Goal: Task Accomplishment & Management: Complete application form

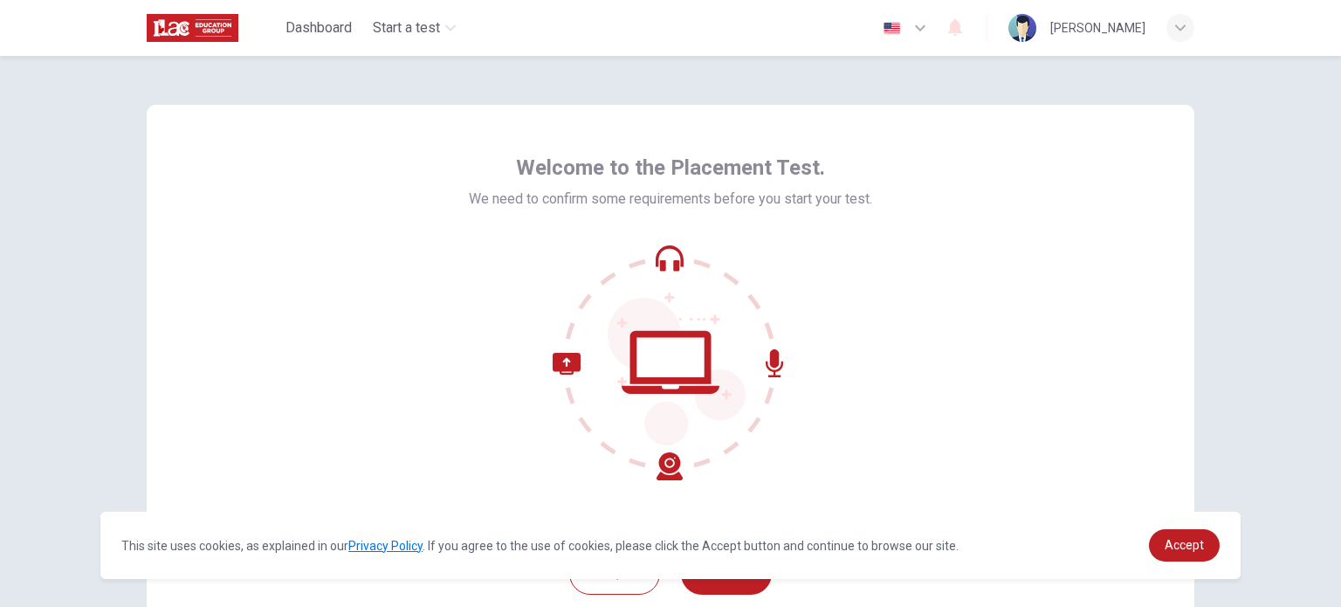
scroll to position [120, 0]
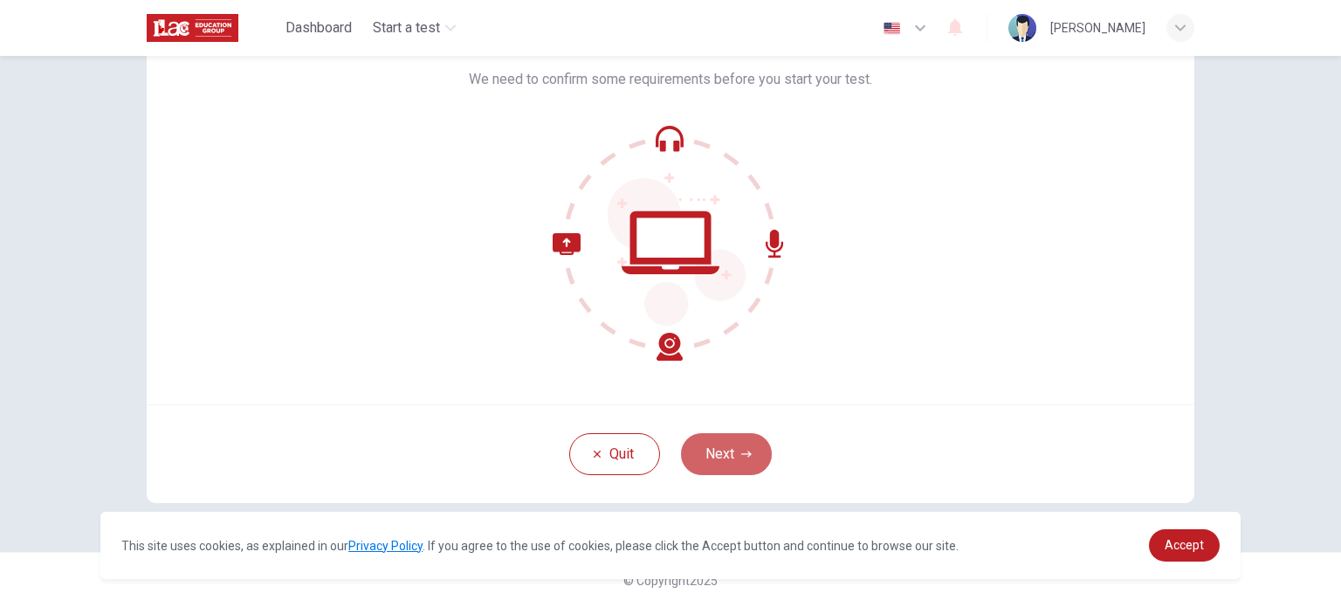
click at [711, 463] on button "Next" at bounding box center [726, 454] width 91 height 42
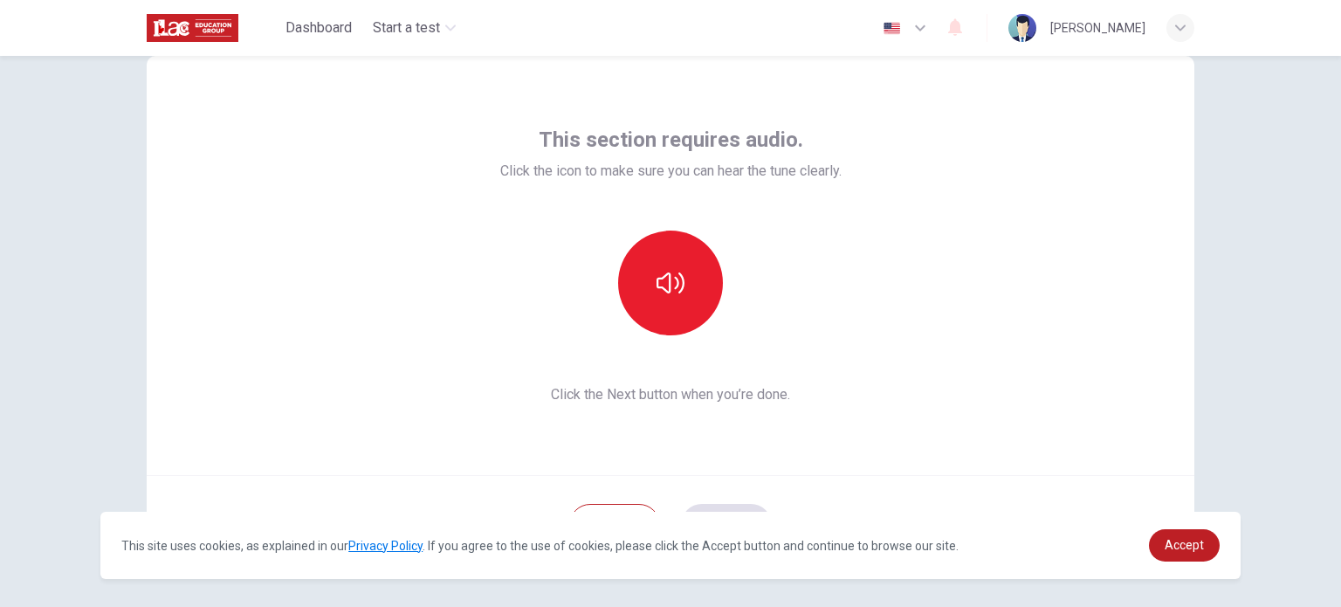
scroll to position [45, 0]
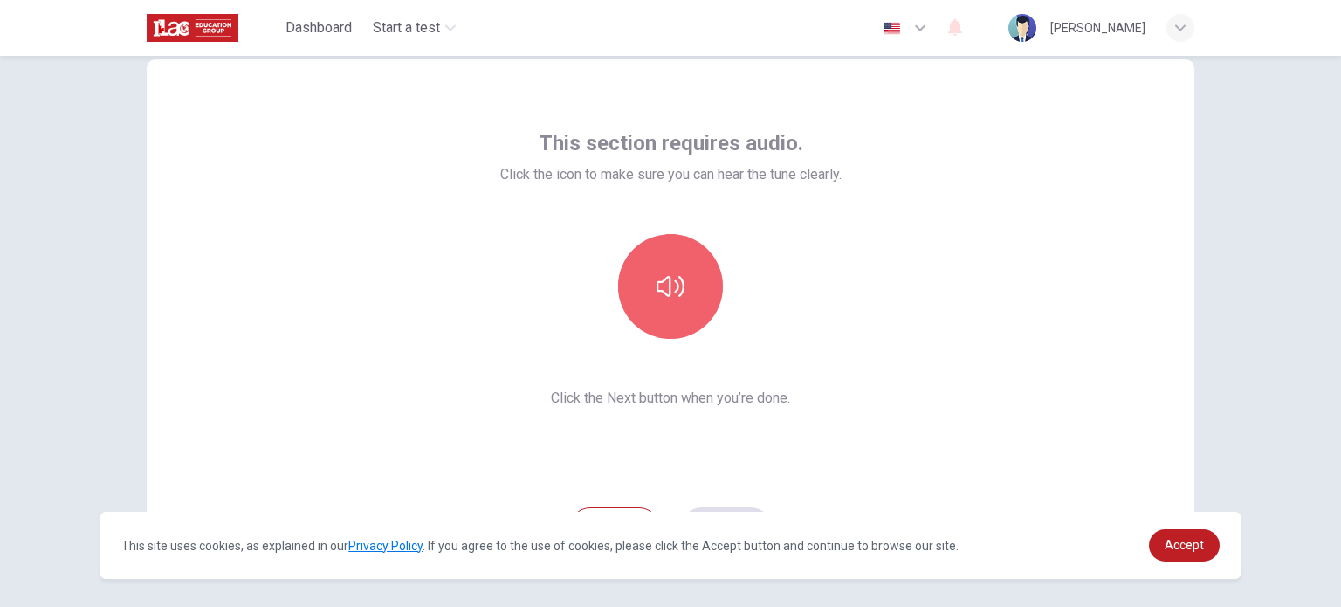
click at [663, 292] on icon "button" at bounding box center [671, 286] width 28 height 28
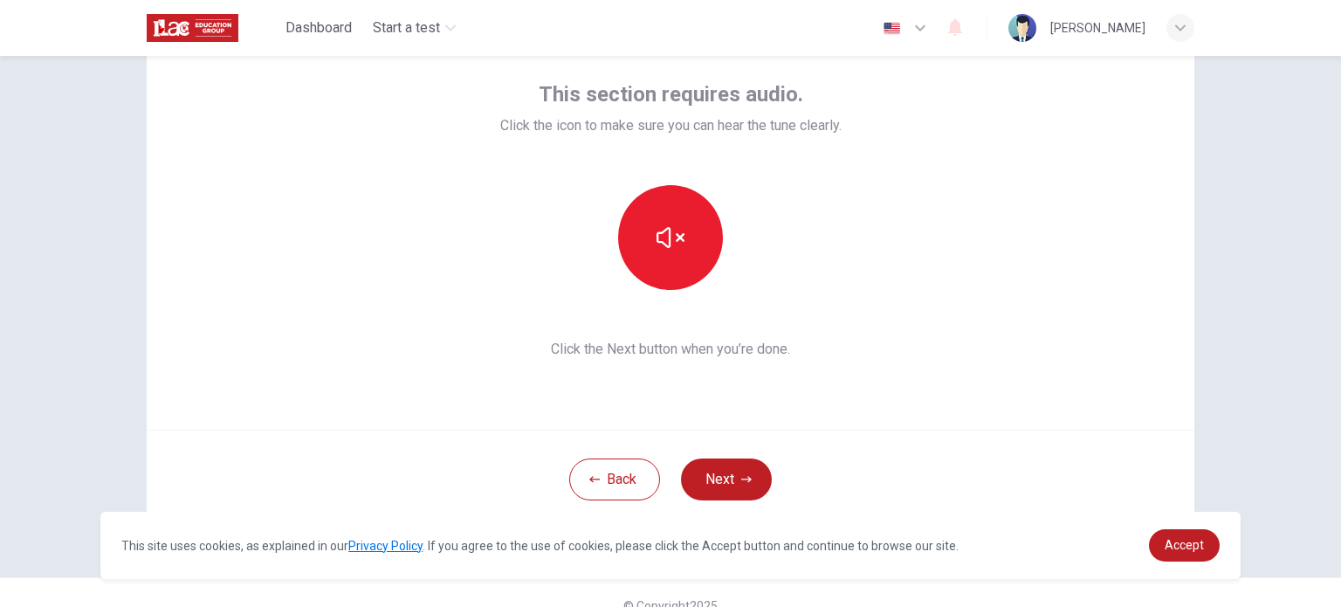
scroll to position [94, 0]
click at [725, 486] on button "Next" at bounding box center [726, 480] width 91 height 42
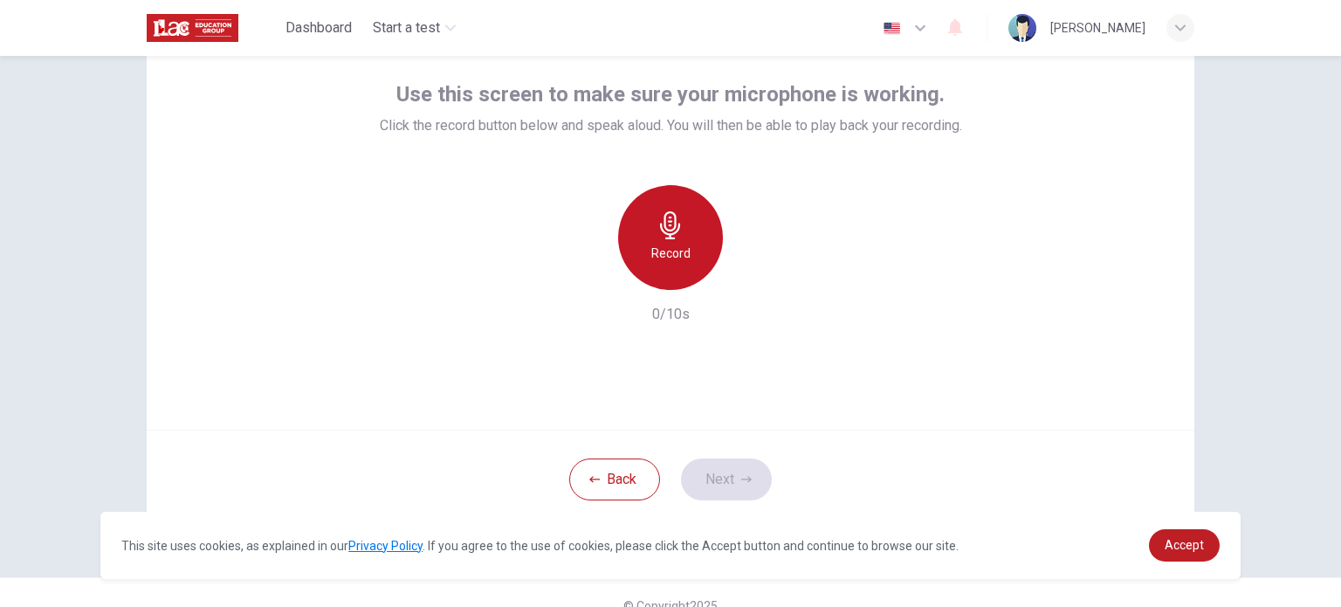
drag, startPoint x: 632, startPoint y: 240, endPoint x: 623, endPoint y: 234, distance: 11.4
click at [623, 234] on div "Record" at bounding box center [670, 237] width 105 height 105
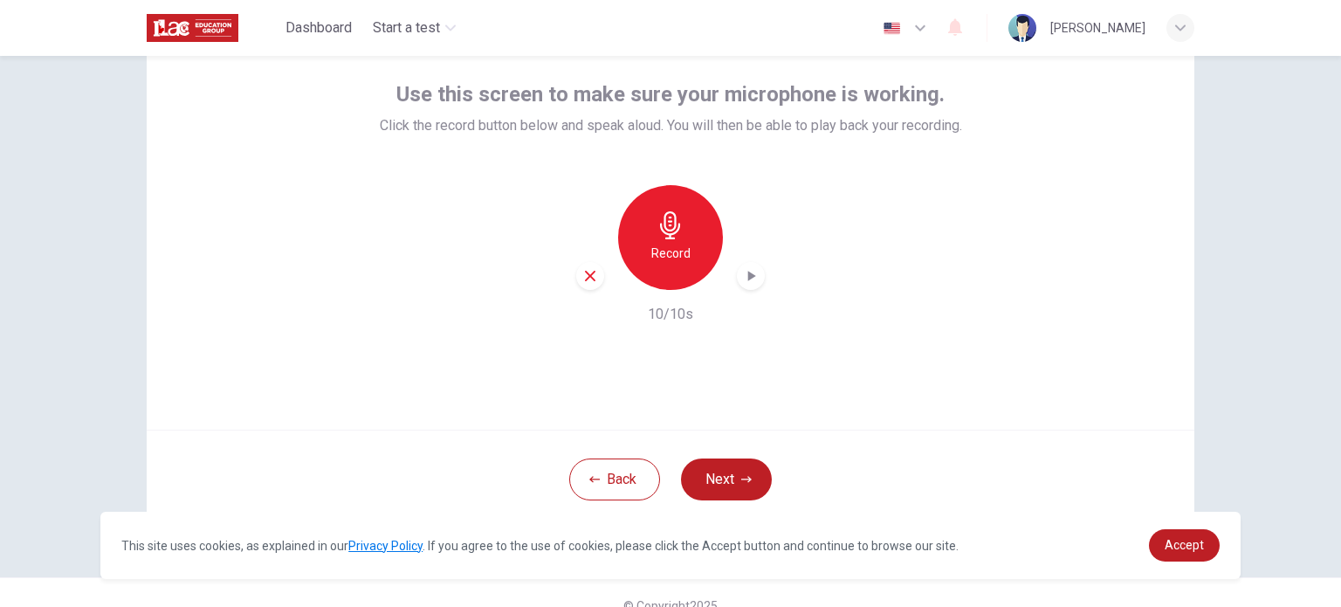
click at [748, 268] on icon "button" at bounding box center [750, 275] width 17 height 17
click at [689, 475] on button "Next" at bounding box center [726, 480] width 91 height 42
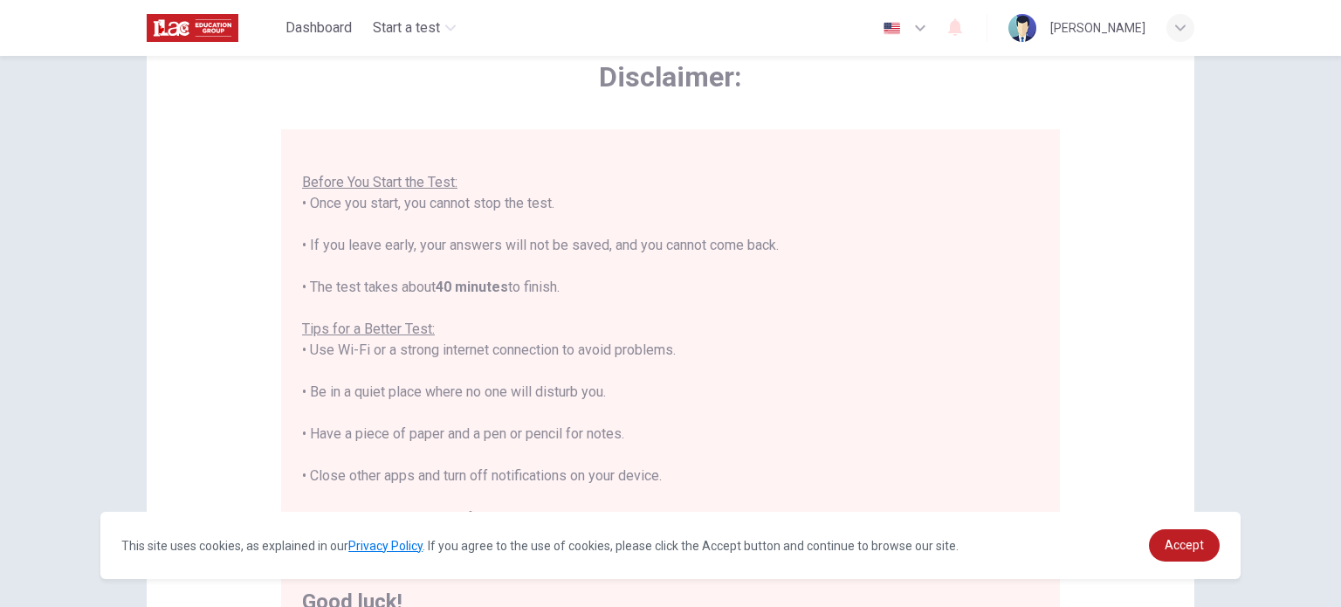
scroll to position [0, 0]
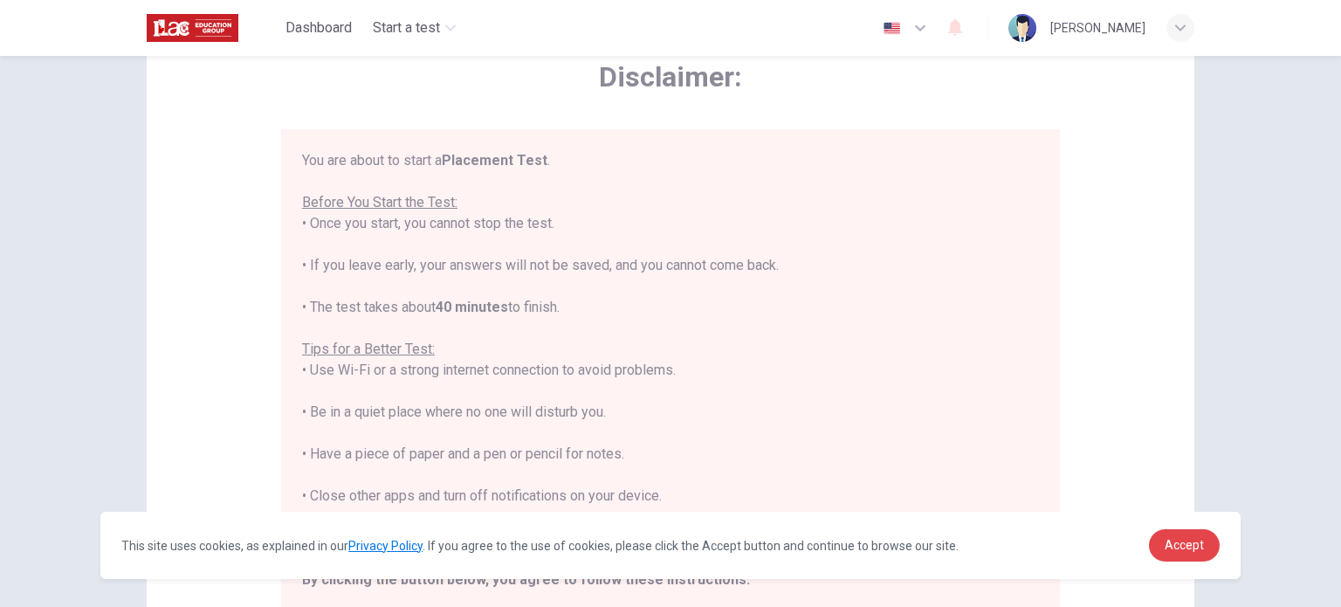
click at [1160, 541] on link "Accept" at bounding box center [1184, 545] width 71 height 32
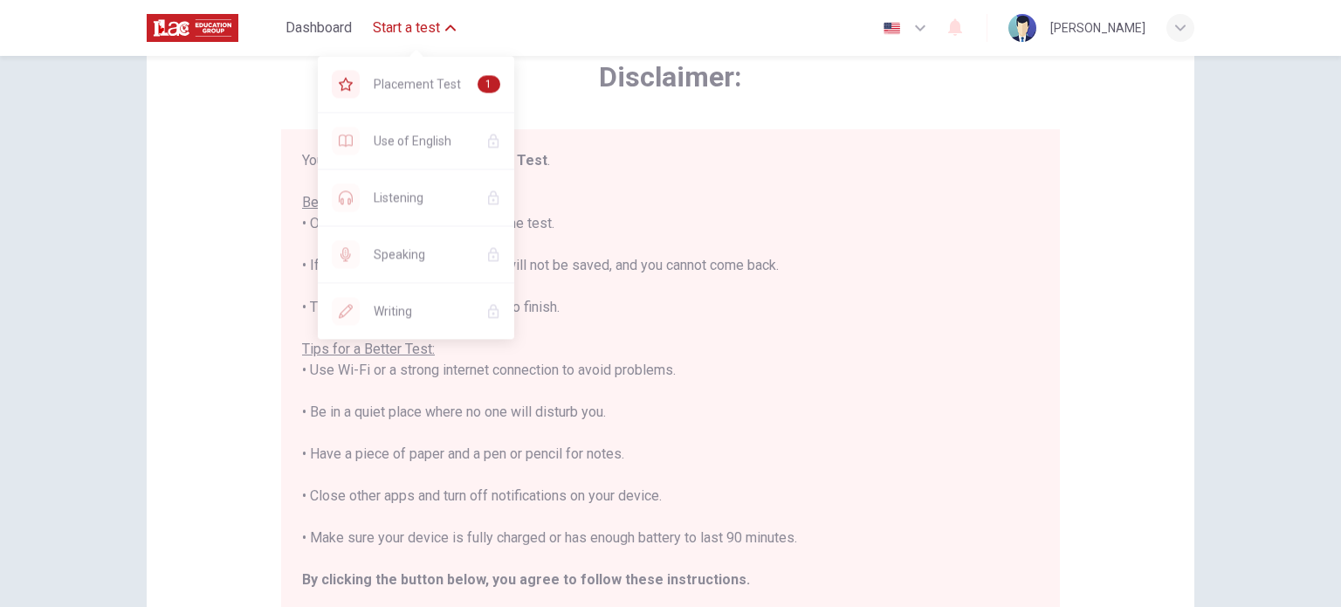
click at [418, 27] on span "Start a test" at bounding box center [406, 27] width 67 height 21
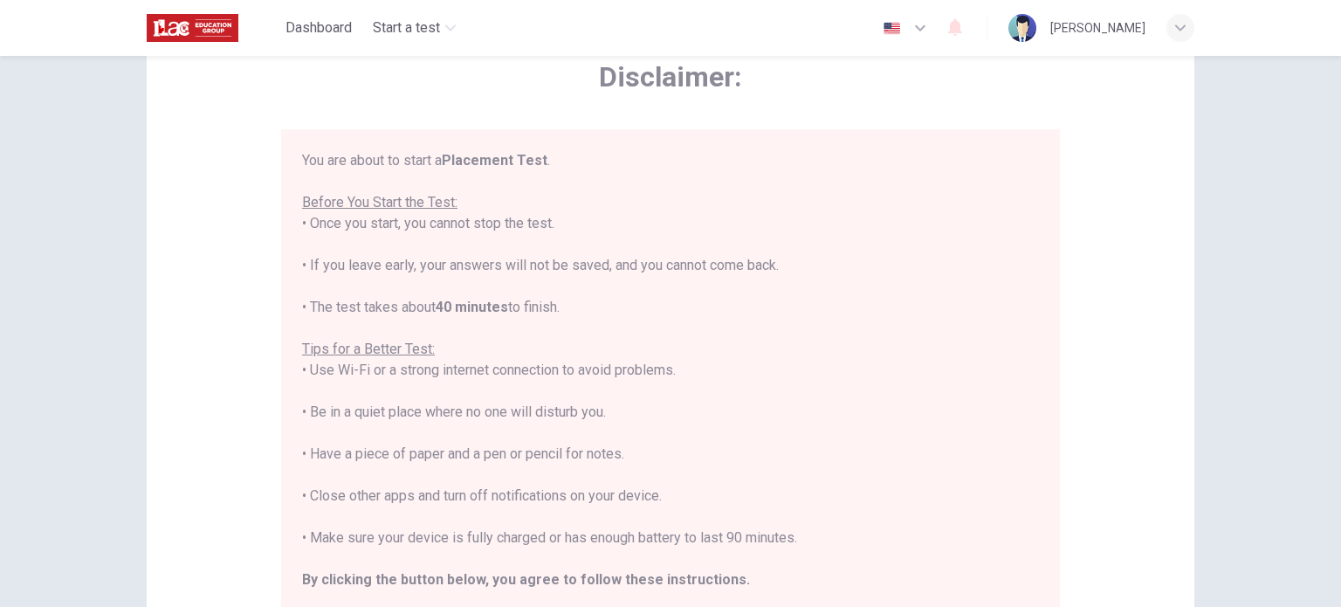
click at [418, 27] on span "Start a test" at bounding box center [406, 27] width 67 height 21
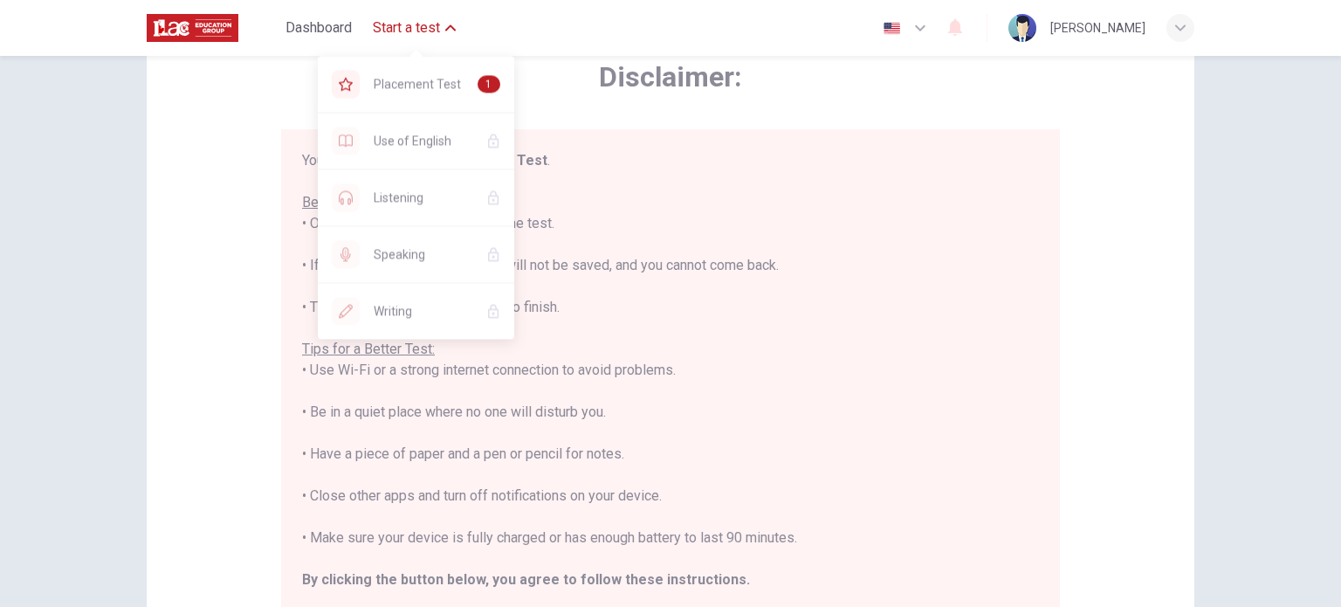
click at [426, 88] on span "Placement Test" at bounding box center [419, 83] width 90 height 21
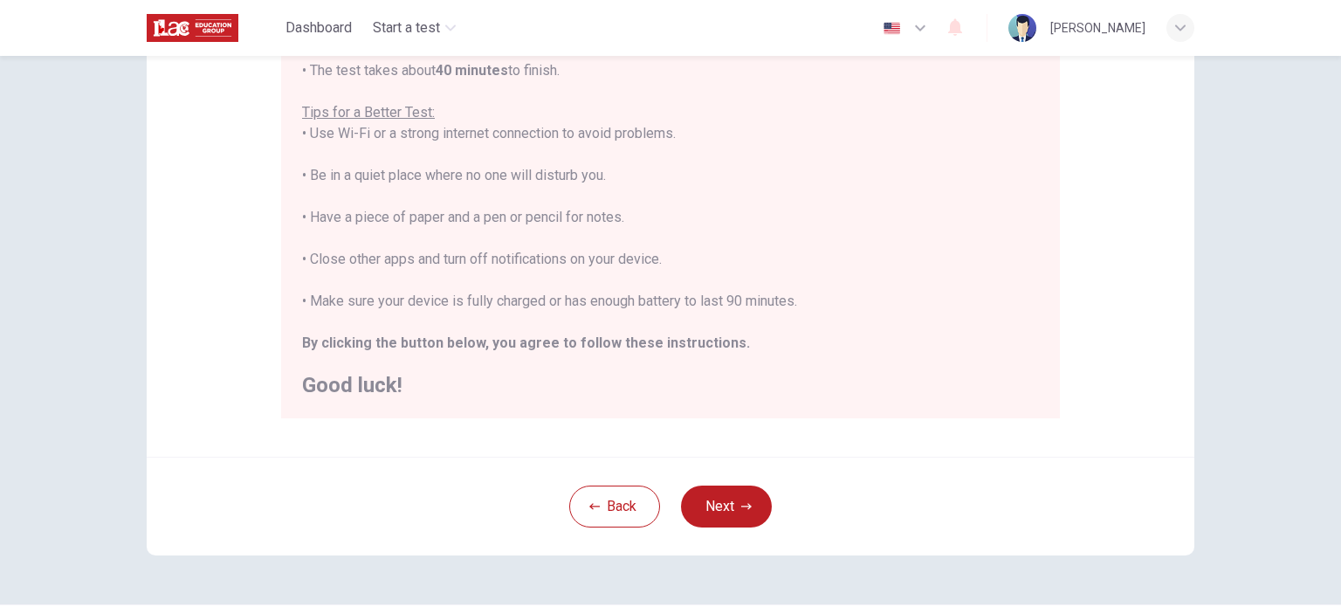
scroll to position [312, 0]
click at [734, 506] on button "Next" at bounding box center [726, 506] width 91 height 42
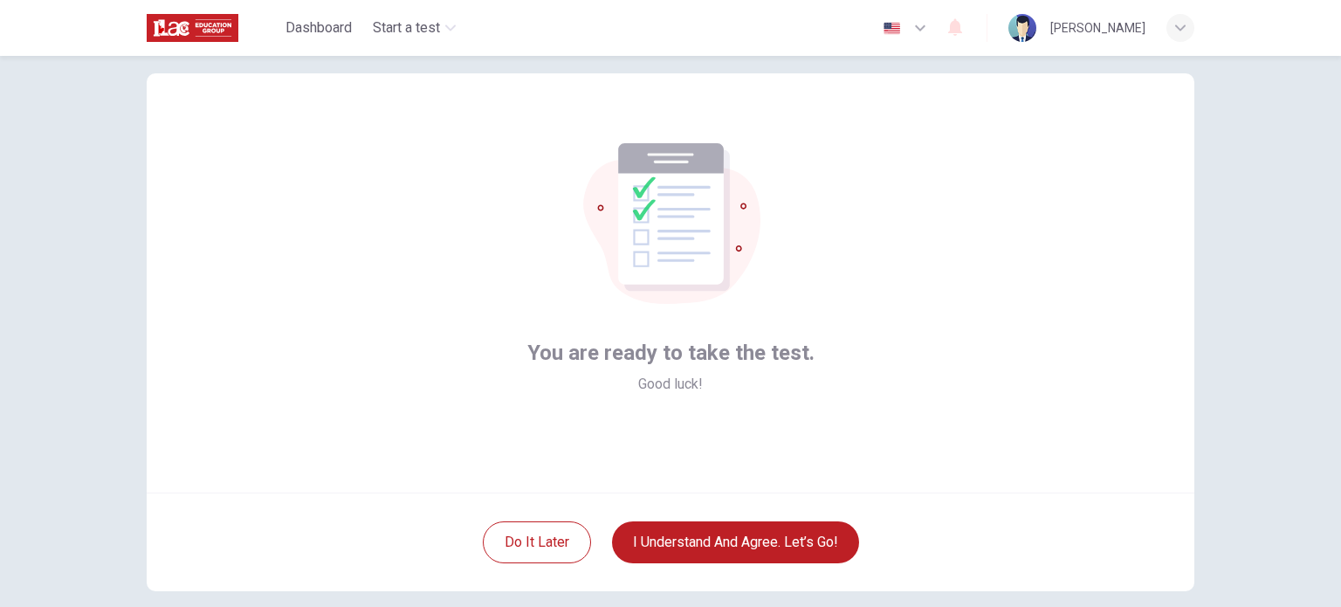
scroll to position [19, 0]
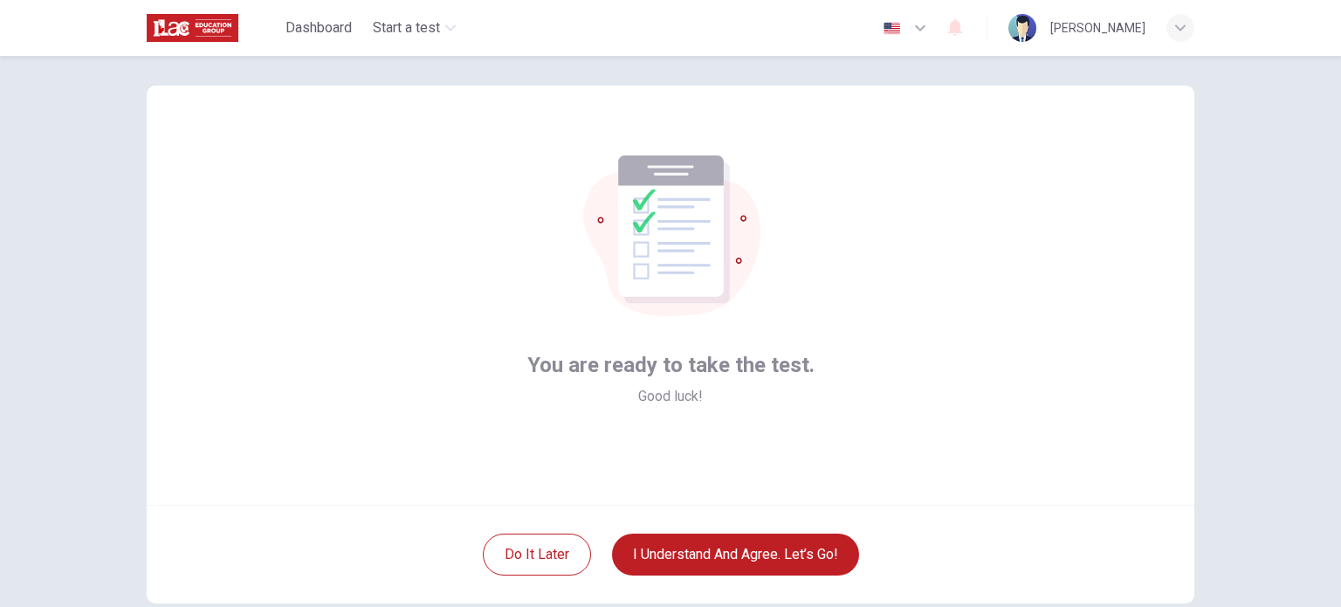
click at [686, 558] on button "I understand and agree. Let’s go!" at bounding box center [735, 555] width 247 height 42
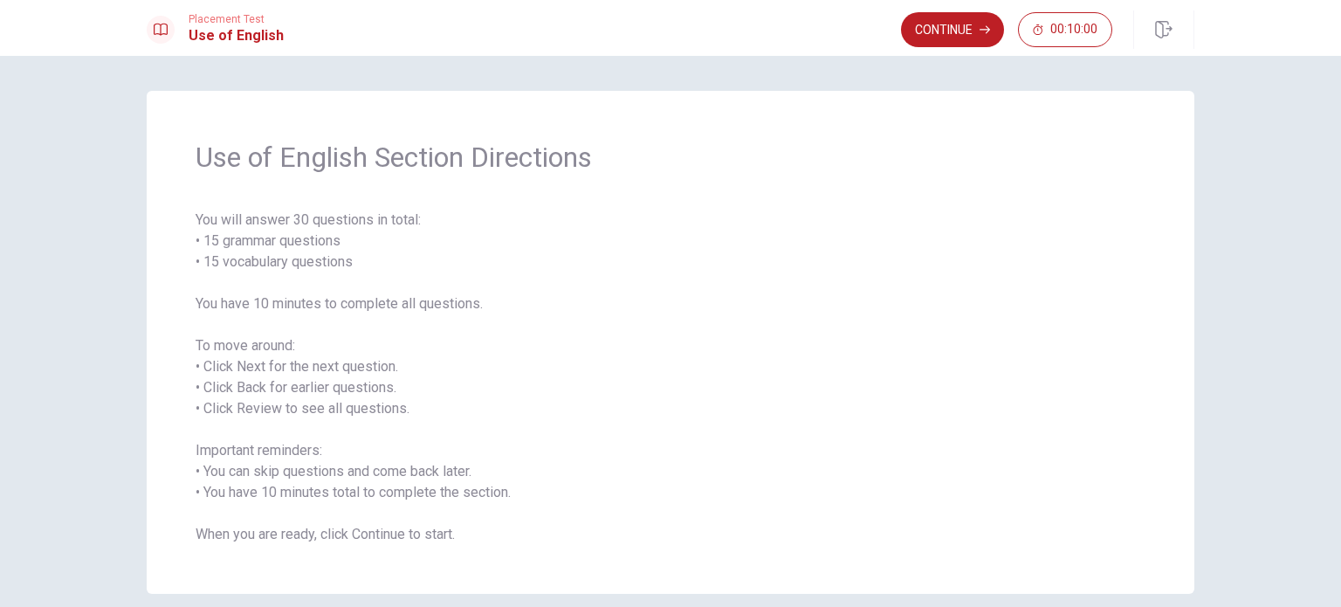
scroll to position [77, 0]
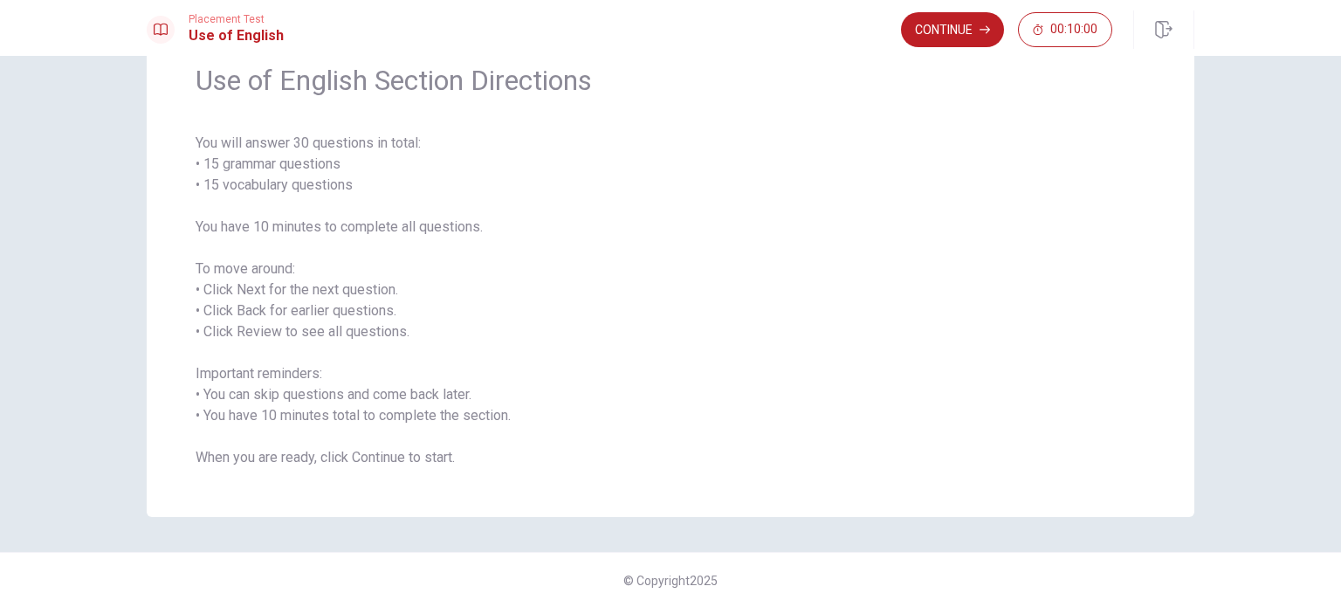
click at [927, 43] on button "Continue" at bounding box center [952, 29] width 103 height 35
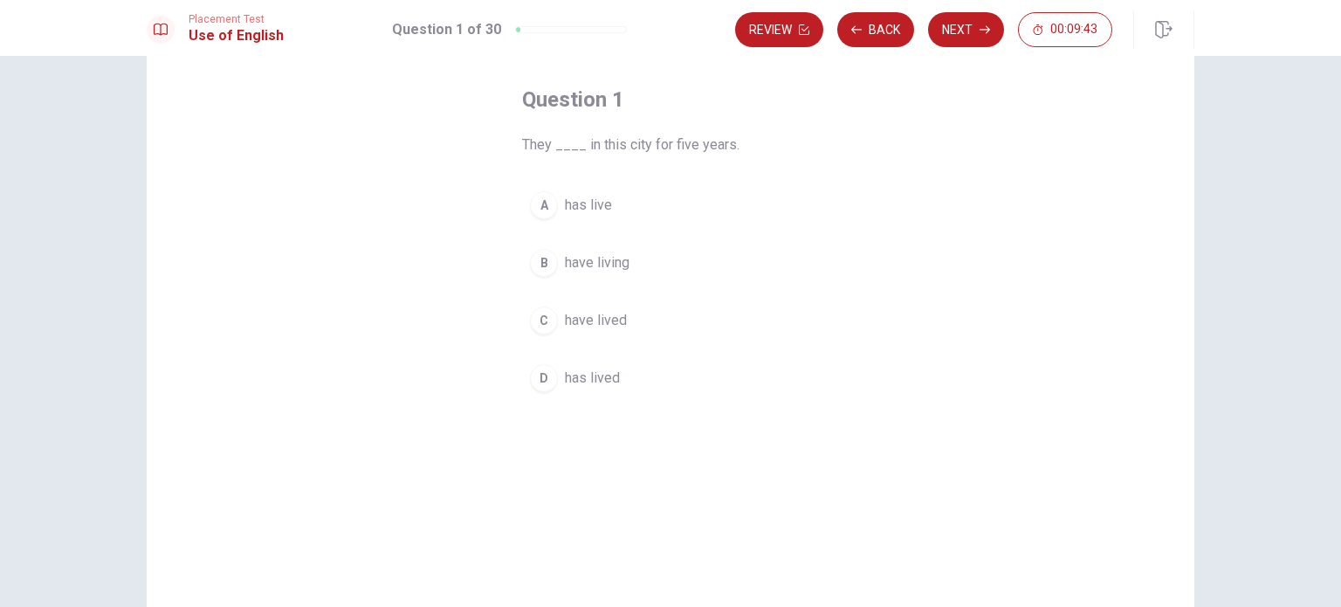
click at [536, 209] on div "A" at bounding box center [544, 205] width 28 height 28
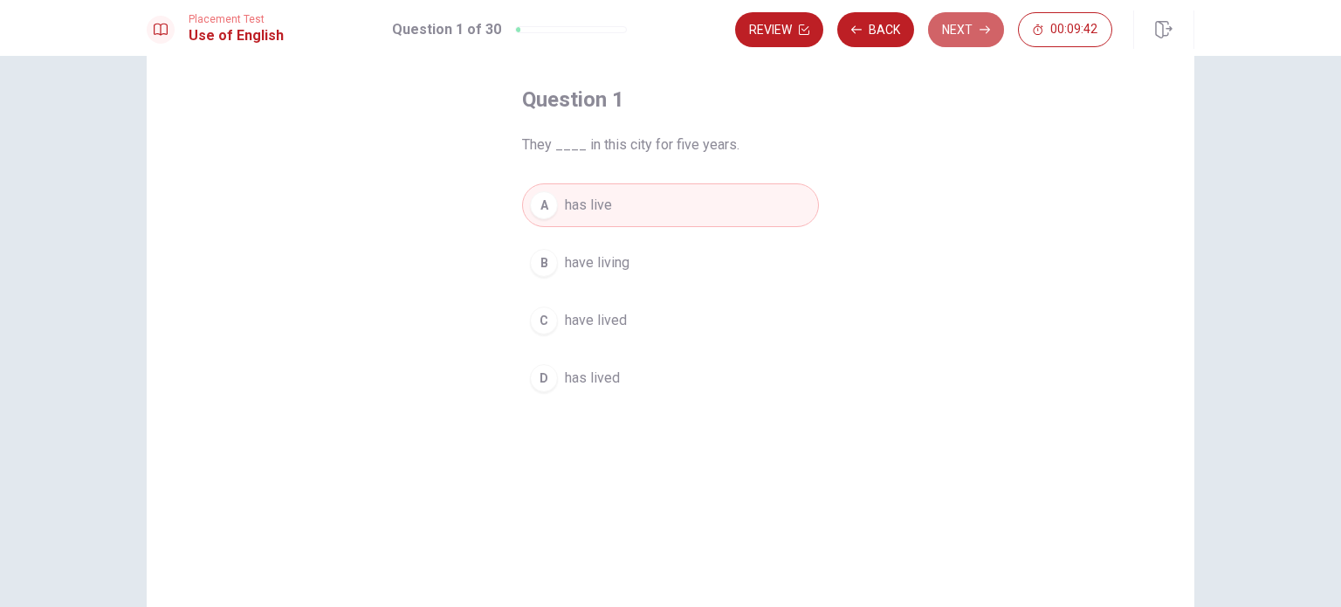
click at [991, 24] on button "Next" at bounding box center [966, 29] width 76 height 35
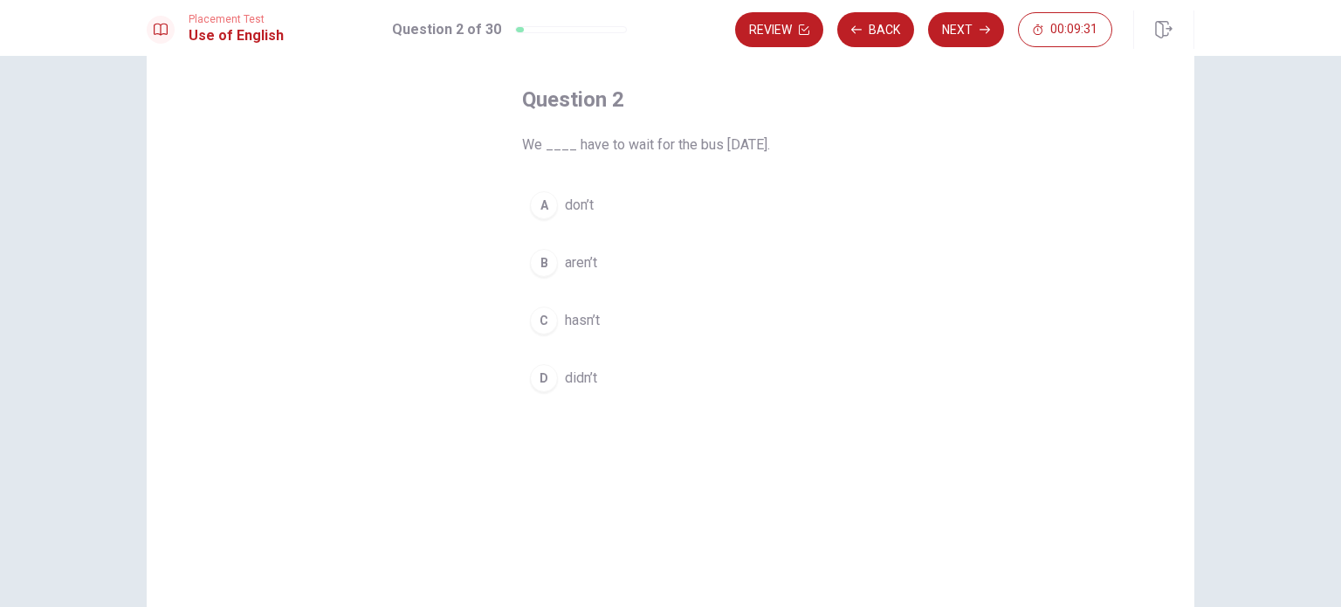
click at [536, 381] on div "D" at bounding box center [544, 378] width 28 height 28
click at [954, 33] on button "Next" at bounding box center [966, 29] width 76 height 35
click at [540, 209] on div "A" at bounding box center [544, 205] width 28 height 28
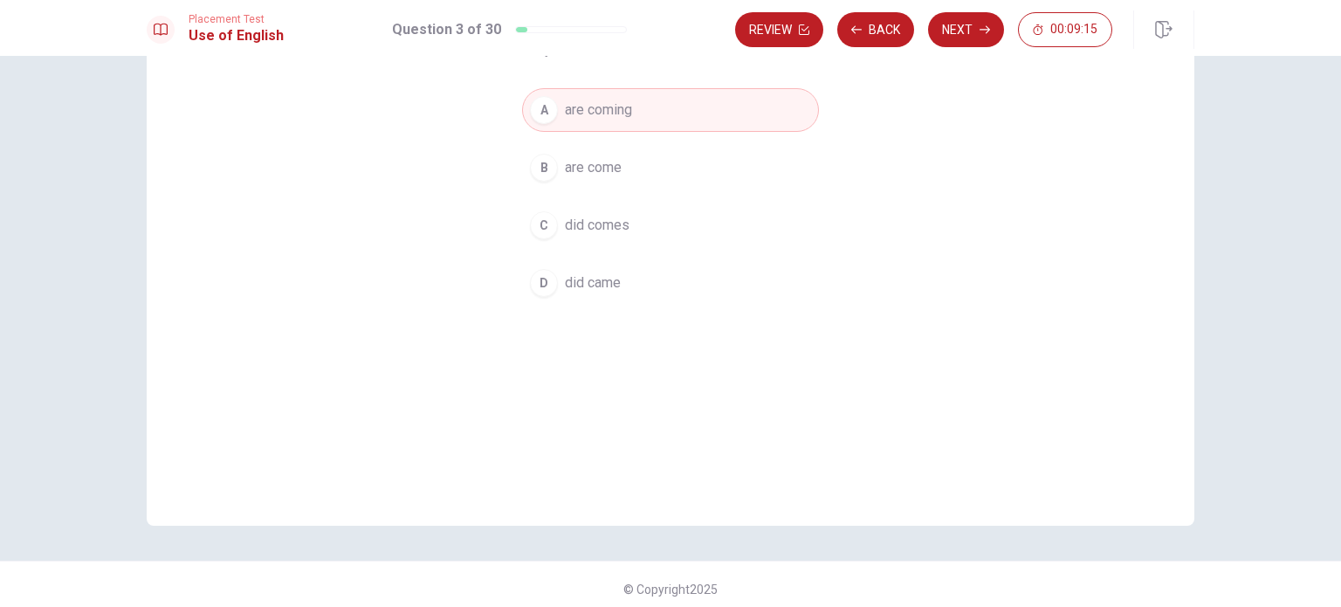
scroll to position [175, 0]
click at [971, 38] on button "Next" at bounding box center [966, 29] width 76 height 35
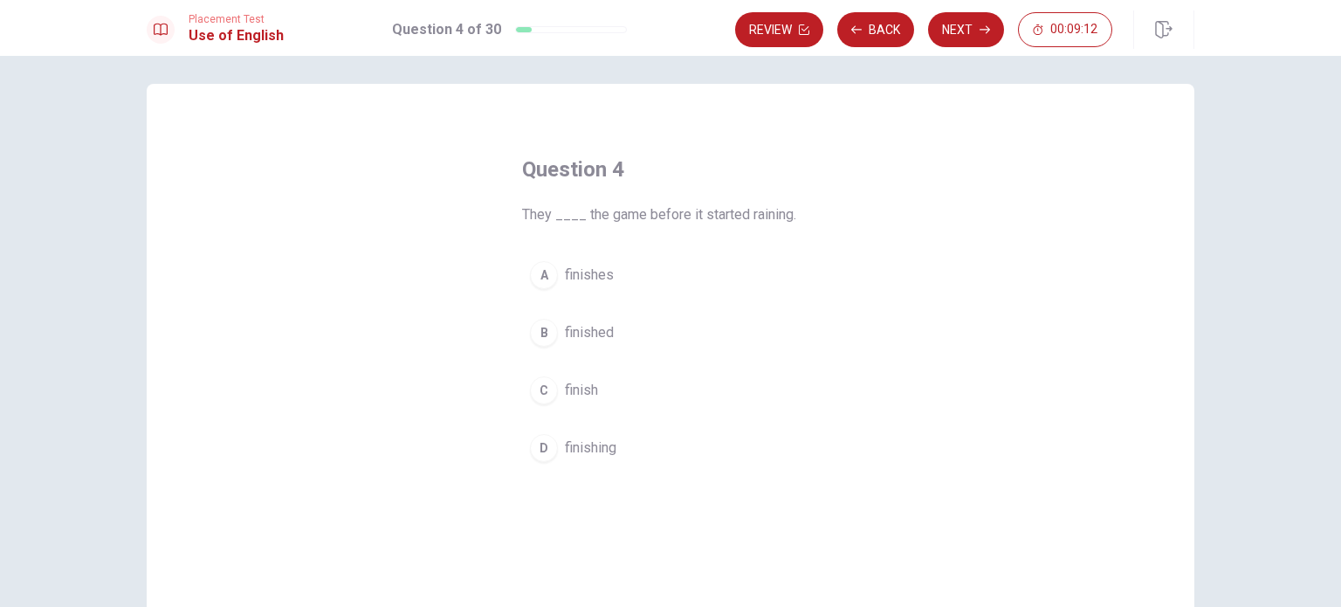
scroll to position [0, 0]
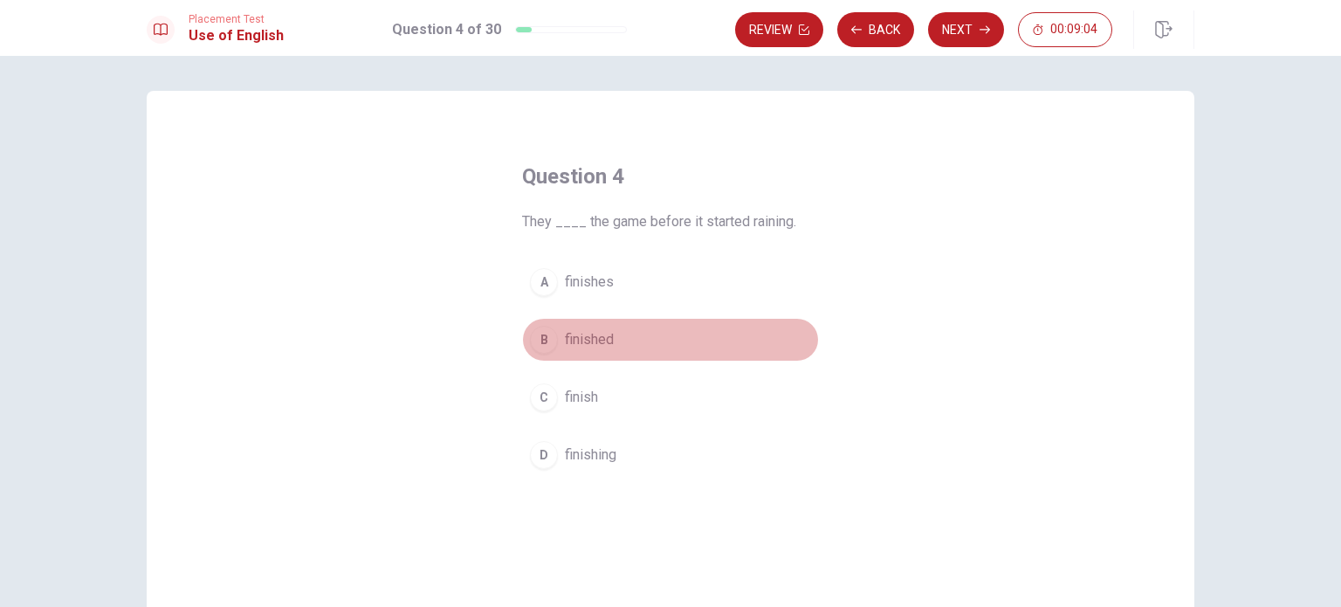
click at [541, 341] on div "B" at bounding box center [544, 340] width 28 height 28
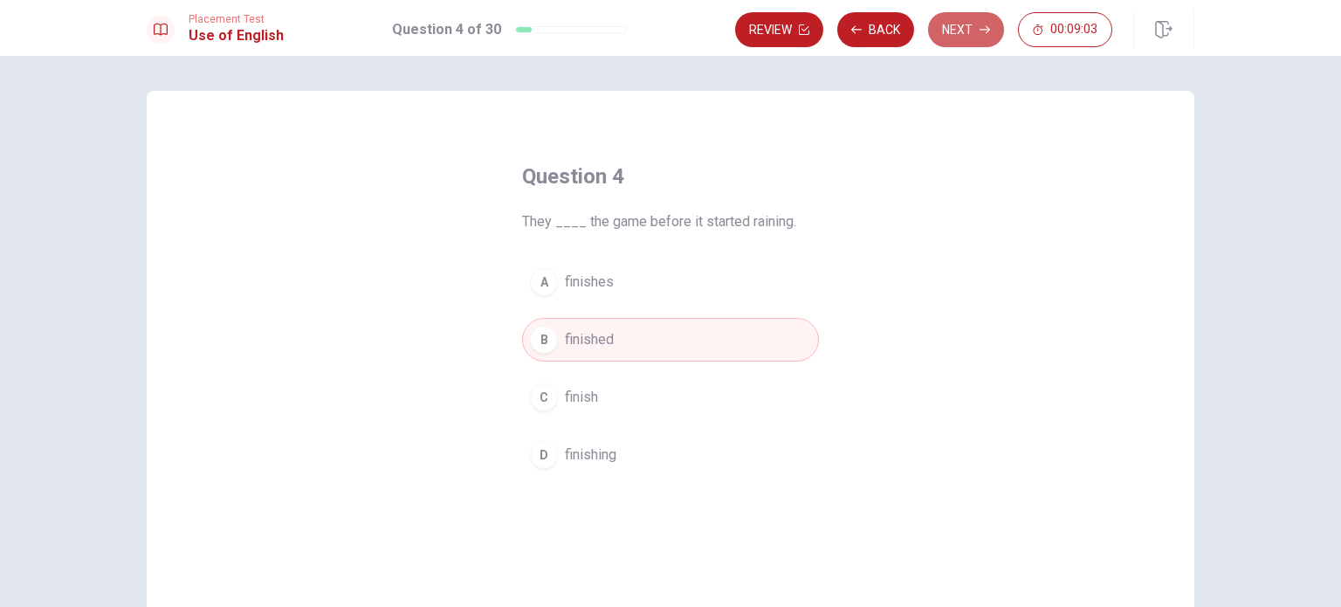
click at [982, 20] on button "Next" at bounding box center [966, 29] width 76 height 35
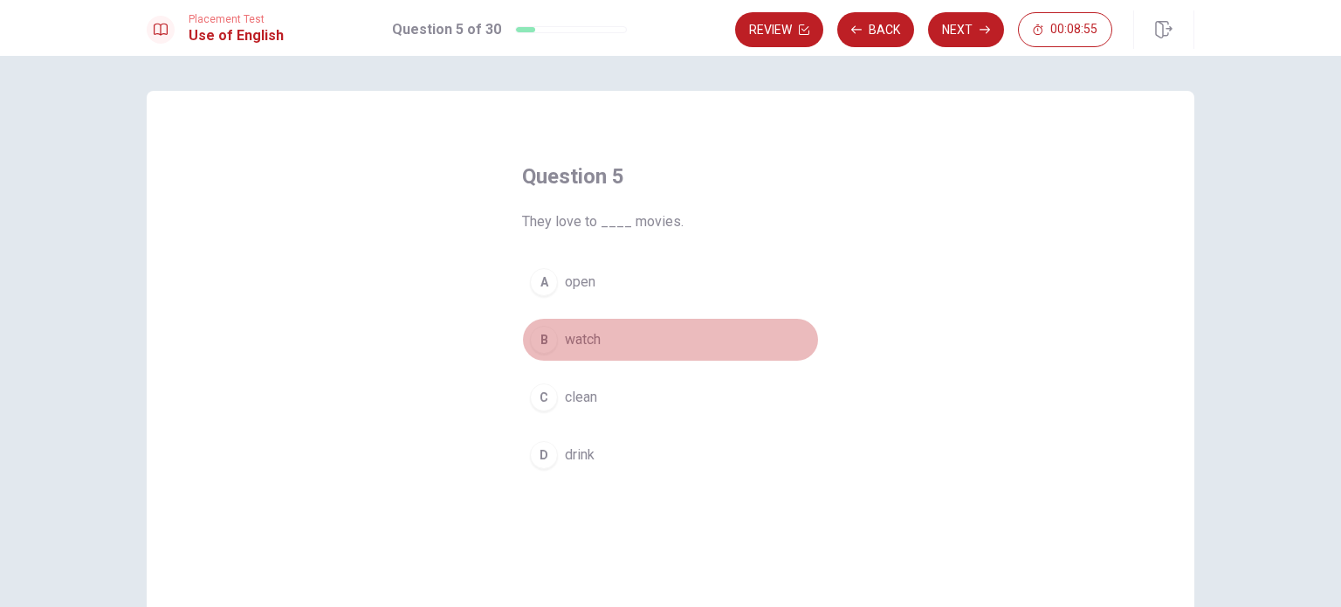
click at [535, 341] on div "B" at bounding box center [544, 340] width 28 height 28
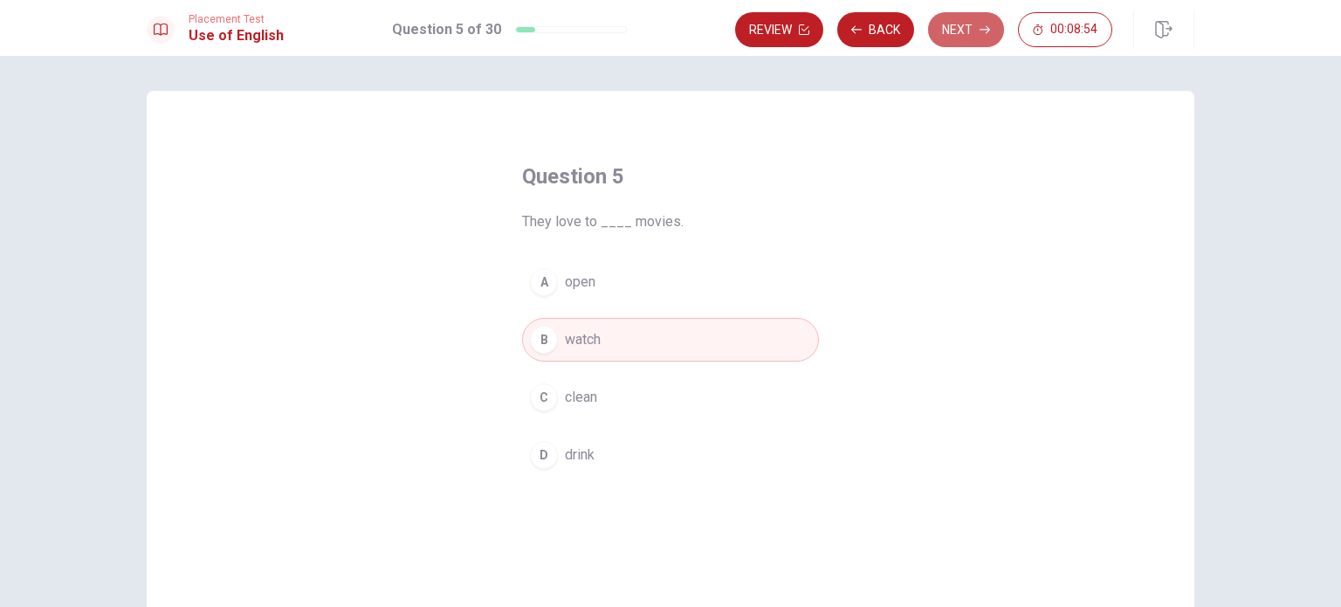
click at [955, 12] on button "Next" at bounding box center [966, 29] width 76 height 35
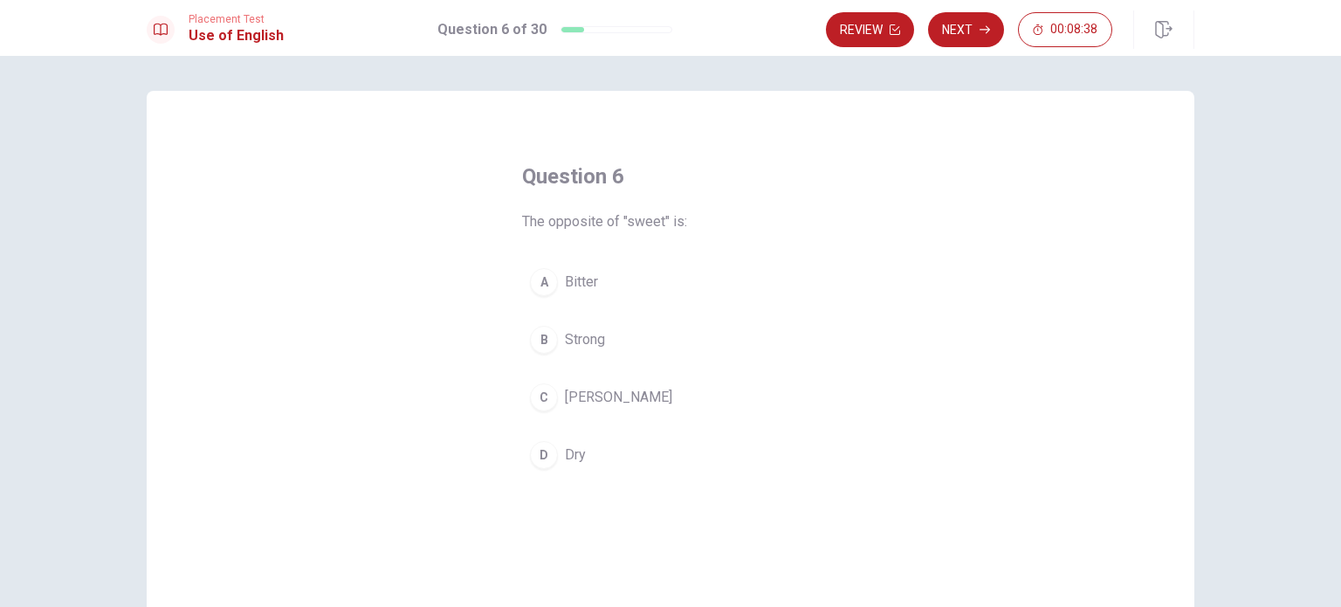
click at [543, 286] on div "A" at bounding box center [544, 282] width 28 height 28
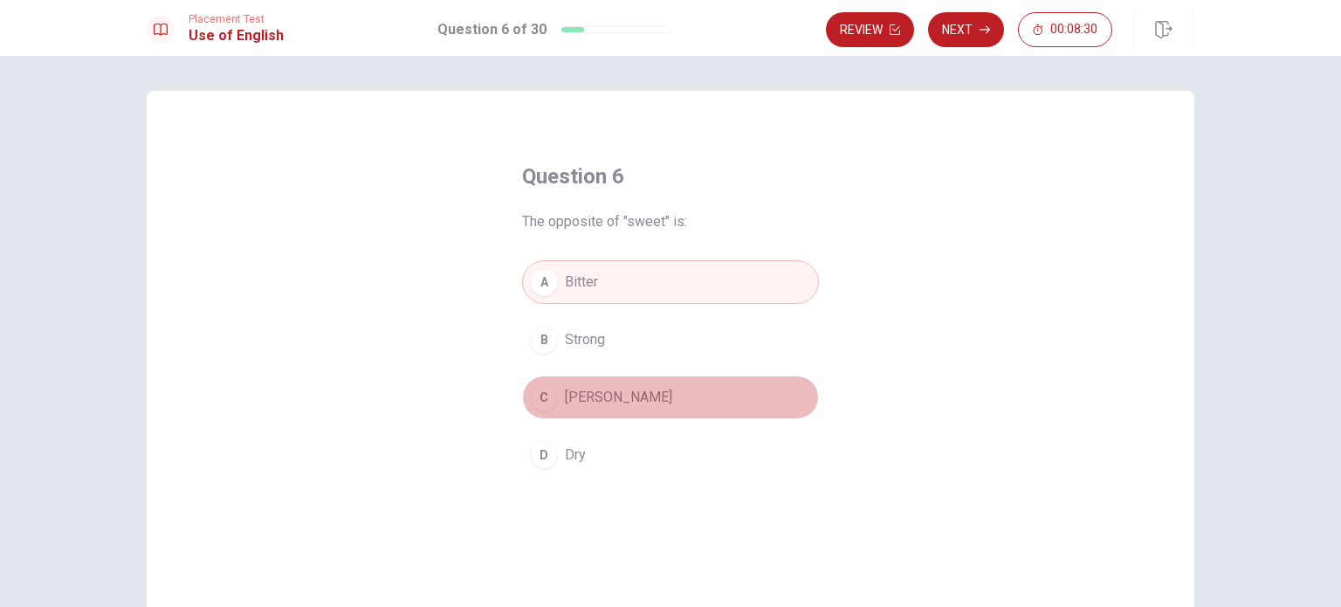
click at [542, 395] on div "C" at bounding box center [544, 397] width 28 height 28
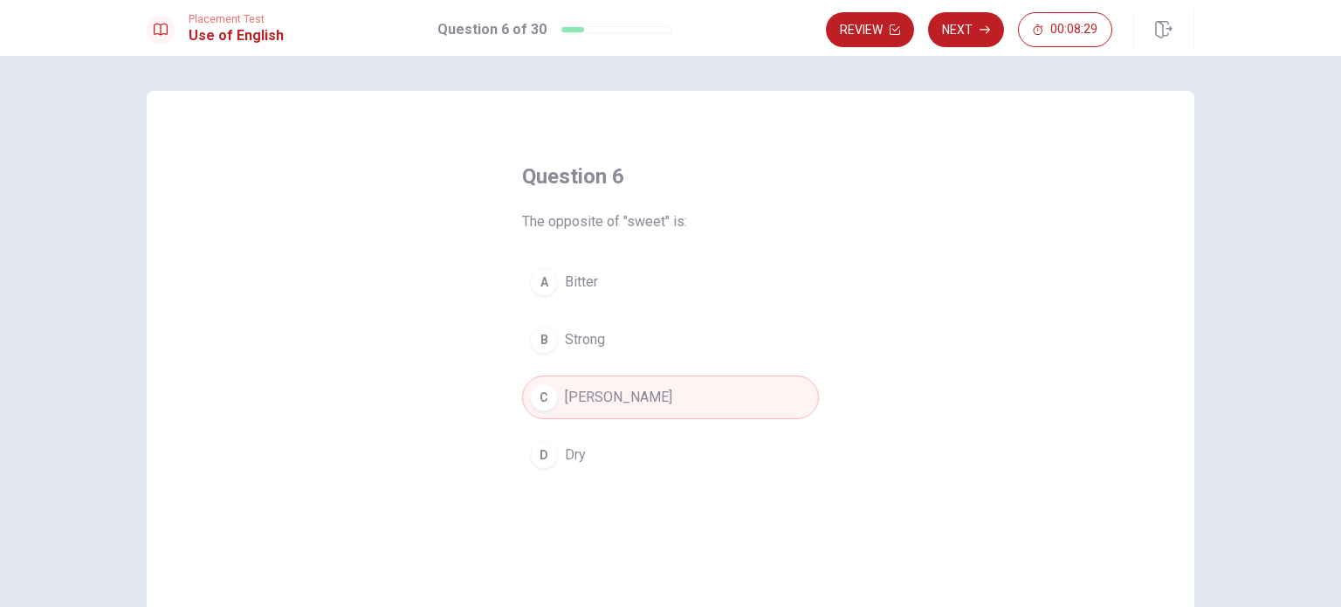
click at [965, 24] on button "Next" at bounding box center [966, 29] width 76 height 35
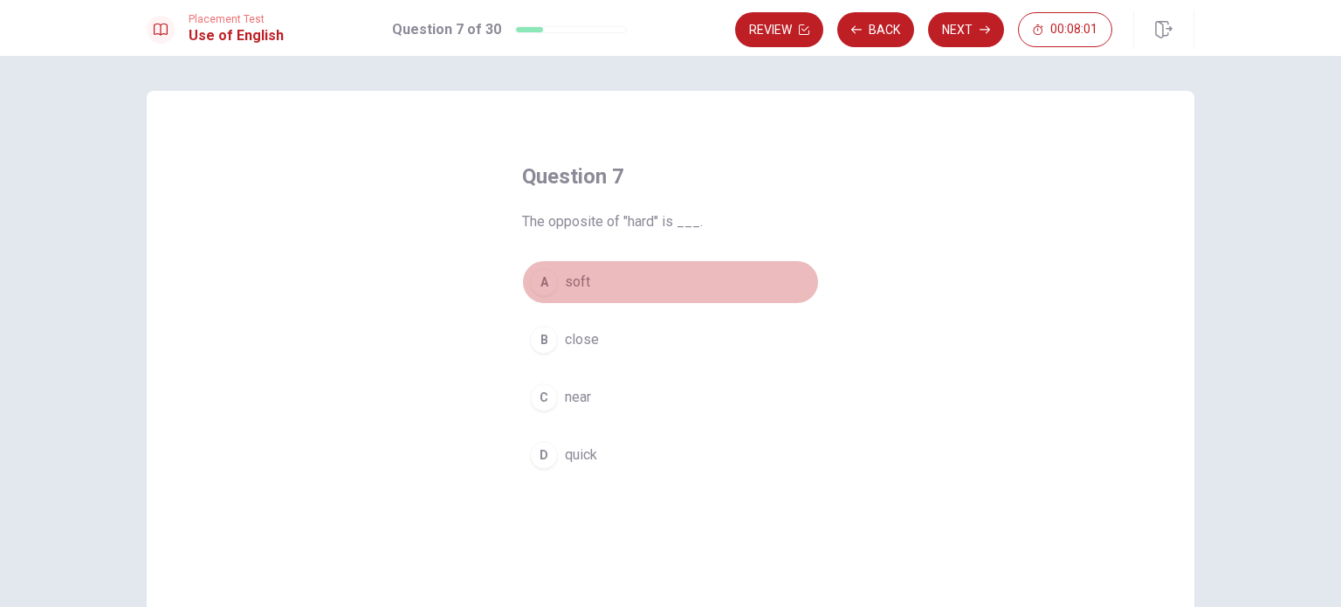
click at [548, 281] on div "A" at bounding box center [544, 282] width 28 height 28
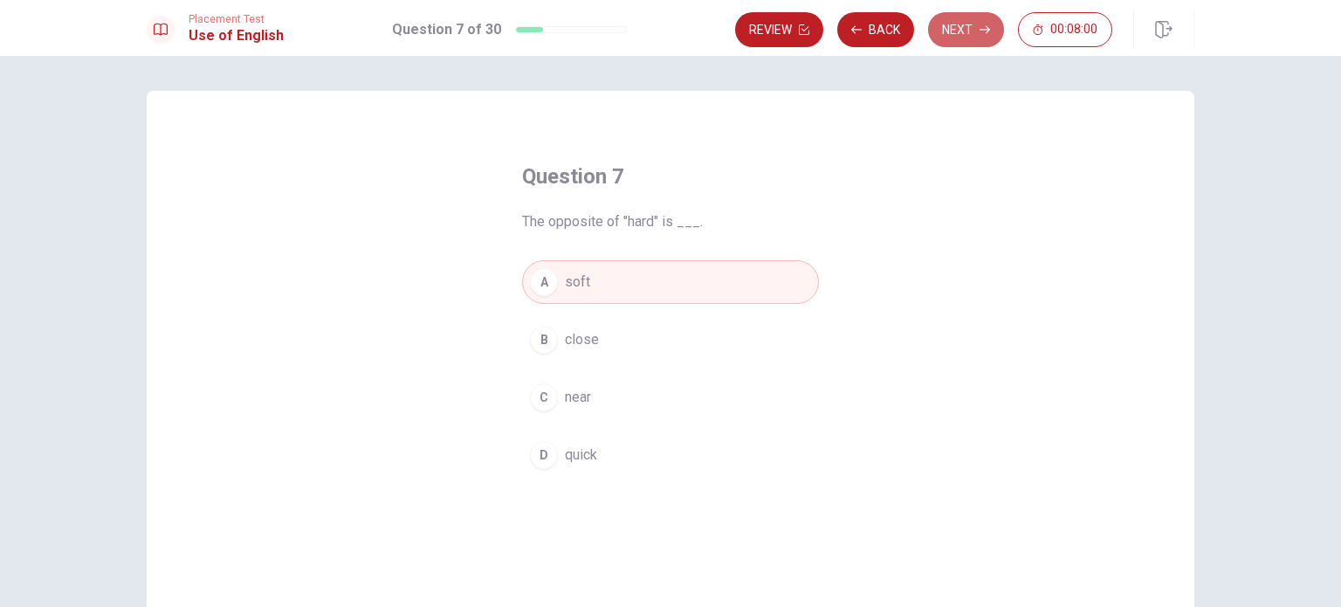
click at [947, 38] on button "Next" at bounding box center [966, 29] width 76 height 35
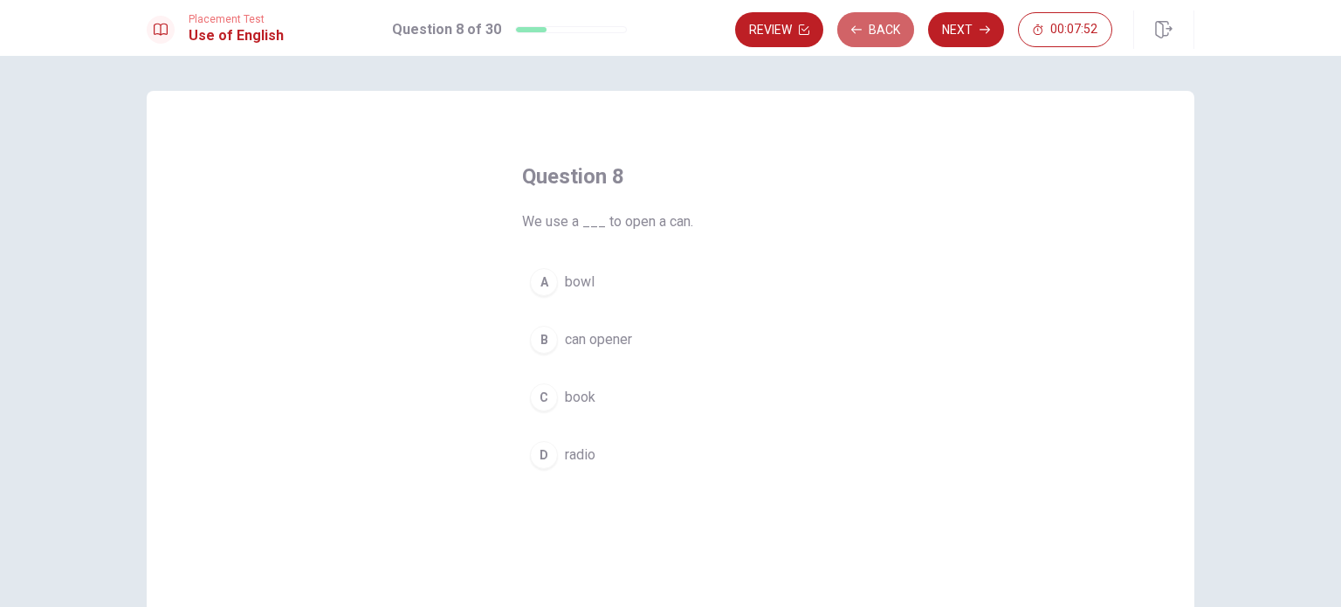
click at [872, 34] on button "Back" at bounding box center [876, 29] width 77 height 35
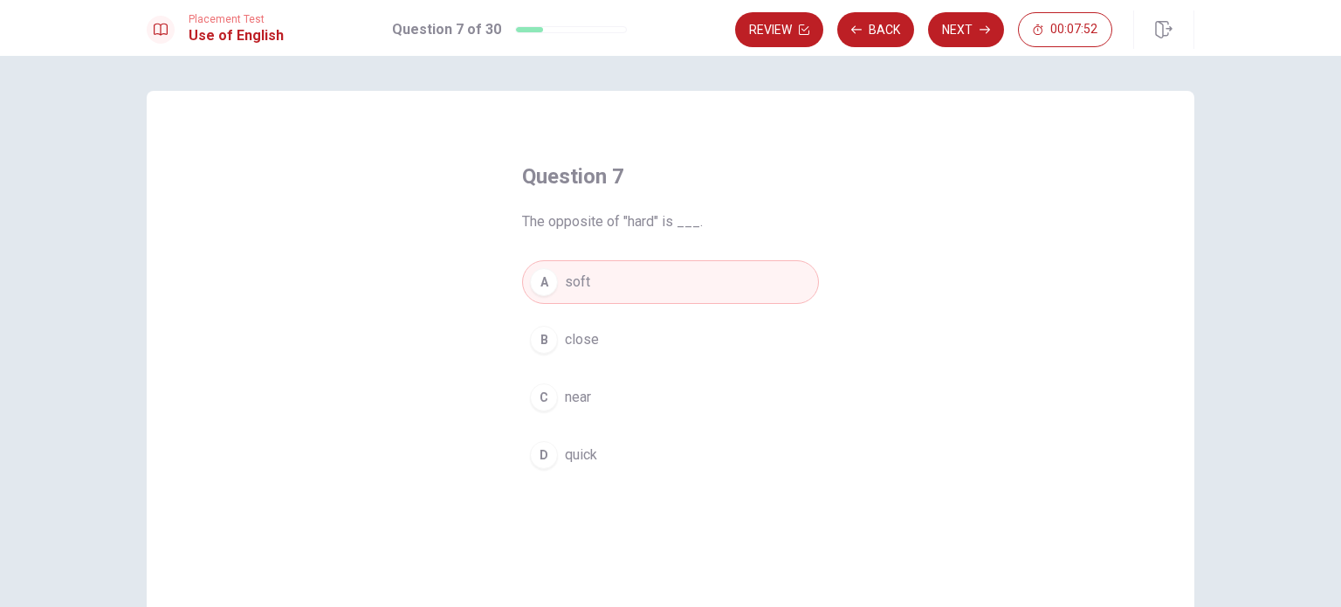
click at [872, 34] on button "Back" at bounding box center [876, 29] width 77 height 35
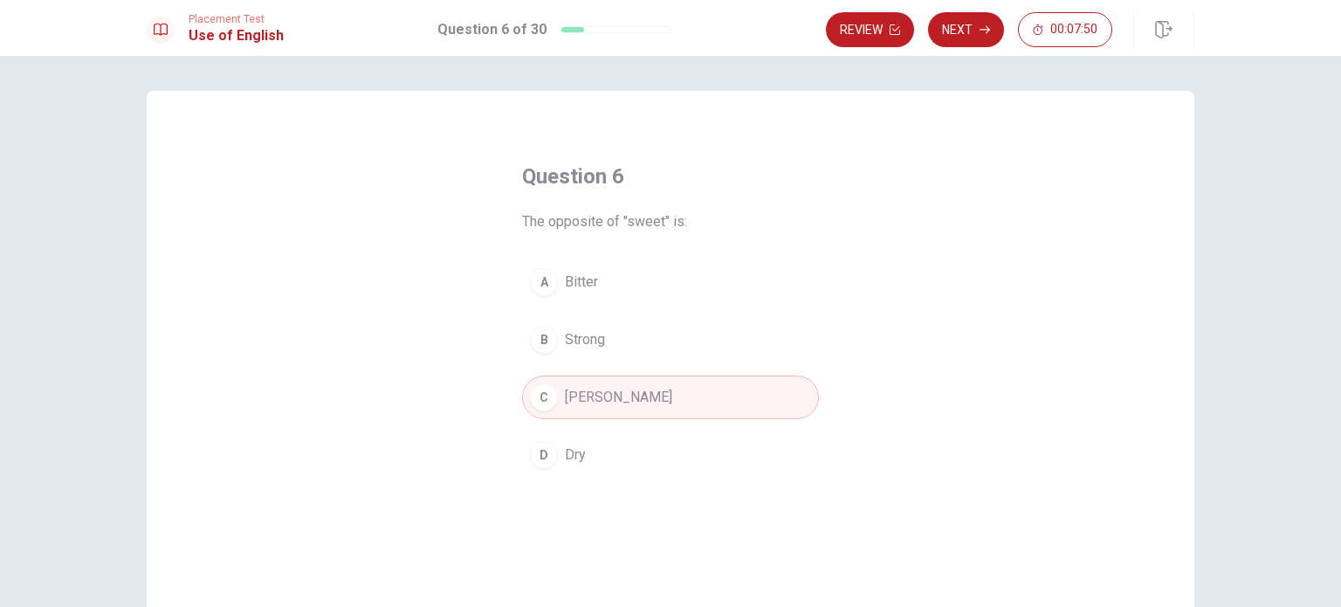
click at [586, 280] on span "Bitter" at bounding box center [581, 282] width 33 height 21
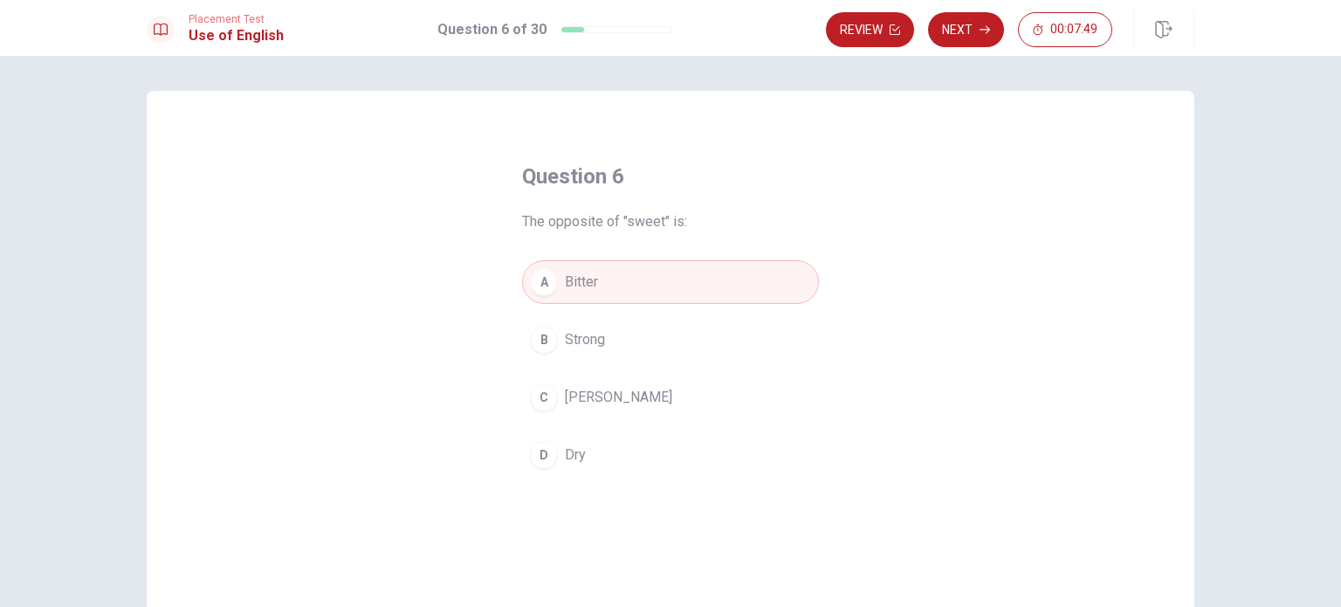
click at [960, 32] on button "Next" at bounding box center [966, 29] width 76 height 35
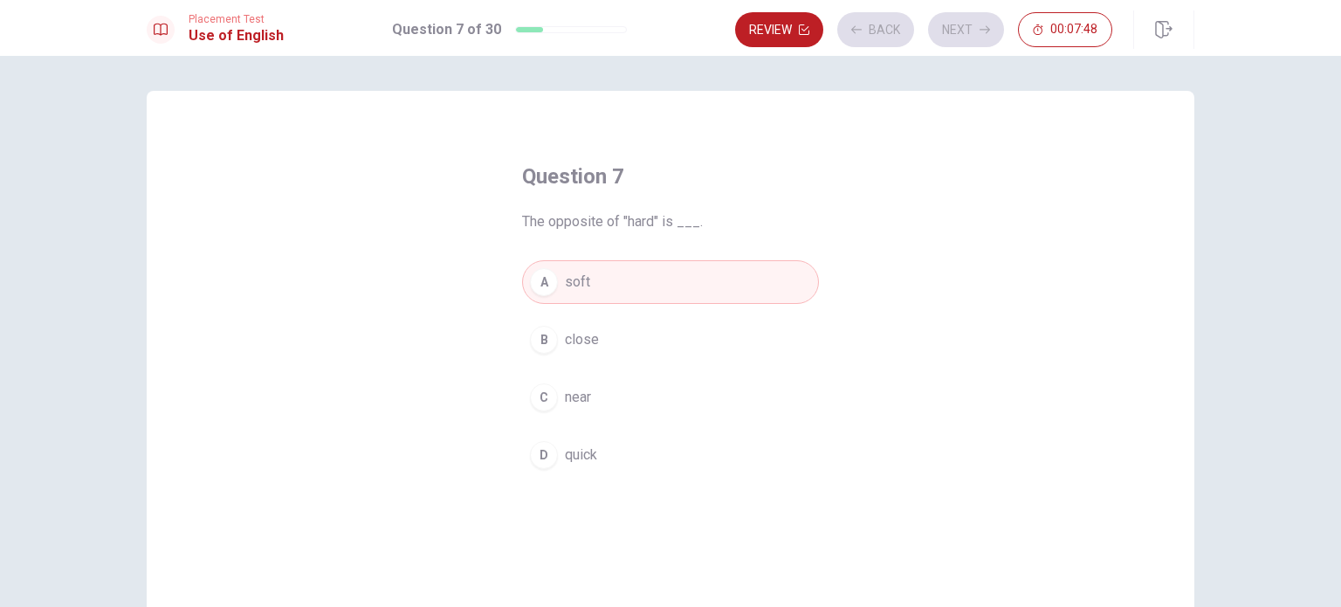
click at [960, 32] on div "Review Back Next 00:07:48" at bounding box center [923, 29] width 377 height 35
click at [956, 39] on button "Next" at bounding box center [966, 29] width 76 height 35
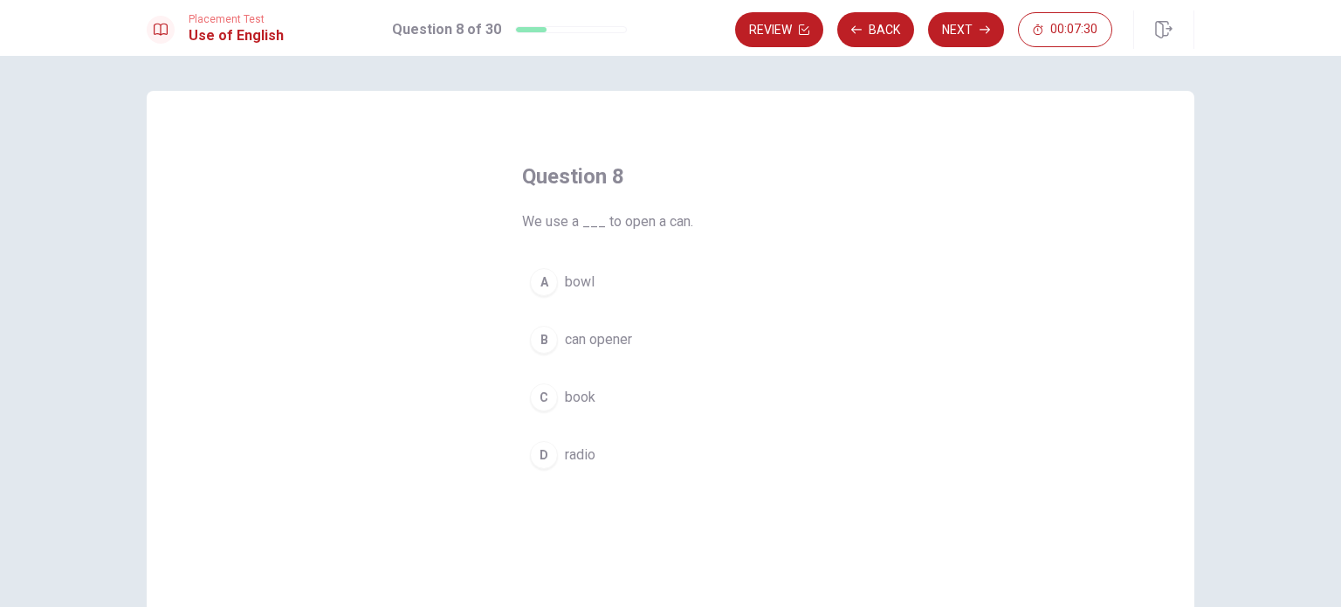
click at [544, 384] on div "C" at bounding box center [544, 397] width 28 height 28
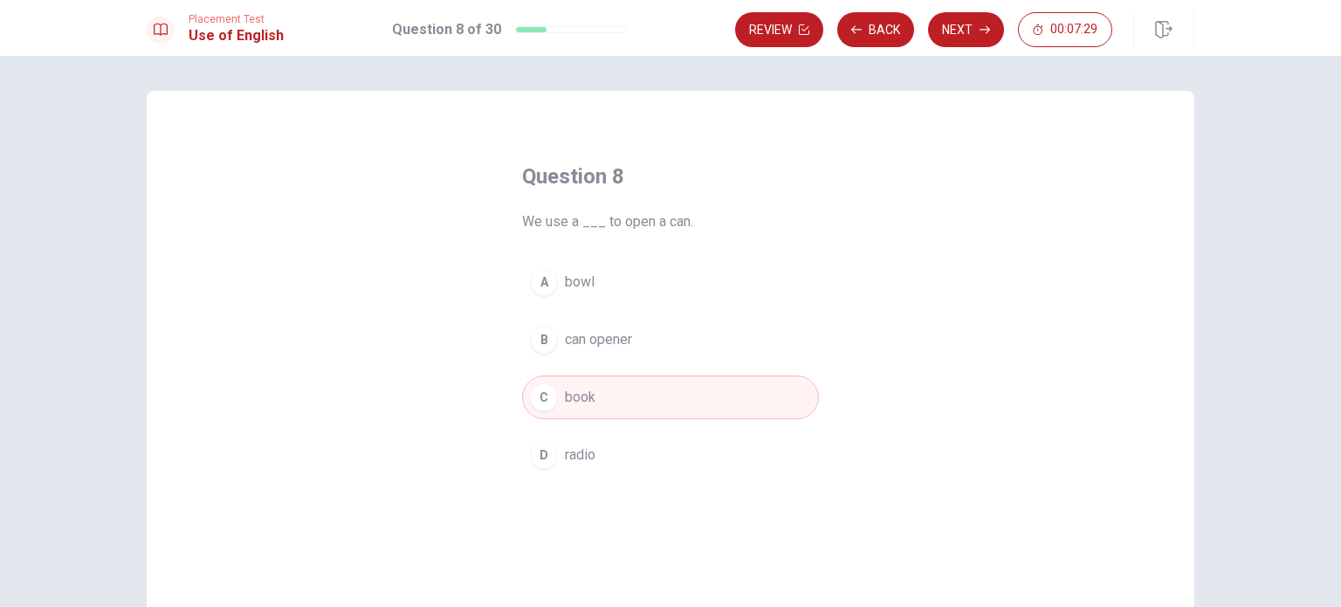
click at [954, 10] on div "Review Back Next 00:07:29" at bounding box center [964, 29] width 459 height 38
click at [954, 17] on button "Next" at bounding box center [966, 29] width 76 height 35
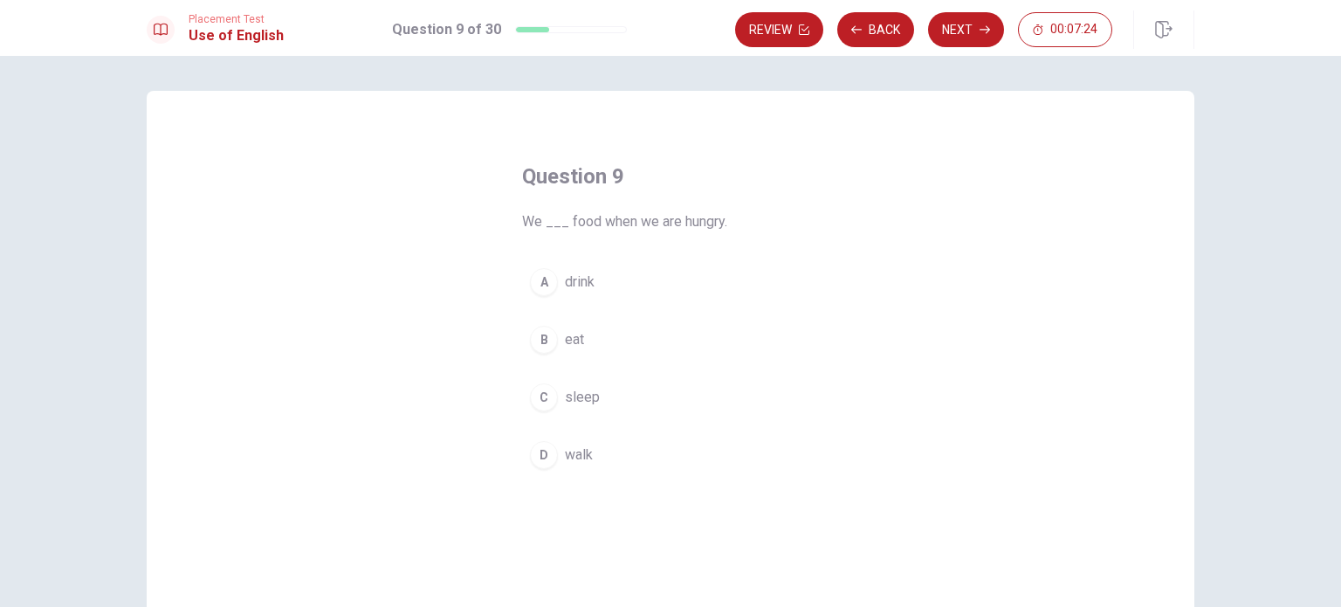
click at [530, 337] on div "B" at bounding box center [544, 340] width 28 height 28
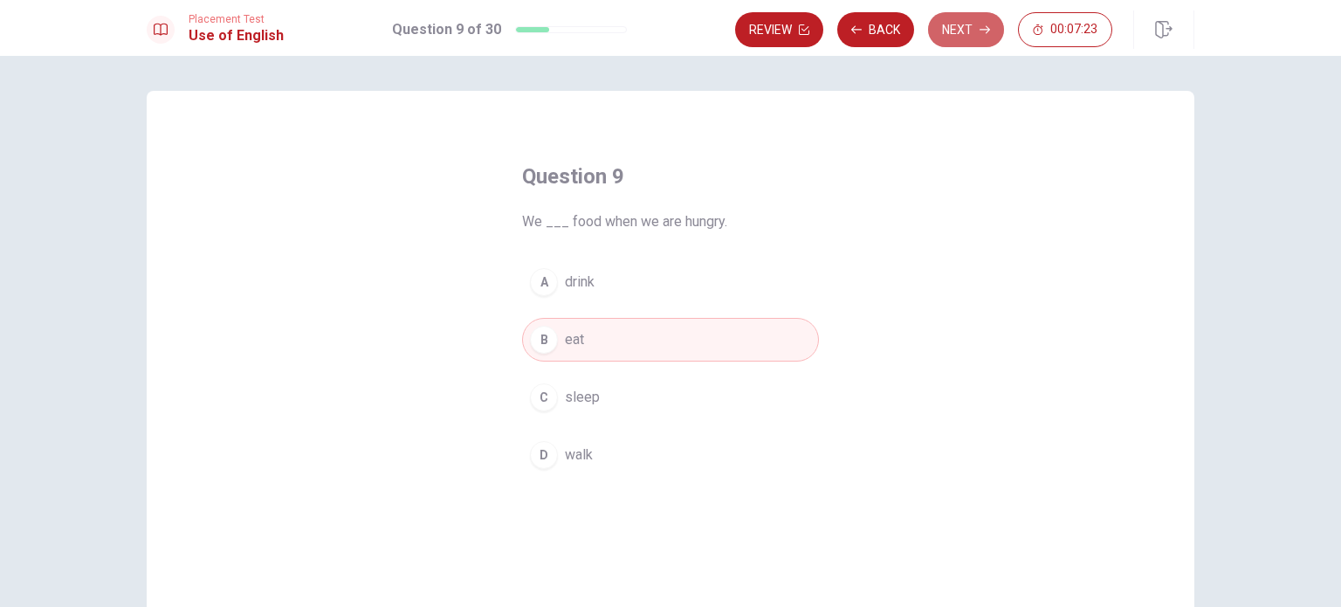
click at [959, 41] on button "Next" at bounding box center [966, 29] width 76 height 35
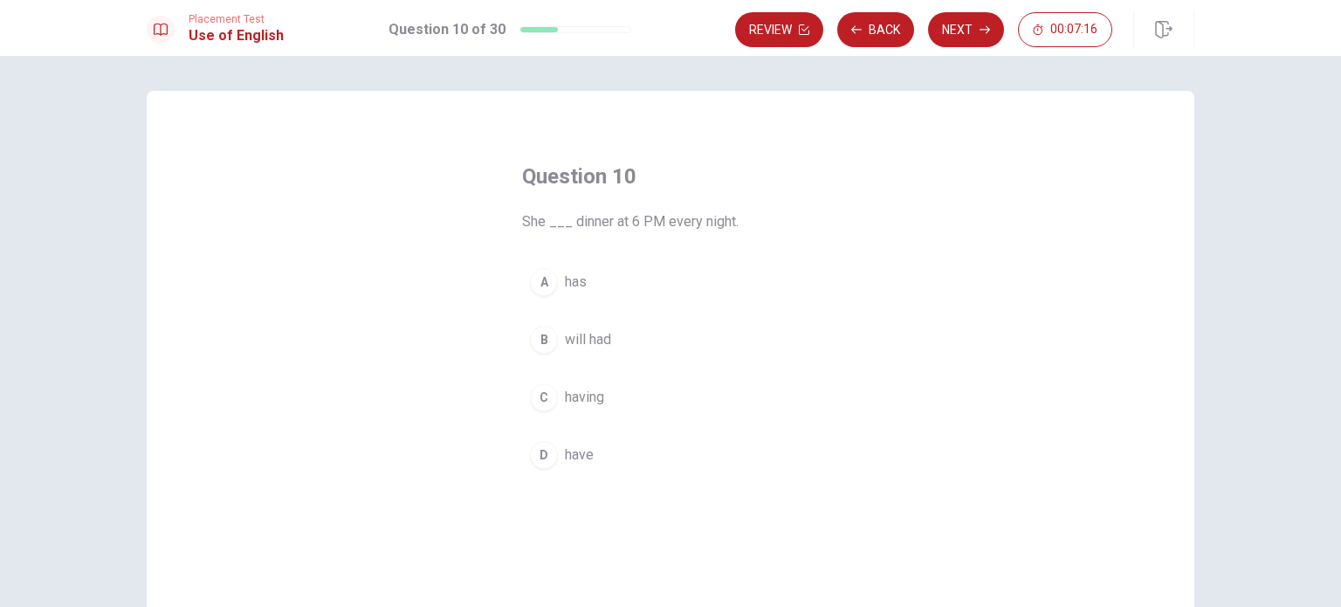
click at [534, 282] on div "A" at bounding box center [544, 282] width 28 height 28
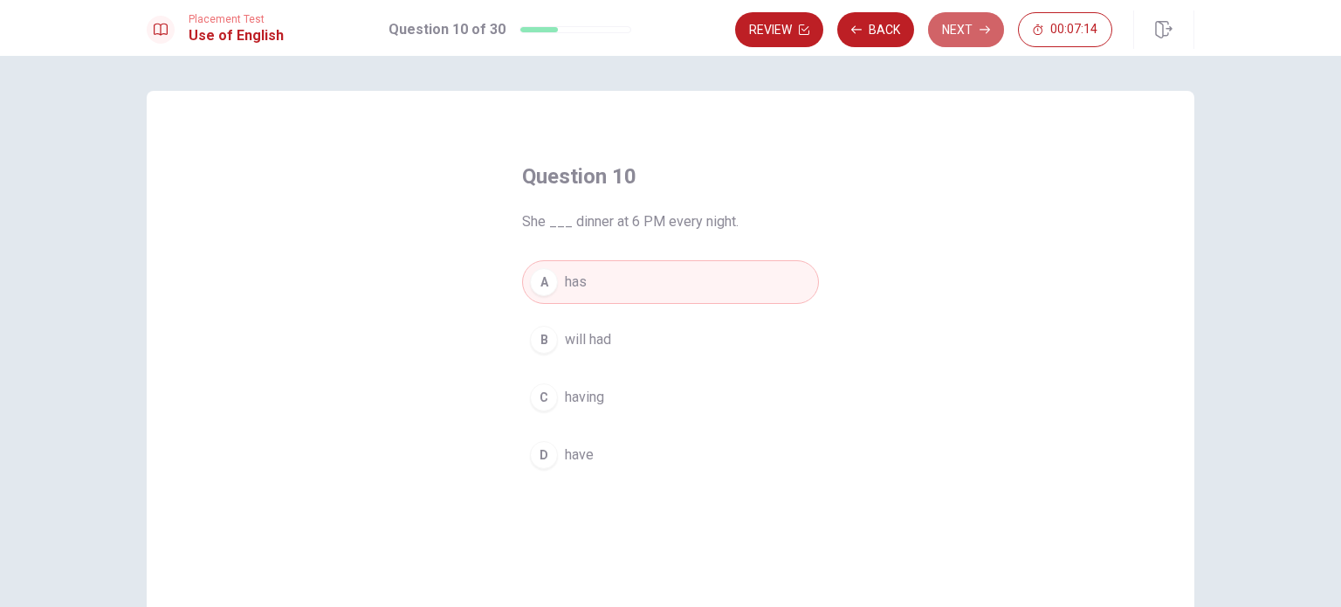
click at [965, 43] on button "Next" at bounding box center [966, 29] width 76 height 35
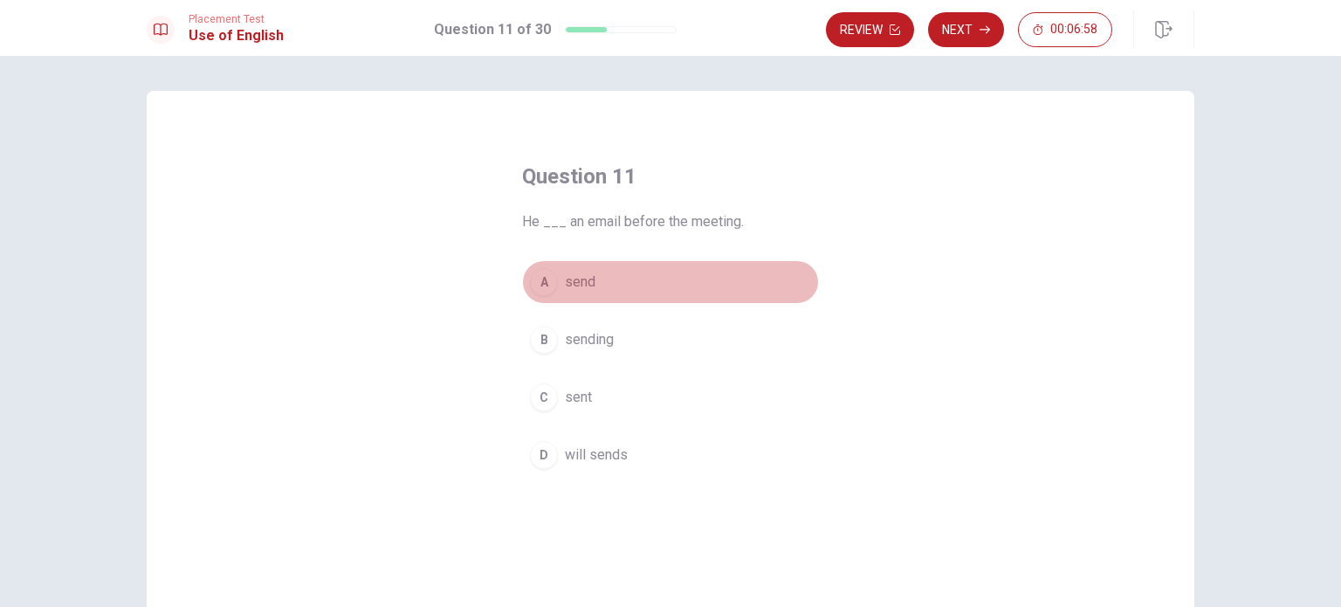
click at [534, 282] on div "A" at bounding box center [544, 282] width 28 height 28
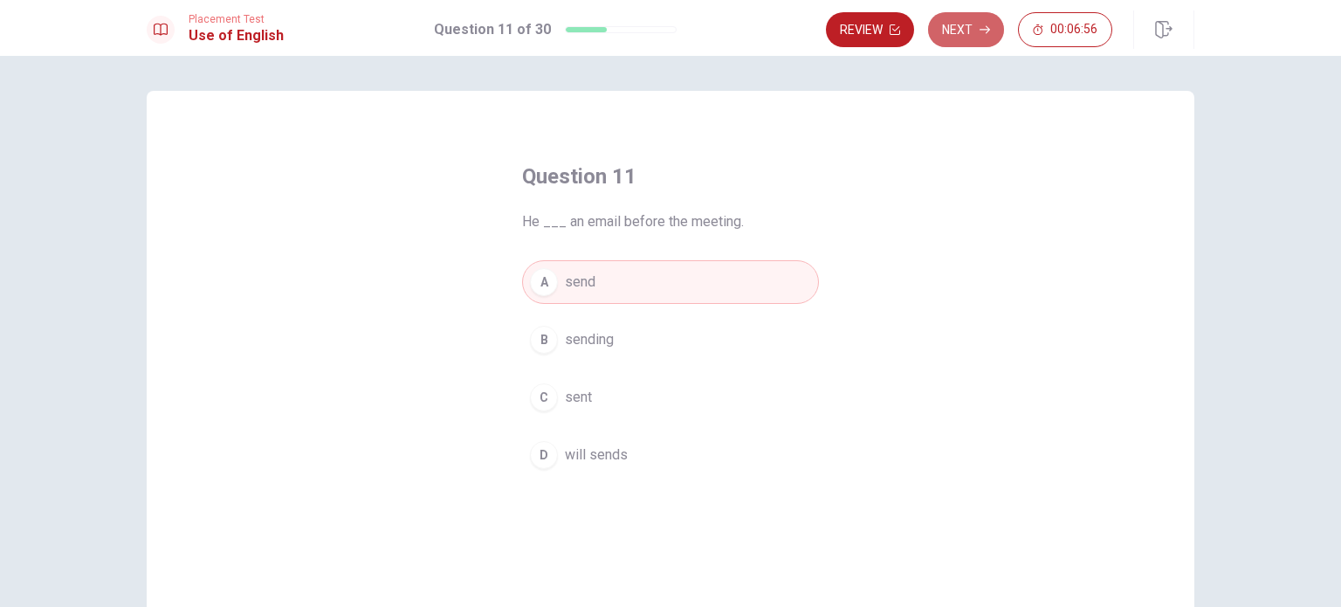
click at [963, 29] on button "Next" at bounding box center [966, 29] width 76 height 35
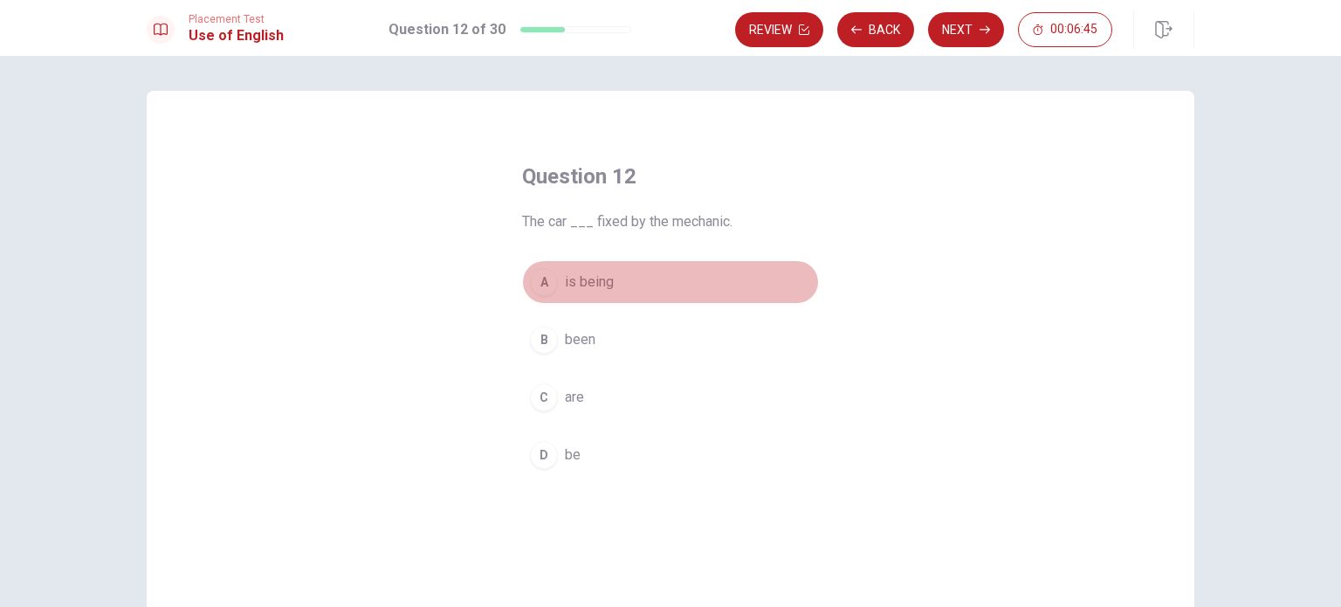
click at [541, 279] on div "A" at bounding box center [544, 282] width 28 height 28
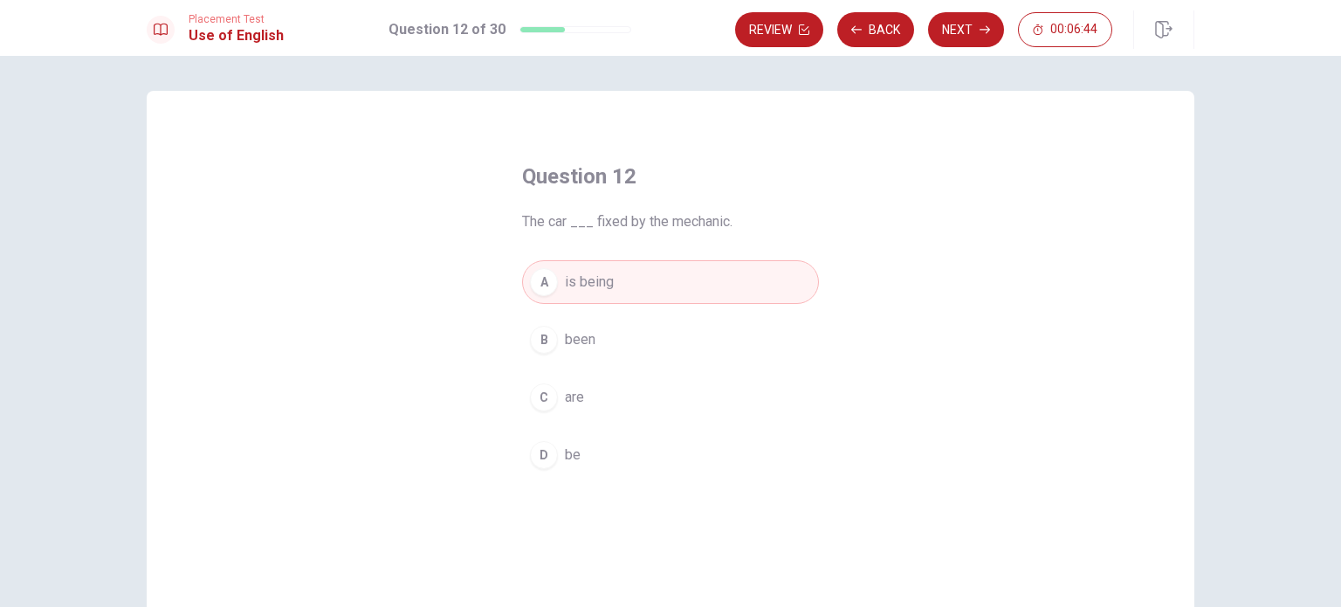
click at [950, 38] on button "Next" at bounding box center [966, 29] width 76 height 35
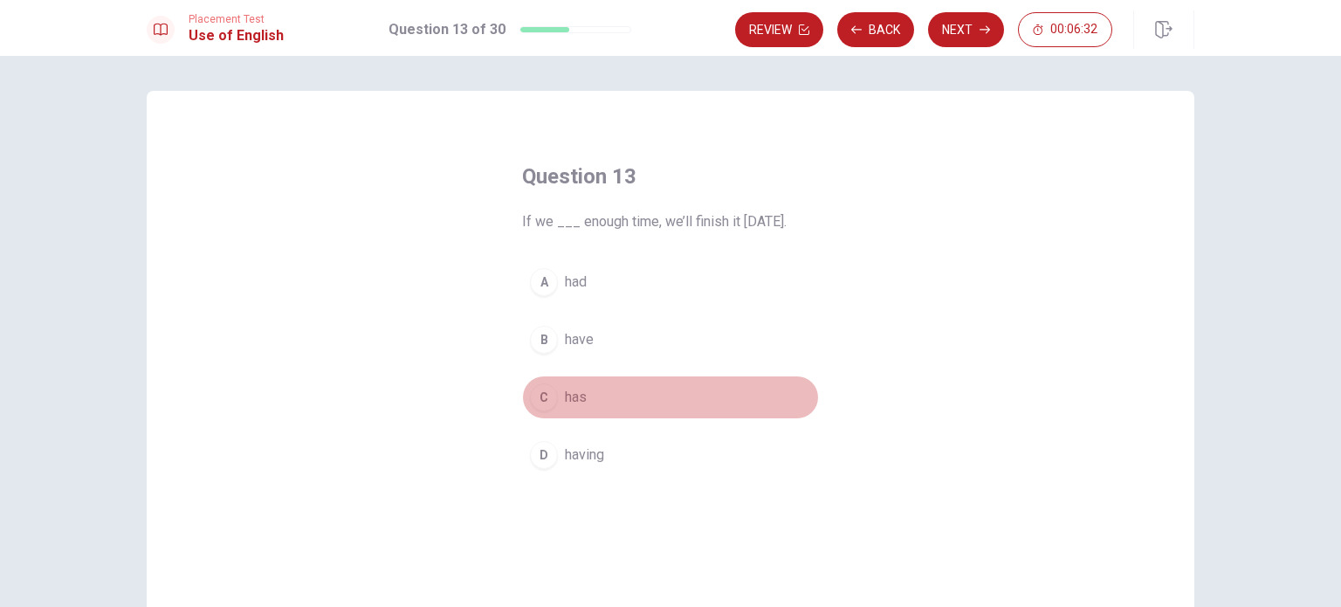
click at [538, 397] on div "C" at bounding box center [544, 397] width 28 height 28
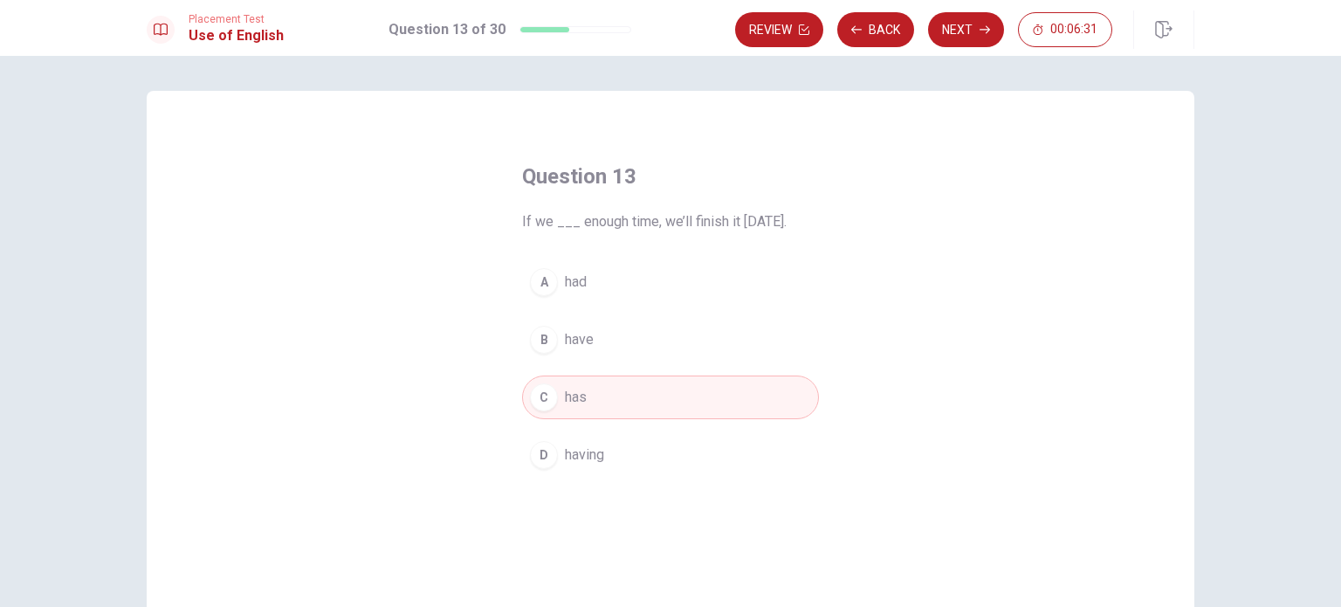
click at [947, 32] on button "Next" at bounding box center [966, 29] width 76 height 35
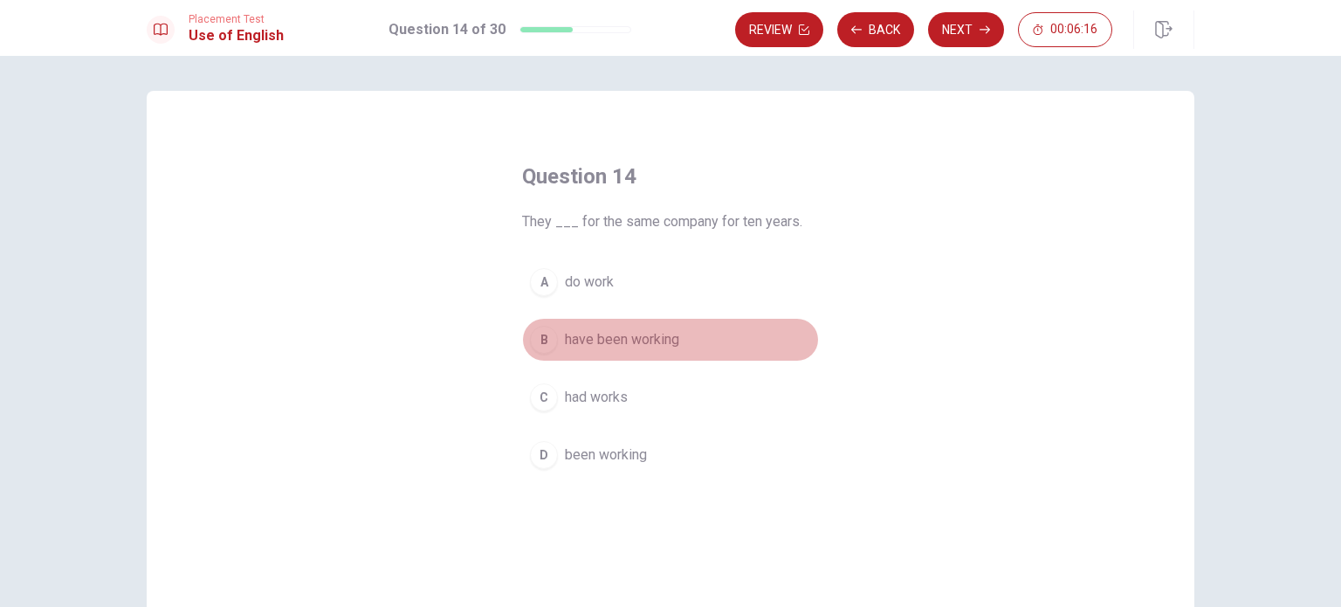
click at [531, 354] on button "B have been working" at bounding box center [670, 340] width 297 height 44
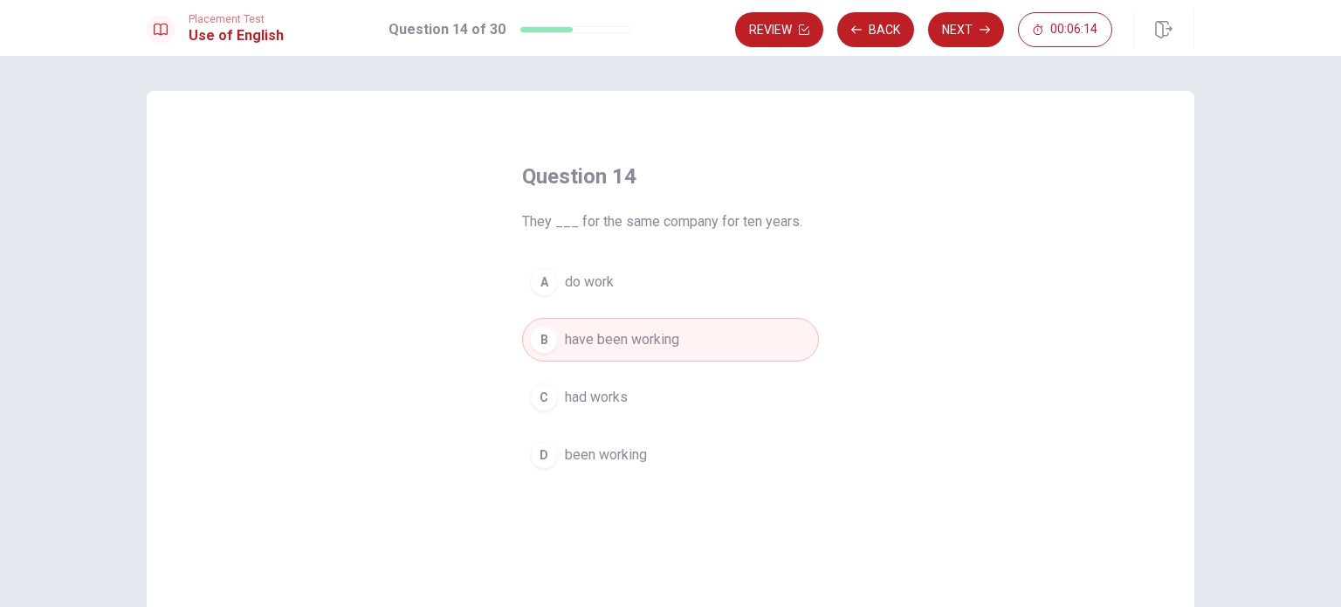
click at [928, 18] on div "Review Back Next 00:06:14" at bounding box center [923, 29] width 377 height 35
click at [962, 28] on button "Next" at bounding box center [966, 29] width 76 height 35
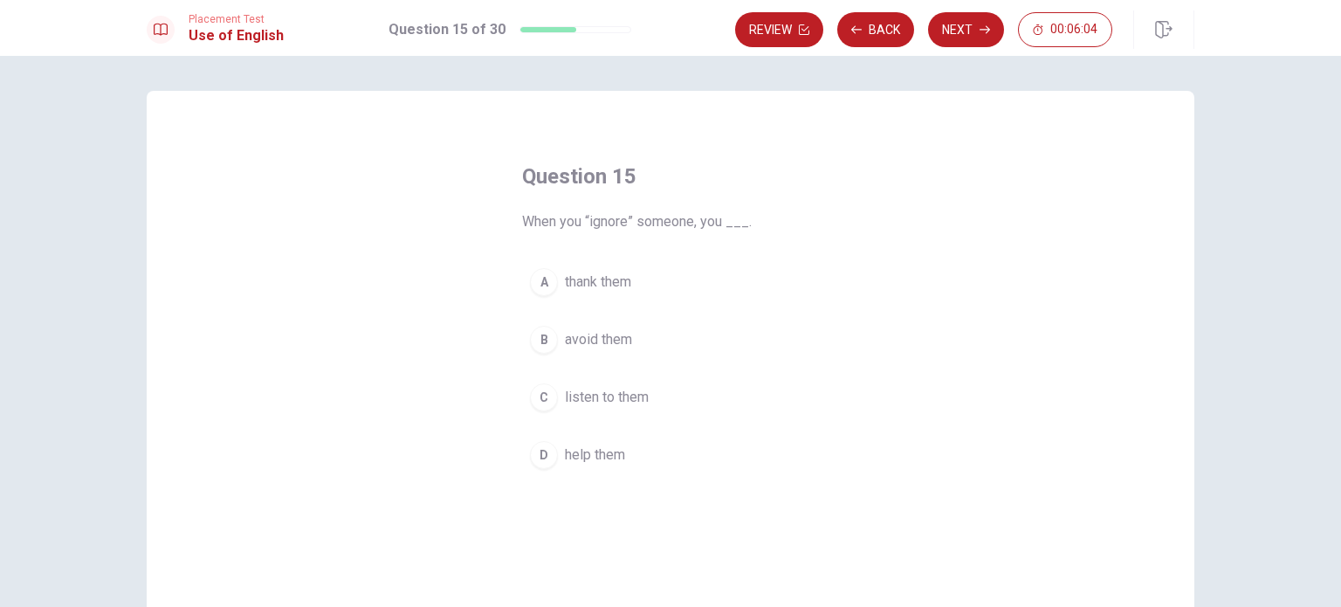
click at [536, 390] on div "C" at bounding box center [544, 397] width 28 height 28
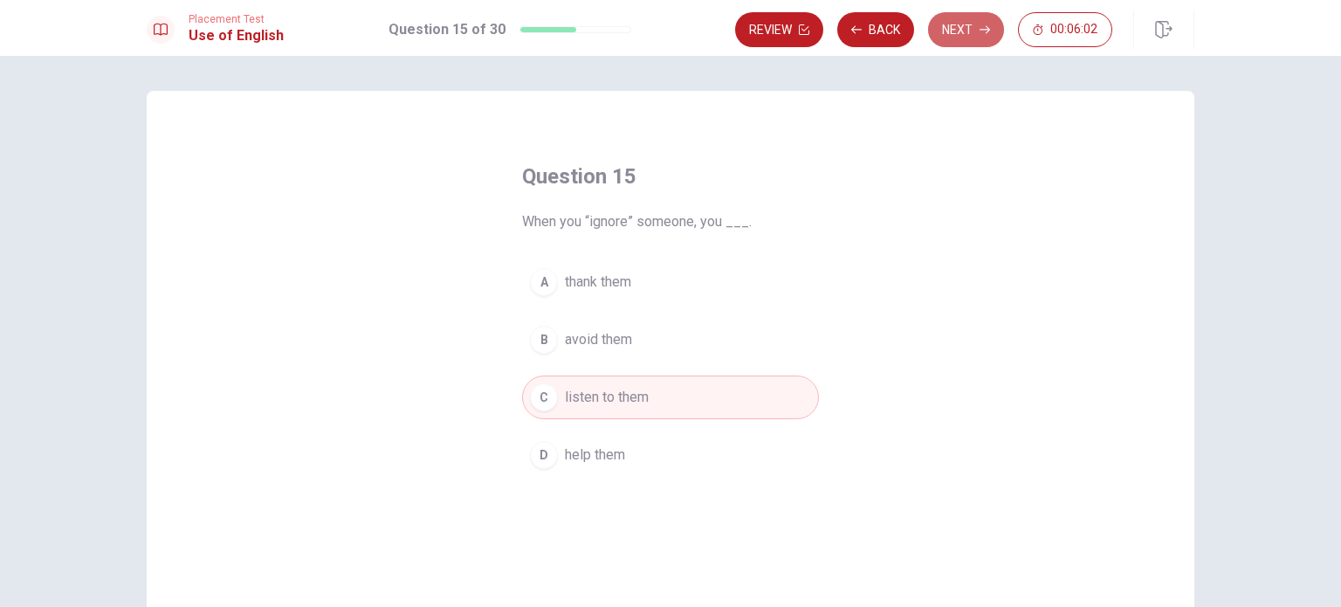
click at [973, 36] on button "Next" at bounding box center [966, 29] width 76 height 35
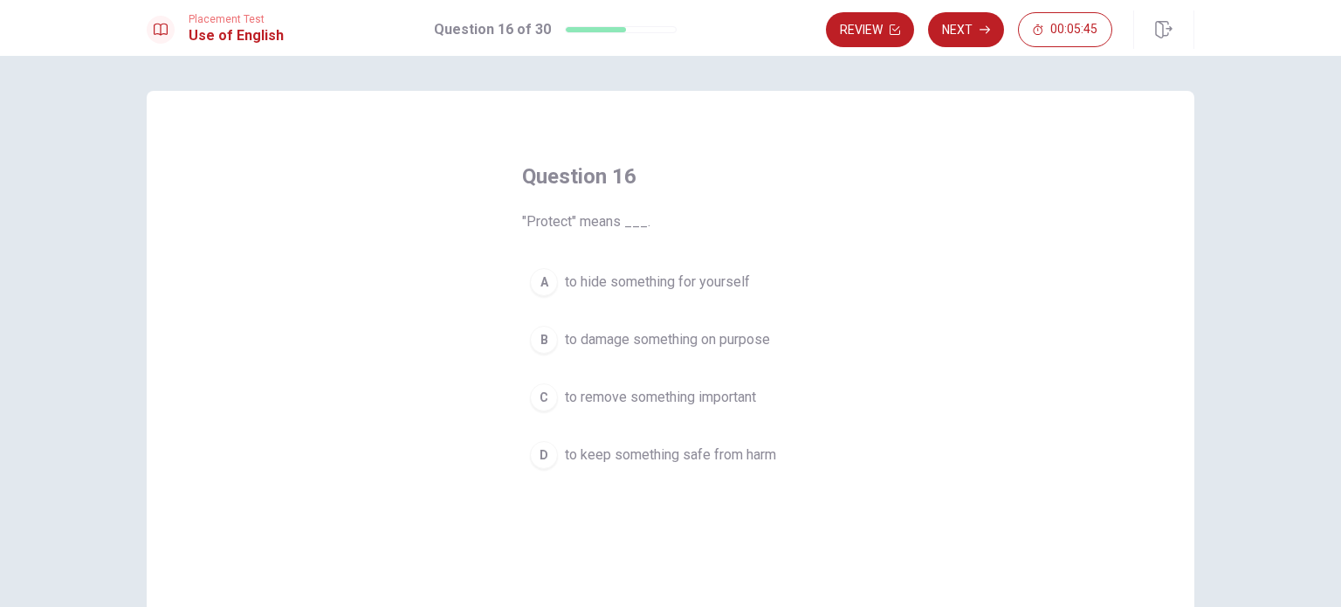
click at [544, 293] on div "A" at bounding box center [544, 282] width 28 height 28
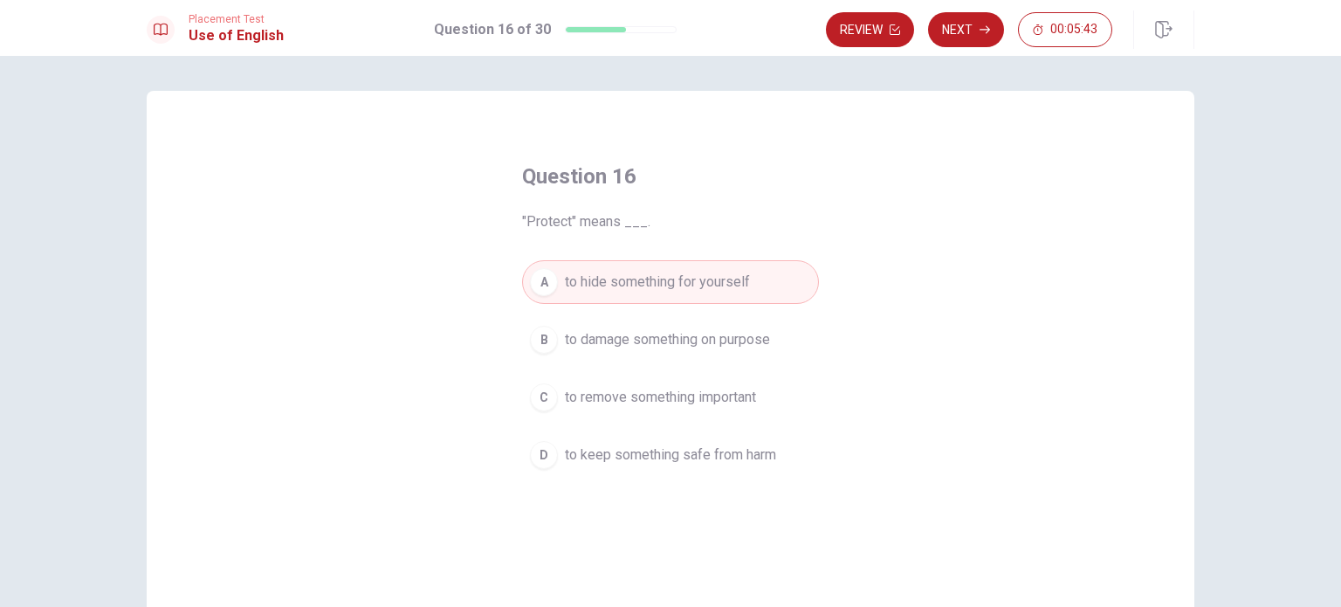
click at [967, 27] on button "Next" at bounding box center [966, 29] width 76 height 35
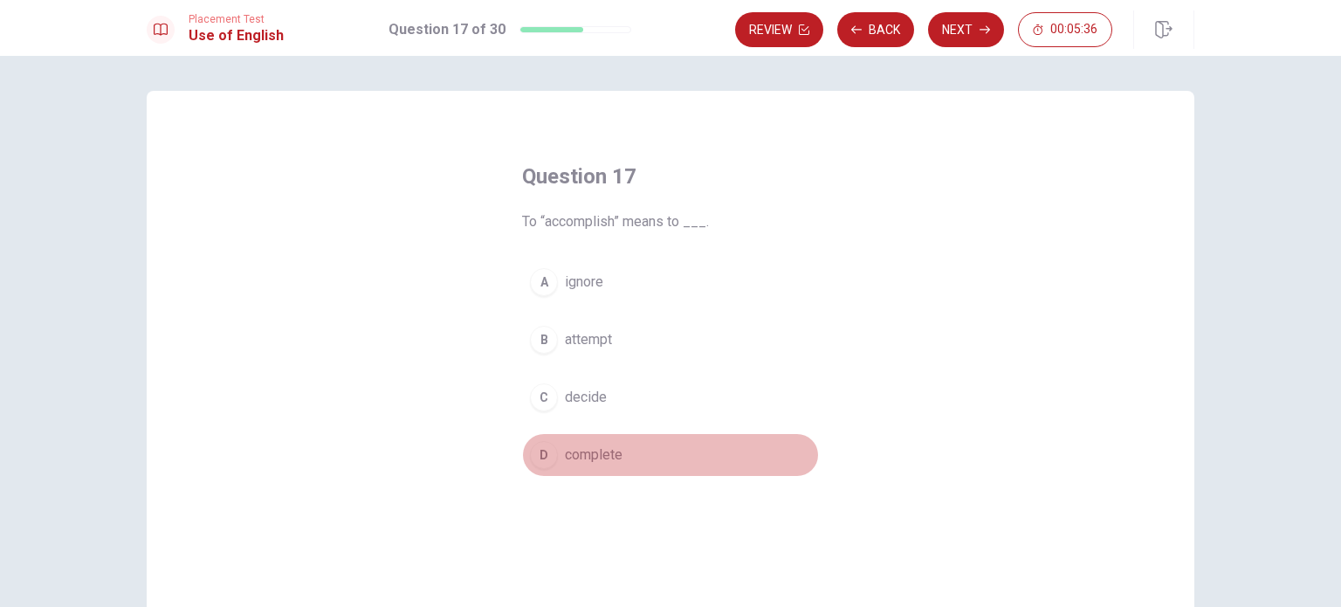
click at [545, 448] on div "D" at bounding box center [544, 455] width 28 height 28
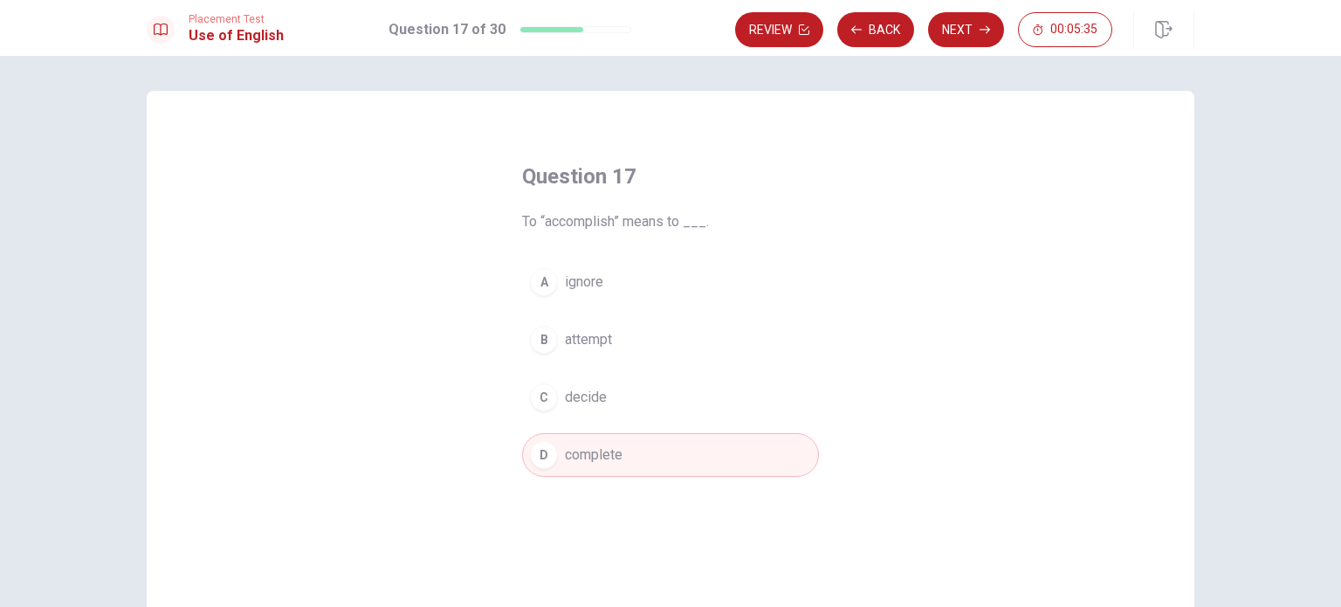
click at [948, 41] on button "Next" at bounding box center [966, 29] width 76 height 35
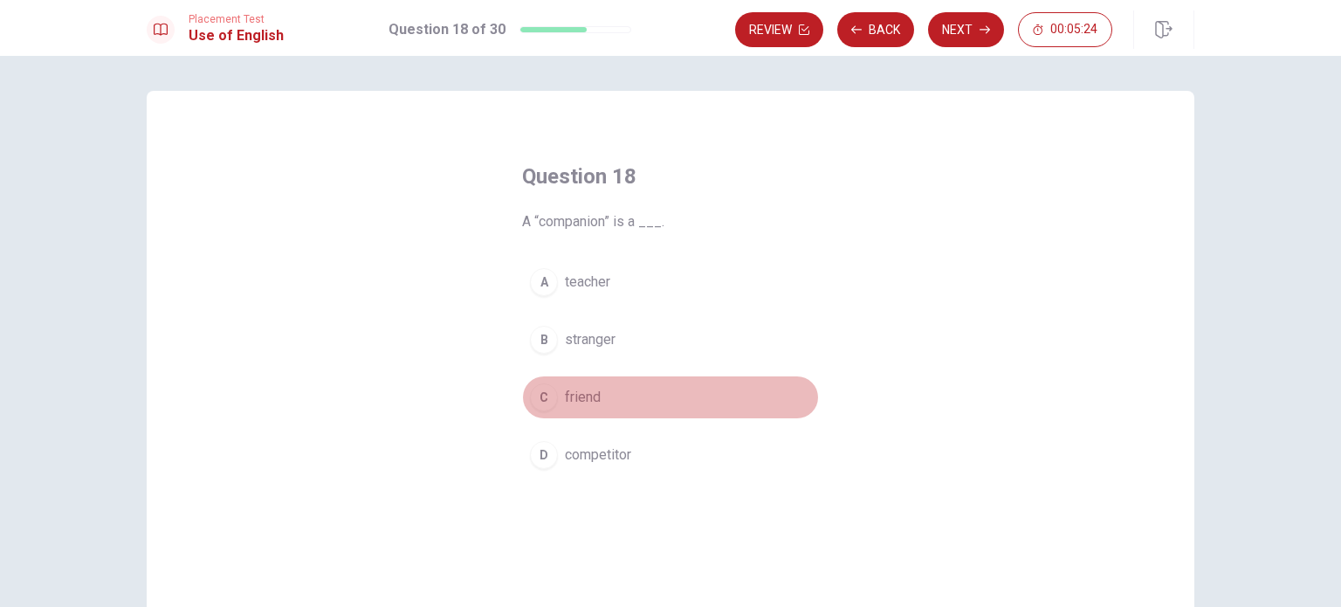
click at [545, 391] on div "C" at bounding box center [544, 397] width 28 height 28
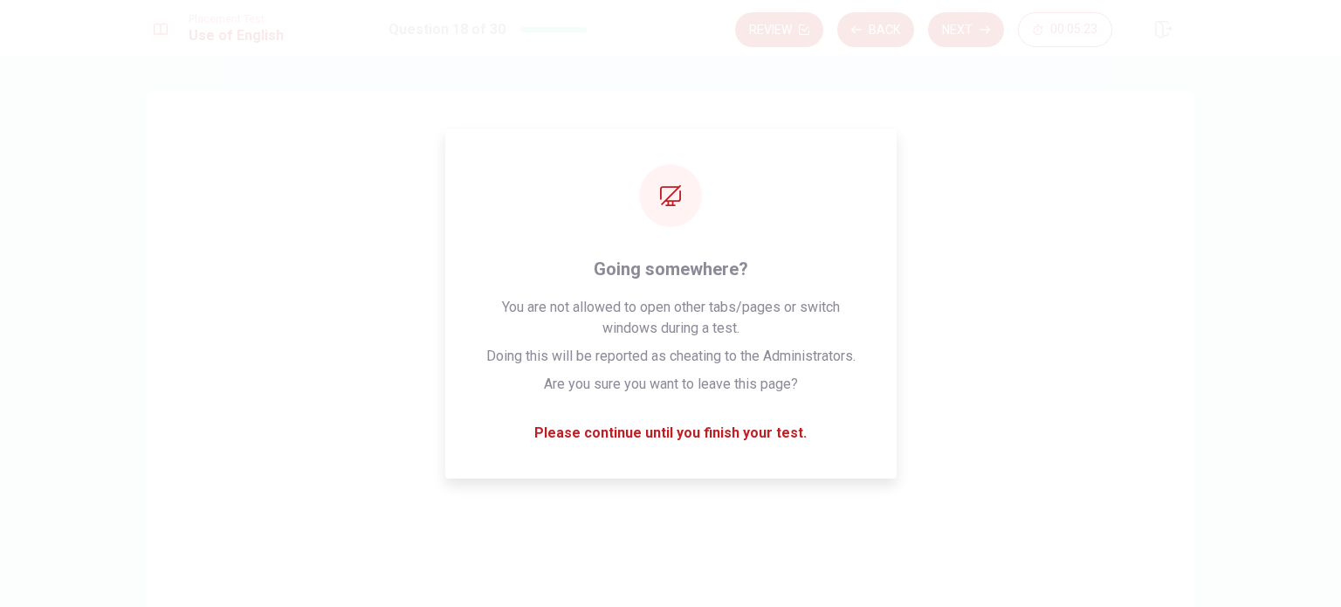
click at [957, 24] on button "Next" at bounding box center [966, 29] width 76 height 35
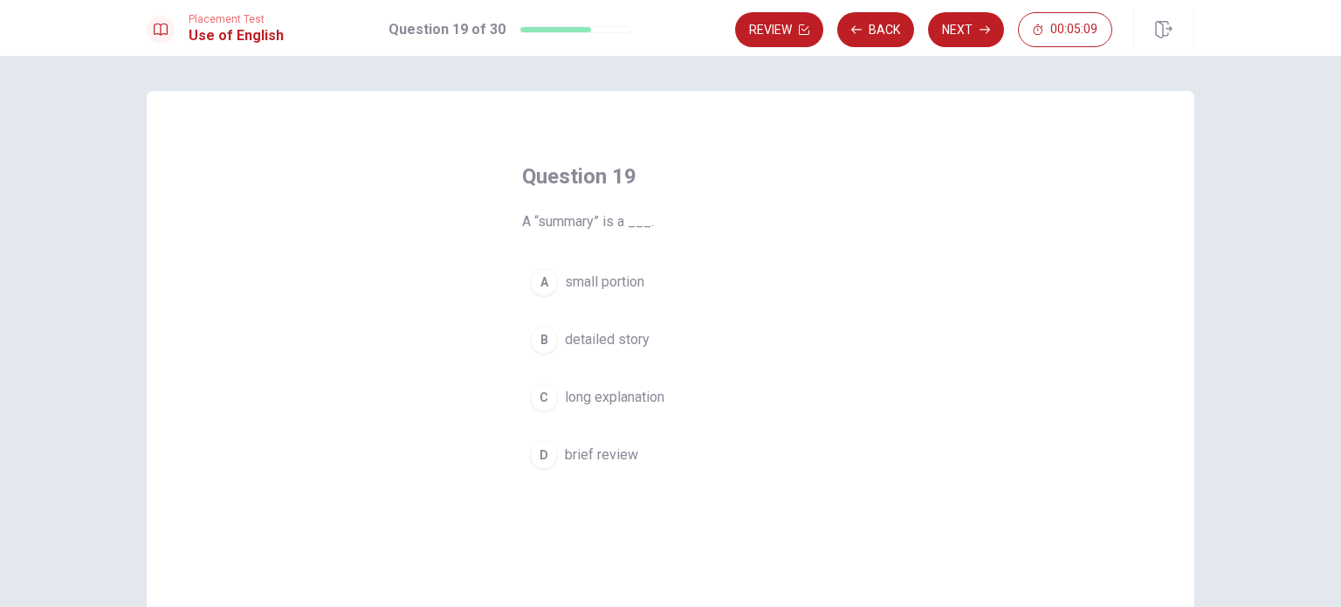
click at [537, 406] on div "C" at bounding box center [544, 397] width 28 height 28
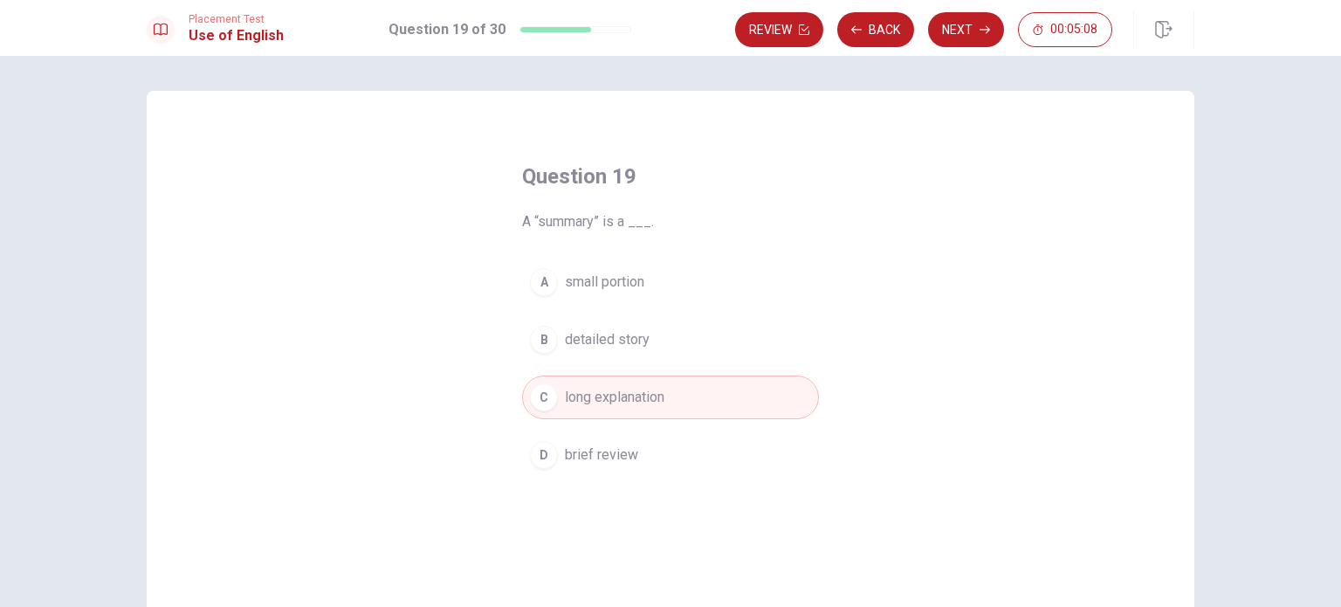
click at [538, 289] on div "A" at bounding box center [544, 282] width 28 height 28
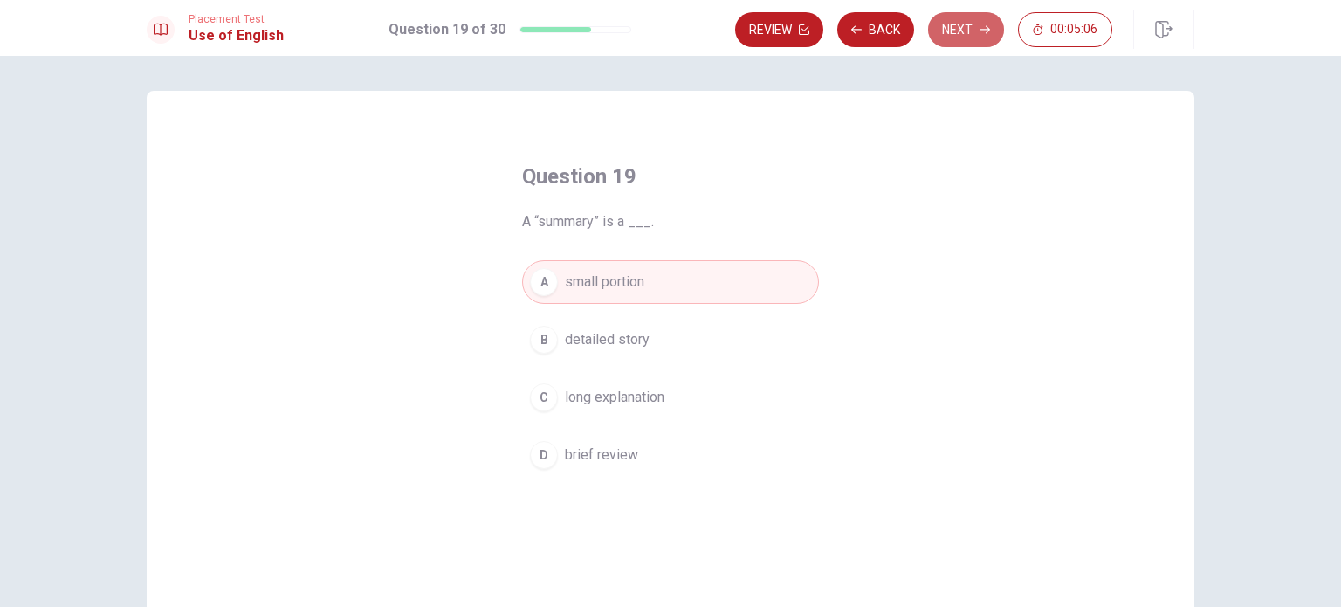
click at [945, 43] on button "Next" at bounding box center [966, 29] width 76 height 35
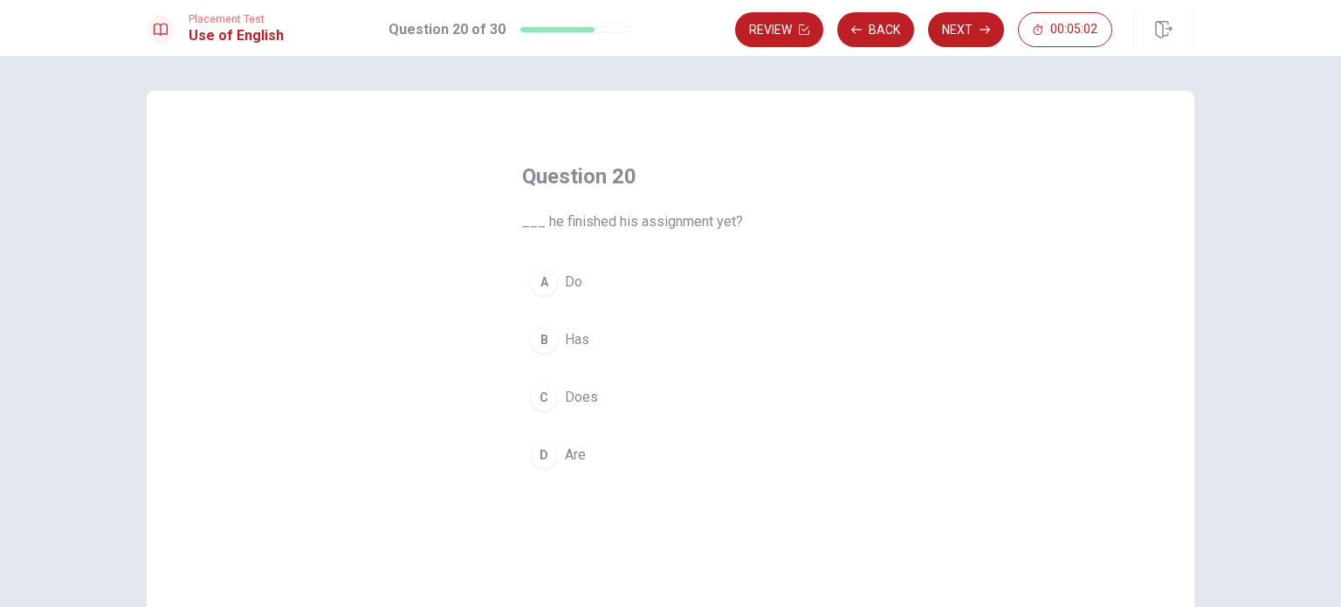
click at [535, 389] on div "C" at bounding box center [544, 397] width 28 height 28
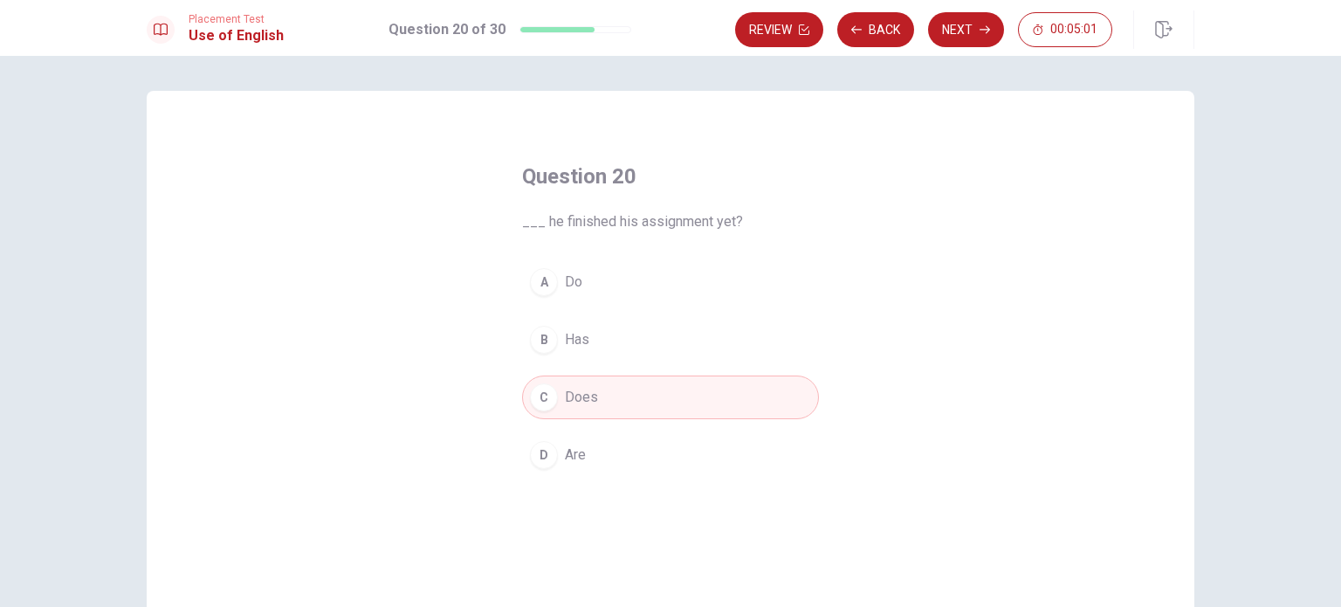
click at [950, 45] on button "Next" at bounding box center [966, 29] width 76 height 35
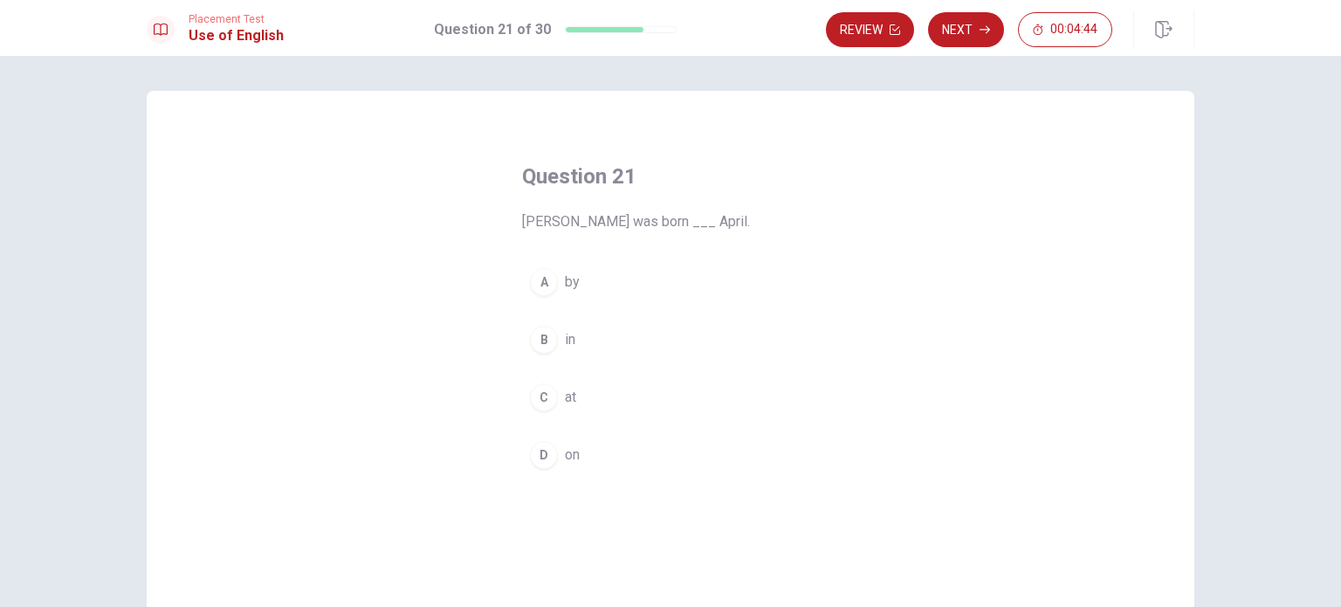
click at [536, 340] on div "B" at bounding box center [544, 340] width 28 height 28
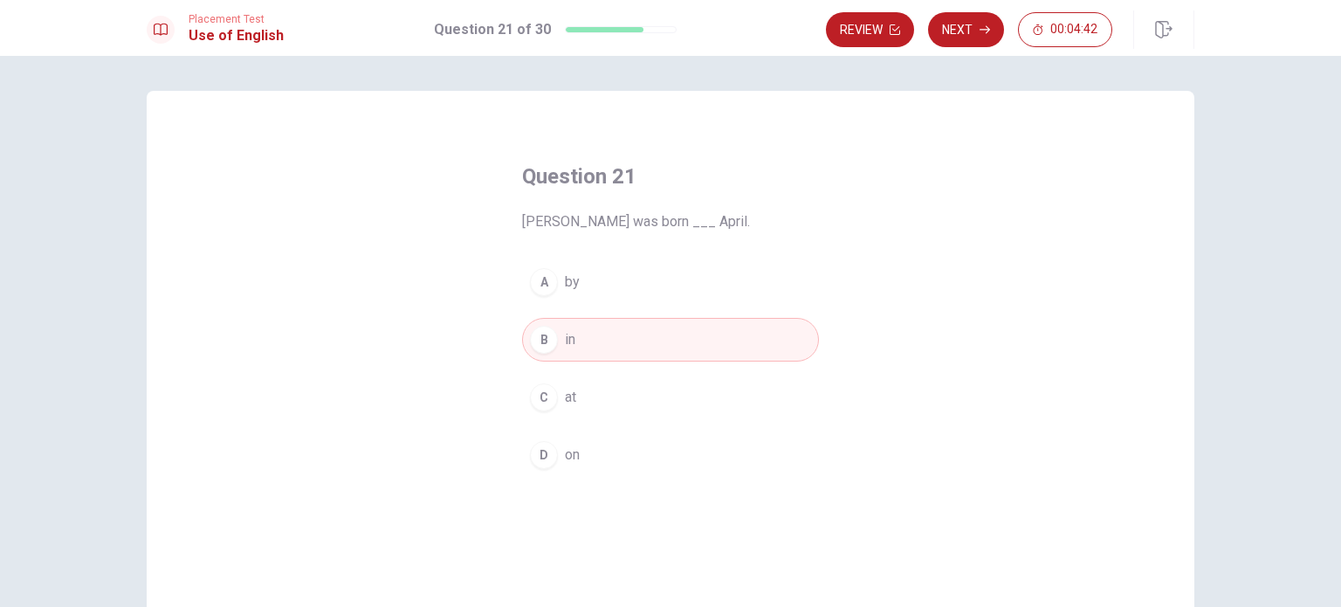
click at [975, 38] on button "Next" at bounding box center [966, 29] width 76 height 35
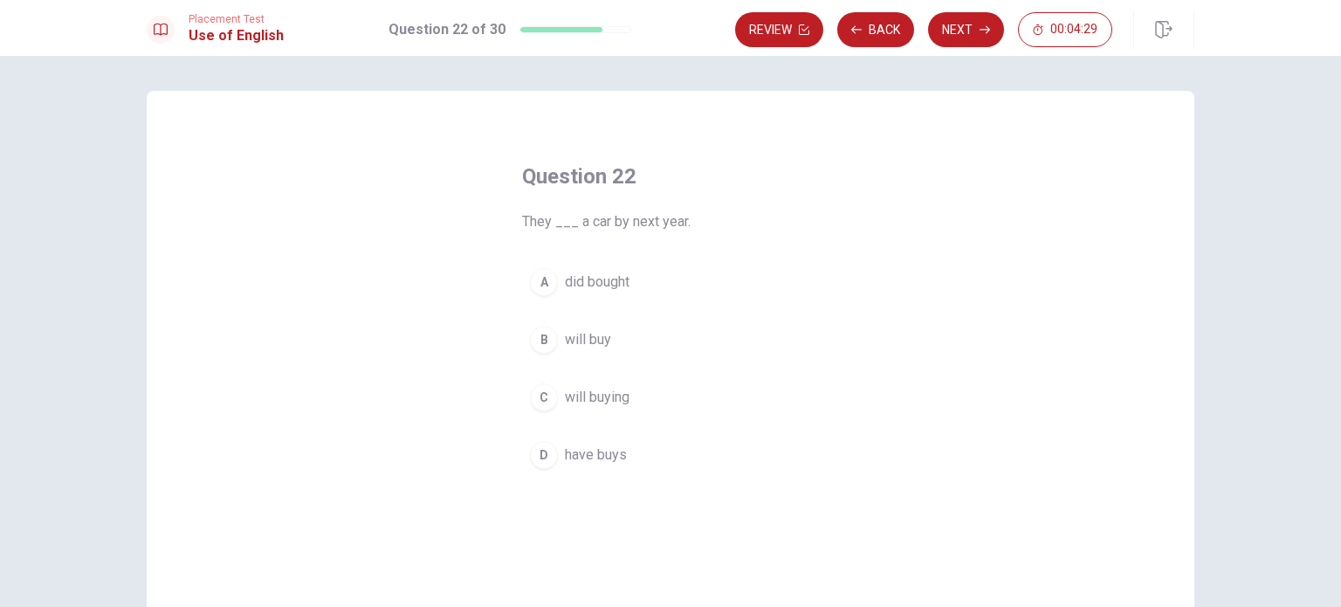
click at [539, 394] on div "C" at bounding box center [544, 397] width 28 height 28
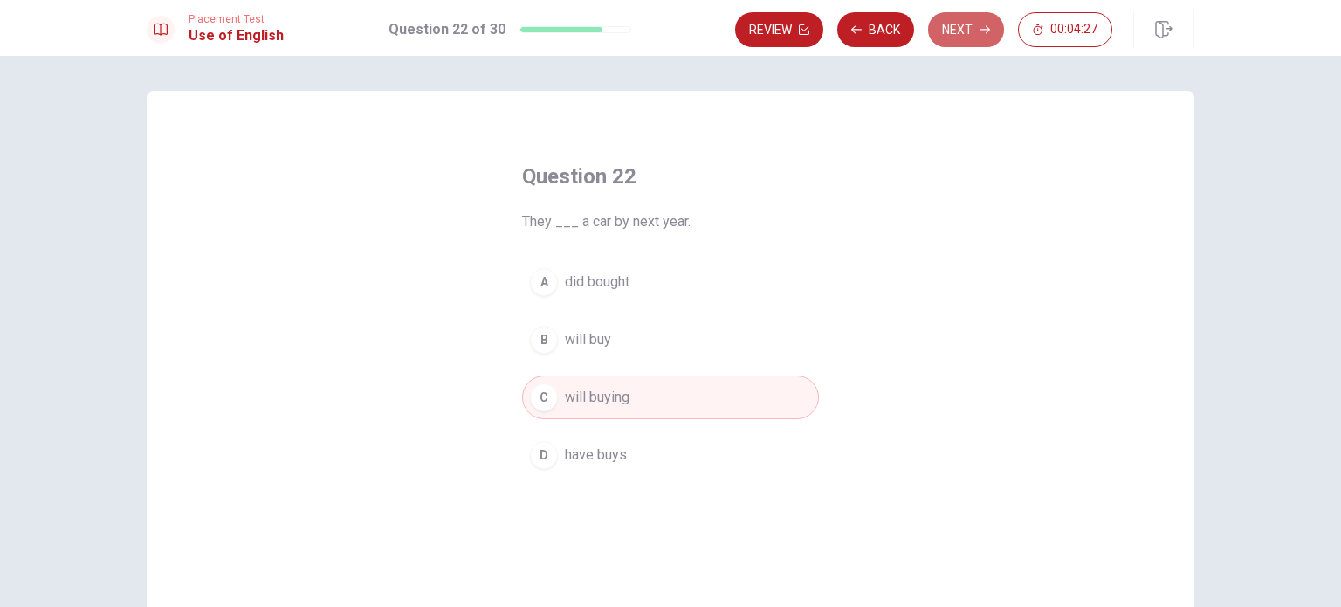
click at [983, 27] on icon "button" at bounding box center [985, 29] width 10 height 10
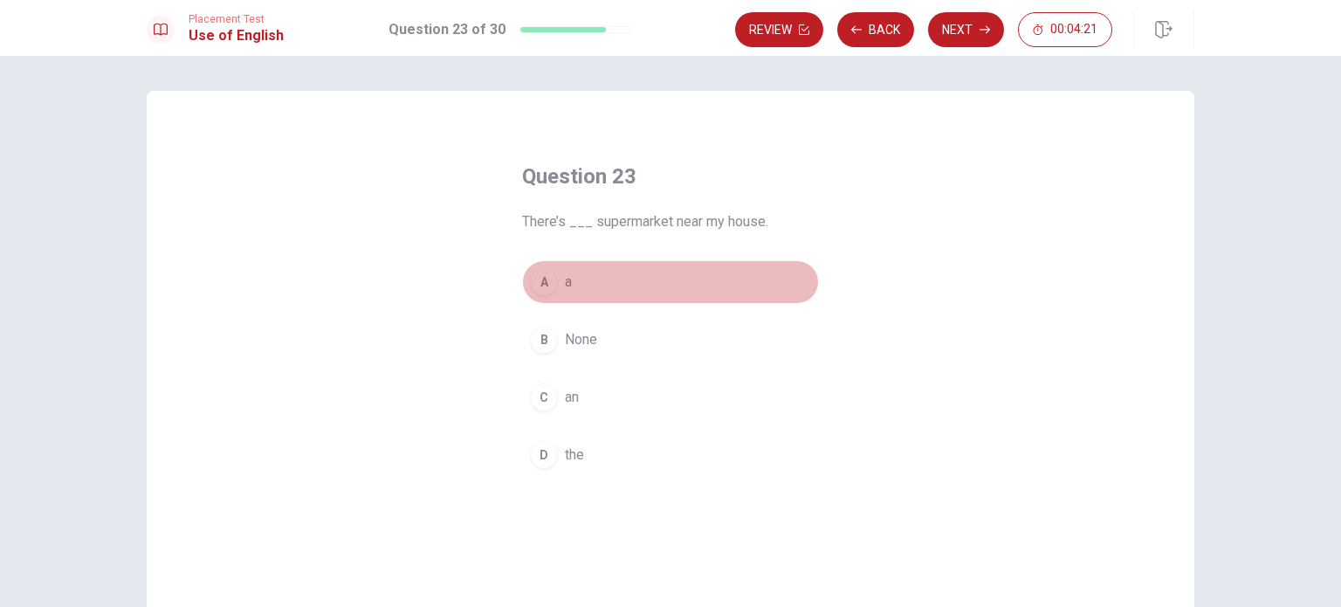
click at [538, 282] on div "A" at bounding box center [544, 282] width 28 height 28
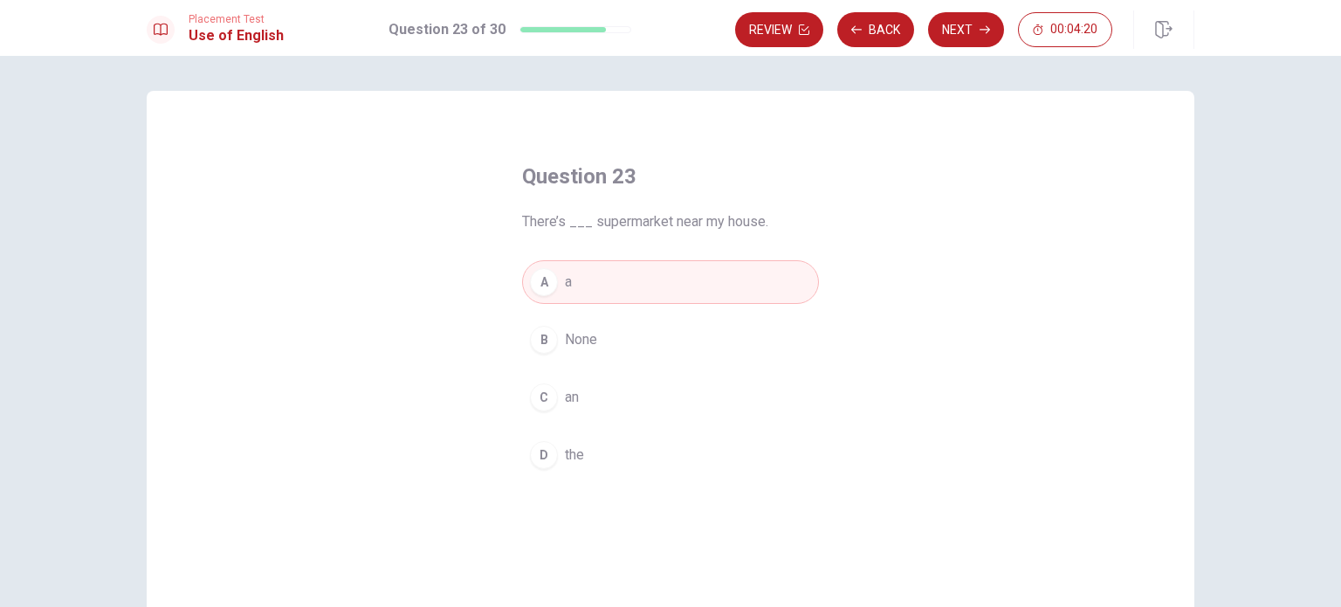
click at [971, 47] on div "Review Back Next 00:04:20" at bounding box center [964, 29] width 459 height 38
click at [956, 31] on button "Next" at bounding box center [966, 29] width 76 height 35
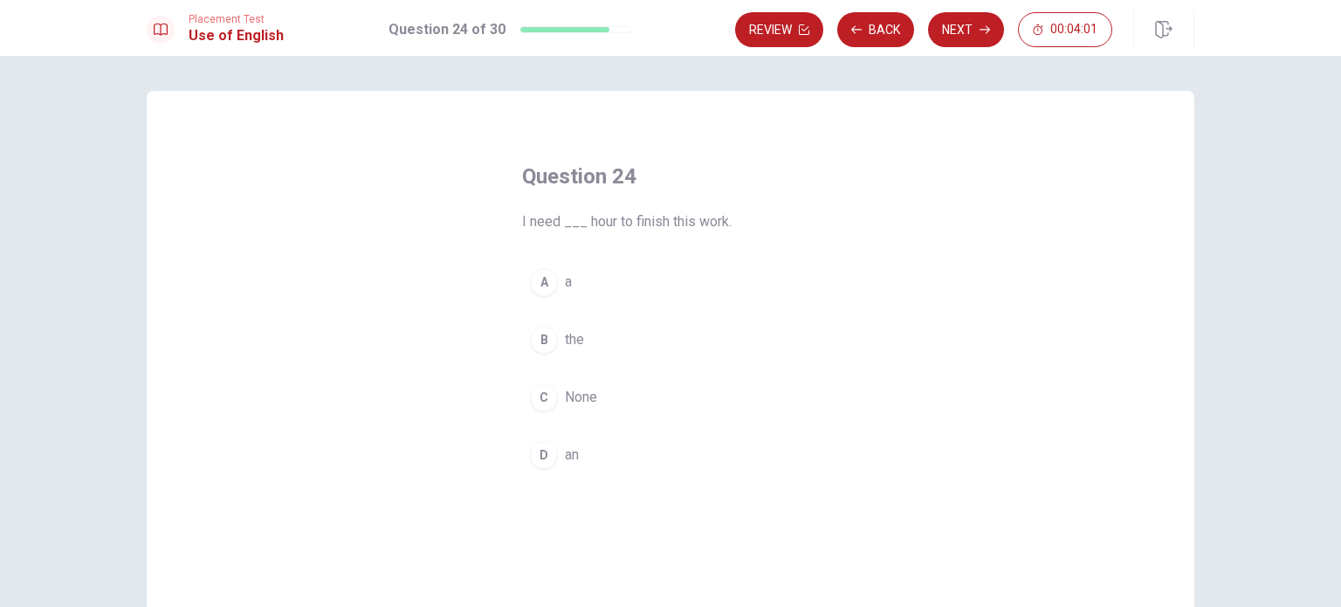
click at [532, 319] on button "B the" at bounding box center [670, 340] width 297 height 44
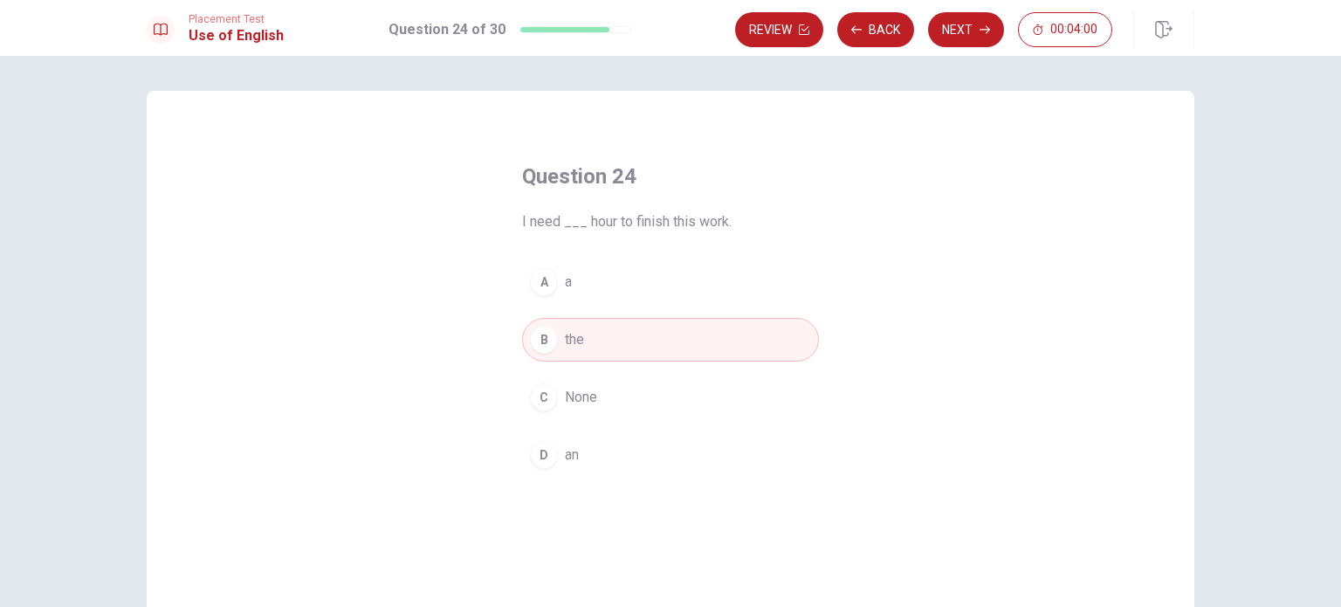
click at [975, 24] on button "Next" at bounding box center [966, 29] width 76 height 35
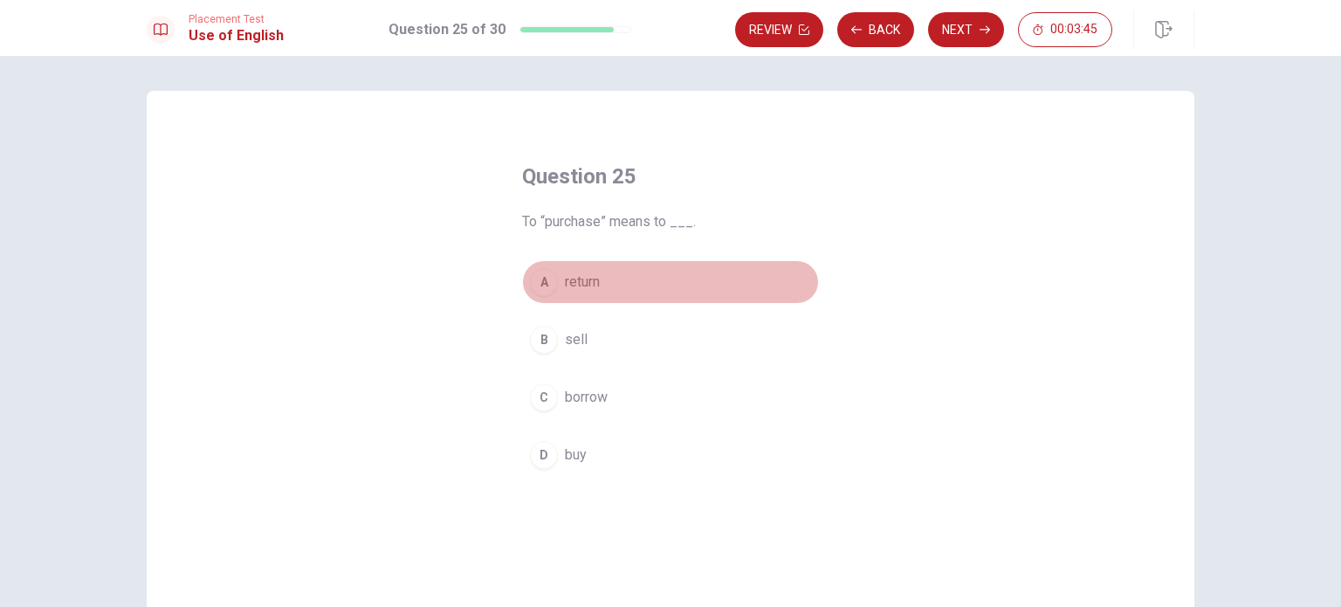
click at [534, 293] on div "A" at bounding box center [544, 282] width 28 height 28
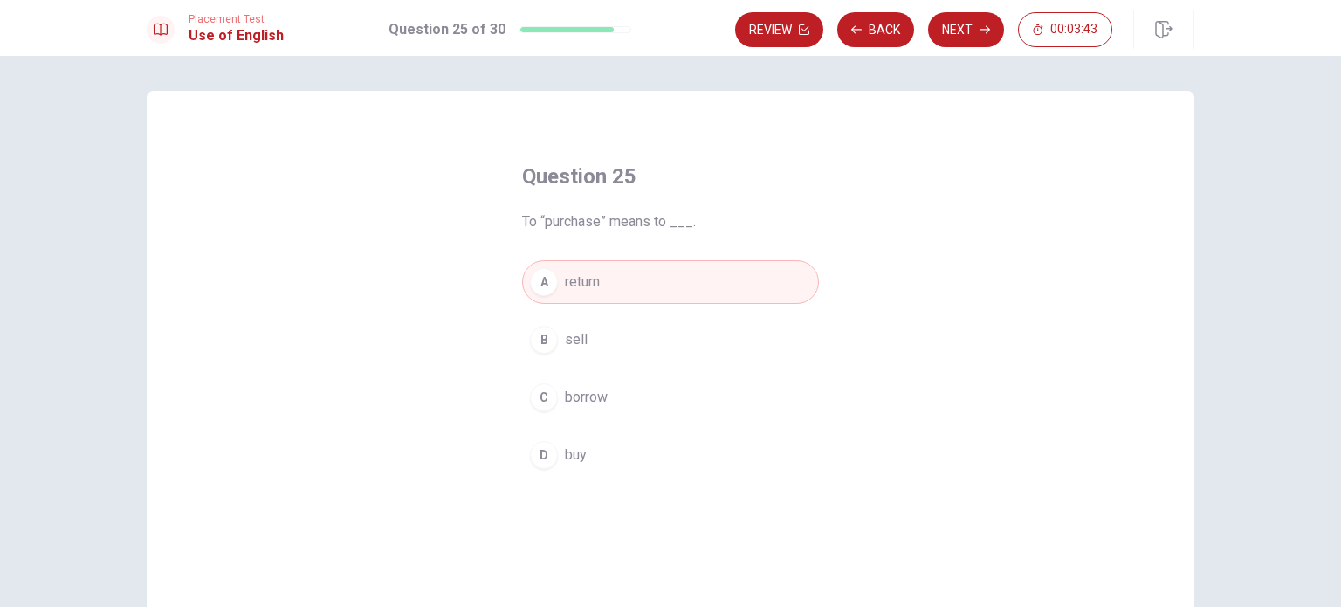
click at [934, 26] on button "Next" at bounding box center [966, 29] width 76 height 35
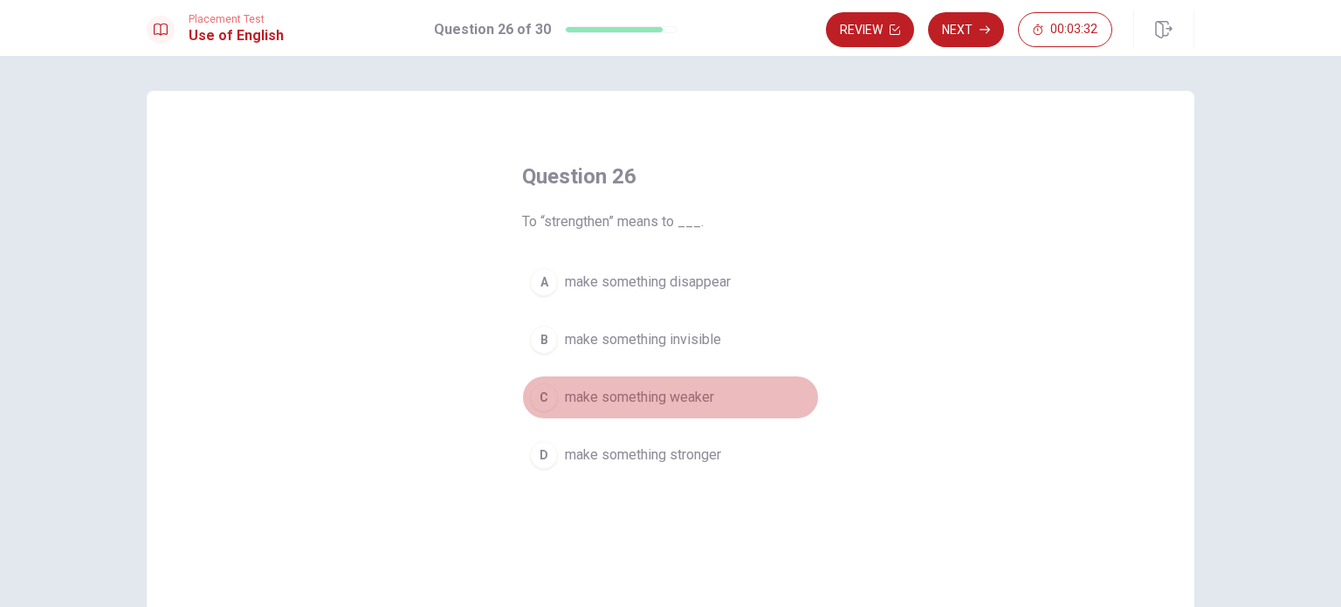
click at [540, 401] on div "C" at bounding box center [544, 397] width 28 height 28
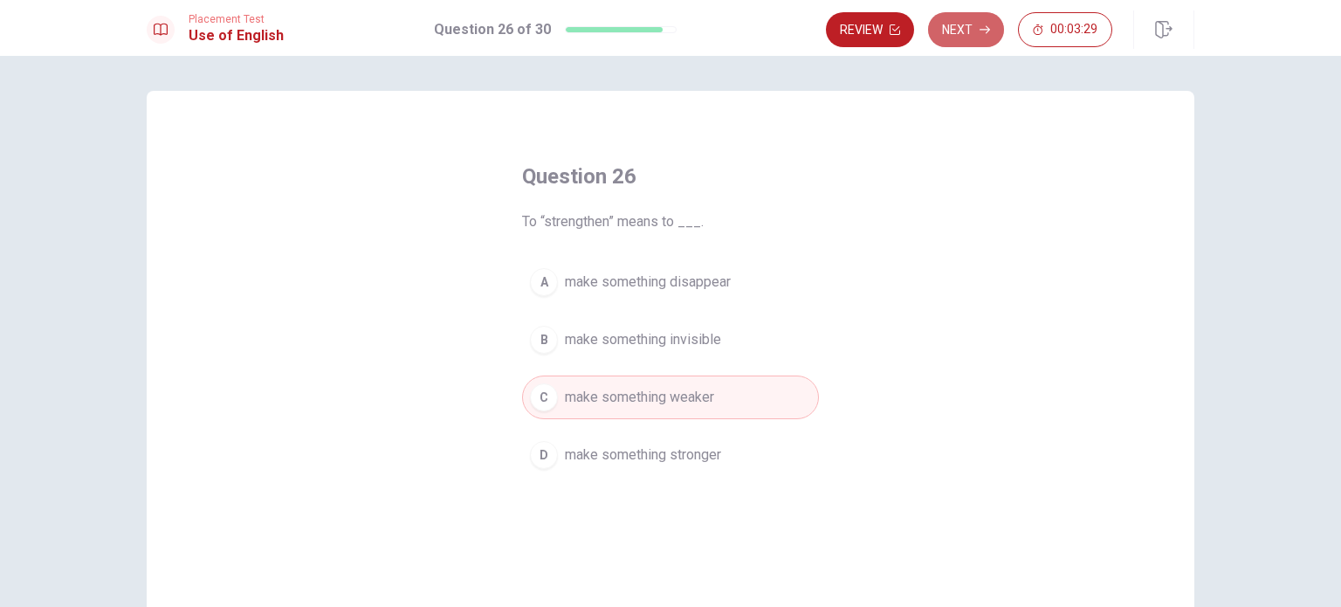
click at [956, 20] on button "Next" at bounding box center [966, 29] width 76 height 35
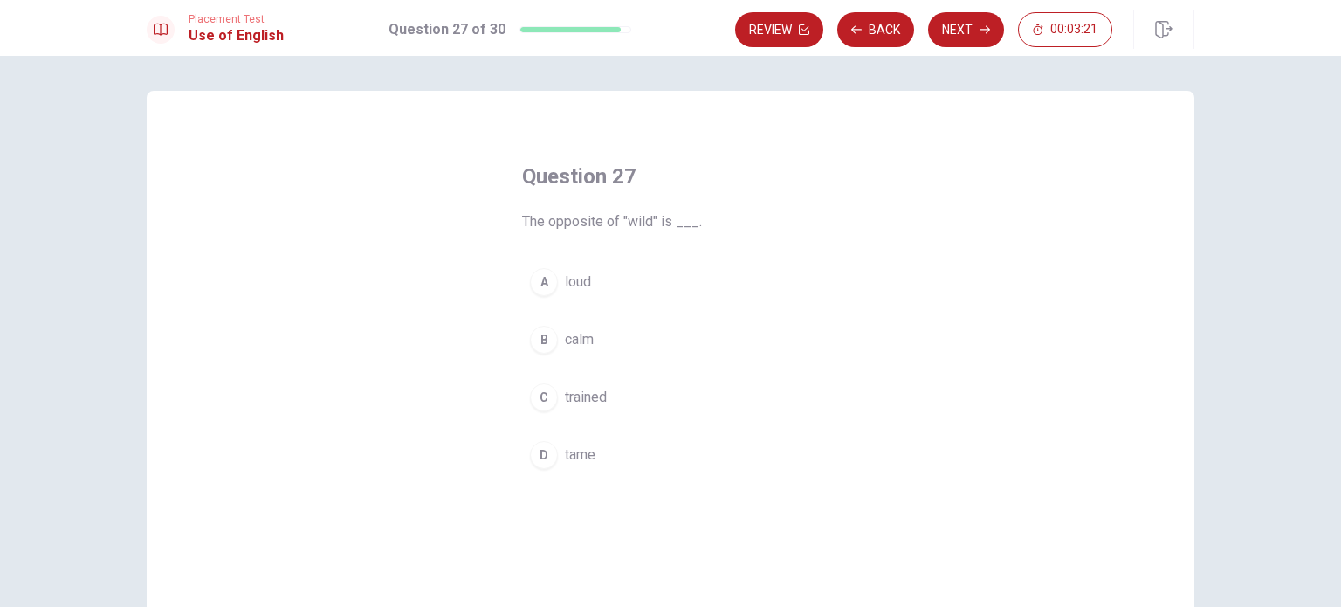
click at [539, 341] on div "B" at bounding box center [544, 340] width 28 height 28
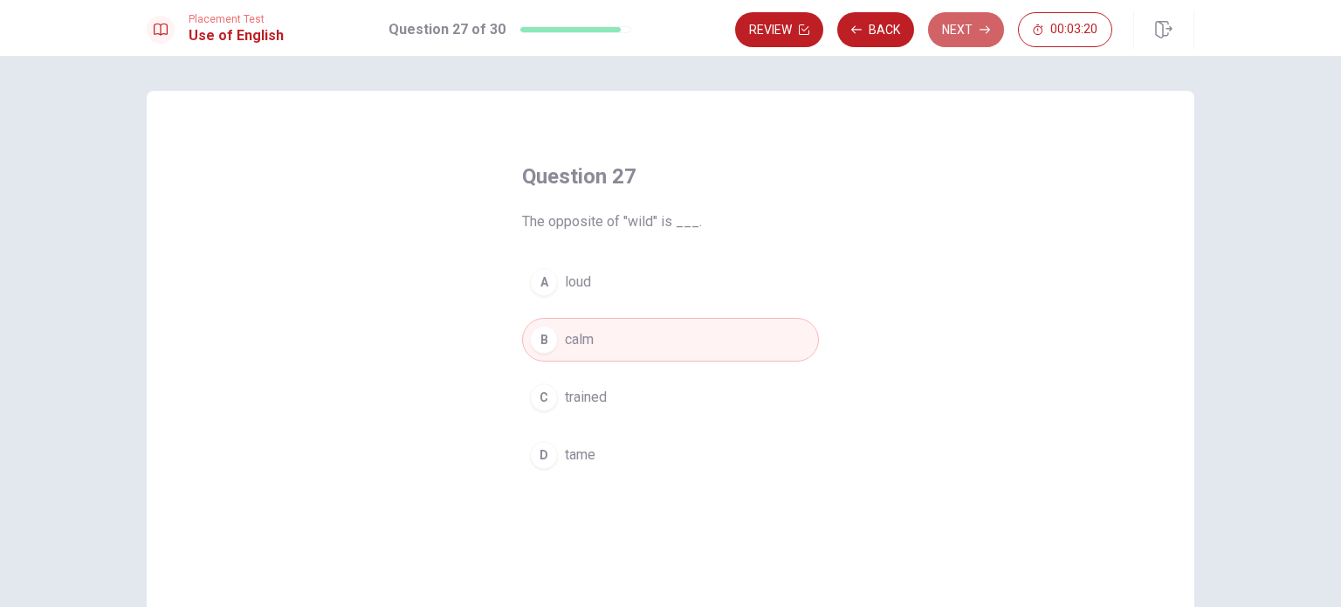
click at [976, 26] on button "Next" at bounding box center [966, 29] width 76 height 35
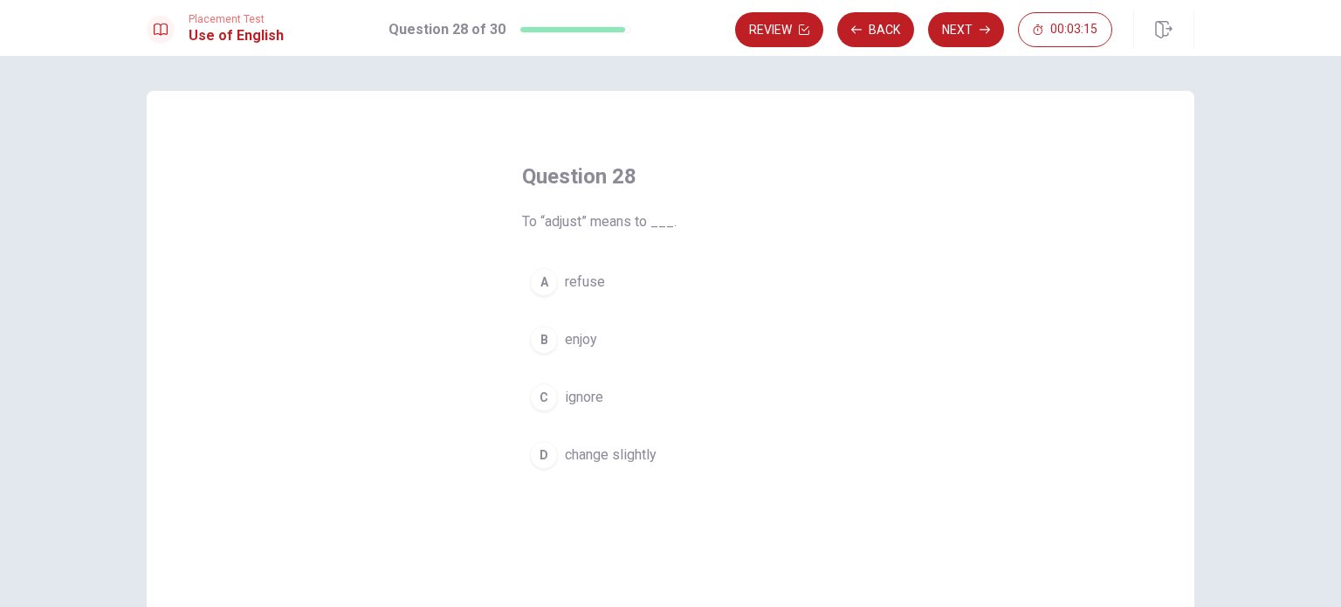
click at [538, 338] on div "B" at bounding box center [544, 340] width 28 height 28
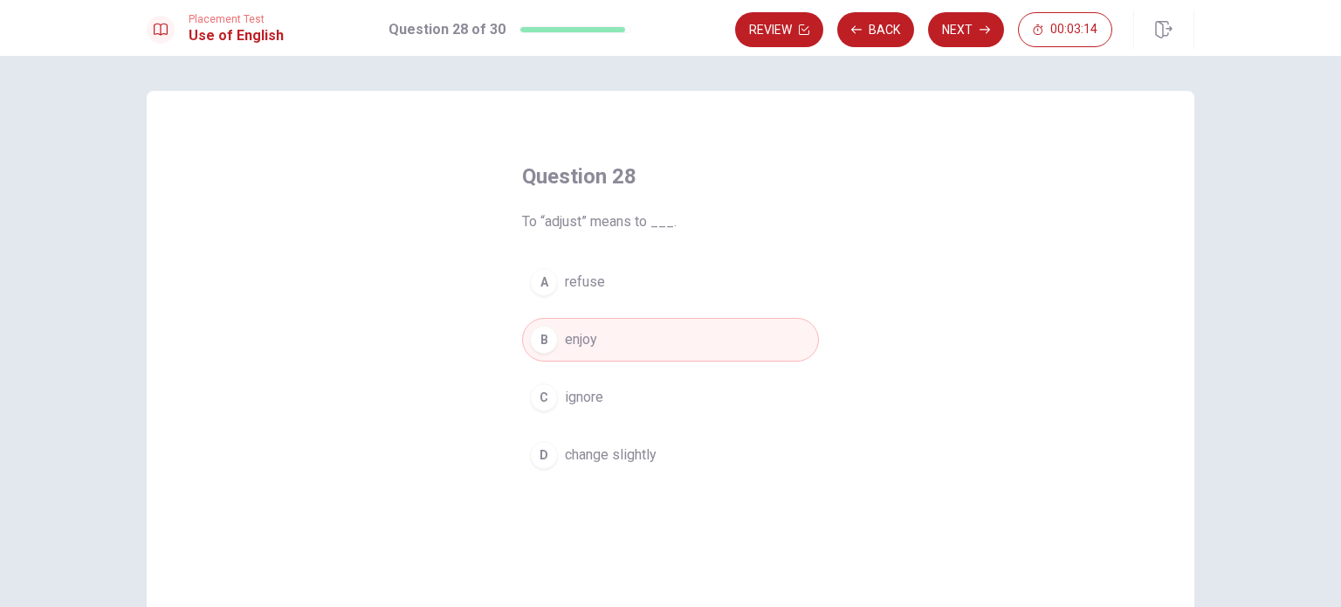
click at [956, 38] on button "Next" at bounding box center [966, 29] width 76 height 35
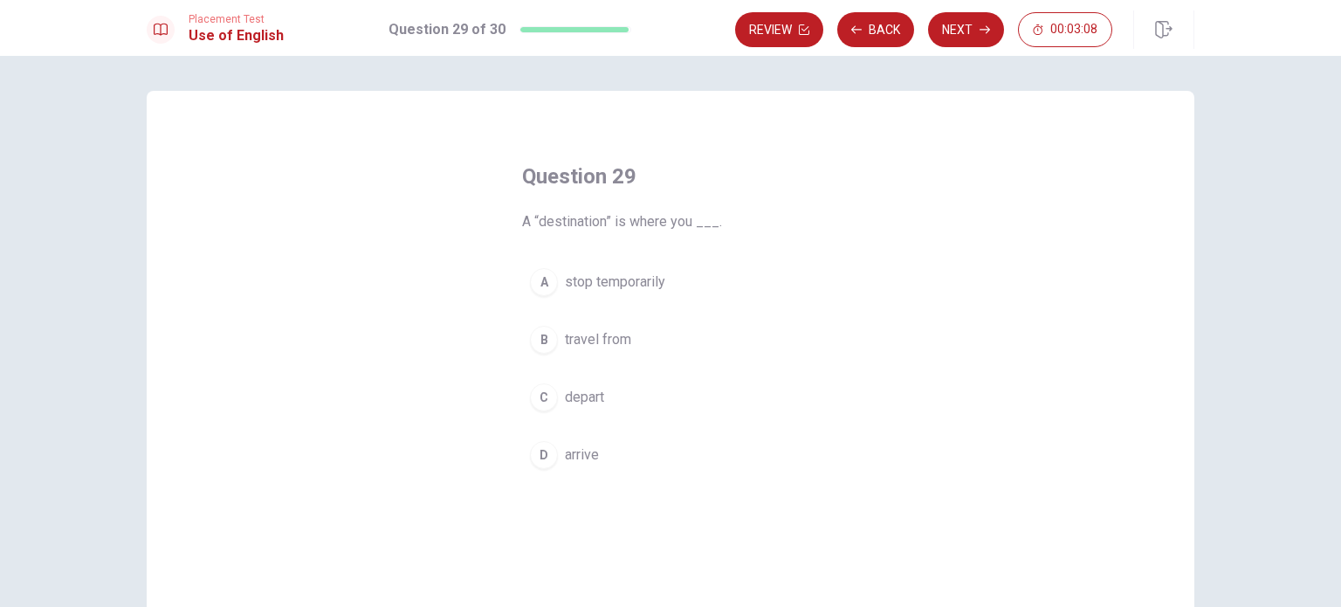
click at [538, 395] on div "C" at bounding box center [544, 397] width 28 height 28
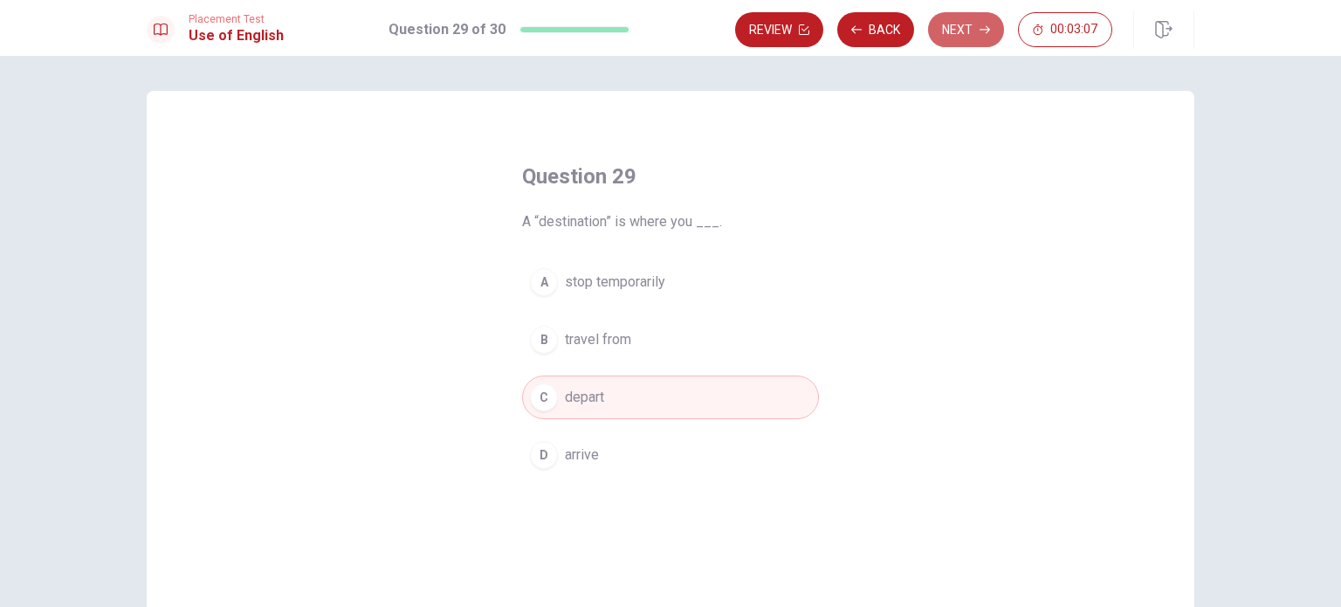
click at [961, 31] on button "Next" at bounding box center [966, 29] width 76 height 35
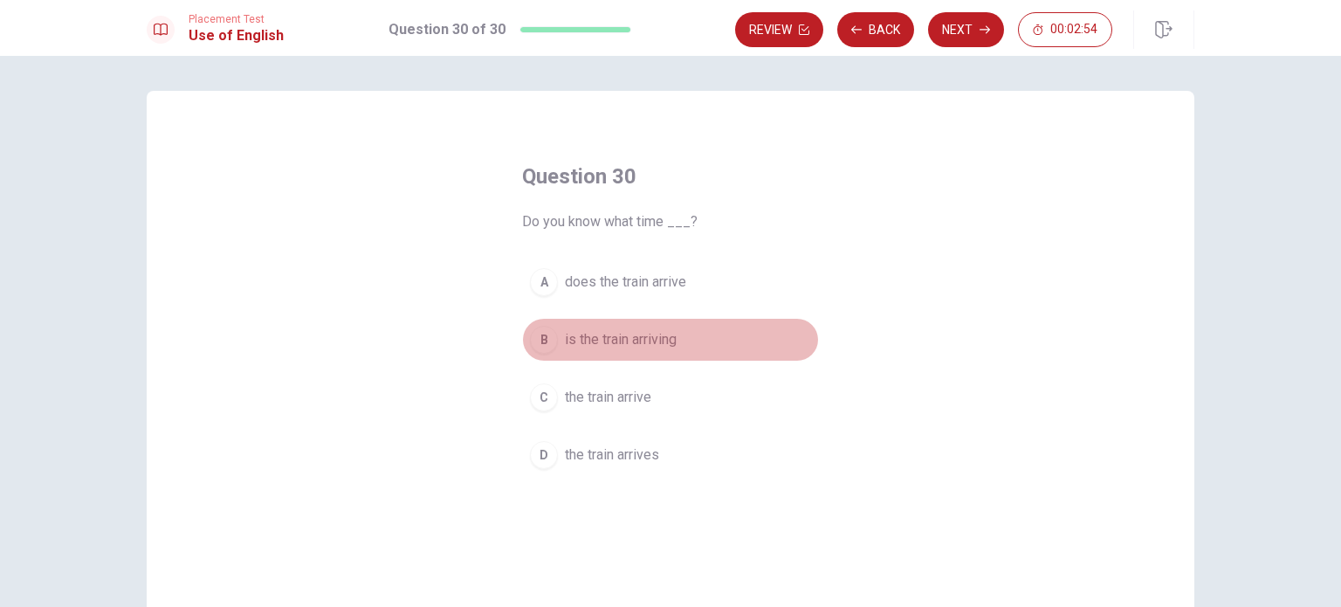
click at [547, 341] on div "B" at bounding box center [544, 340] width 28 height 28
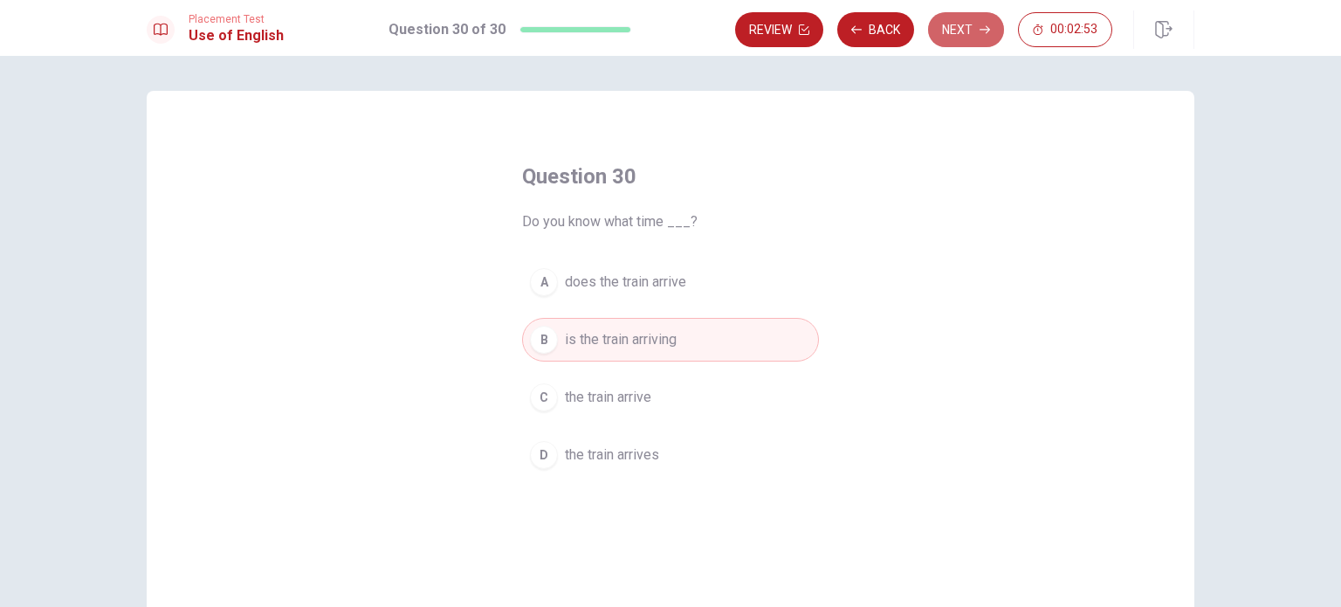
click at [987, 20] on button "Next" at bounding box center [966, 29] width 76 height 35
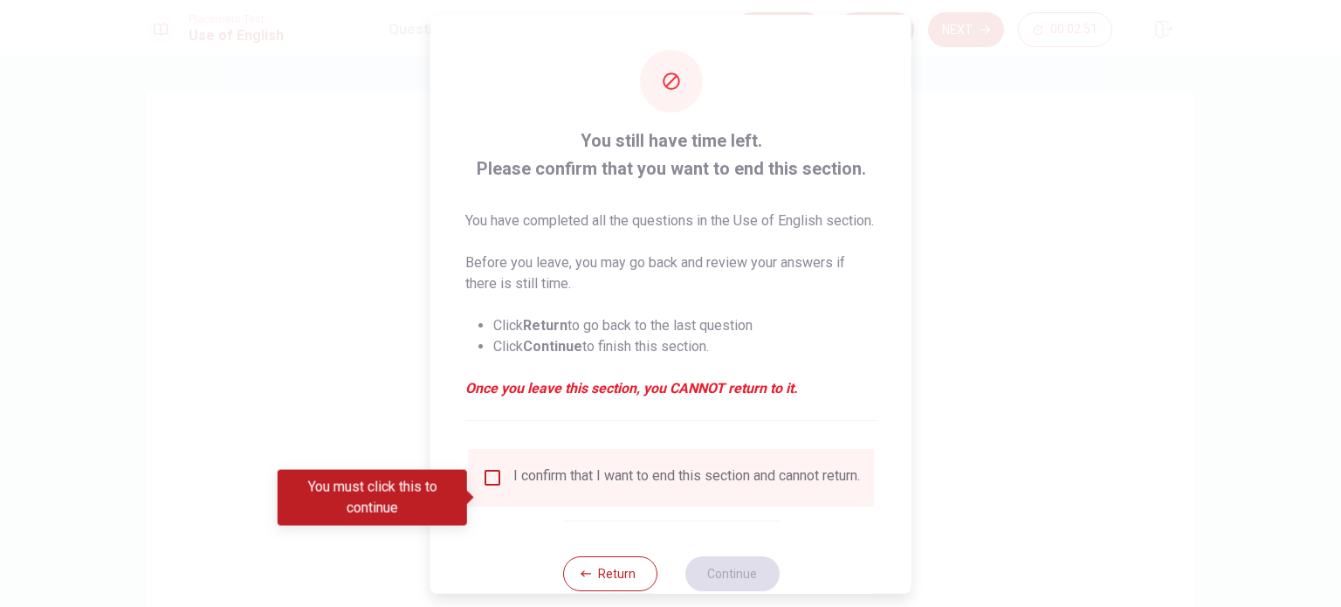
click at [493, 487] on input "You must click this to continue" at bounding box center [492, 476] width 21 height 21
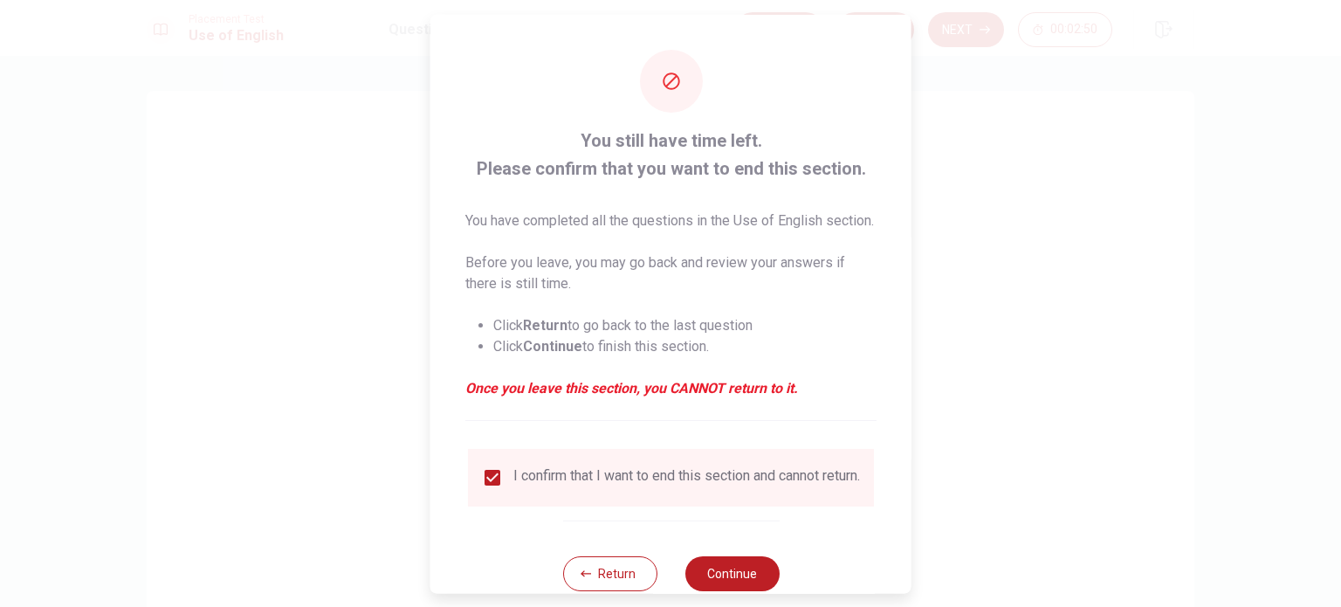
scroll to position [65, 0]
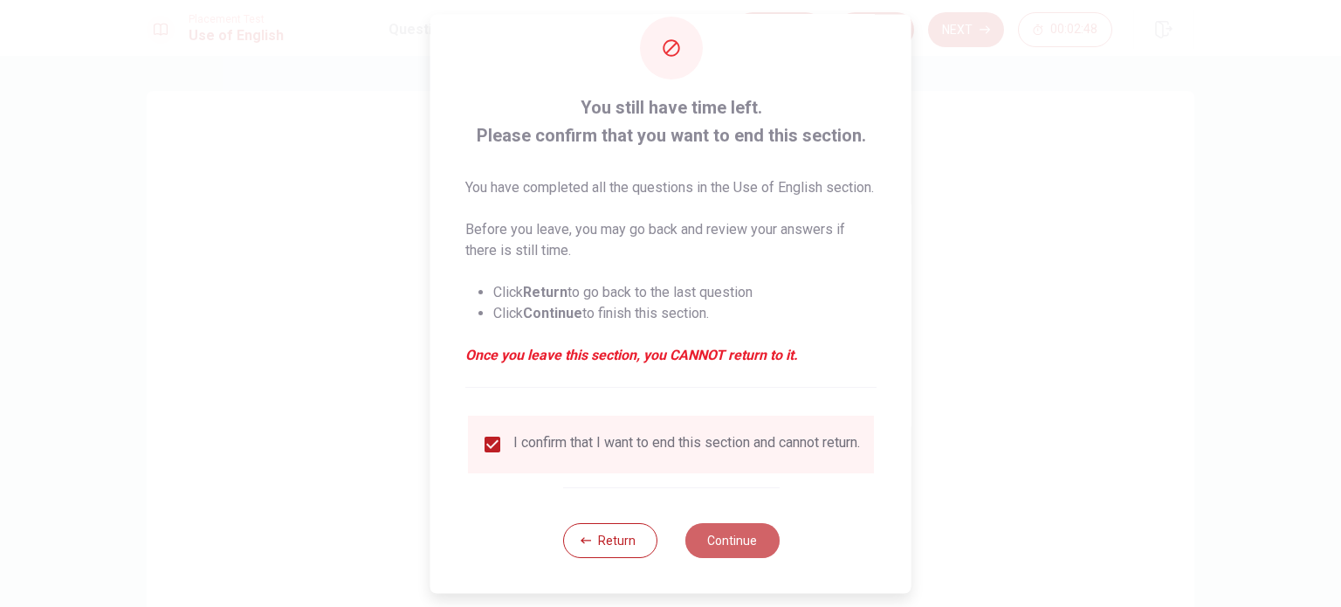
click at [722, 543] on button "Continue" at bounding box center [732, 540] width 94 height 35
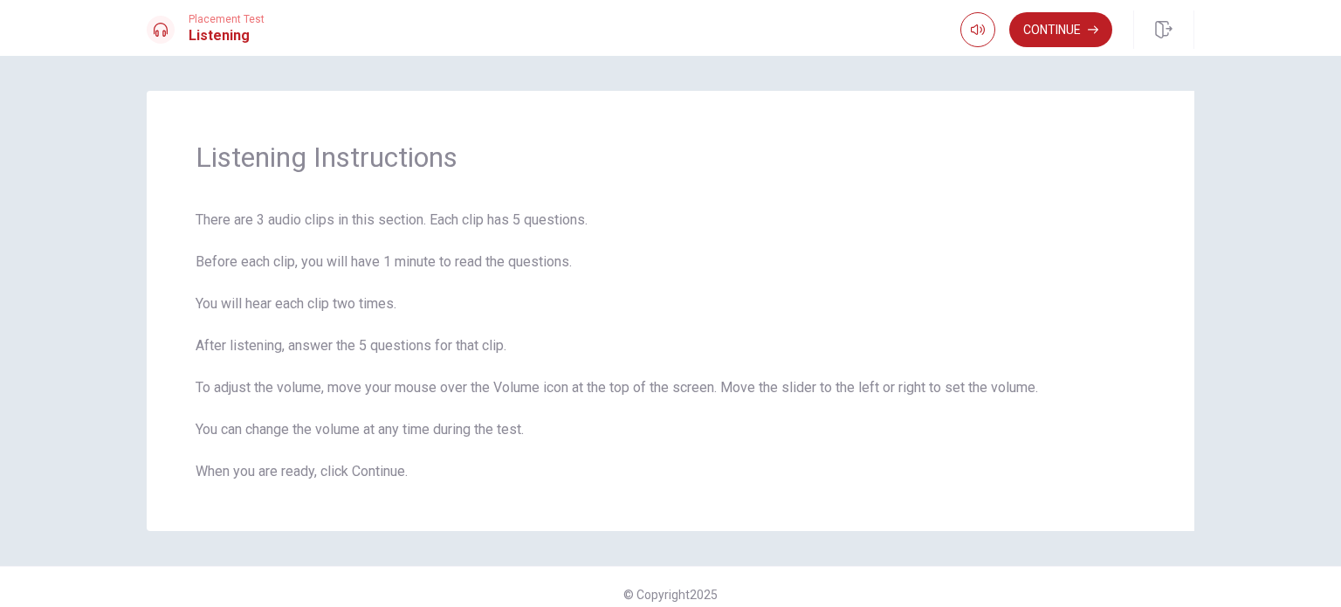
scroll to position [14, 0]
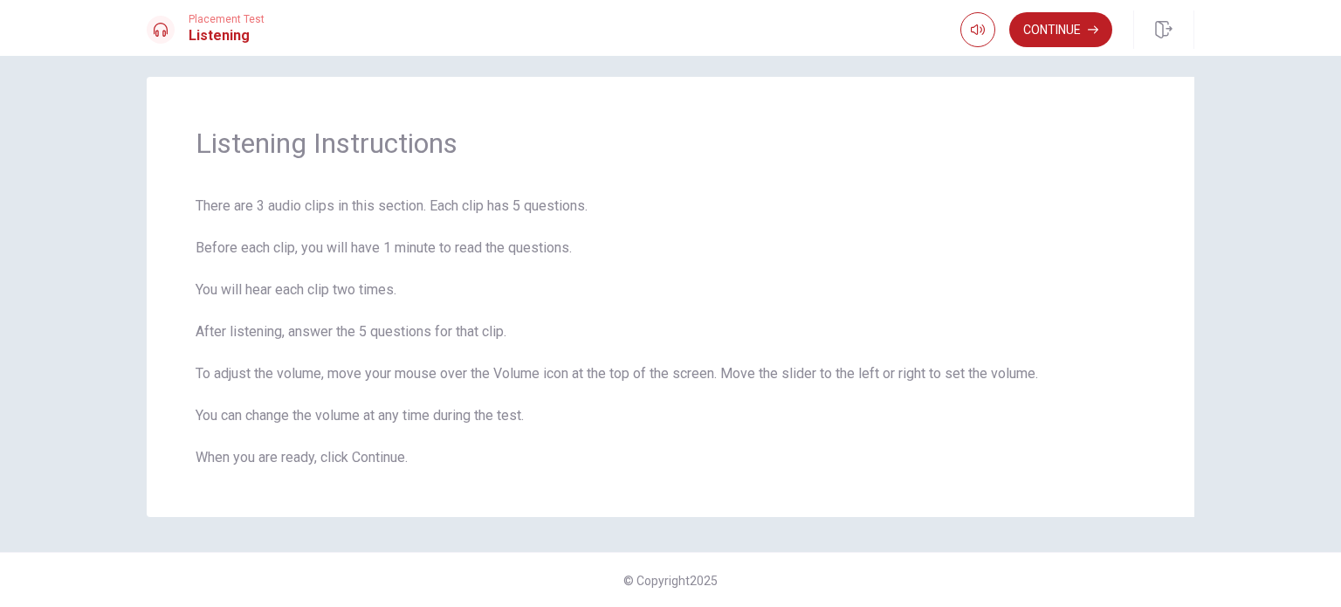
click at [1060, 27] on button "Continue" at bounding box center [1061, 29] width 103 height 35
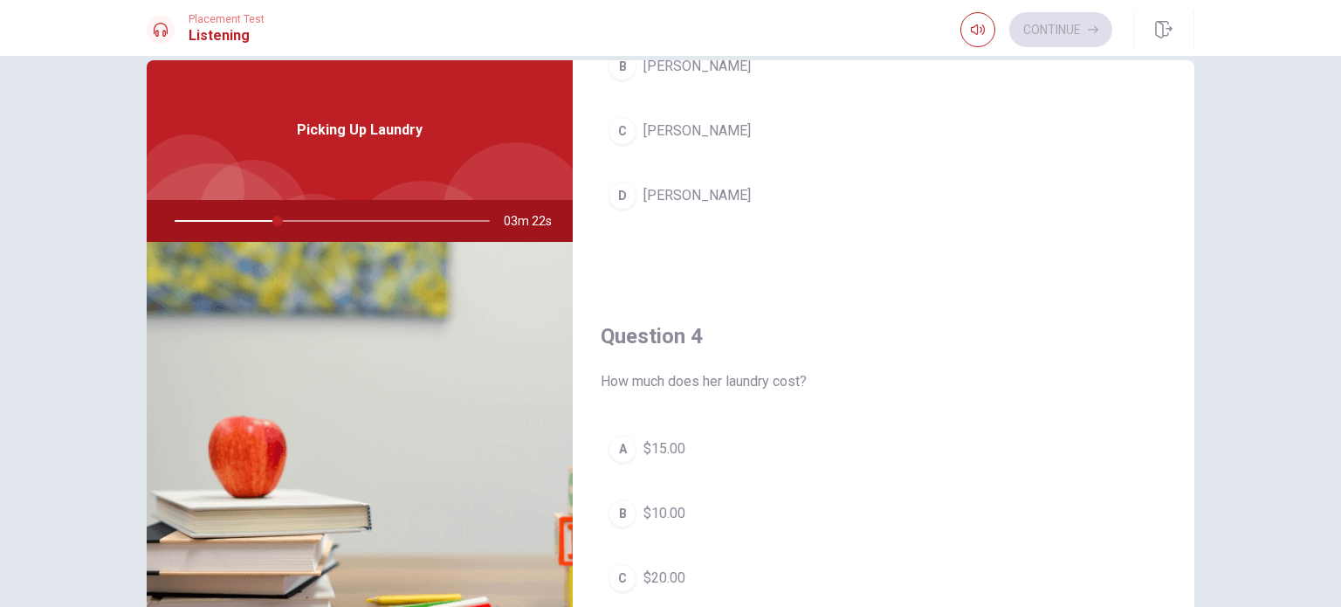
scroll to position [1118, 0]
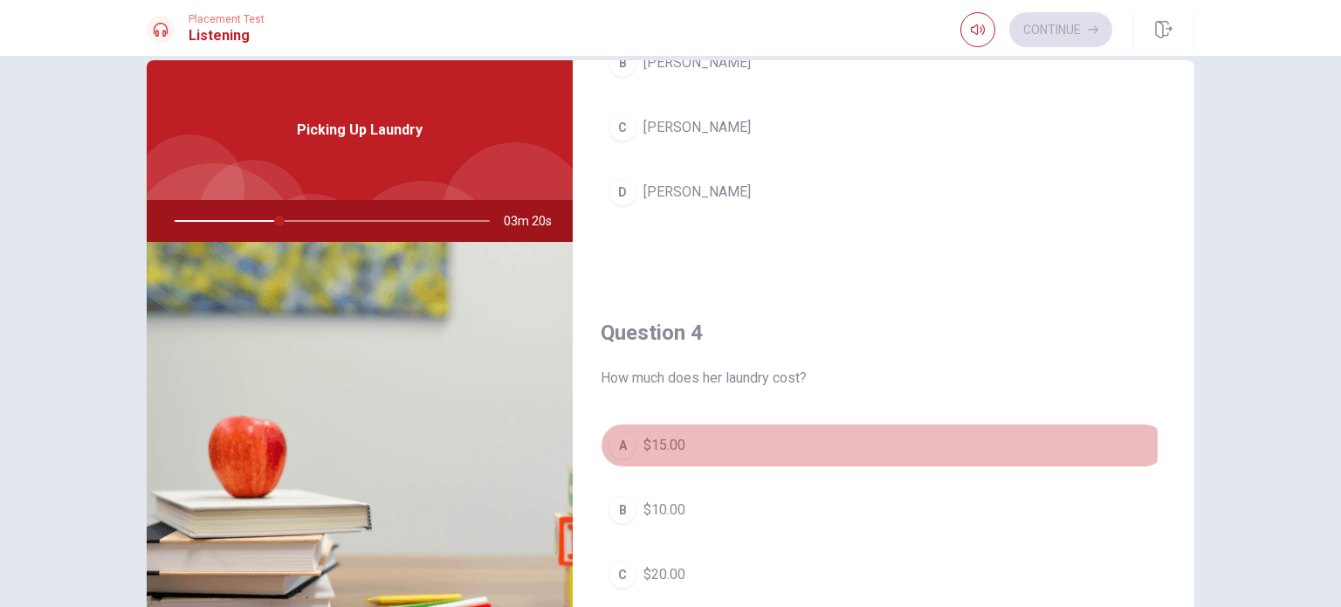
click at [609, 440] on div "A" at bounding box center [623, 445] width 28 height 28
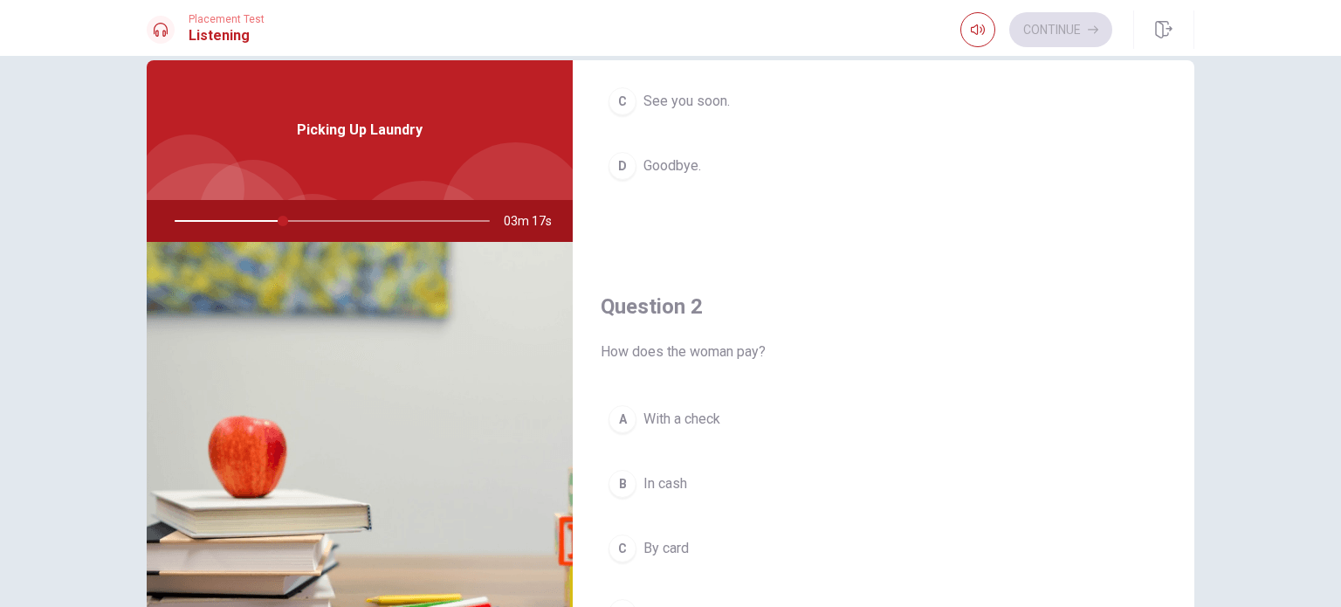
scroll to position [0, 0]
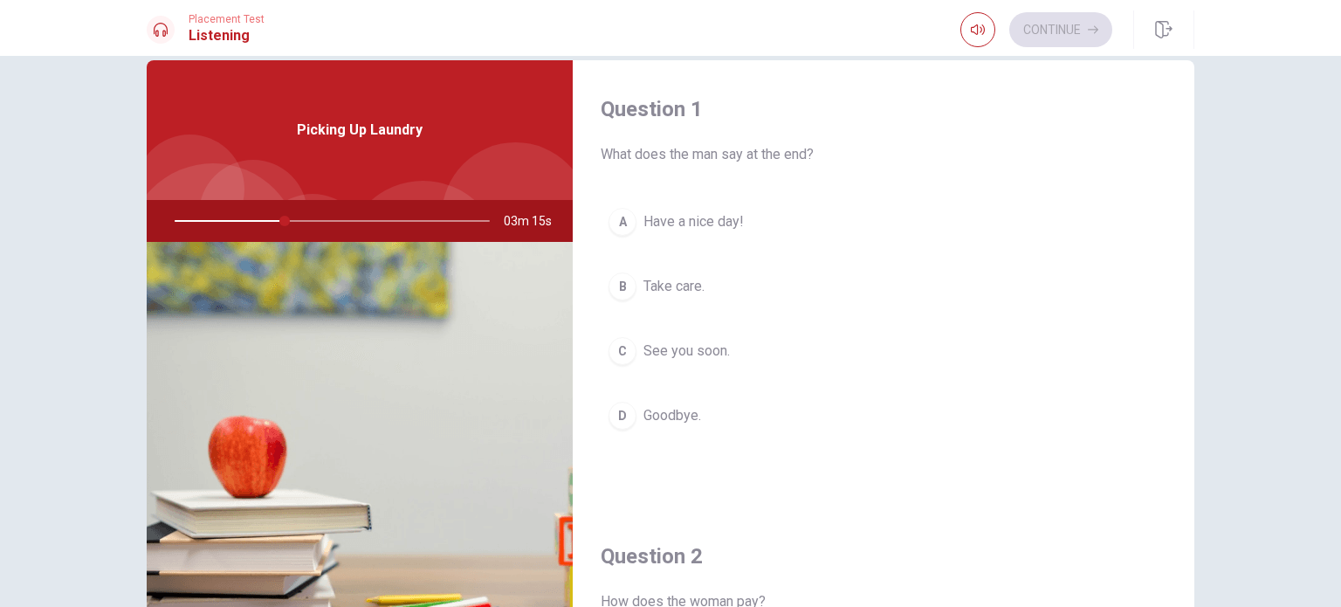
click at [615, 226] on div "A" at bounding box center [623, 222] width 28 height 28
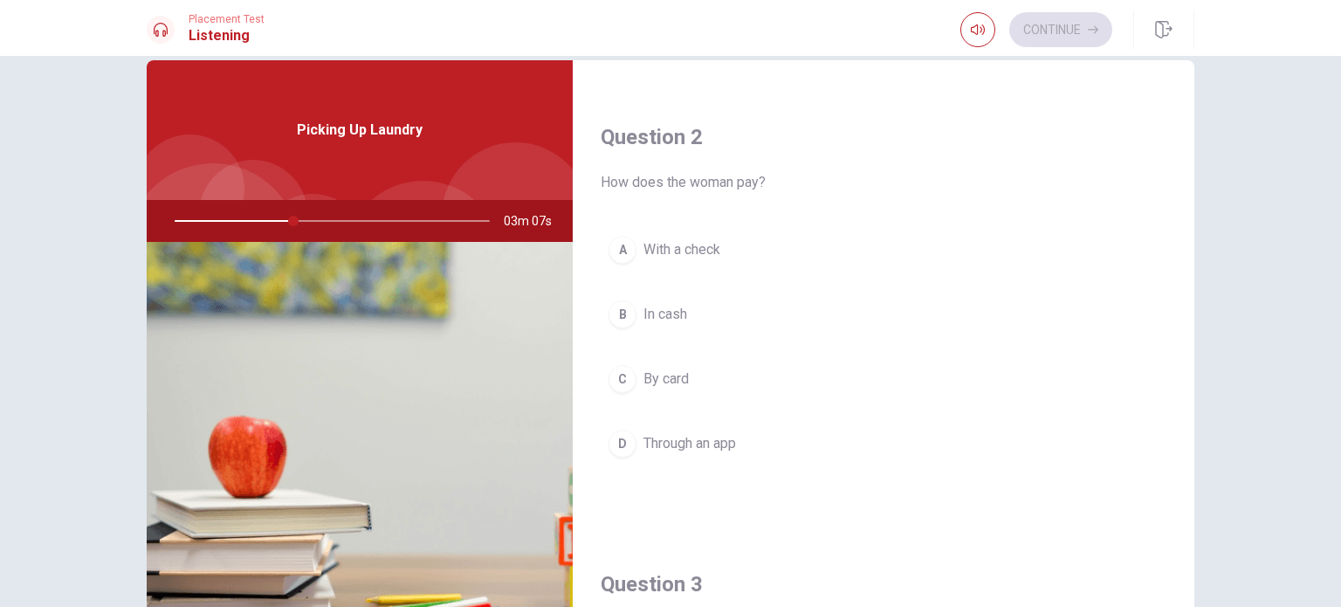
scroll to position [424, 0]
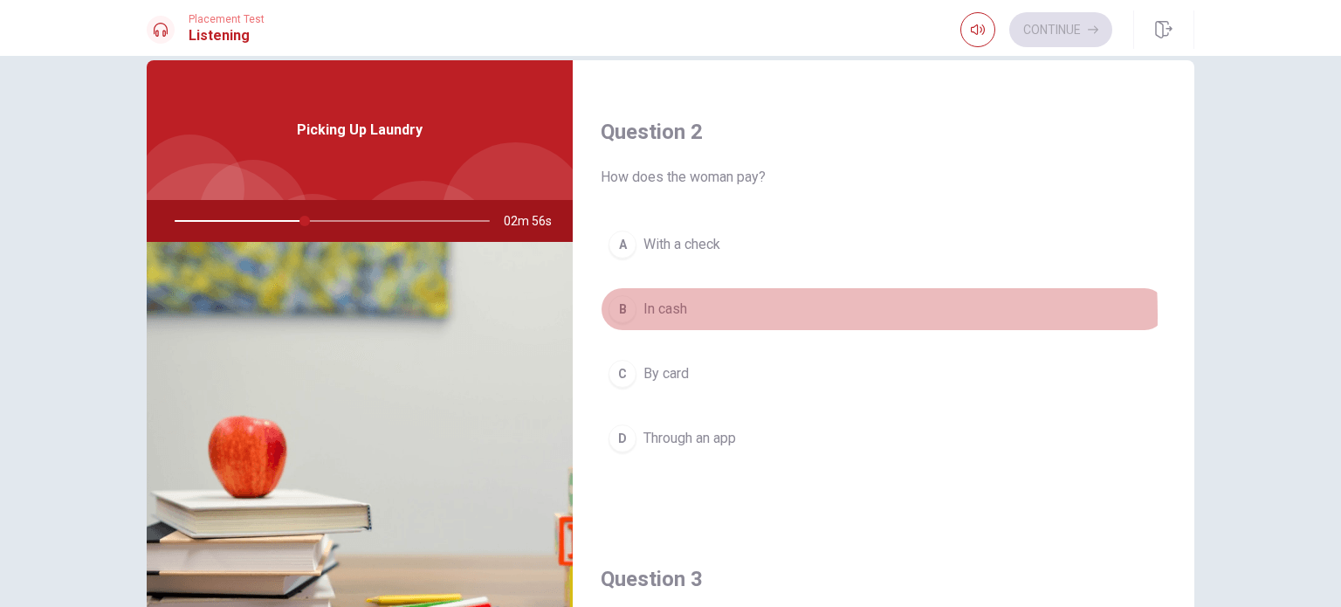
click at [617, 313] on div "B" at bounding box center [623, 309] width 28 height 28
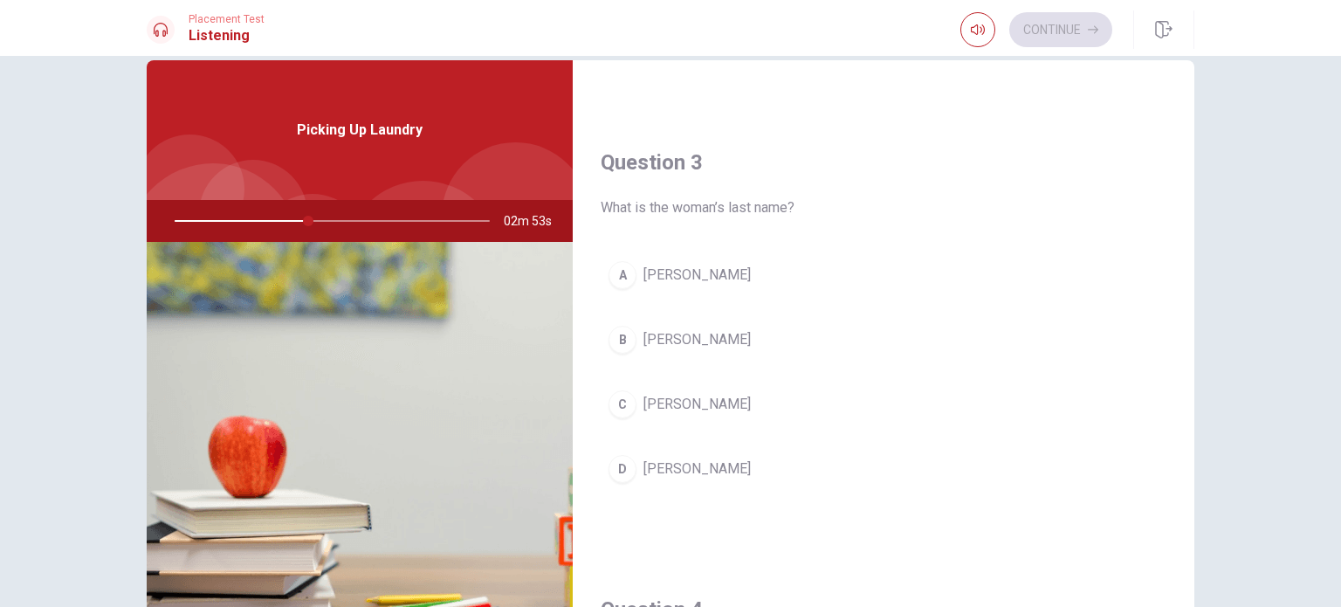
scroll to position [851, 0]
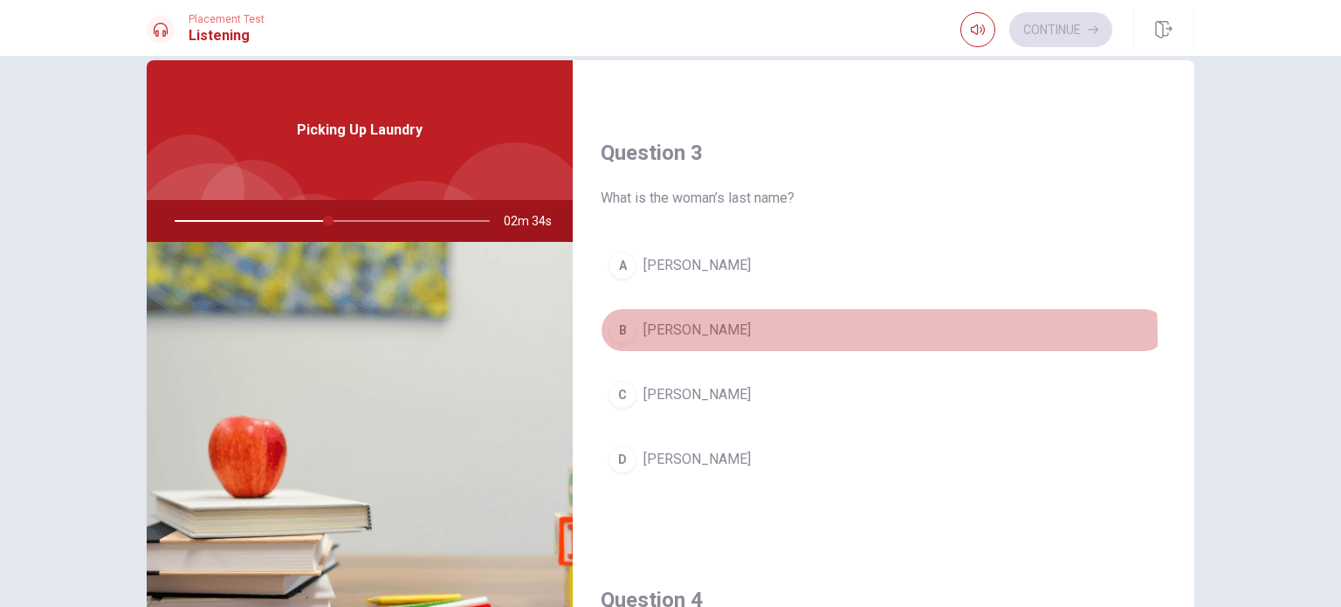
click at [617, 334] on div "B" at bounding box center [623, 330] width 28 height 28
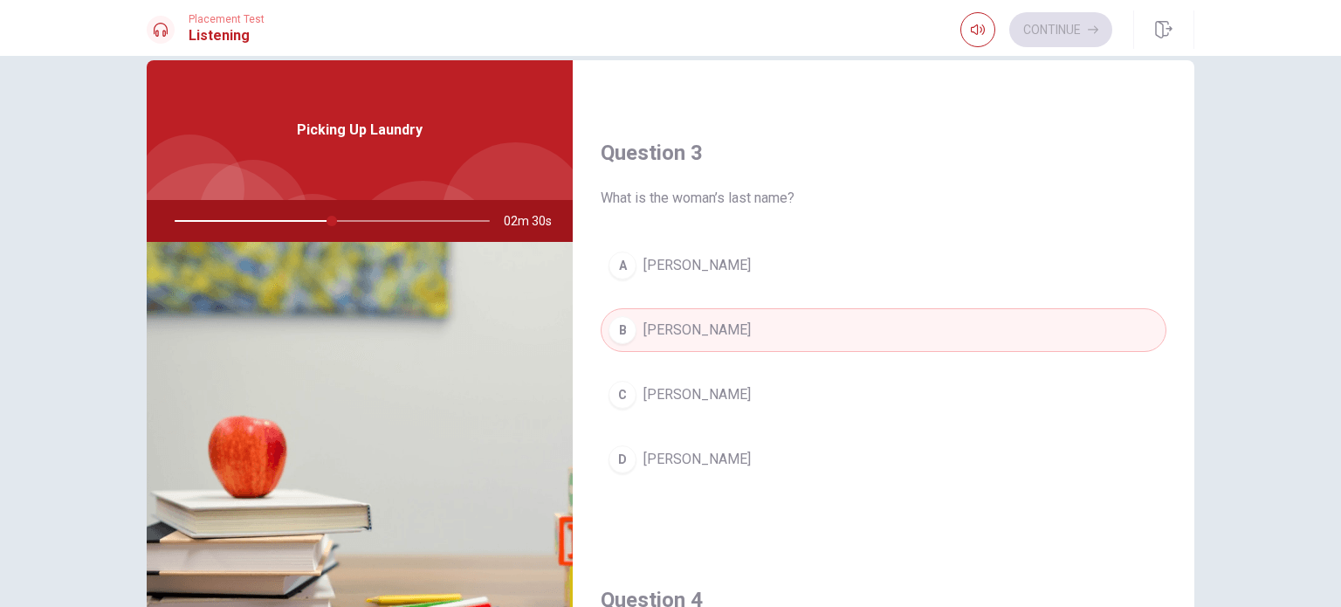
drag, startPoint x: 325, startPoint y: 224, endPoint x: 280, endPoint y: 218, distance: 45.0
click at [280, 218] on div at bounding box center [329, 221] width 350 height 42
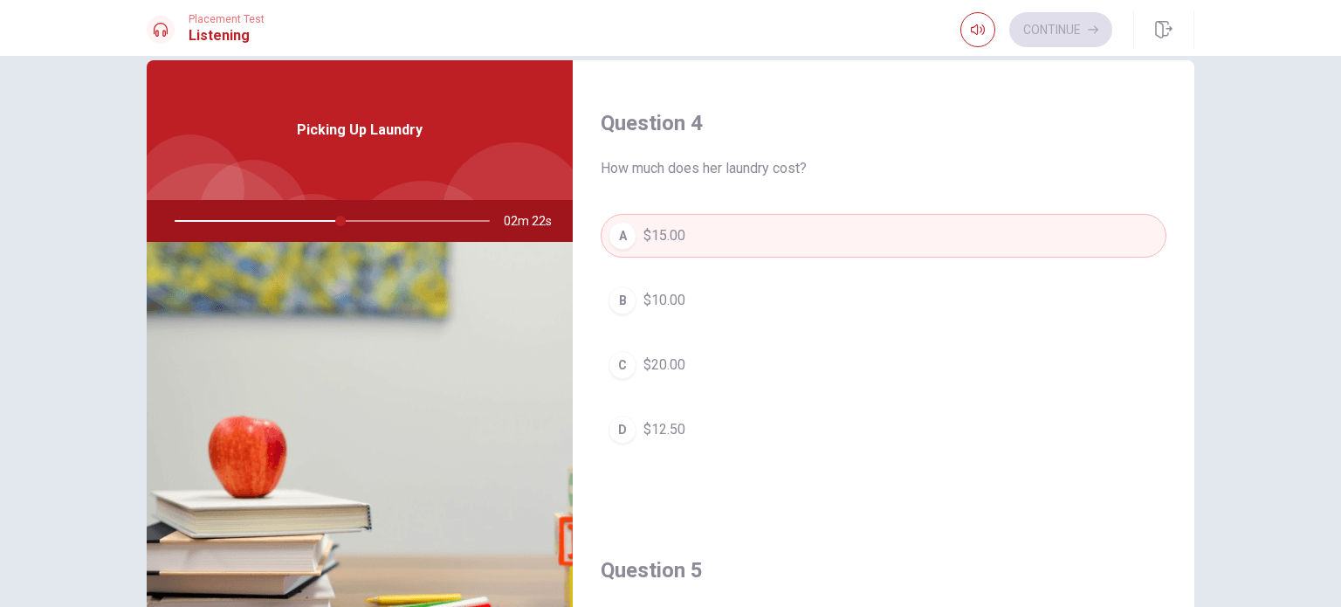
scroll to position [1621, 0]
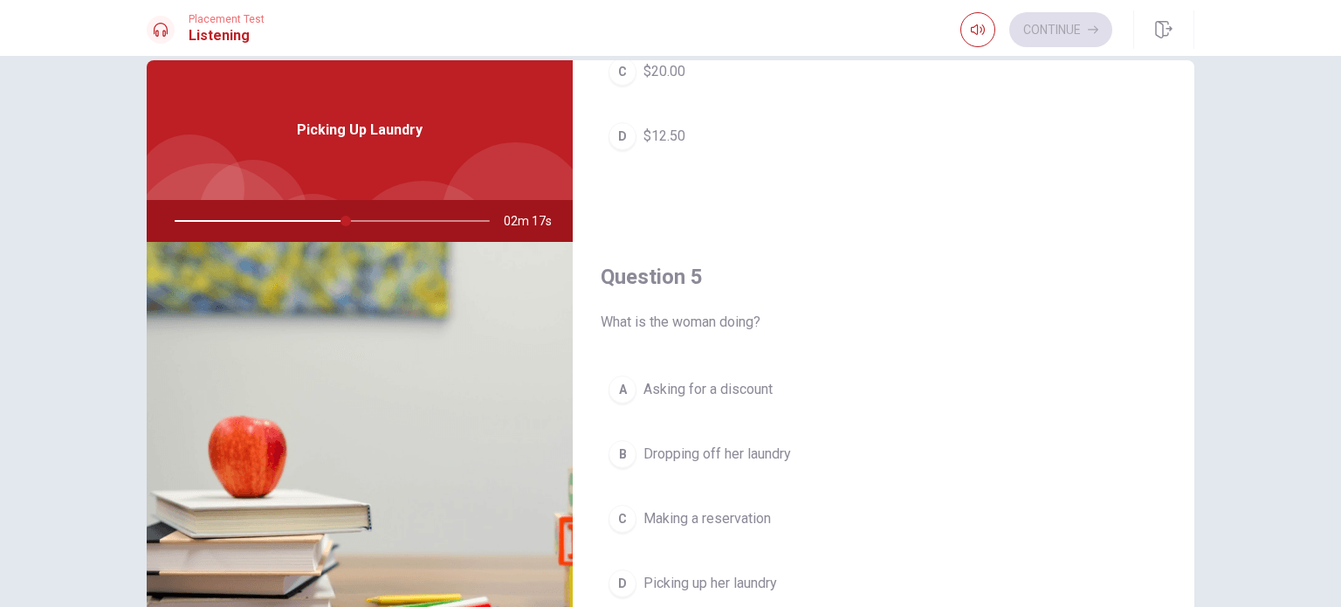
click at [612, 449] on div "B" at bounding box center [623, 454] width 28 height 28
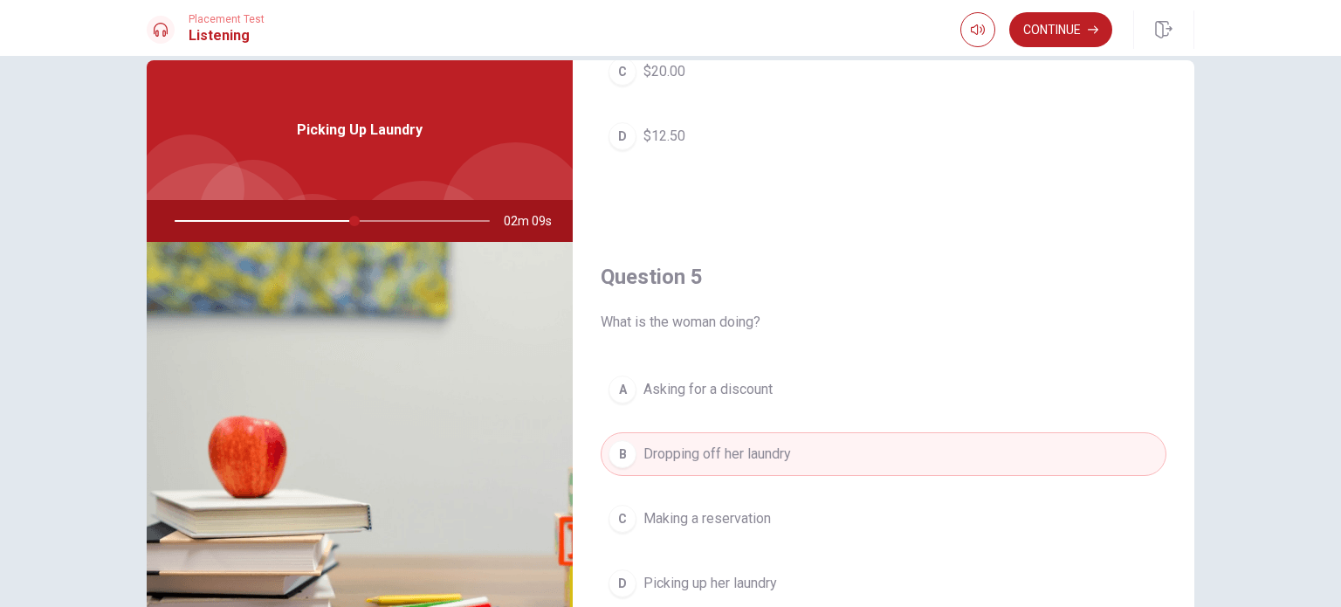
drag, startPoint x: 349, startPoint y: 222, endPoint x: 276, endPoint y: 236, distance: 74.7
click at [276, 236] on div at bounding box center [329, 221] width 350 height 42
click at [258, 220] on div at bounding box center [329, 221] width 350 height 42
click at [393, 224] on div at bounding box center [329, 221] width 350 height 42
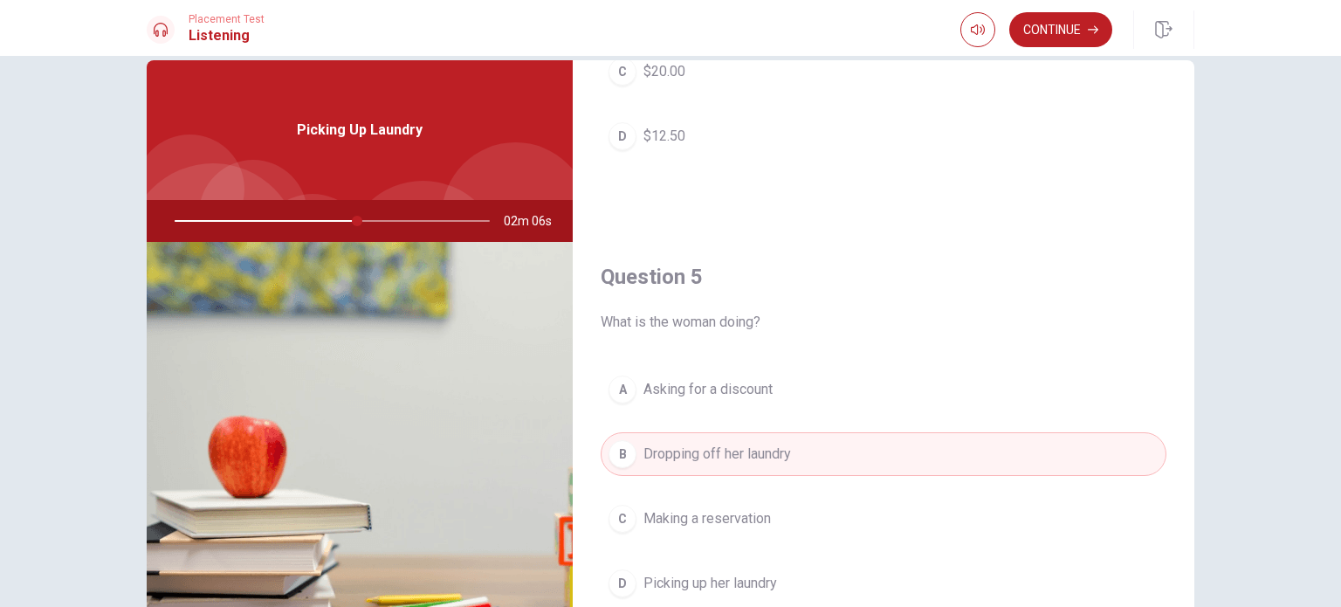
click at [431, 219] on div at bounding box center [329, 221] width 350 height 42
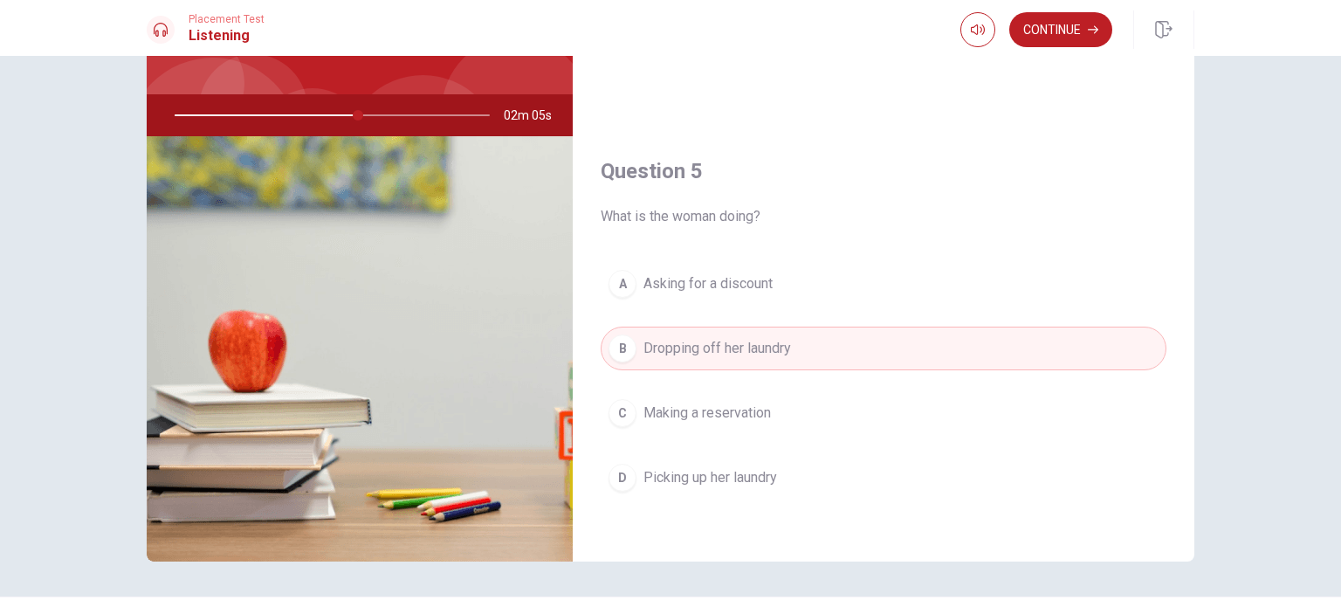
scroll to position [142, 0]
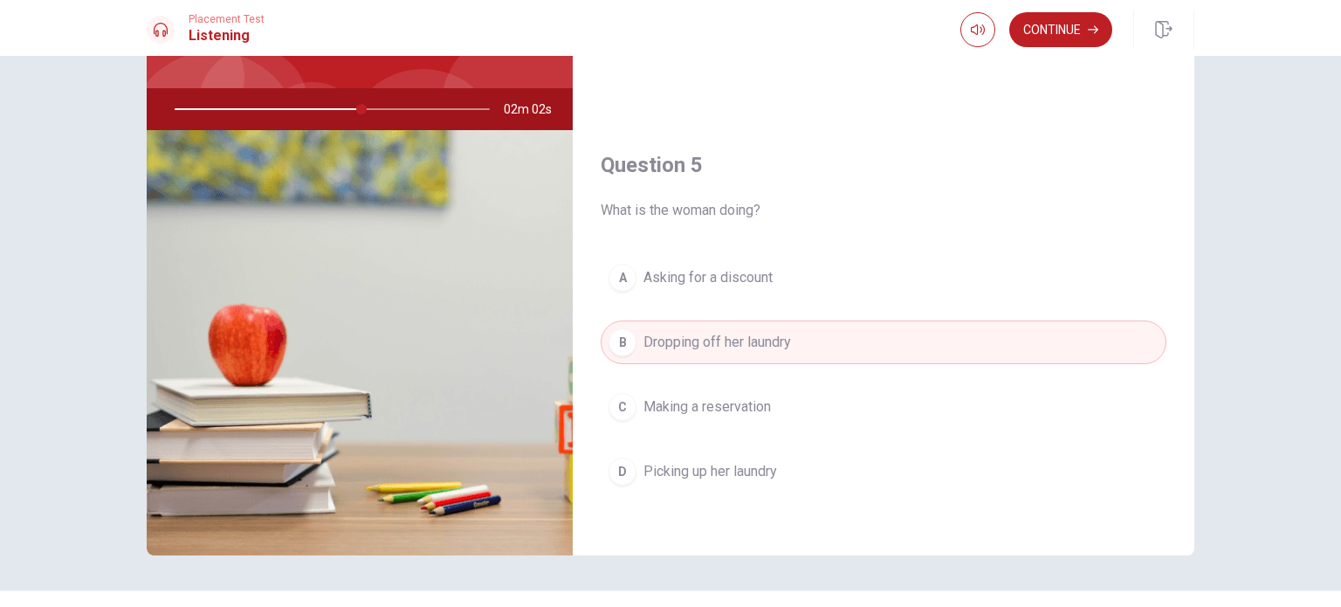
click at [664, 461] on span "Picking up her laundry" at bounding box center [711, 471] width 134 height 21
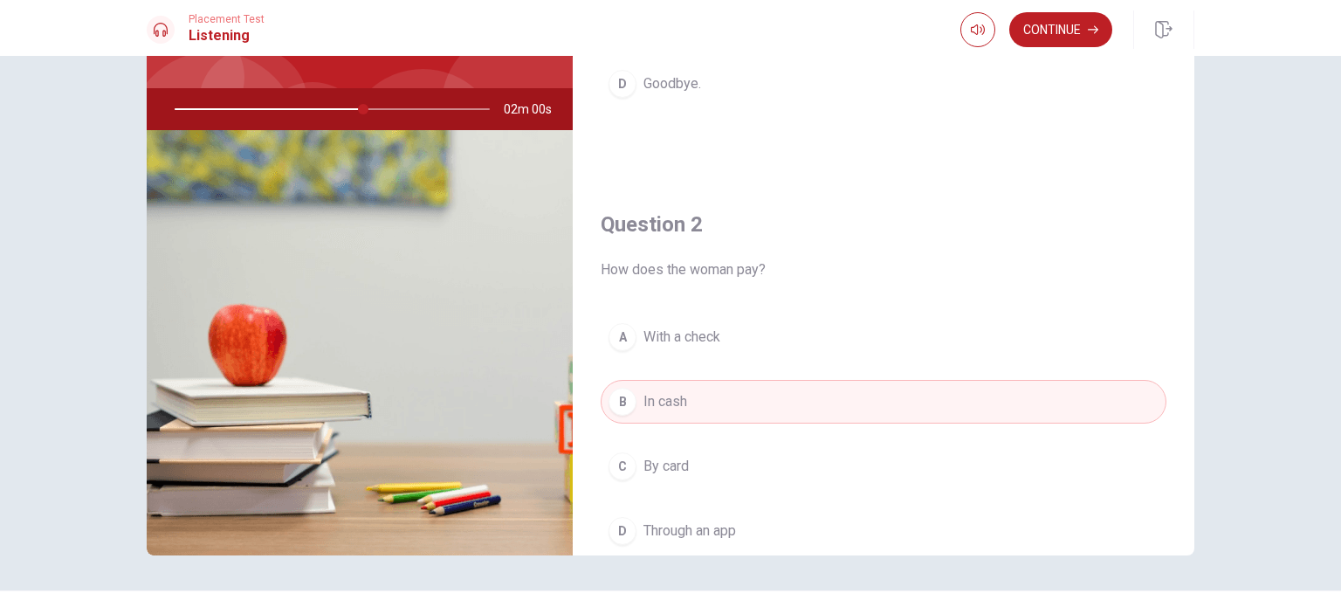
scroll to position [0, 0]
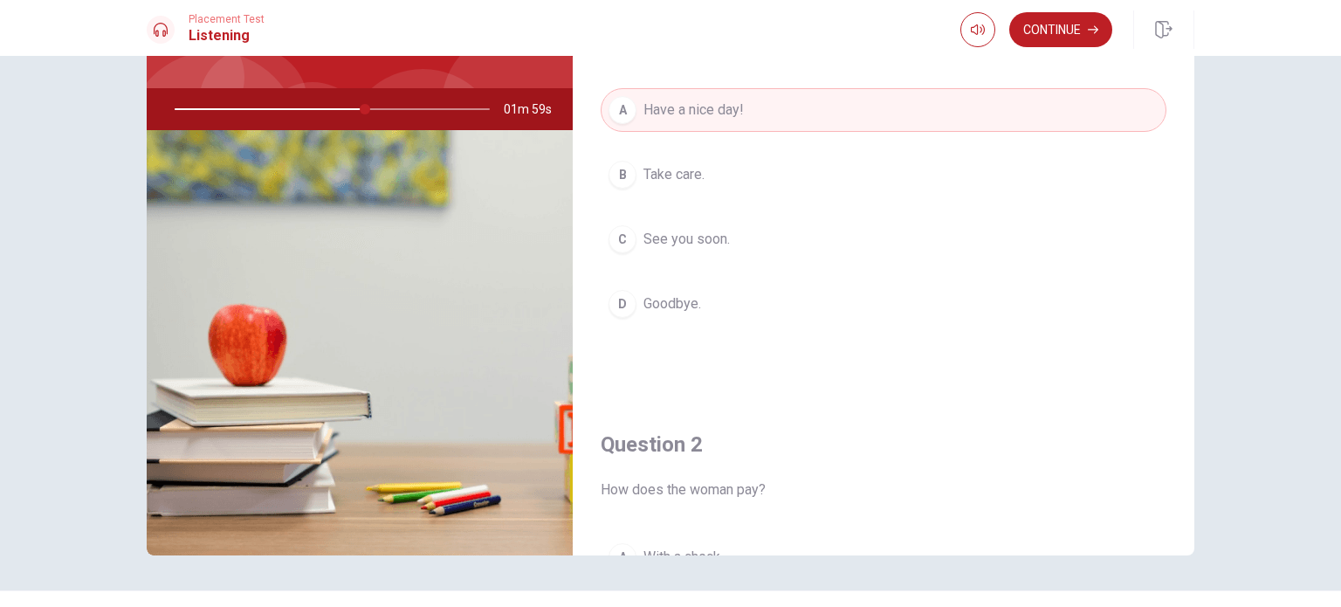
click at [1055, 17] on button "Continue" at bounding box center [1061, 29] width 103 height 35
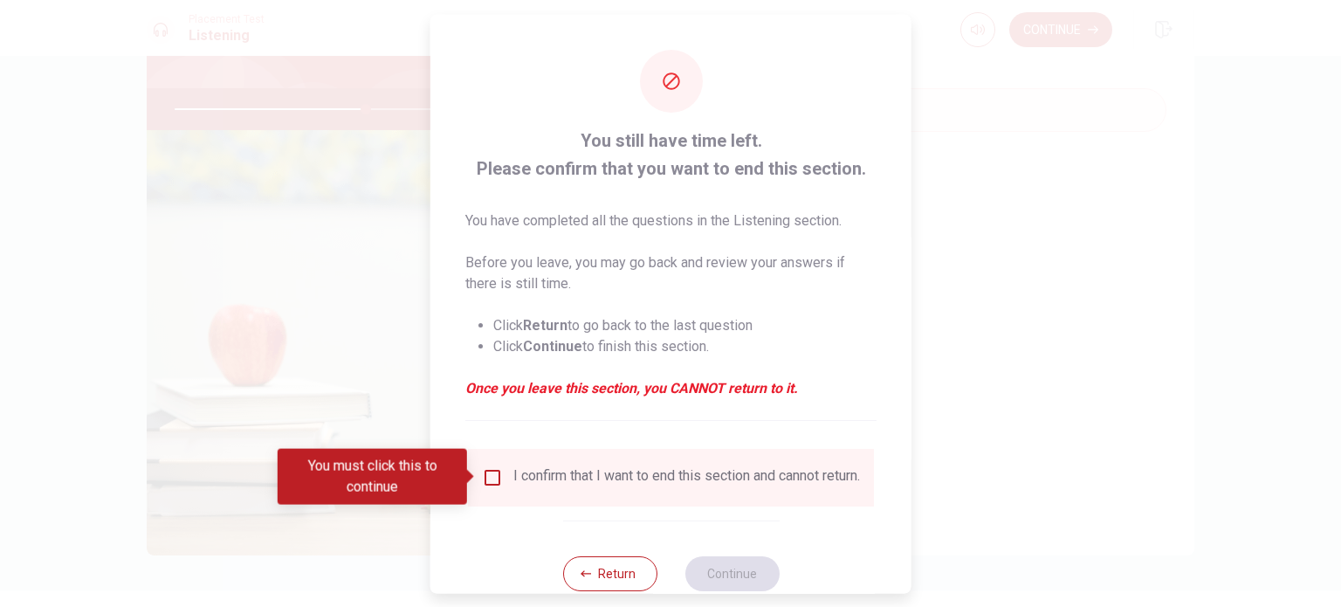
scroll to position [44, 0]
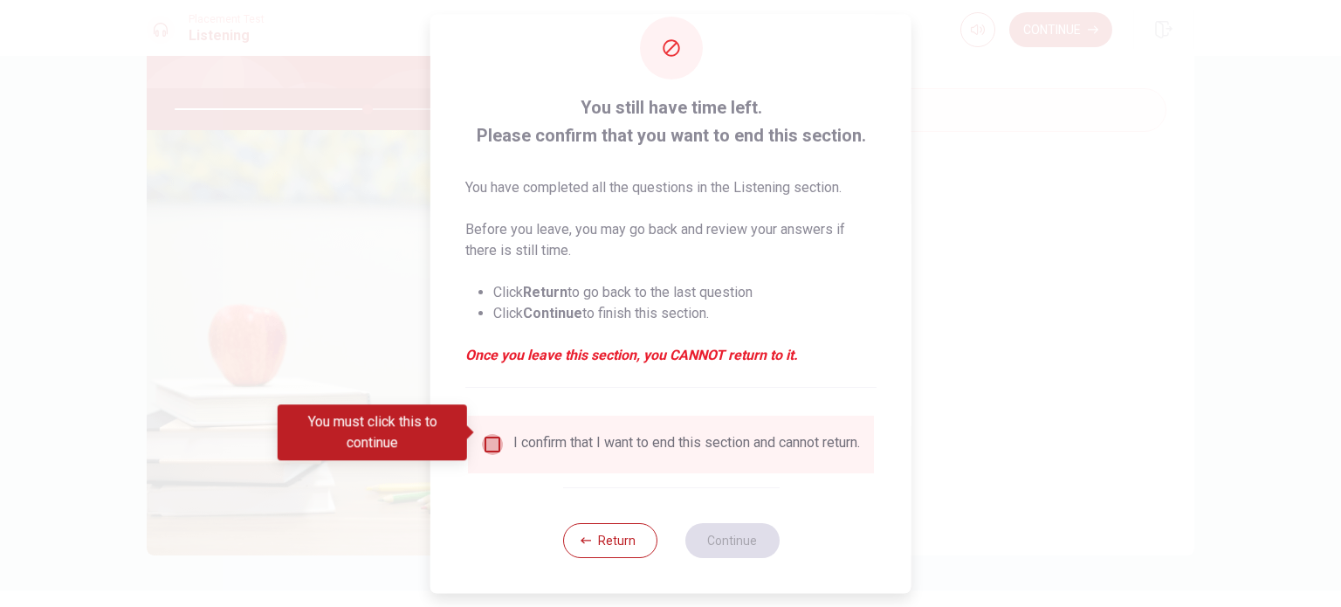
click at [488, 434] on input "You must click this to continue" at bounding box center [492, 444] width 21 height 21
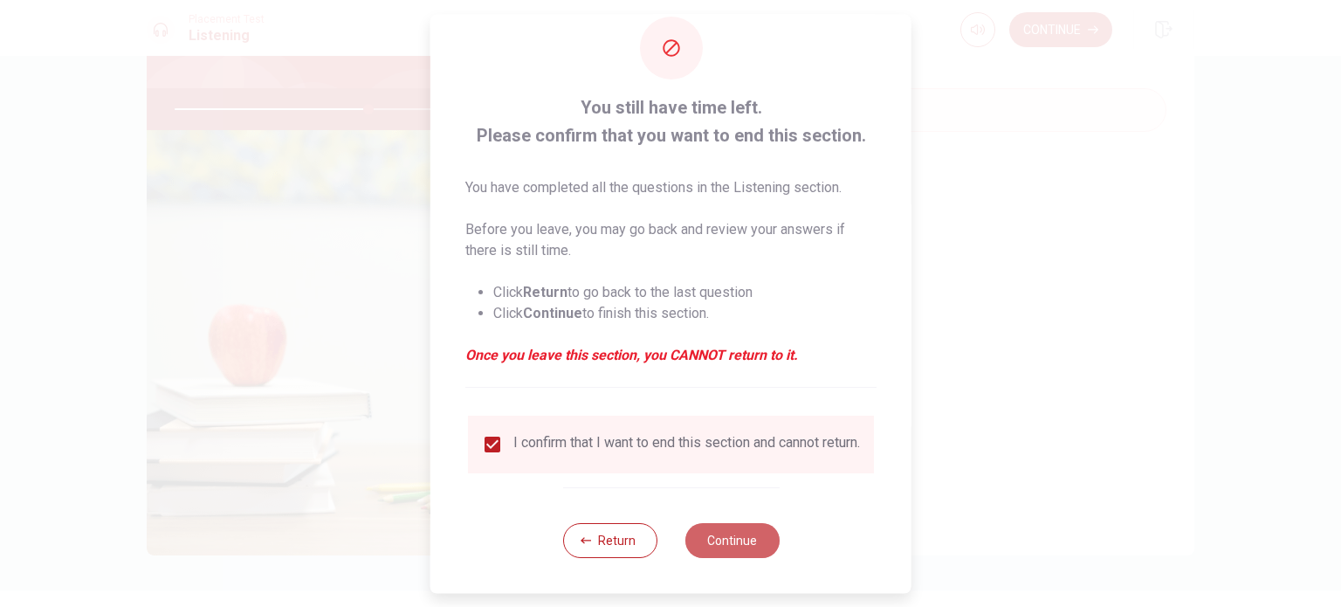
click at [739, 546] on button "Continue" at bounding box center [732, 540] width 94 height 35
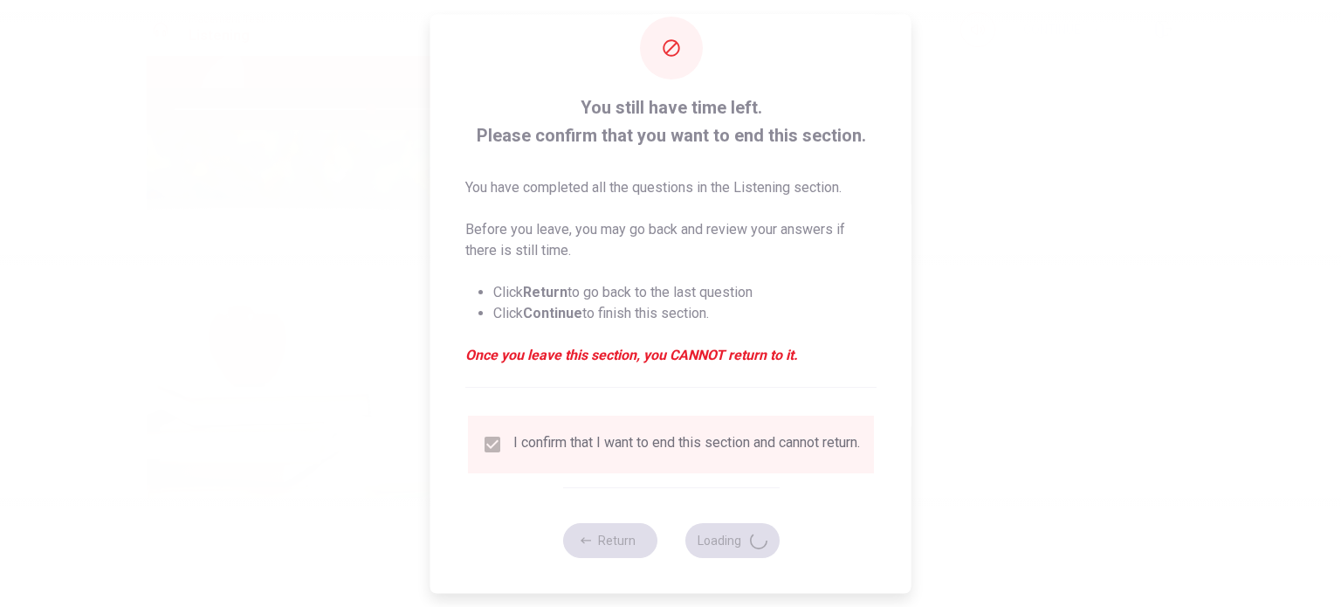
type input "63"
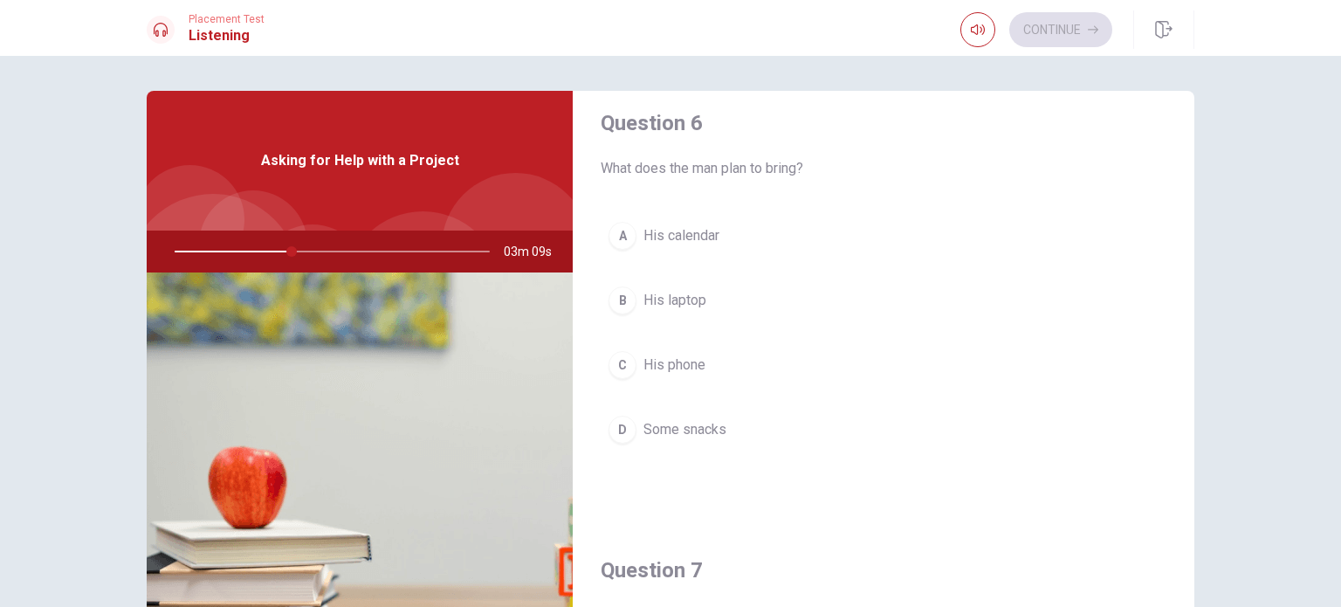
scroll to position [16, 0]
click at [619, 363] on div "C" at bounding box center [623, 366] width 28 height 28
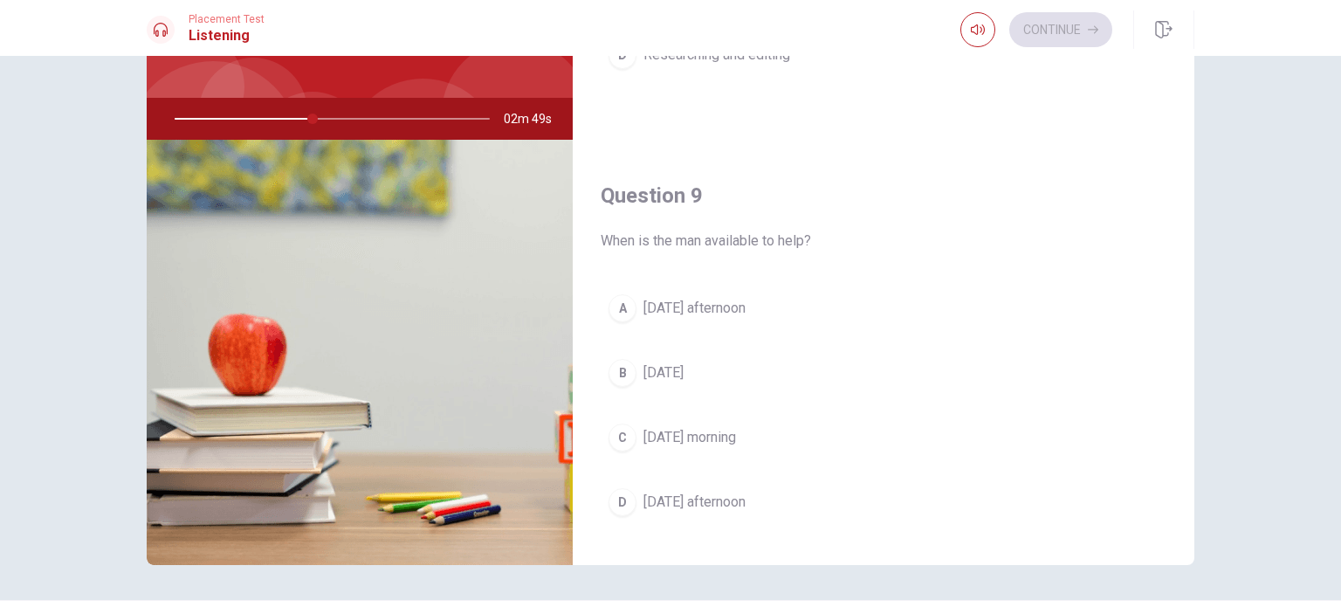
scroll to position [1150, 0]
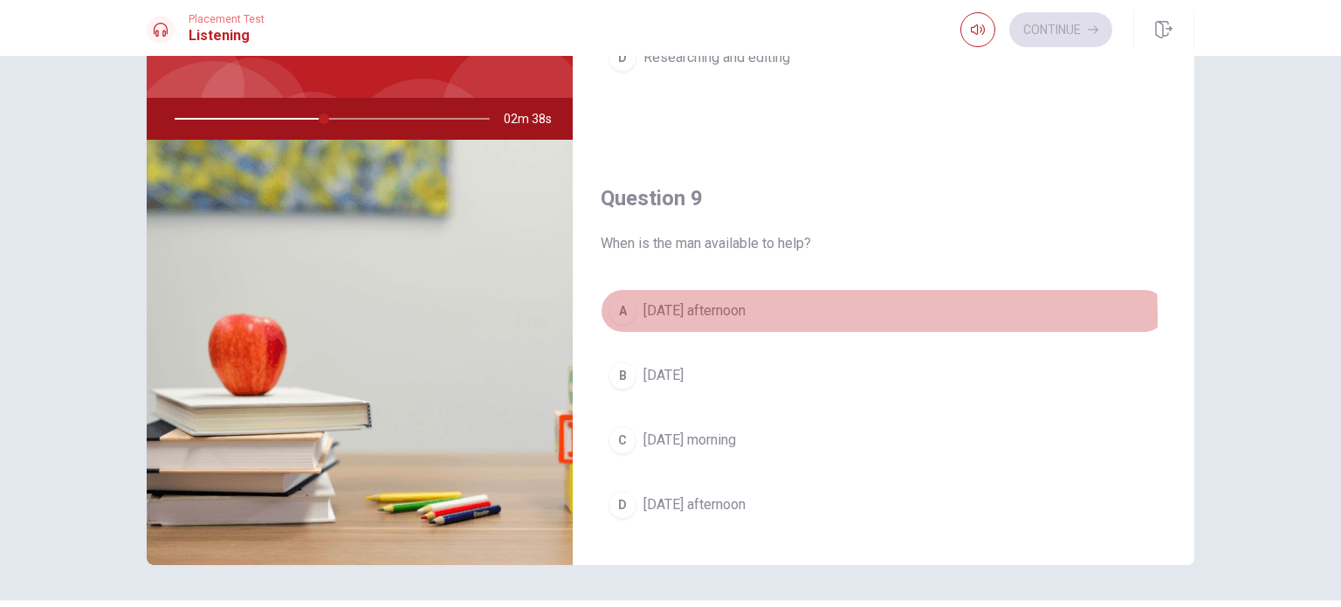
click at [618, 312] on div "A" at bounding box center [623, 311] width 28 height 28
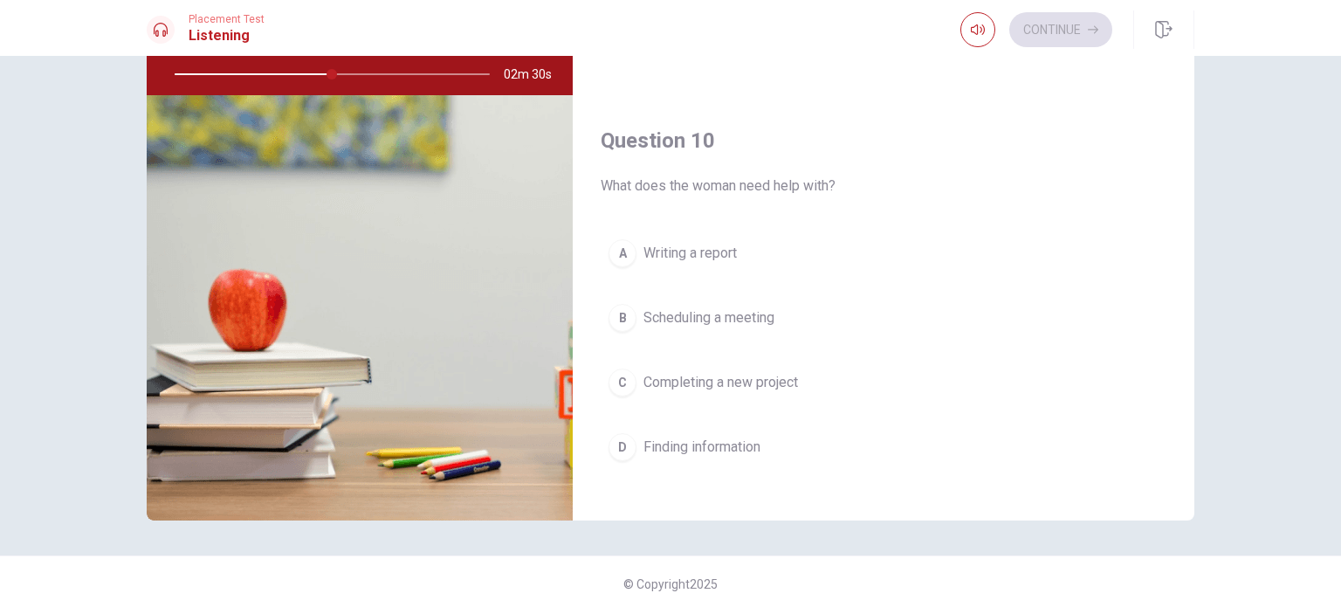
scroll to position [1601, 0]
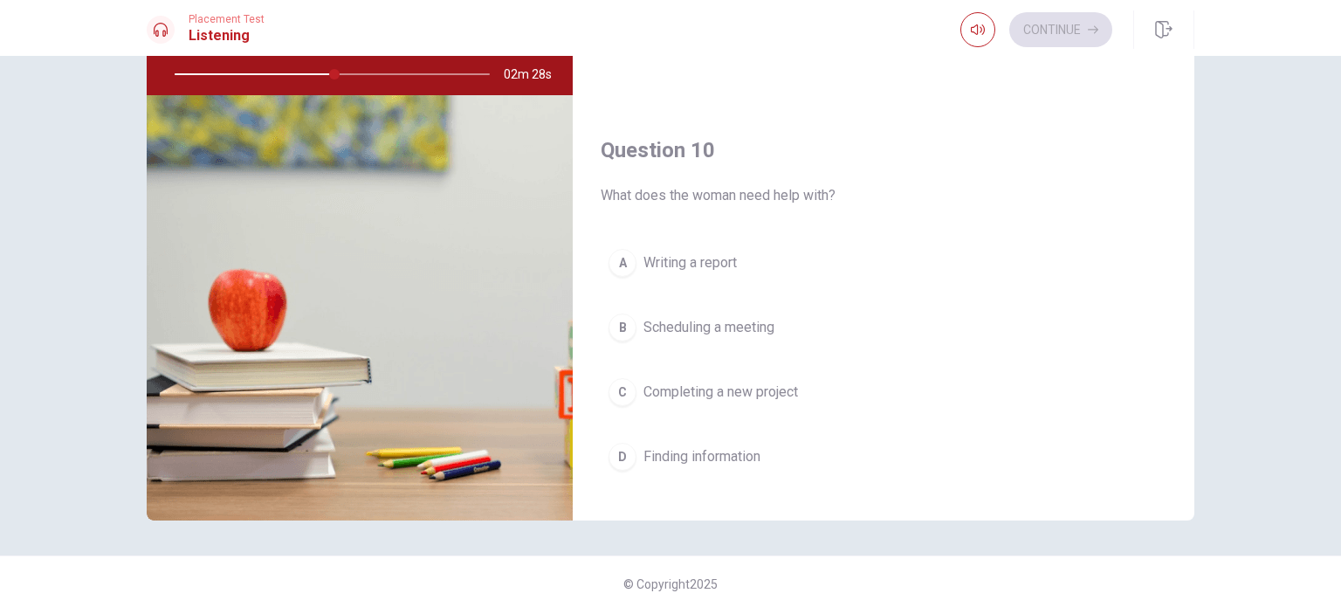
click at [611, 386] on div "C" at bounding box center [623, 392] width 28 height 28
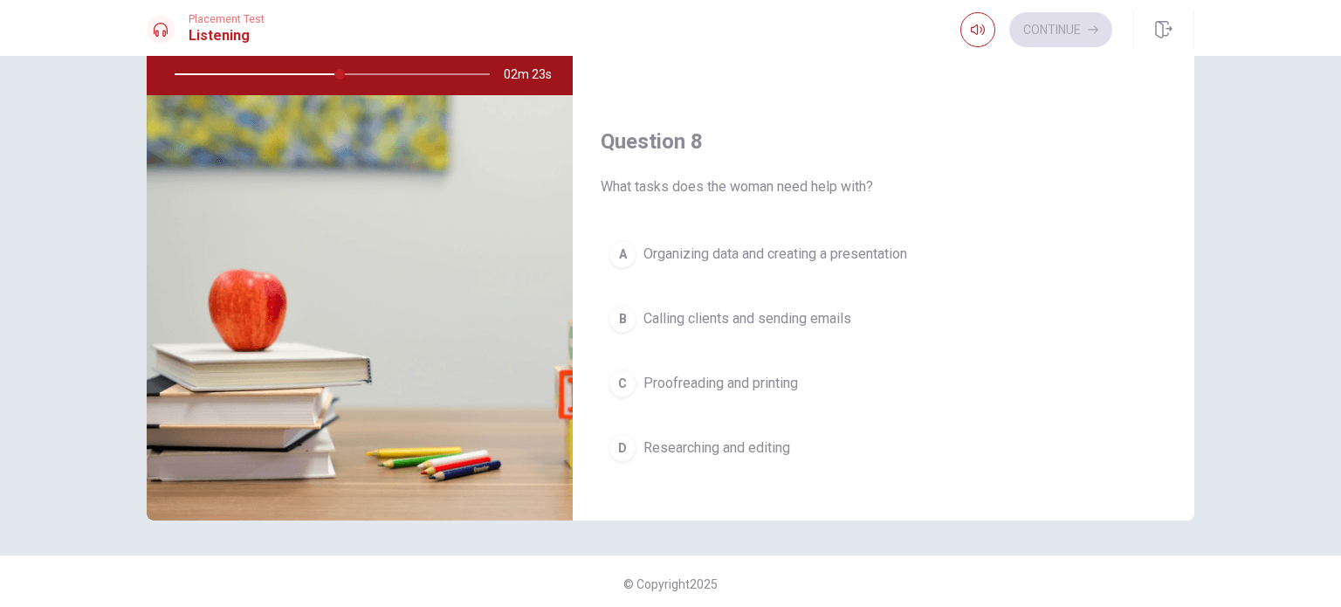
scroll to position [723, 0]
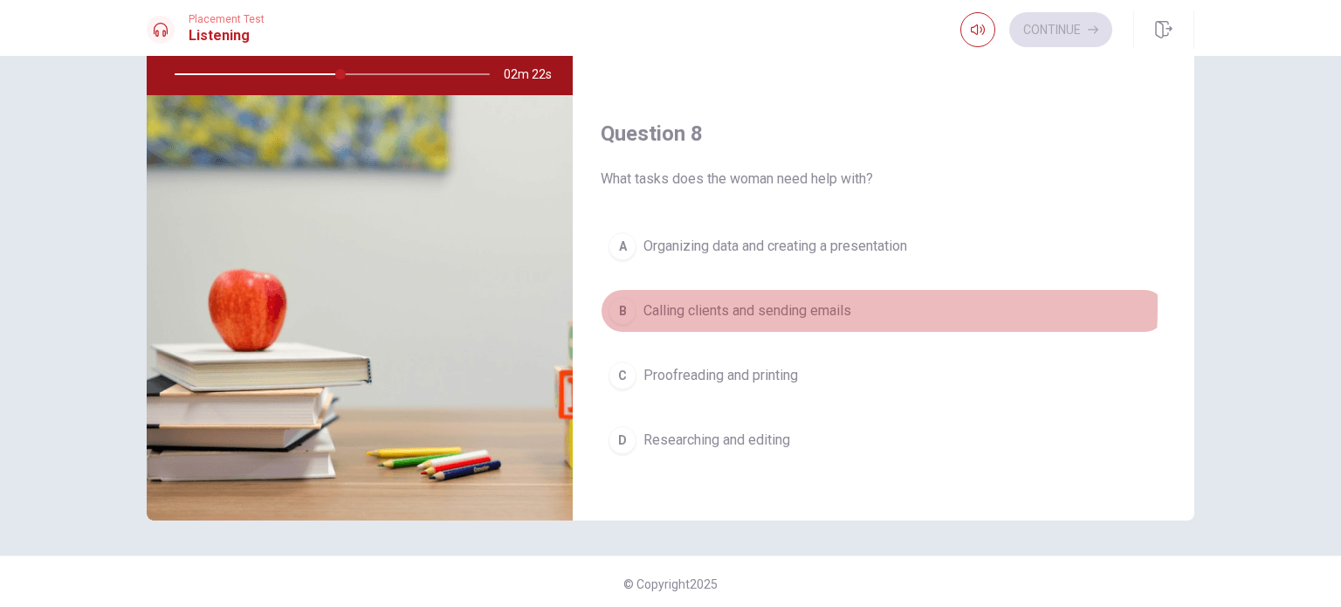
click at [621, 301] on div "B" at bounding box center [623, 311] width 28 height 28
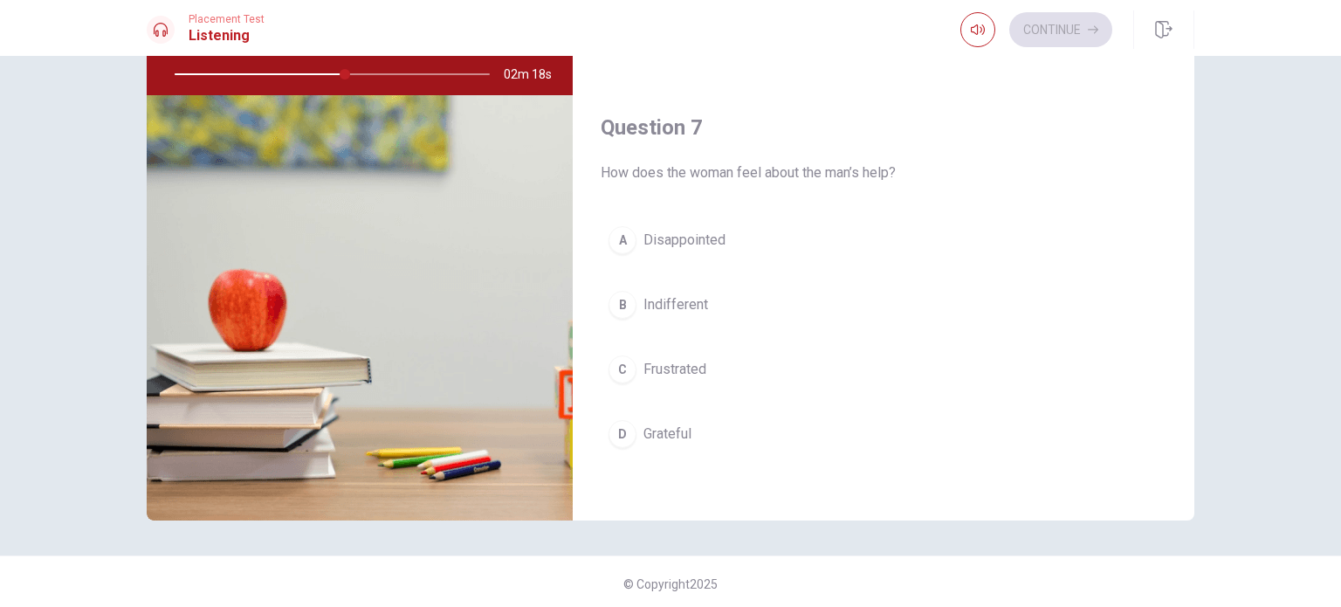
scroll to position [279, 0]
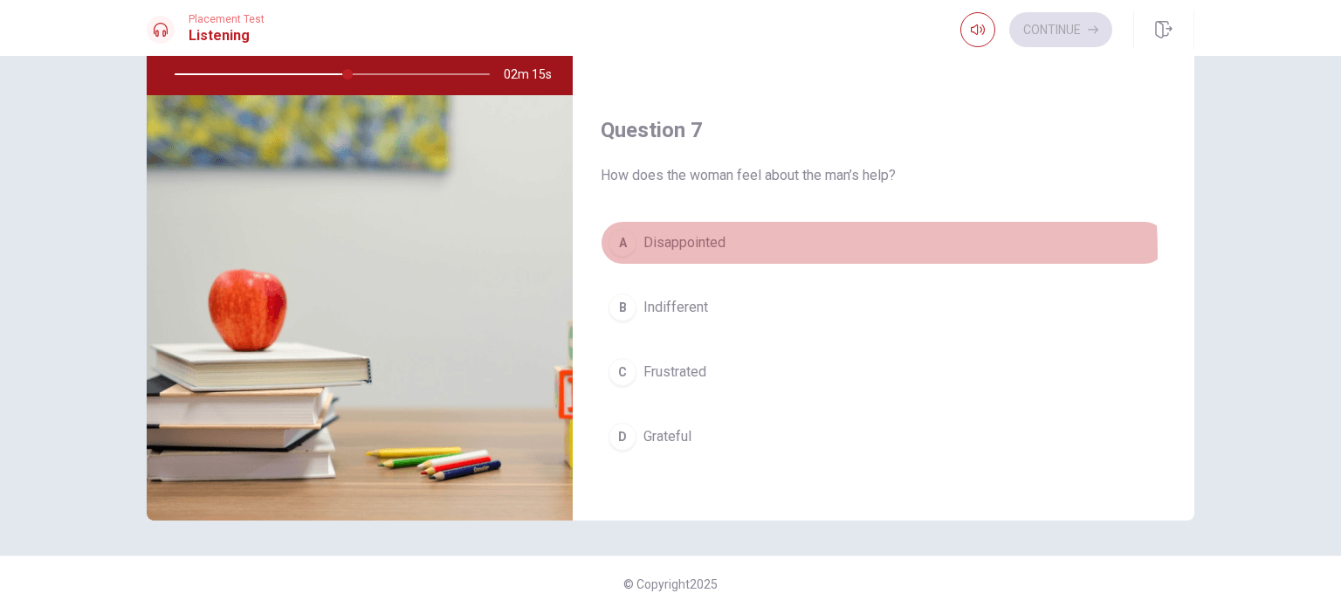
click at [621, 252] on div "A" at bounding box center [623, 243] width 28 height 28
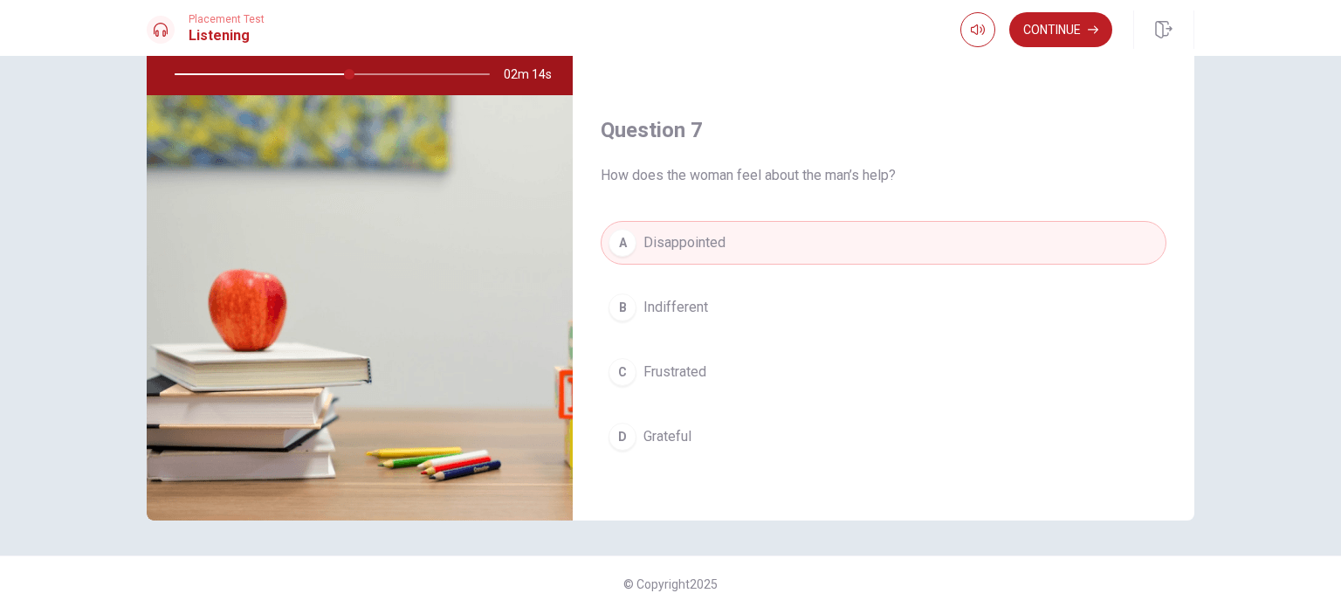
click at [1047, 29] on button "Continue" at bounding box center [1061, 29] width 103 height 35
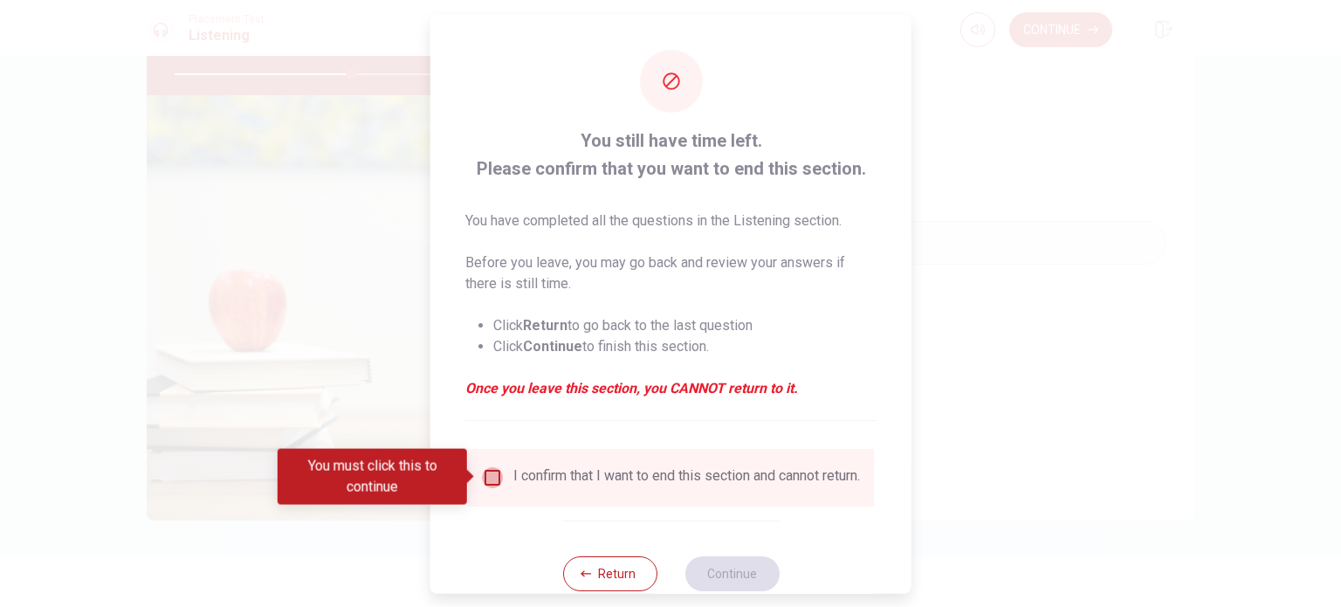
click at [490, 478] on input "You must click this to continue" at bounding box center [492, 476] width 21 height 21
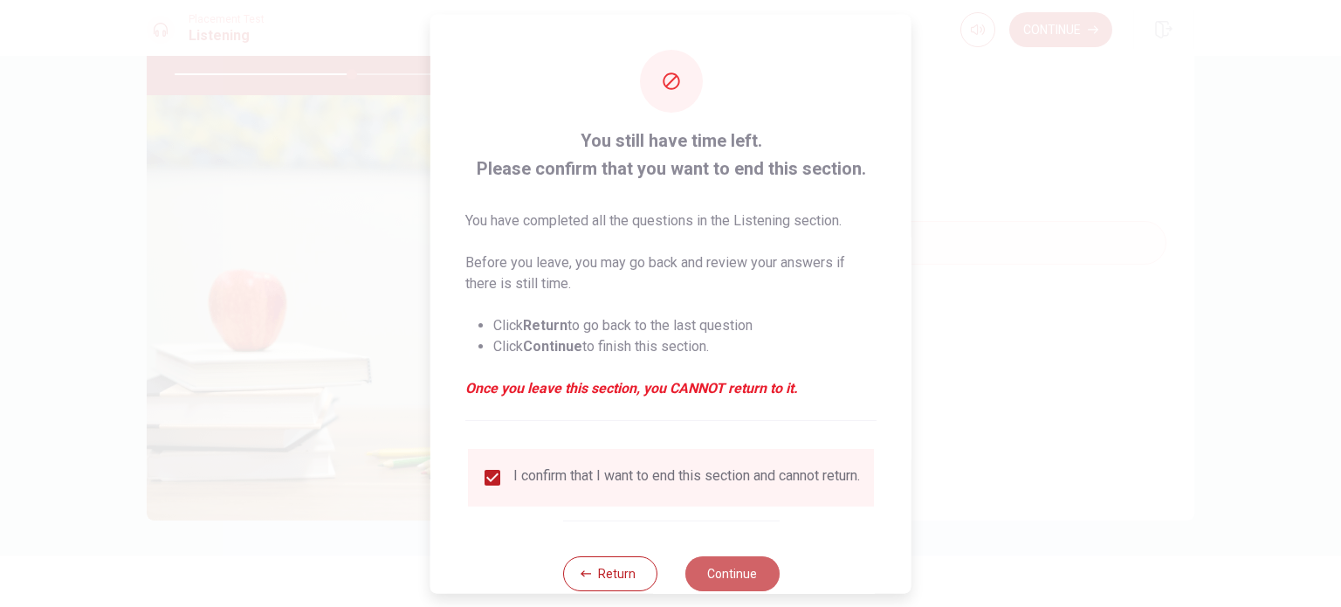
click at [734, 579] on button "Continue" at bounding box center [732, 572] width 94 height 35
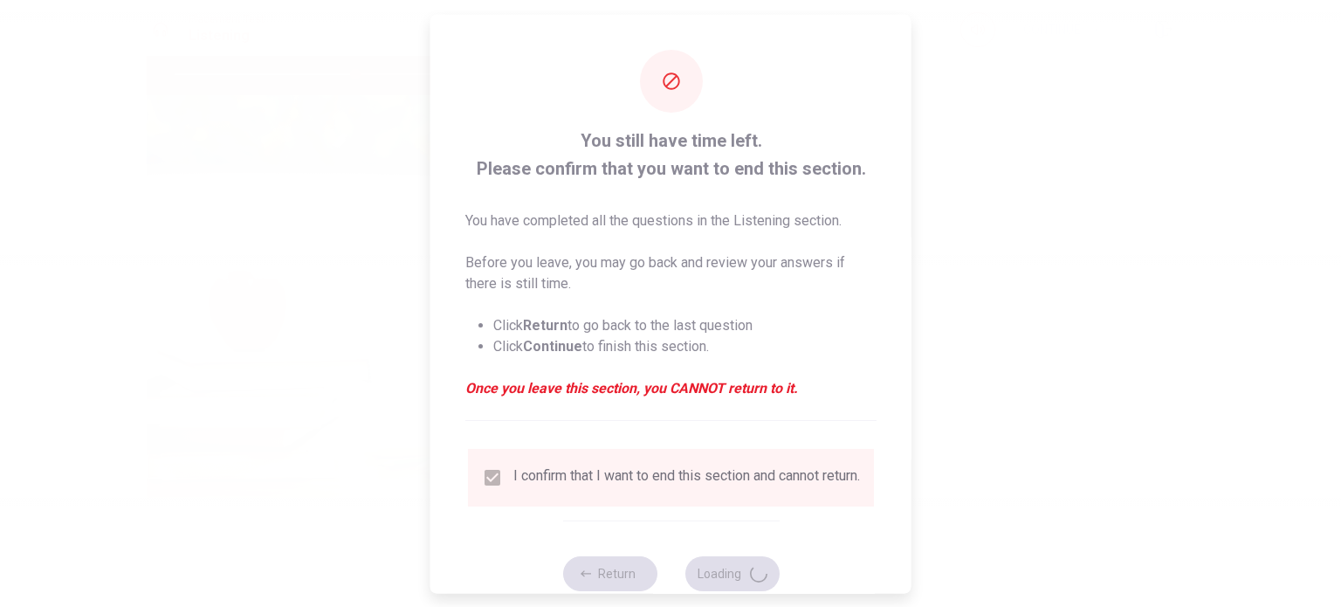
type input "58"
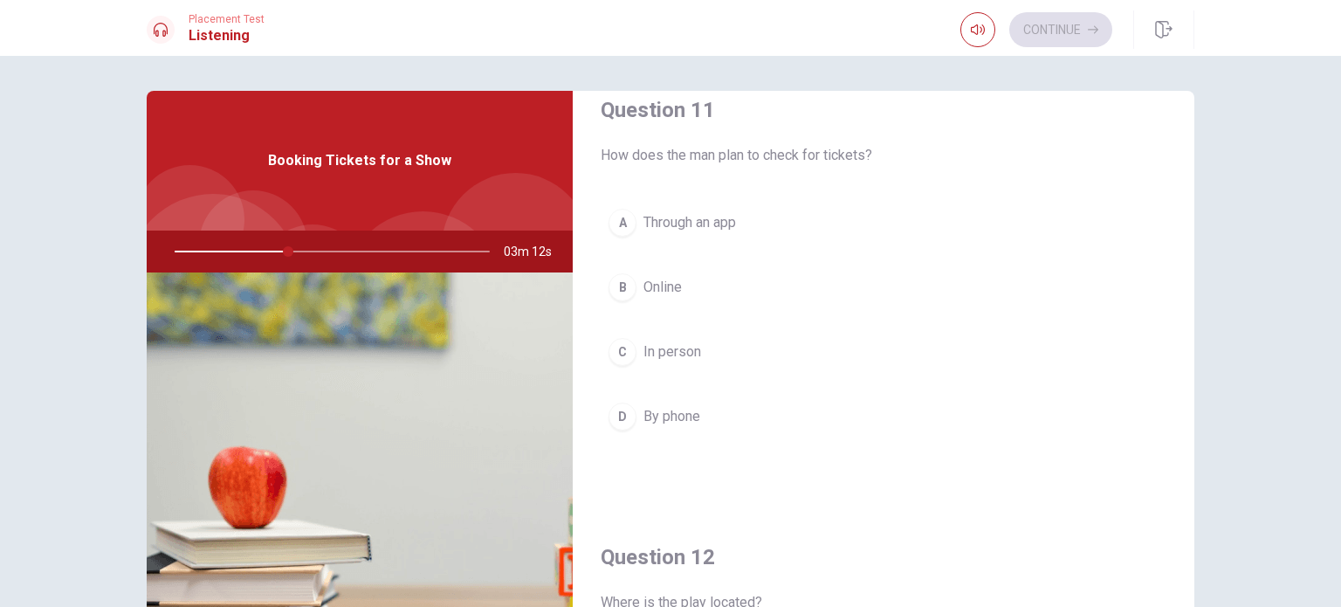
scroll to position [28, 0]
click at [624, 410] on div "D" at bounding box center [623, 418] width 28 height 28
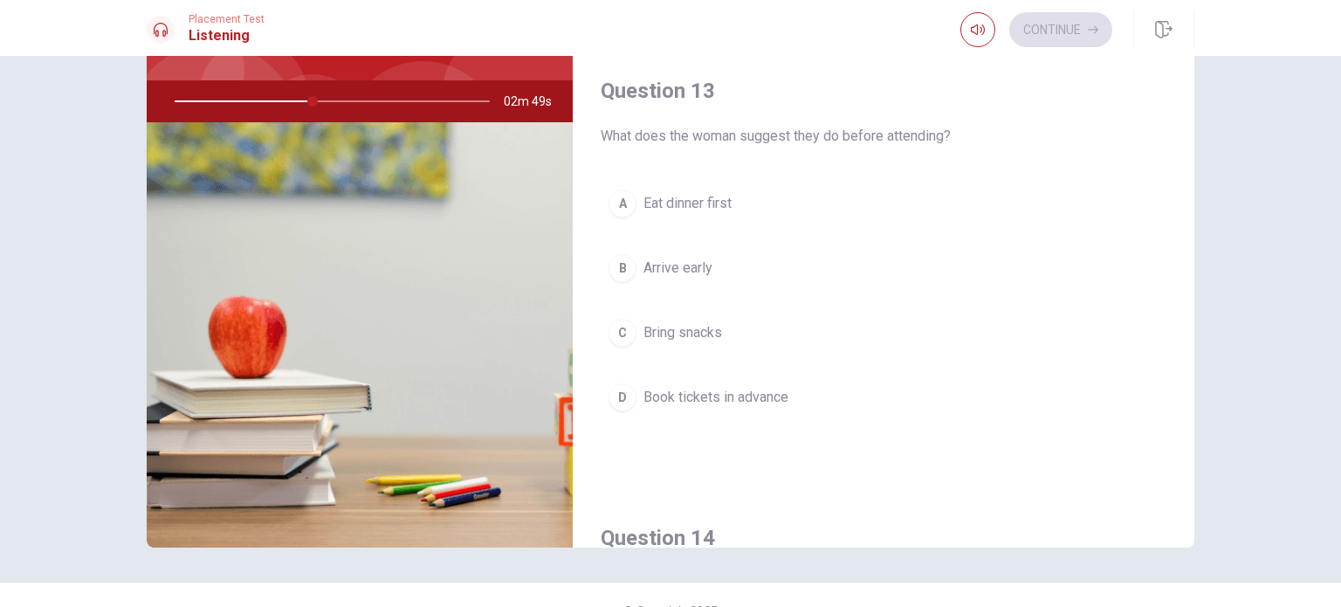
scroll to position [171, 0]
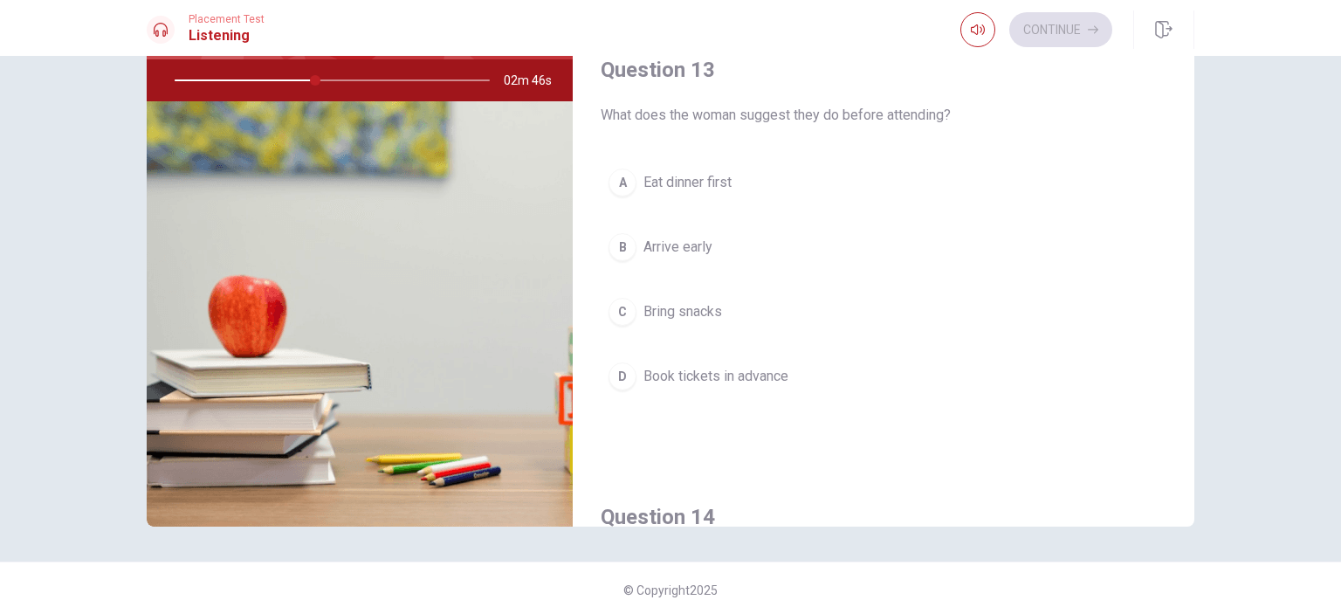
click at [610, 383] on button "D Book tickets in advance" at bounding box center [884, 377] width 566 height 44
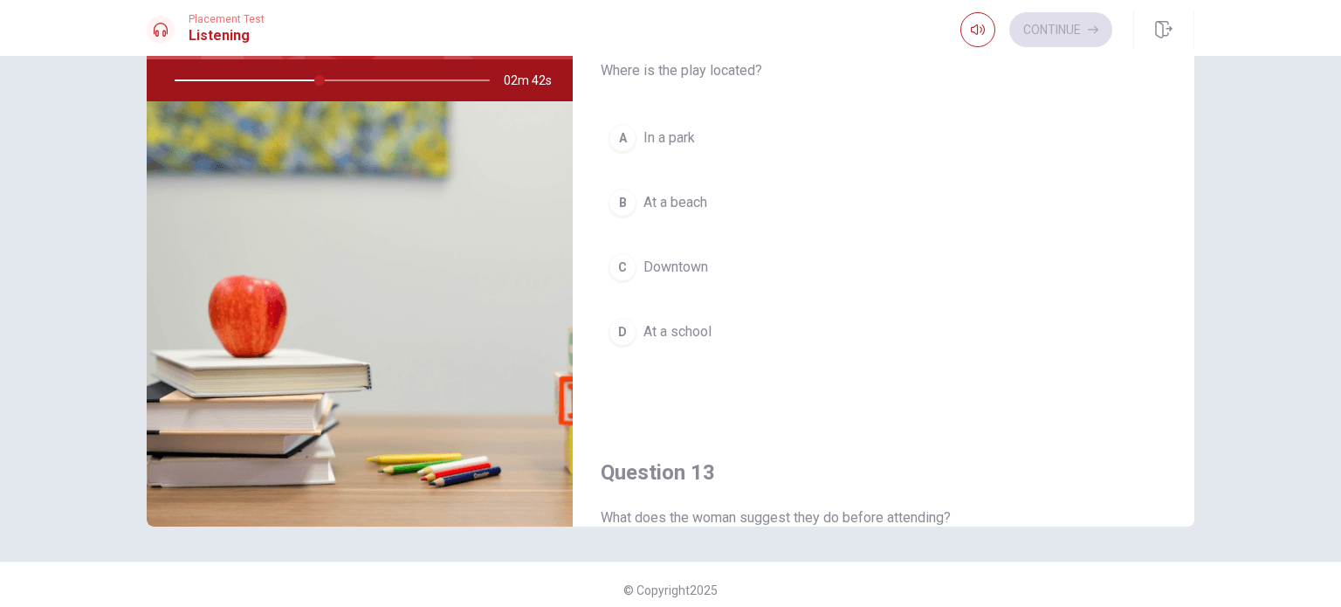
scroll to position [386, 0]
click at [614, 262] on div "C" at bounding box center [623, 272] width 28 height 28
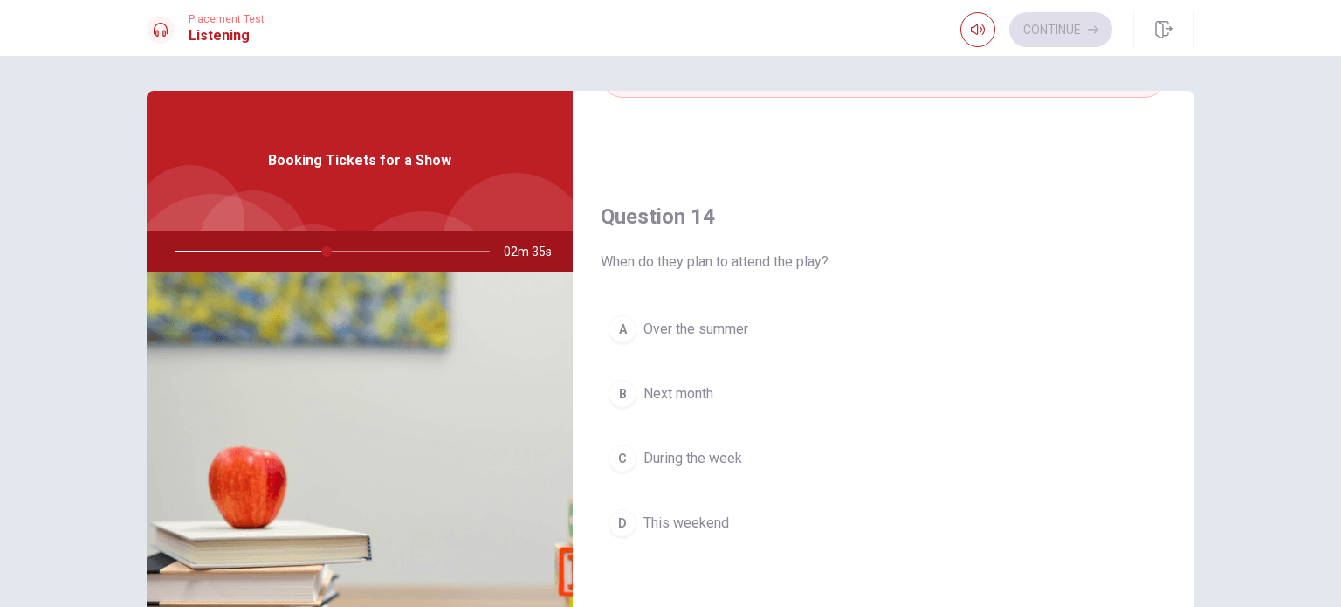
scroll to position [1275, 0]
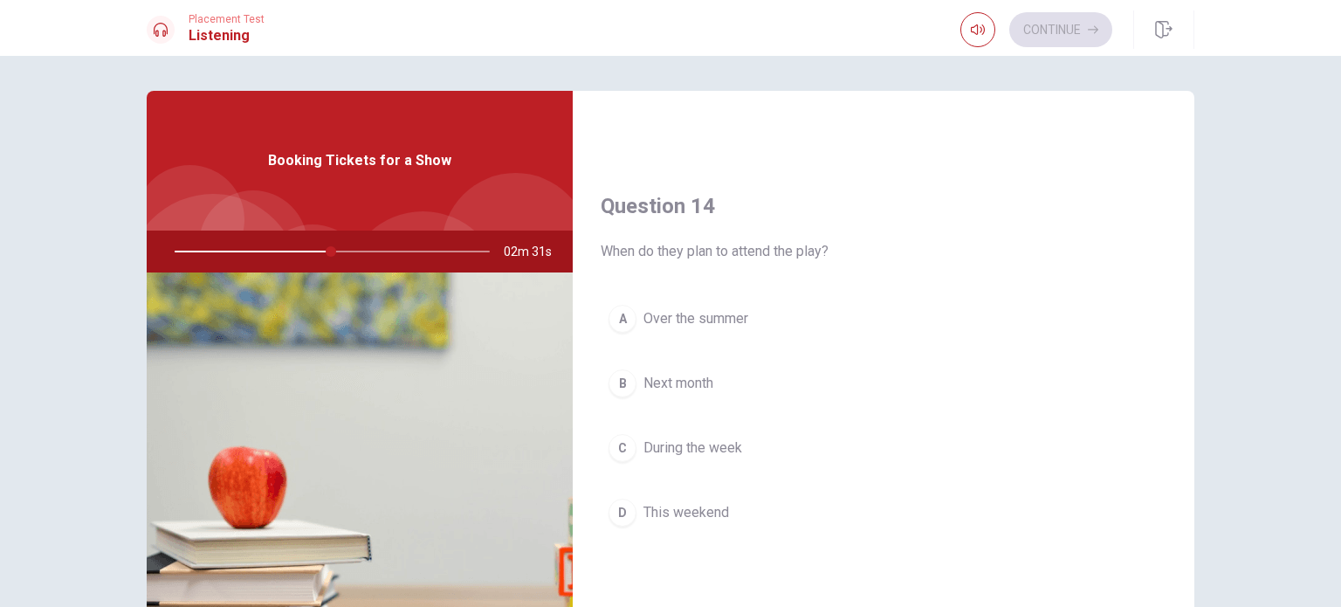
click at [615, 502] on div "D" at bounding box center [623, 513] width 28 height 28
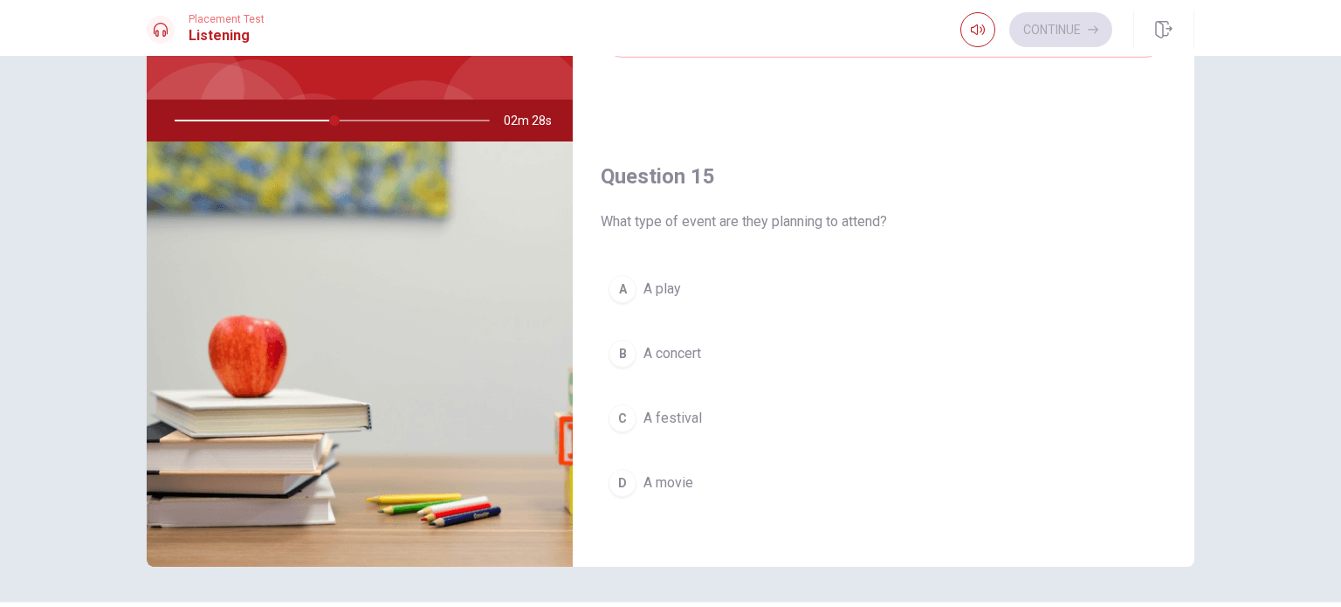
scroll to position [121, 0]
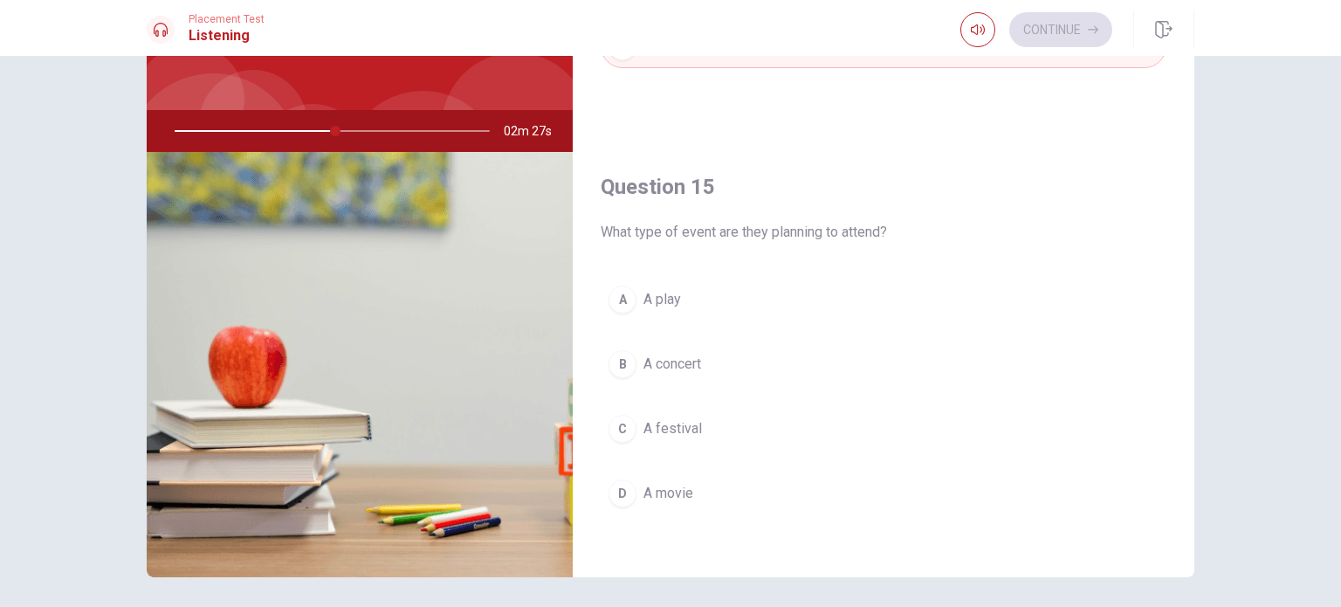
click at [616, 489] on div "D" at bounding box center [623, 493] width 28 height 28
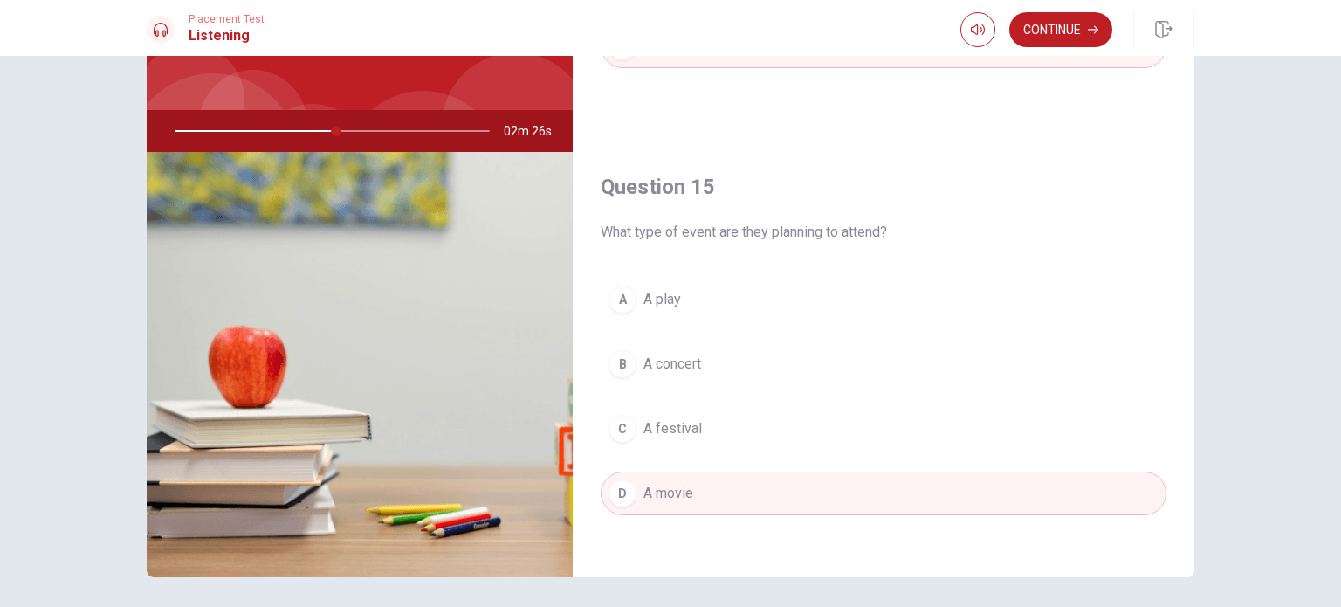
click at [1048, 36] on button "Continue" at bounding box center [1061, 29] width 103 height 35
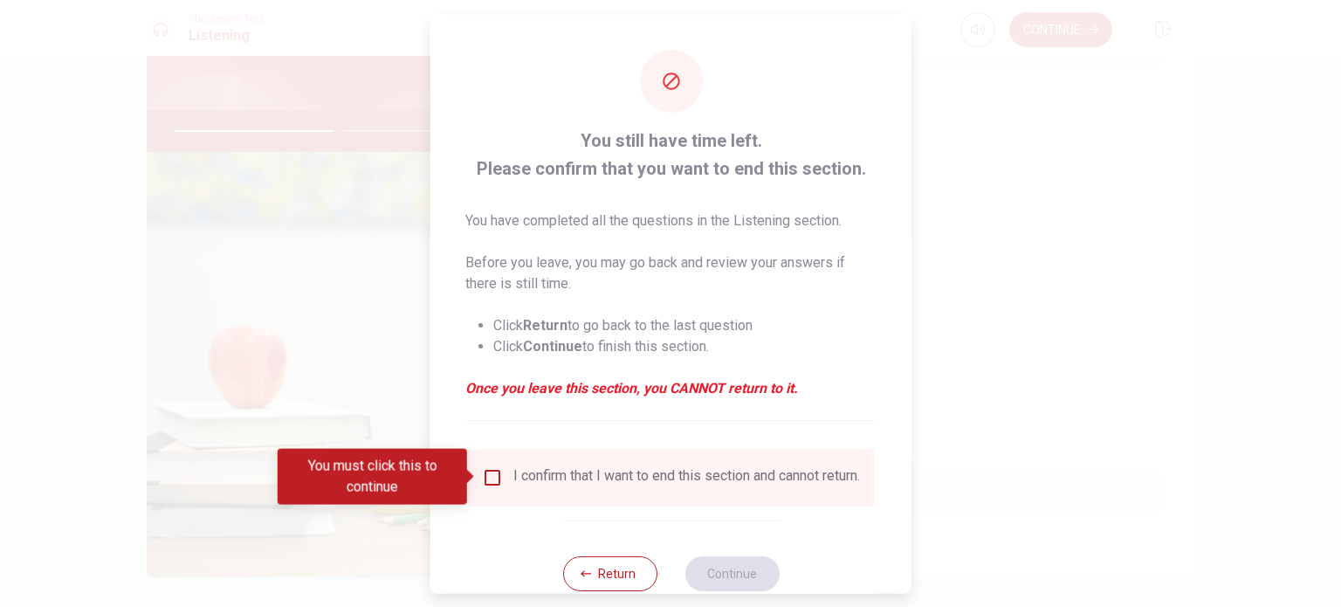
click at [486, 481] on input "You must click this to continue" at bounding box center [492, 476] width 21 height 21
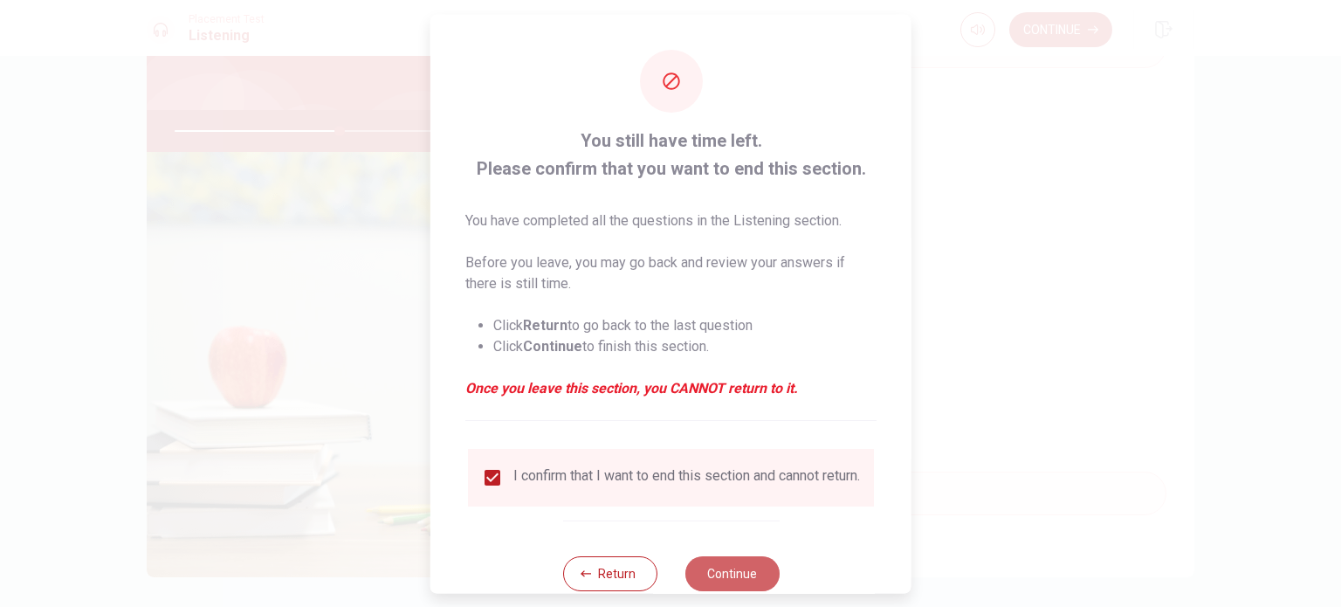
click at [709, 569] on button "Continue" at bounding box center [732, 572] width 94 height 35
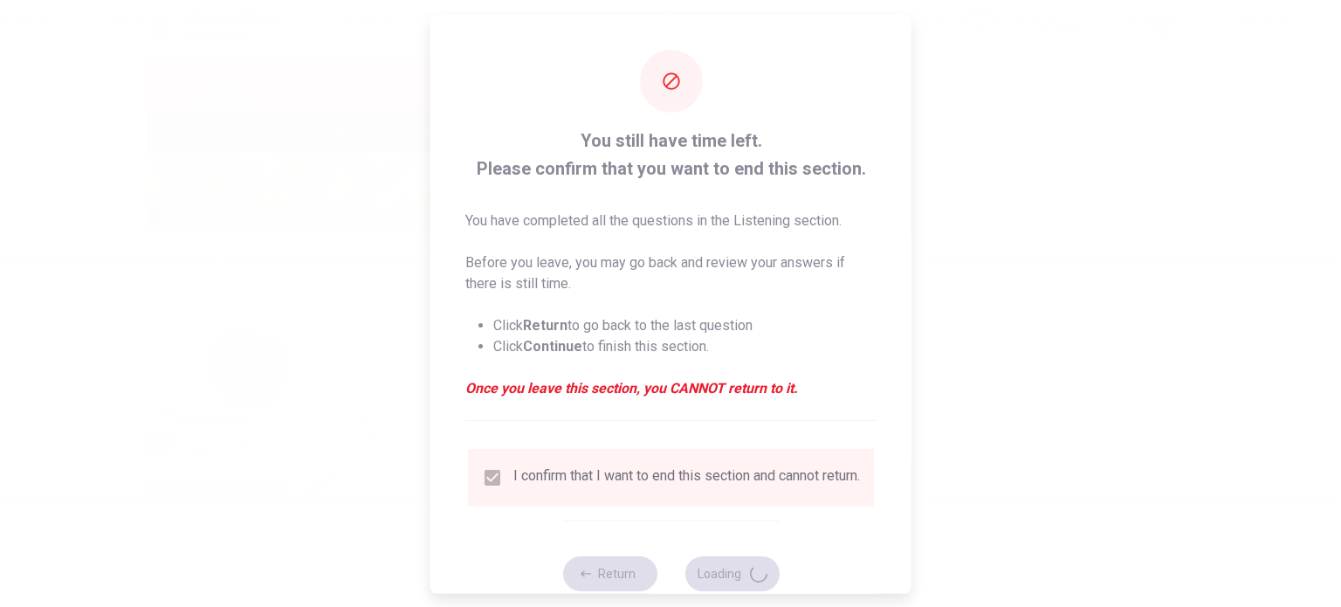
type input "53"
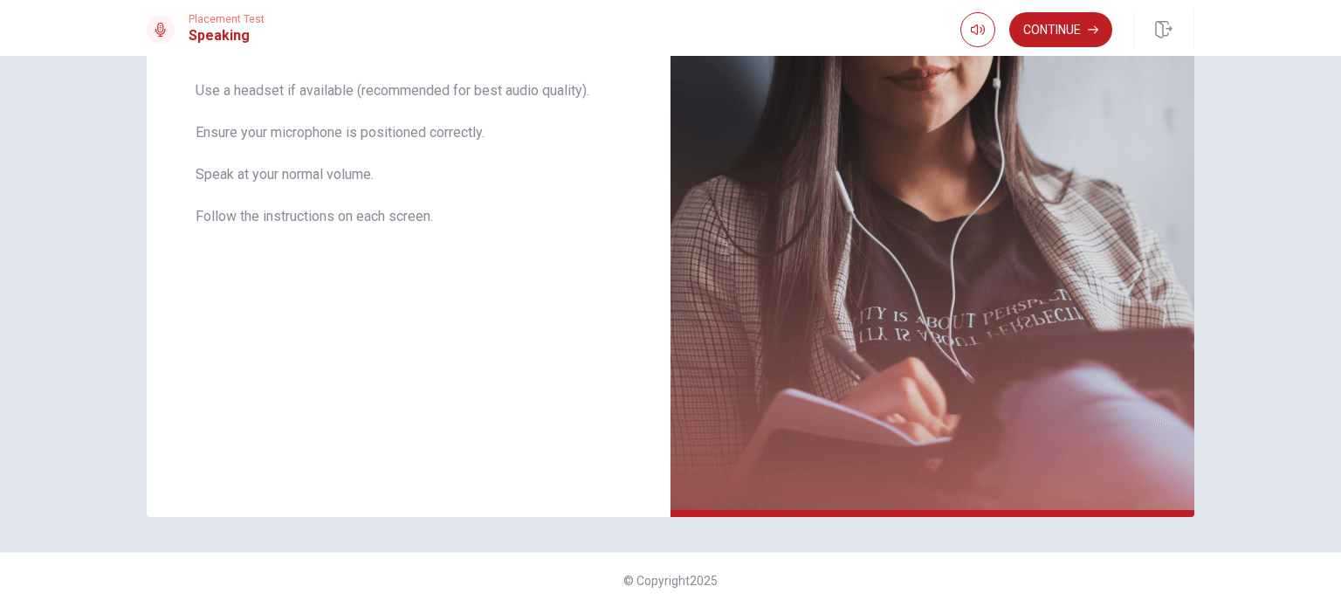
scroll to position [0, 0]
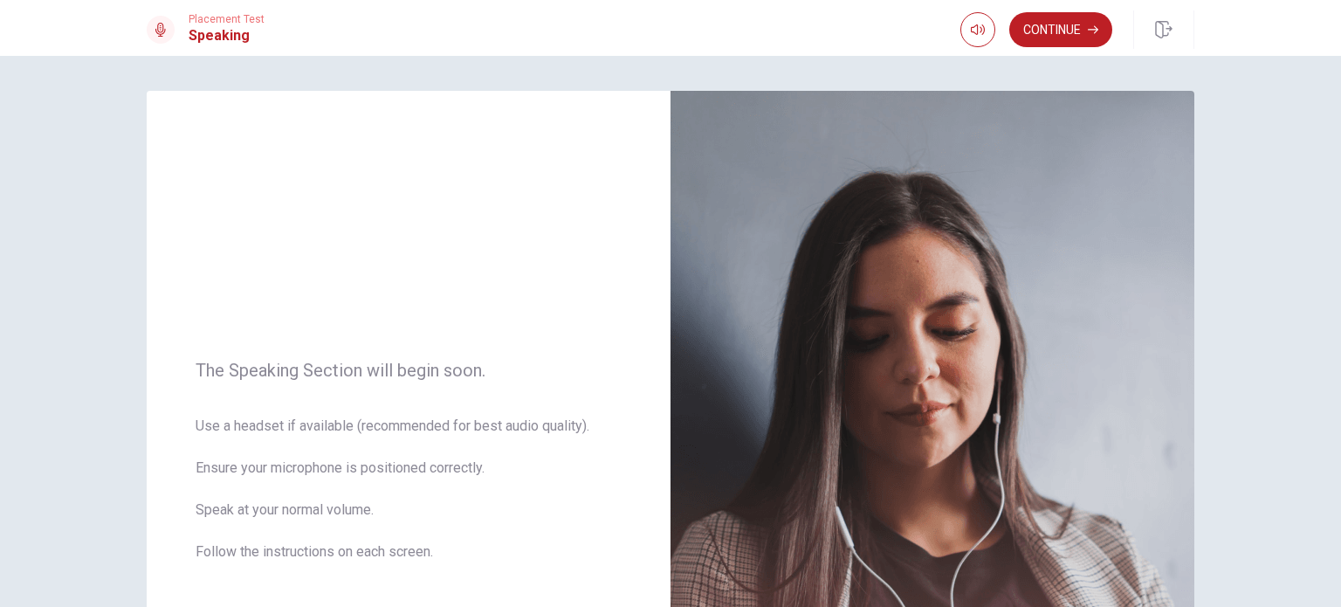
click at [1057, 18] on button "Continue" at bounding box center [1061, 29] width 103 height 35
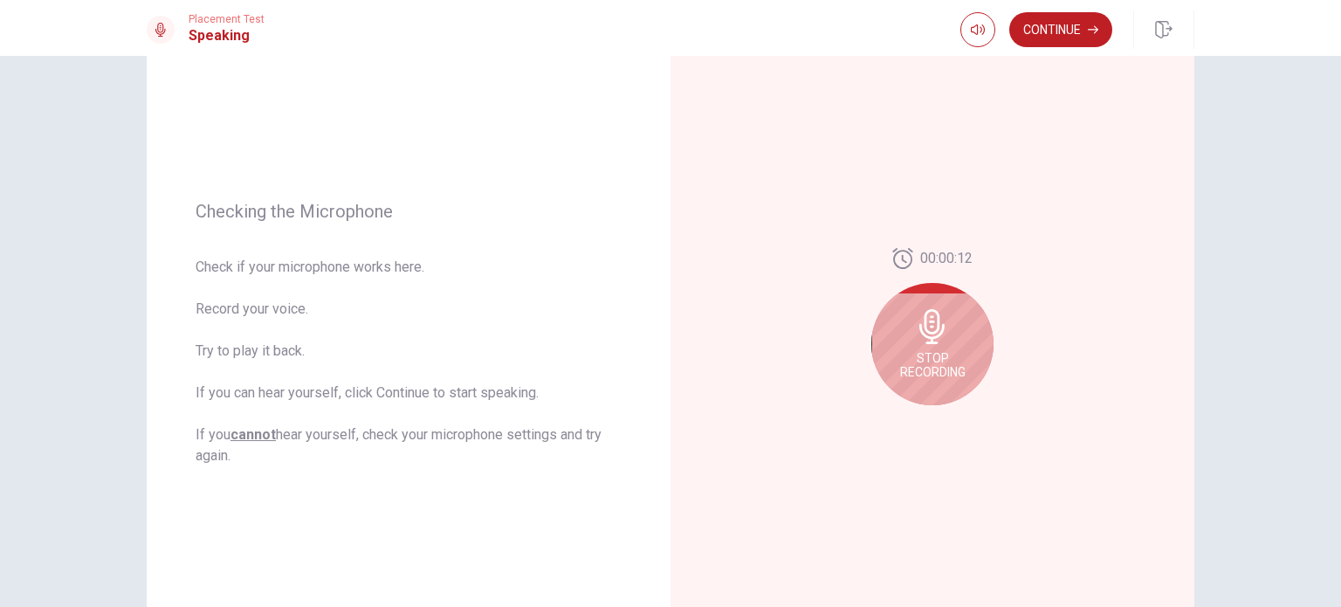
scroll to position [161, 0]
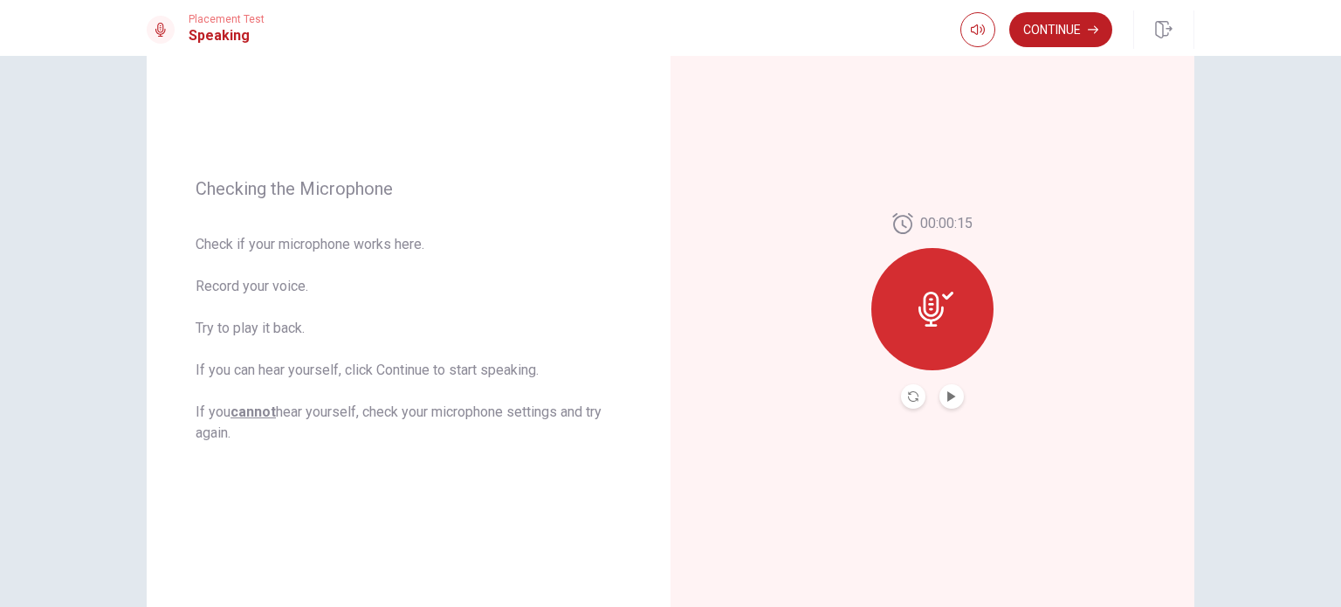
click at [1045, 15] on button "Continue" at bounding box center [1061, 29] width 103 height 35
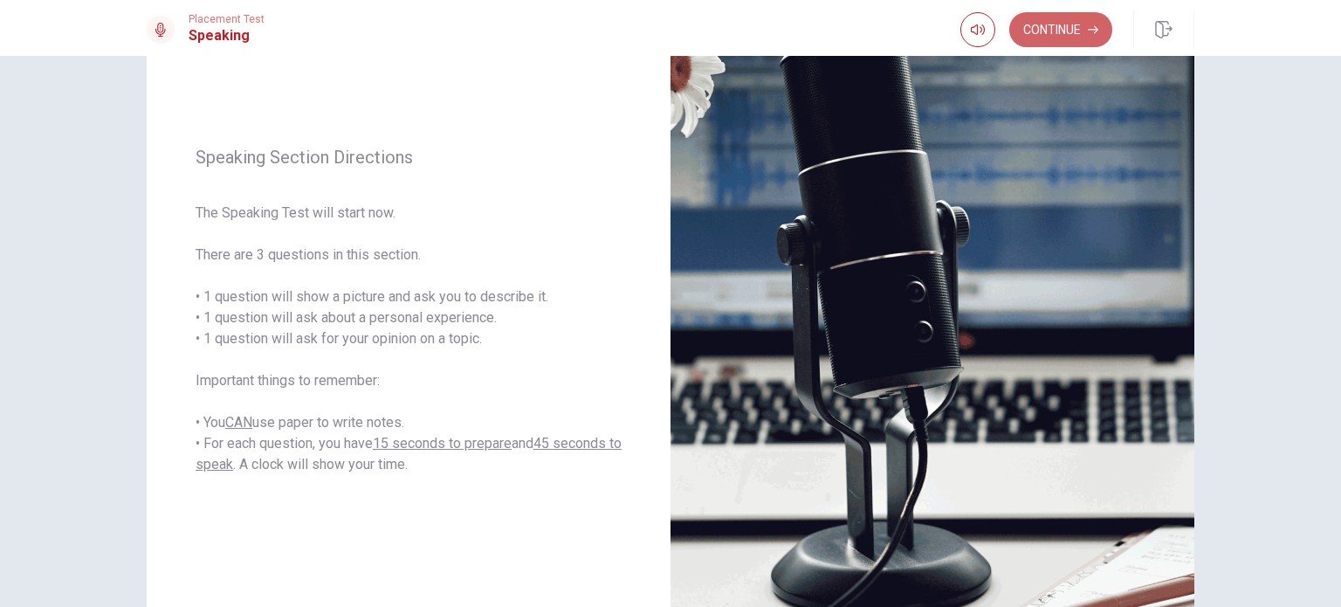
click at [1056, 20] on button "Continue" at bounding box center [1061, 29] width 103 height 35
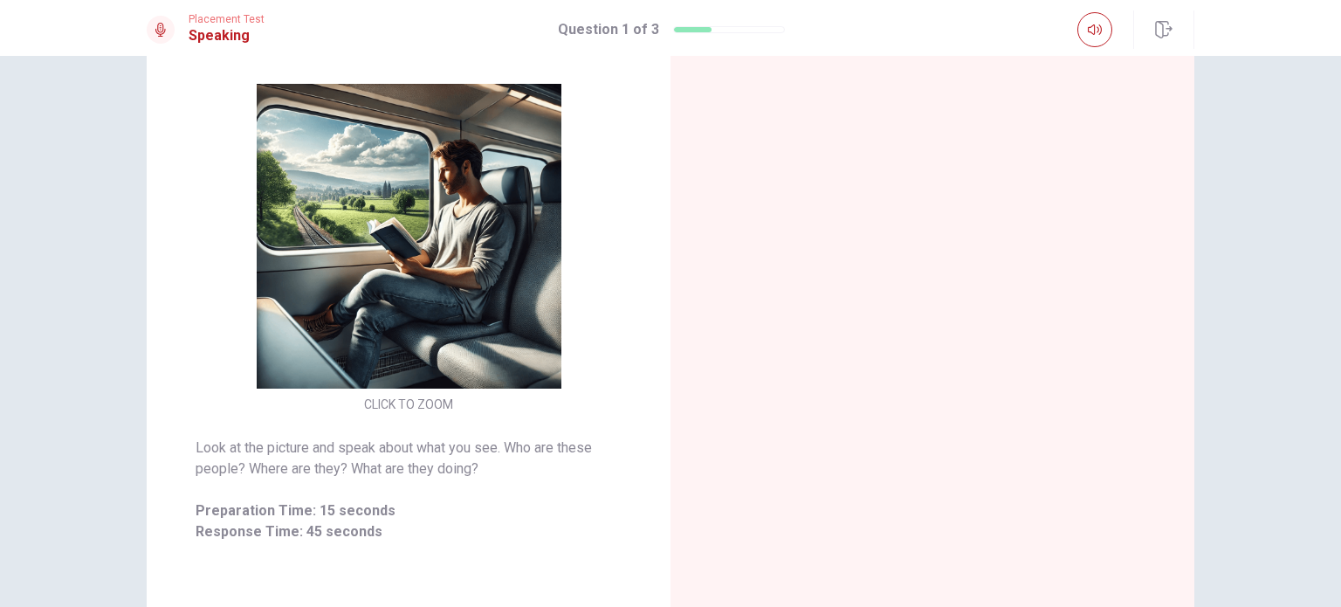
scroll to position [175, 0]
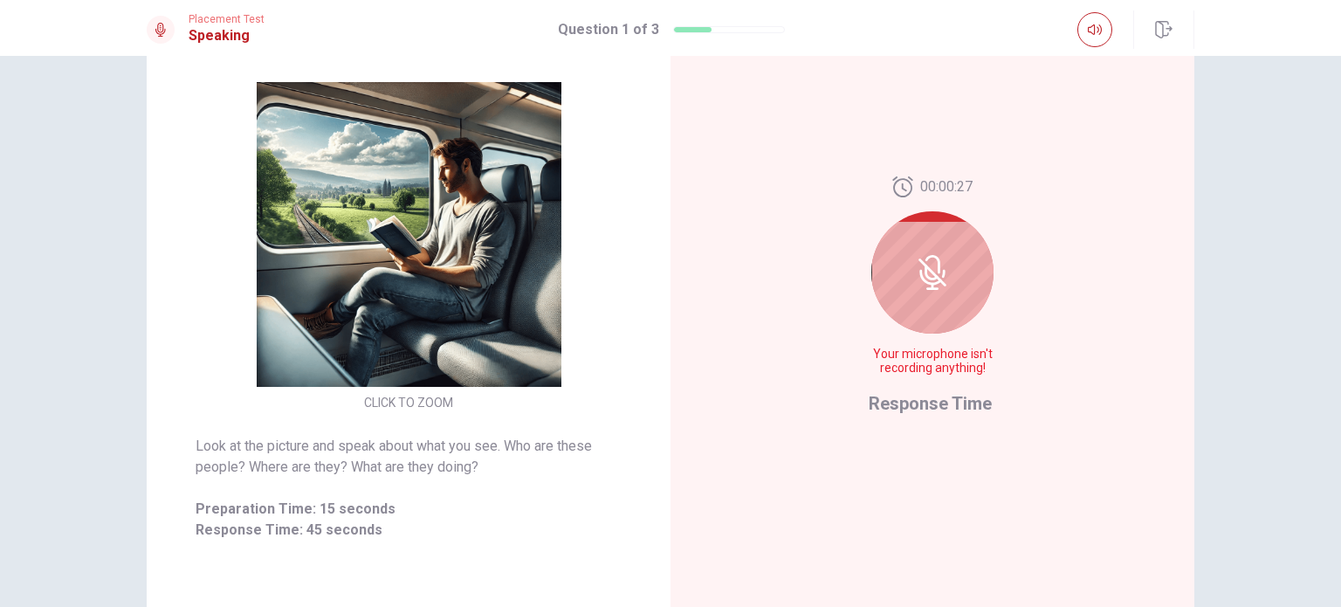
click at [924, 271] on icon at bounding box center [932, 272] width 35 height 35
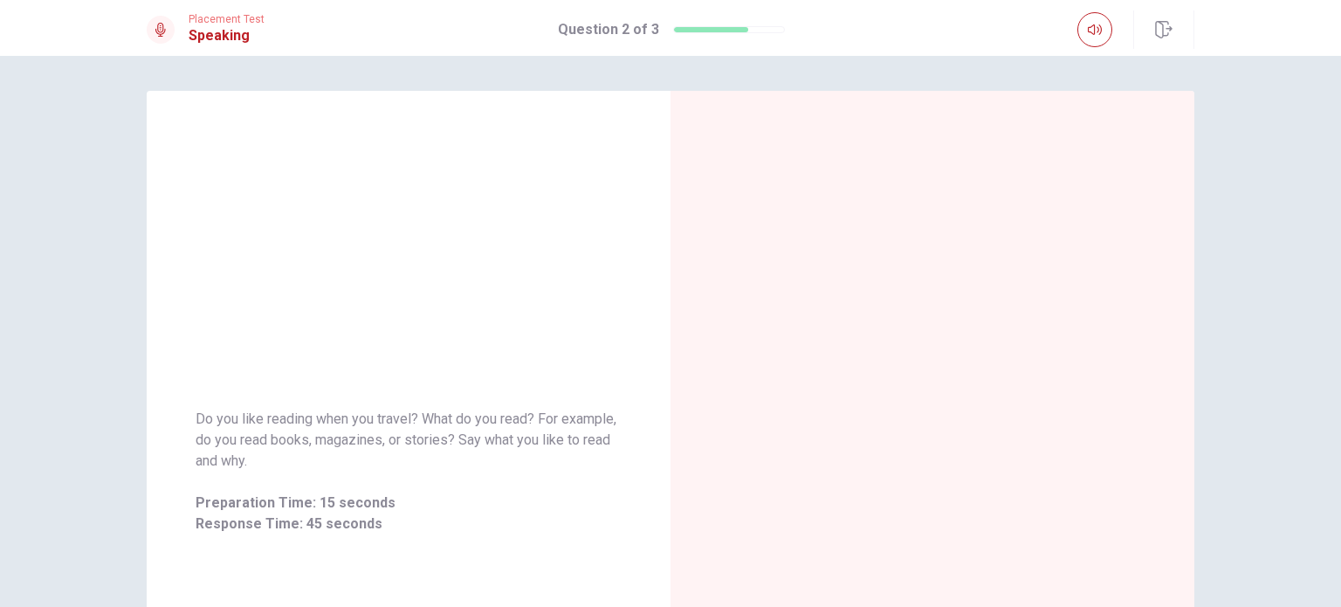
scroll to position [0, 0]
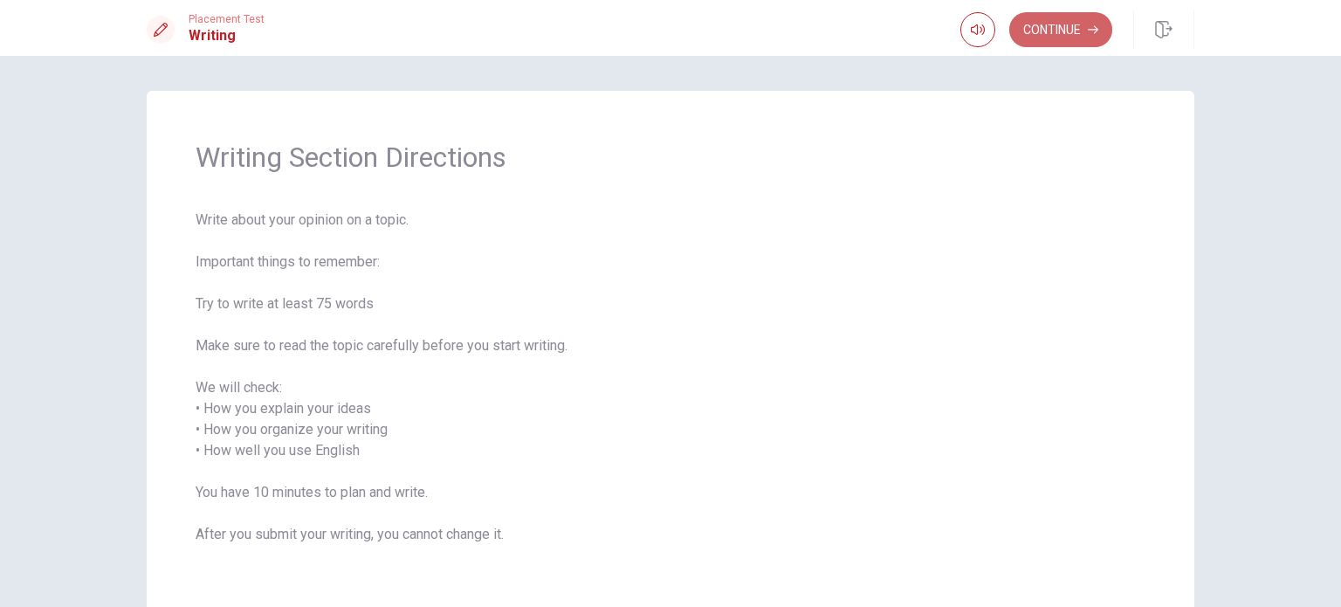
click at [1040, 27] on button "Continue" at bounding box center [1061, 29] width 103 height 35
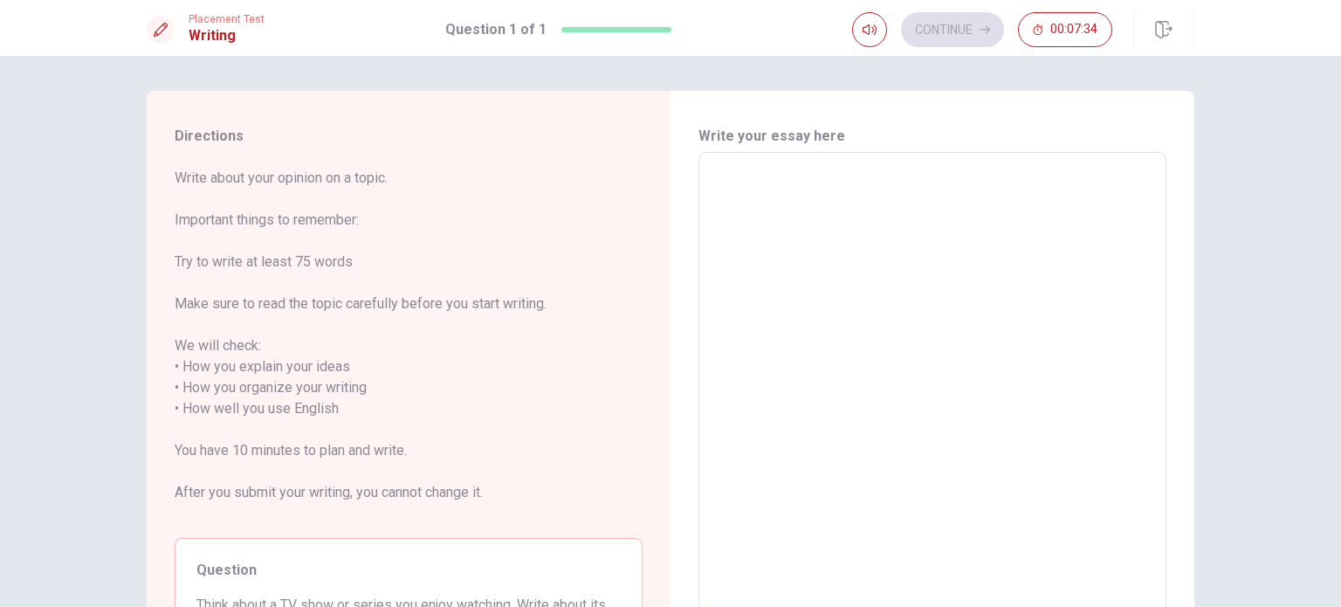
click at [734, 178] on textarea at bounding box center [933, 409] width 444 height 485
type textarea "M"
type textarea "x"
type textarea "My"
type textarea "x"
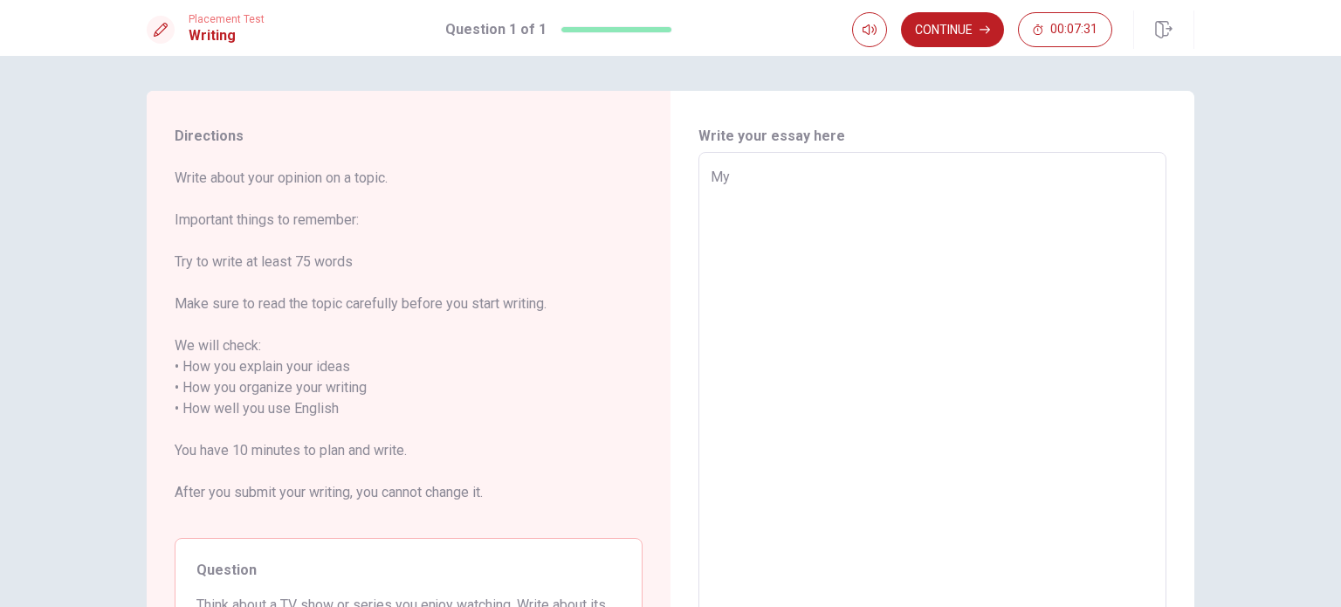
type textarea "My"
type textarea "x"
type textarea "My e"
type textarea "x"
type textarea "My en"
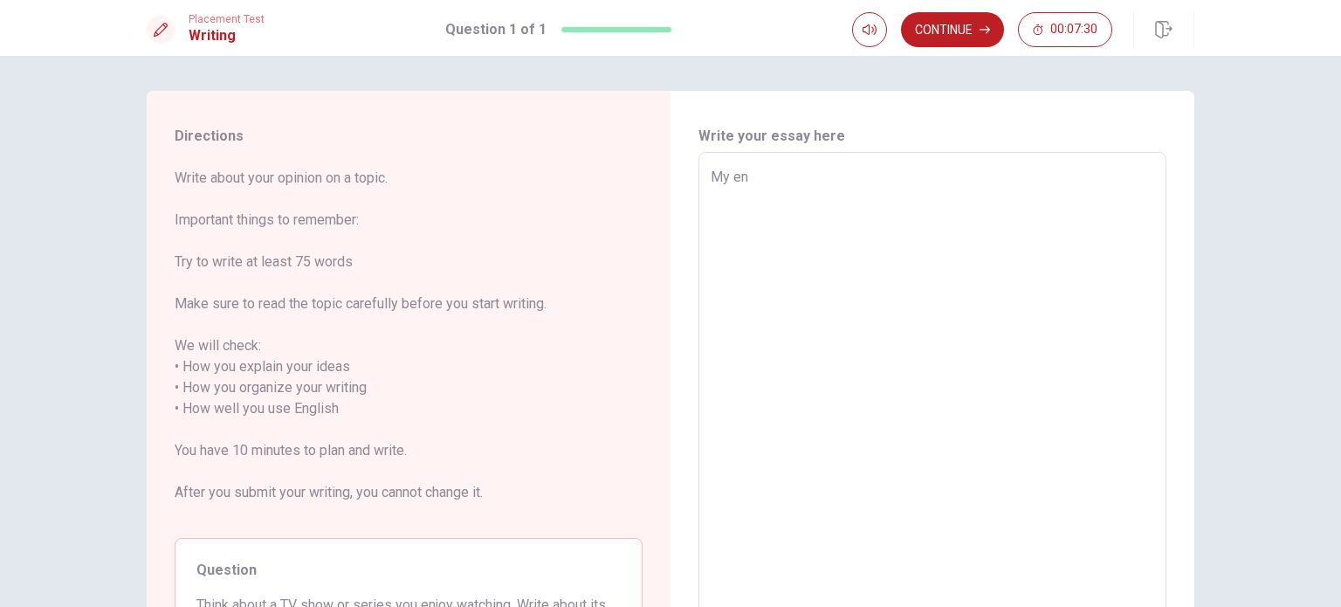
type textarea "x"
type textarea "My enj"
type textarea "x"
type textarea "My enjo"
type textarea "x"
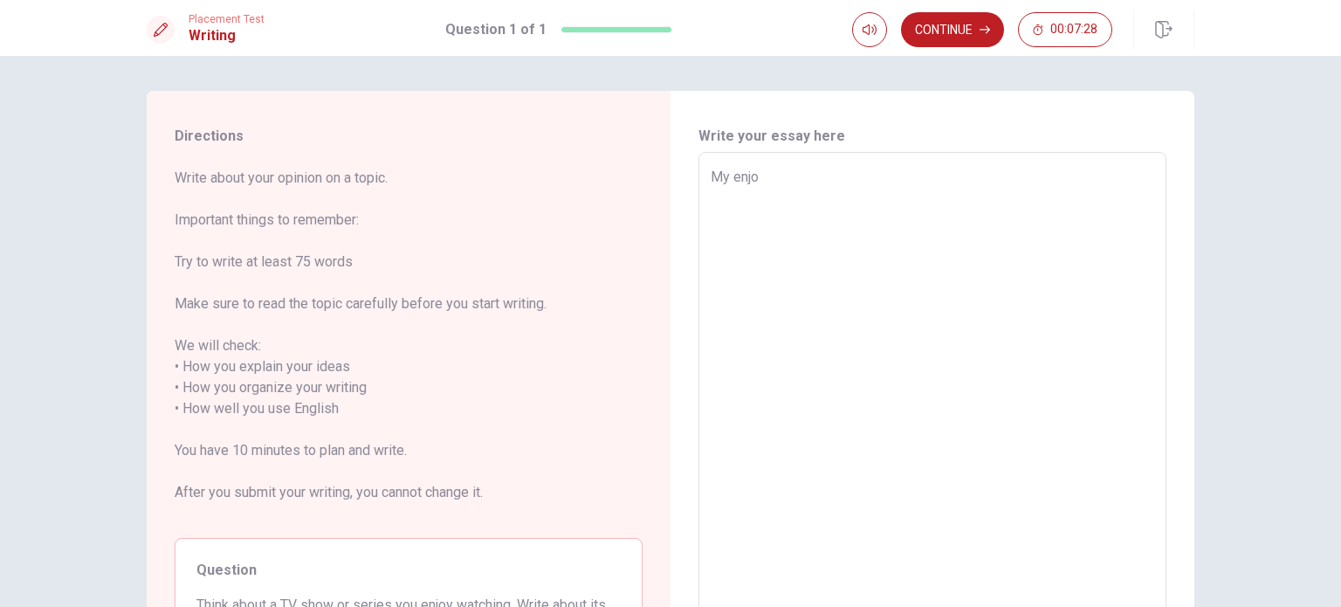
type textarea "My enjon"
type textarea "x"
type textarea "My enjoni"
type textarea "x"
type textarea "My enjonin"
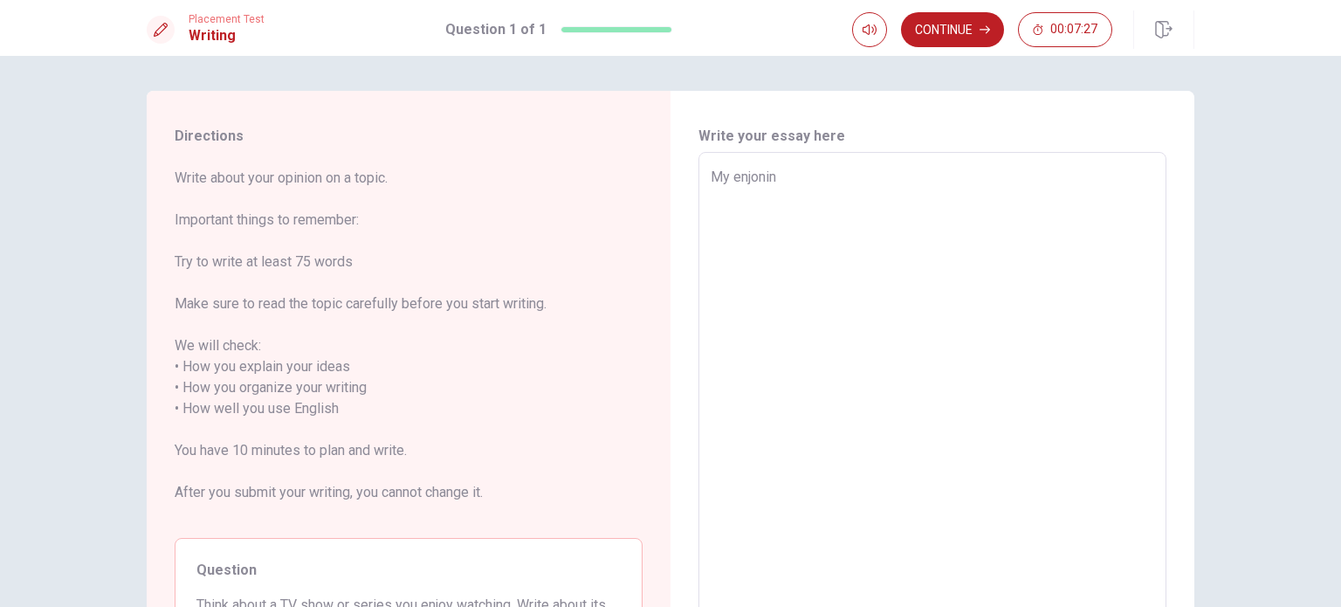
type textarea "x"
type textarea "My enjonin\"
type textarea "x"
type textarea "My enjonin"
type textarea "x"
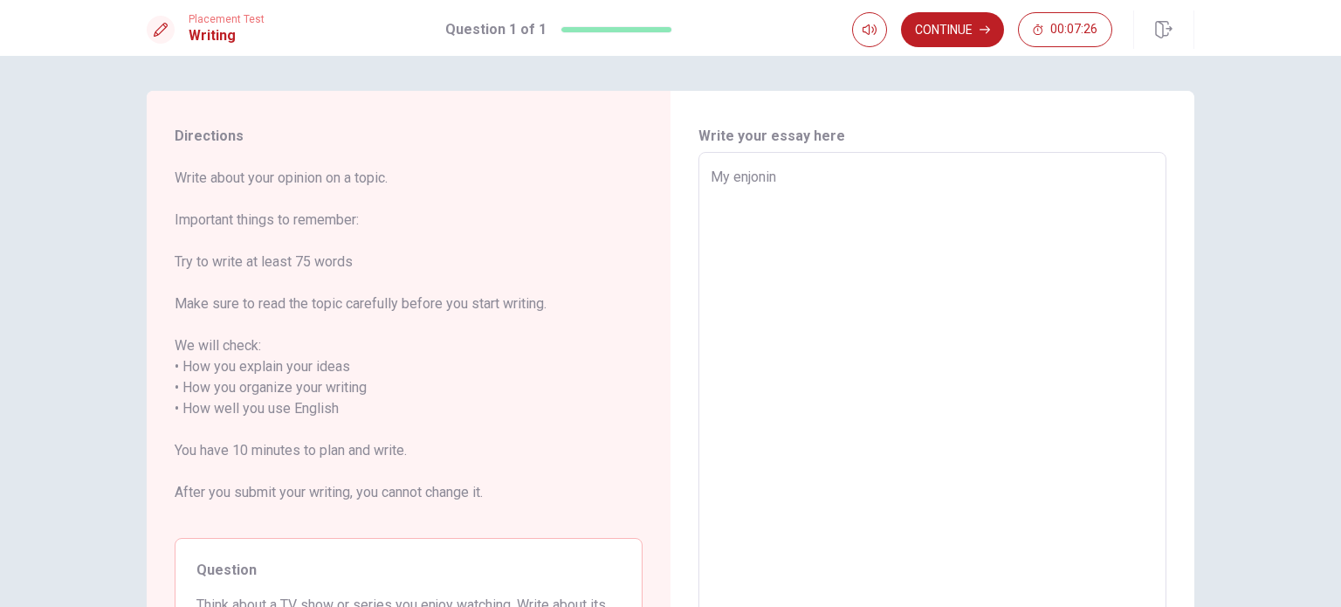
type textarea "My enjoni"
type textarea "x"
type textarea "My enjonig"
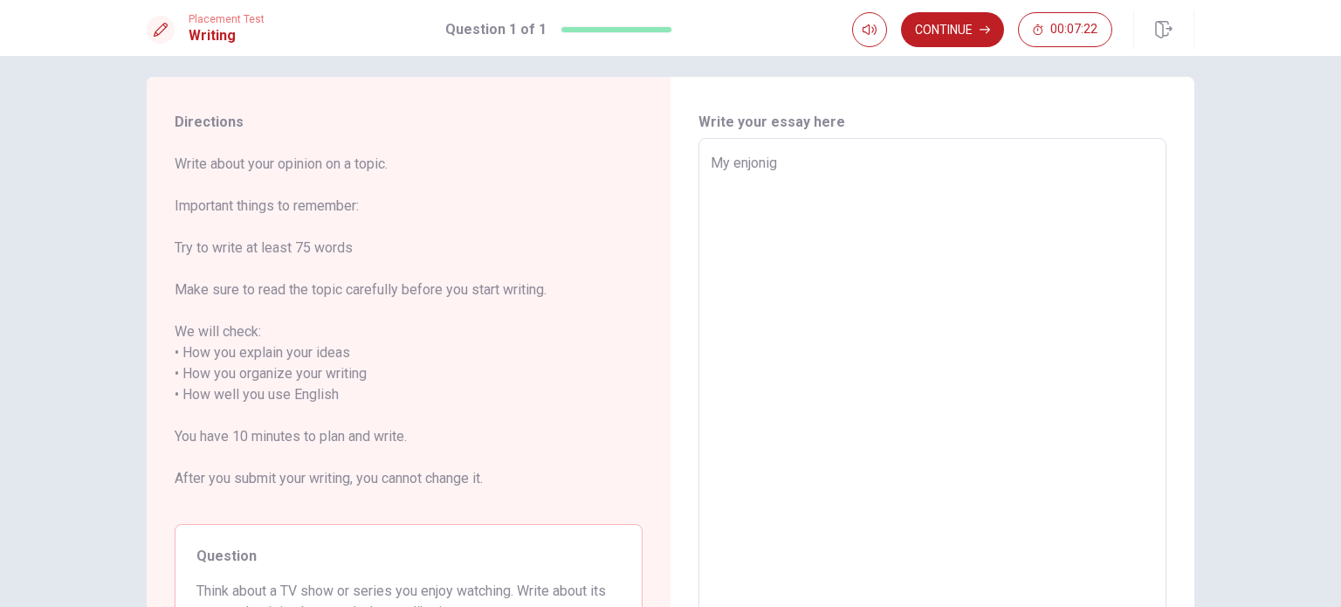
scroll to position [14, 0]
type textarea "x"
type textarea "My enjoni"
type textarea "x"
type textarea "My enjon"
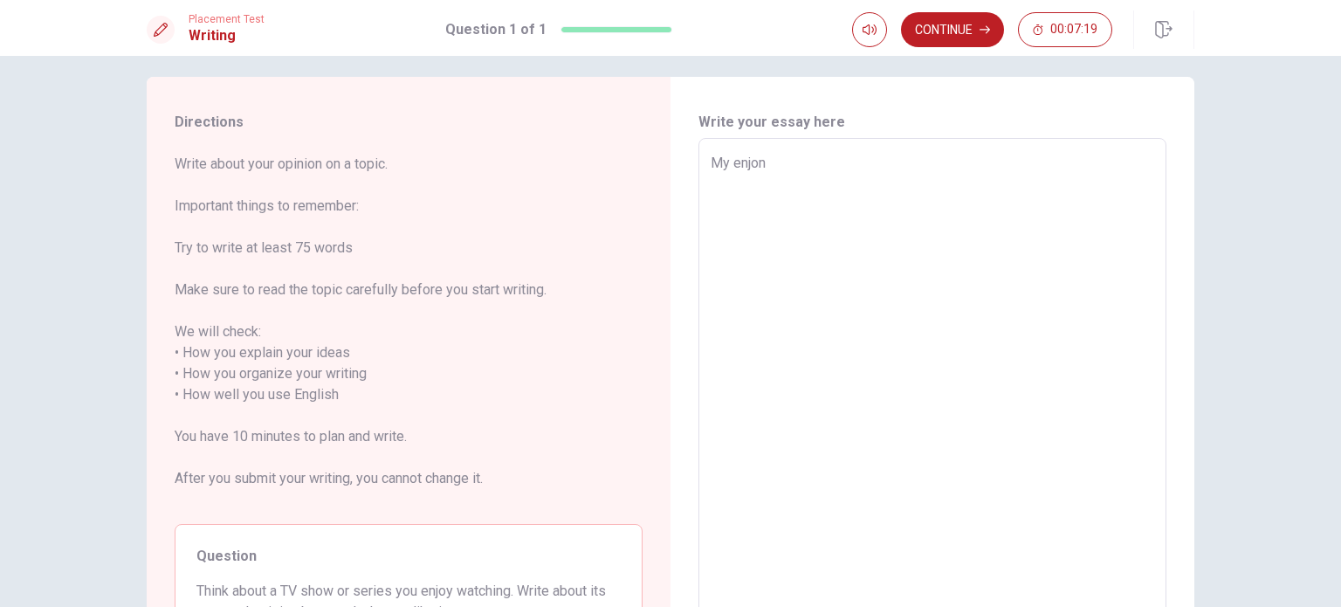
type textarea "x"
type textarea "My enjo"
type textarea "x"
type textarea "My enj"
type textarea "x"
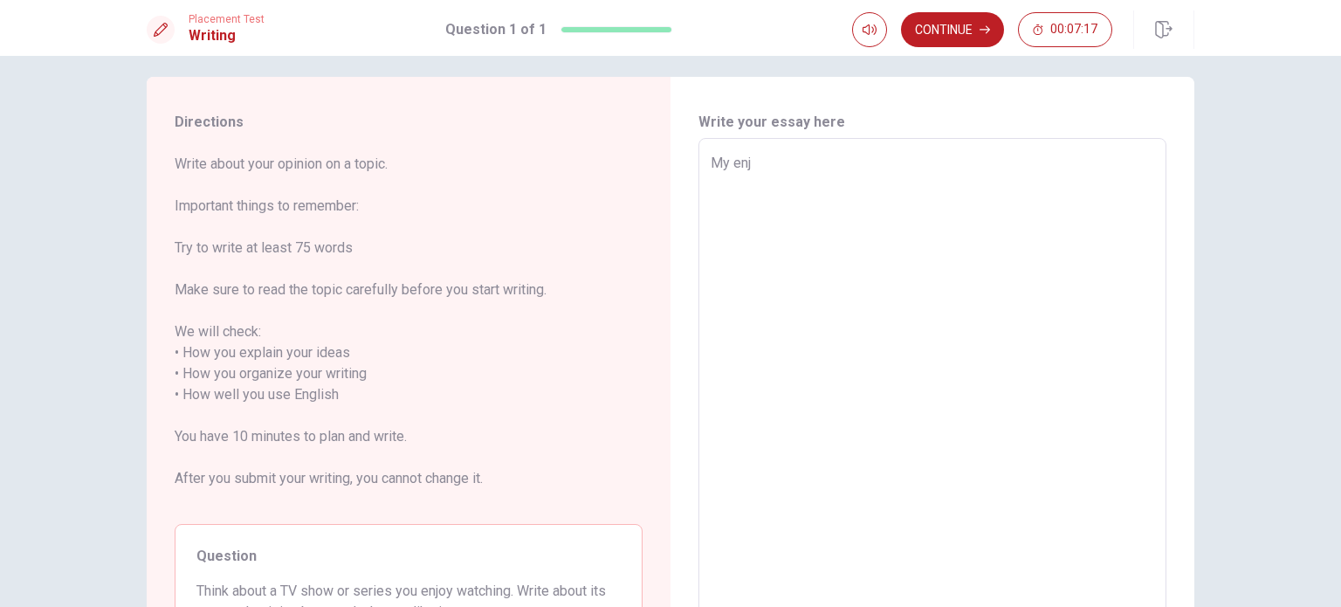
type textarea "My enjo"
type textarea "x"
type textarea "My enjoy"
type textarea "x"
type textarea "My enjoy"
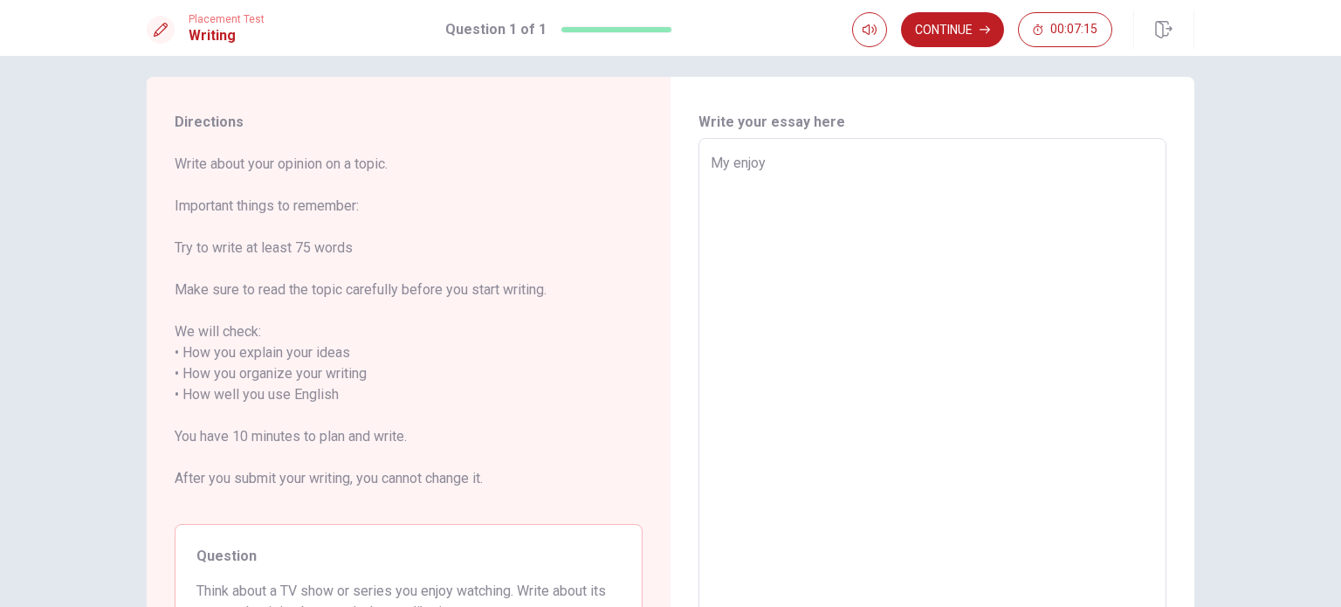
type textarea "x"
type textarea "My enjoy w"
type textarea "x"
type textarea "My enjoy wa"
type textarea "x"
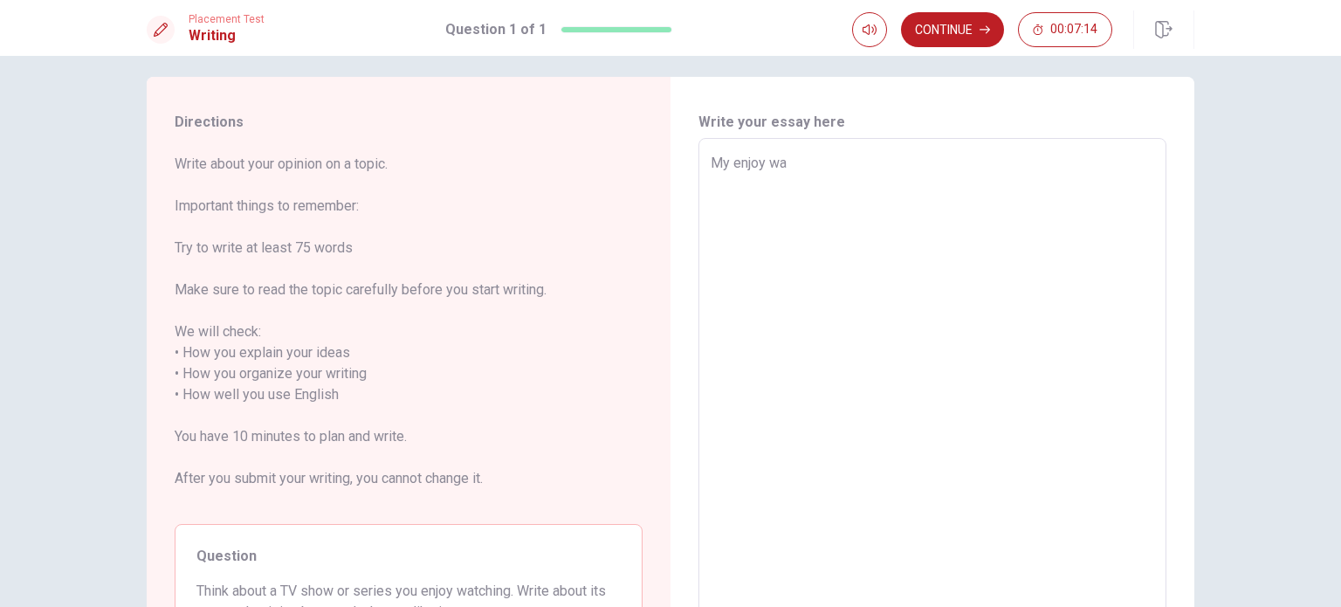
type textarea "My enjoy wat"
type textarea "x"
type textarea "My enjoy watc"
type textarea "x"
type textarea "My enjoy watch"
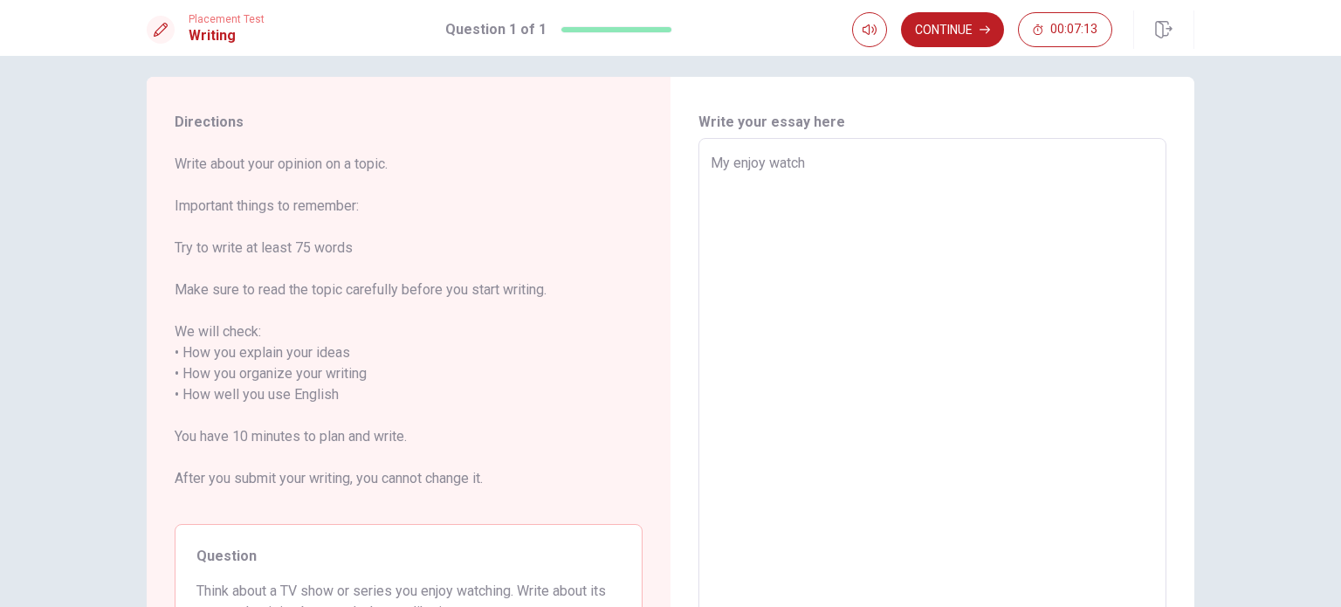
type textarea "x"
type textarea "My enjoy watchi"
type textarea "x"
type textarea "My enjoy watchin"
type textarea "x"
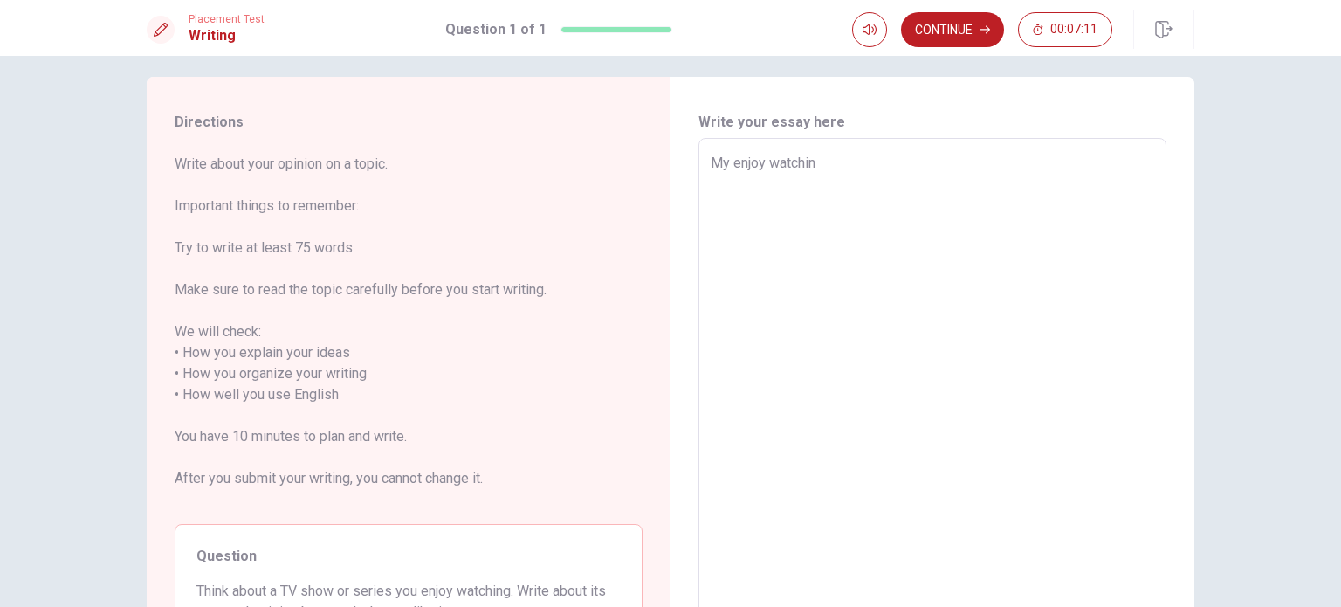
type textarea "My enjoy watching"
type textarea "x"
type textarea "My enjoy watching"
type textarea "x"
type textarea "My enjoy watching T"
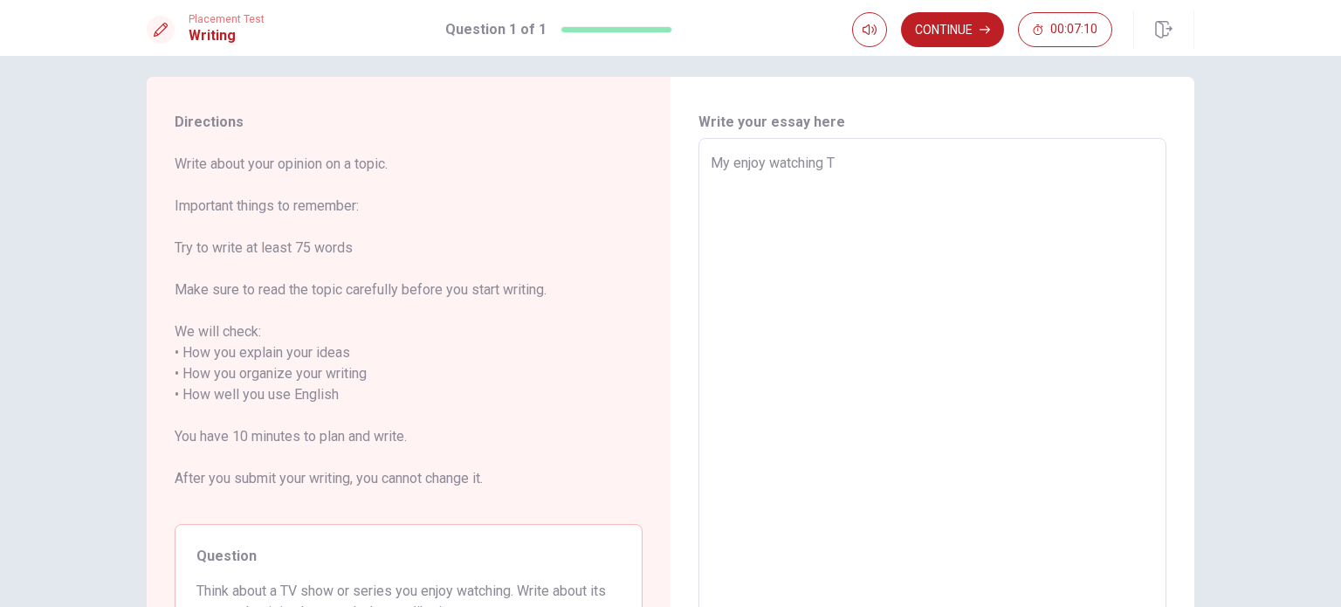
type textarea "x"
type textarea "My enjoy watching TV"
type textarea "x"
type textarea "My enjoy watching TV"
type textarea "x"
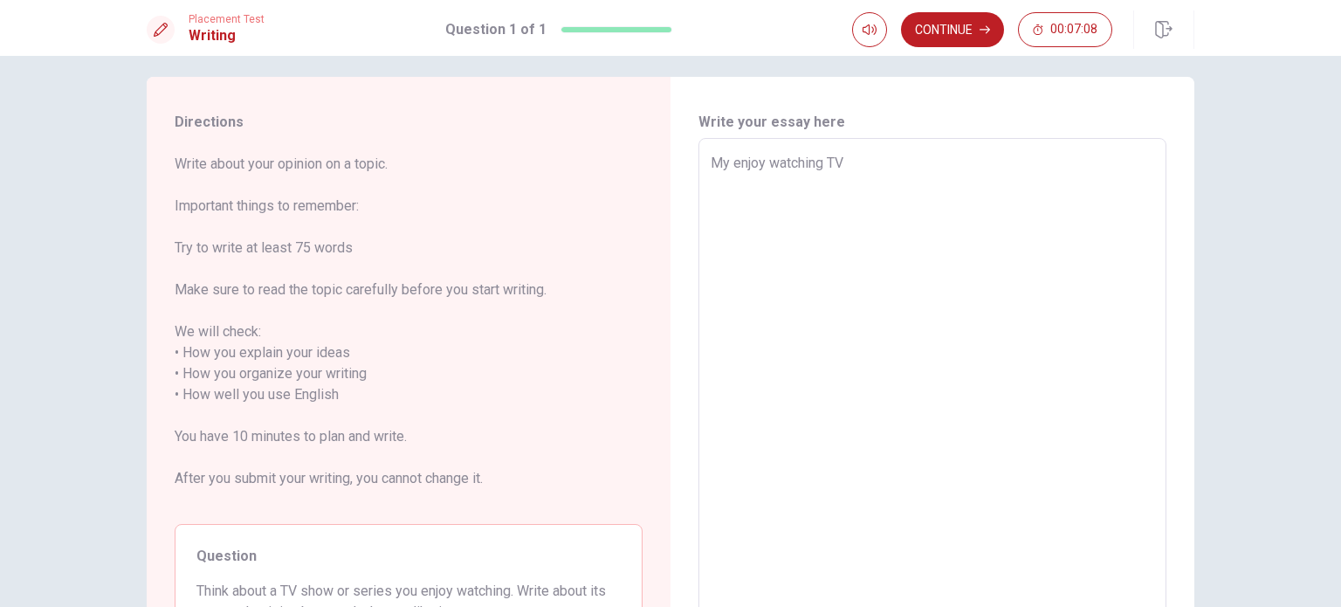
type textarea "My enjoy watching TV i"
type textarea "x"
type textarea "My enjoy watching TV is"
type textarea "x"
type textarea "My enjoy watching TV is"
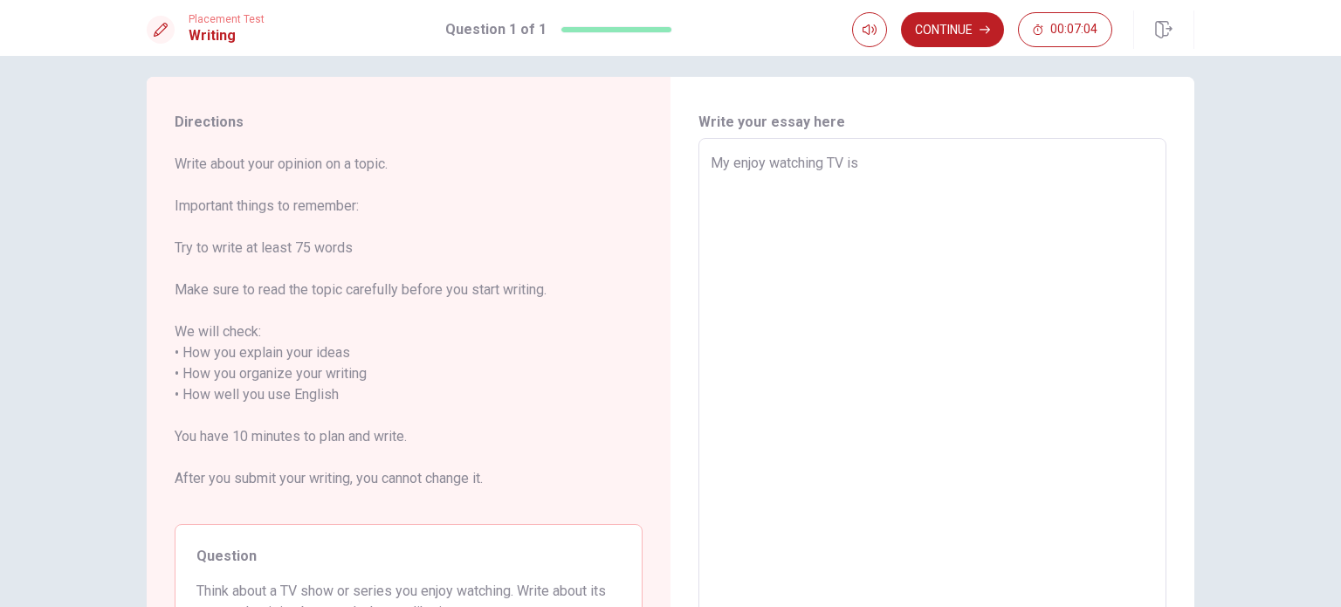
type textarea "x"
type textarea "My enjoy watching TV is ｊ"
type textarea "x"
type textarea "My enjoy watching TV is"
type textarea "x"
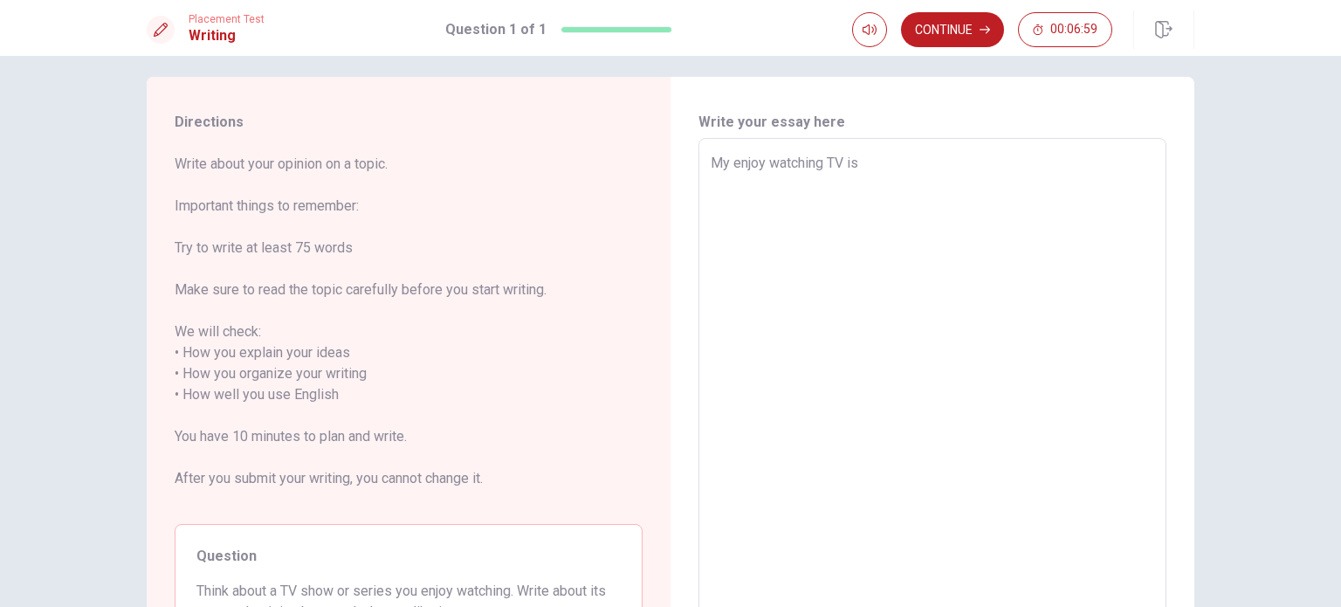
type textarea "My enjoy watching TV is J"
type textarea "x"
type textarea "My enjoy watching TV is J"
type textarea "x"
type textarea "My enjoy watching TV is J l"
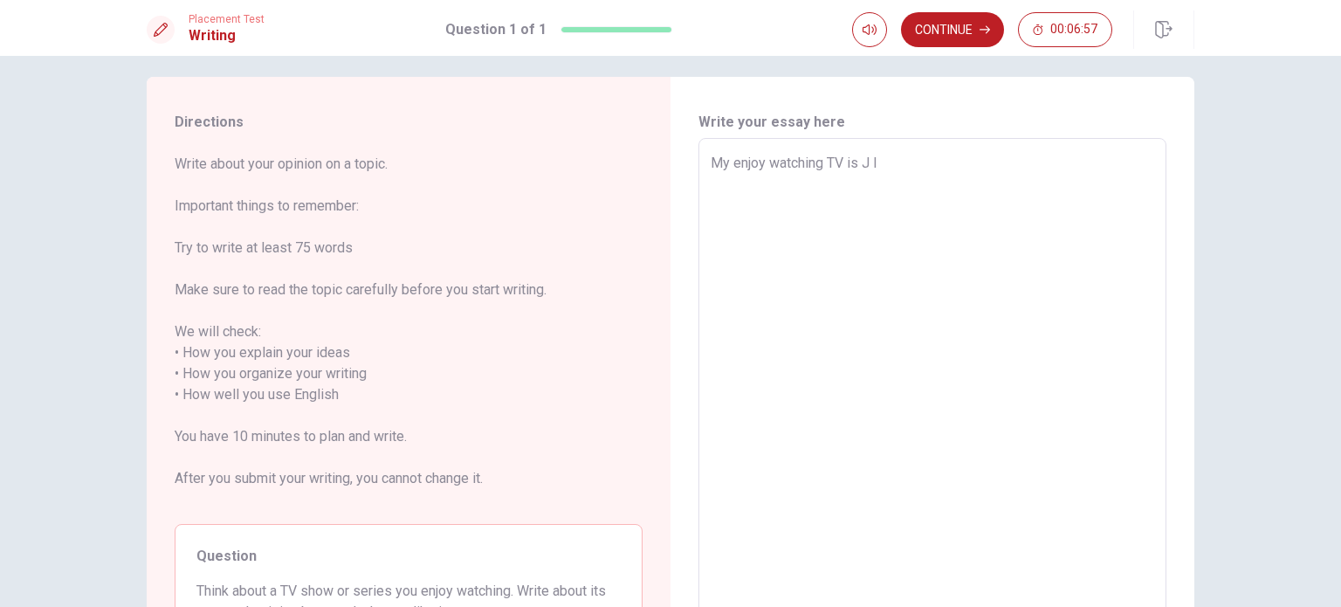
type textarea "x"
type textarea "My enjoy watching TV is J le"
type textarea "x"
type textarea "My enjoy watching TV is [PERSON_NAME]"
type textarea "x"
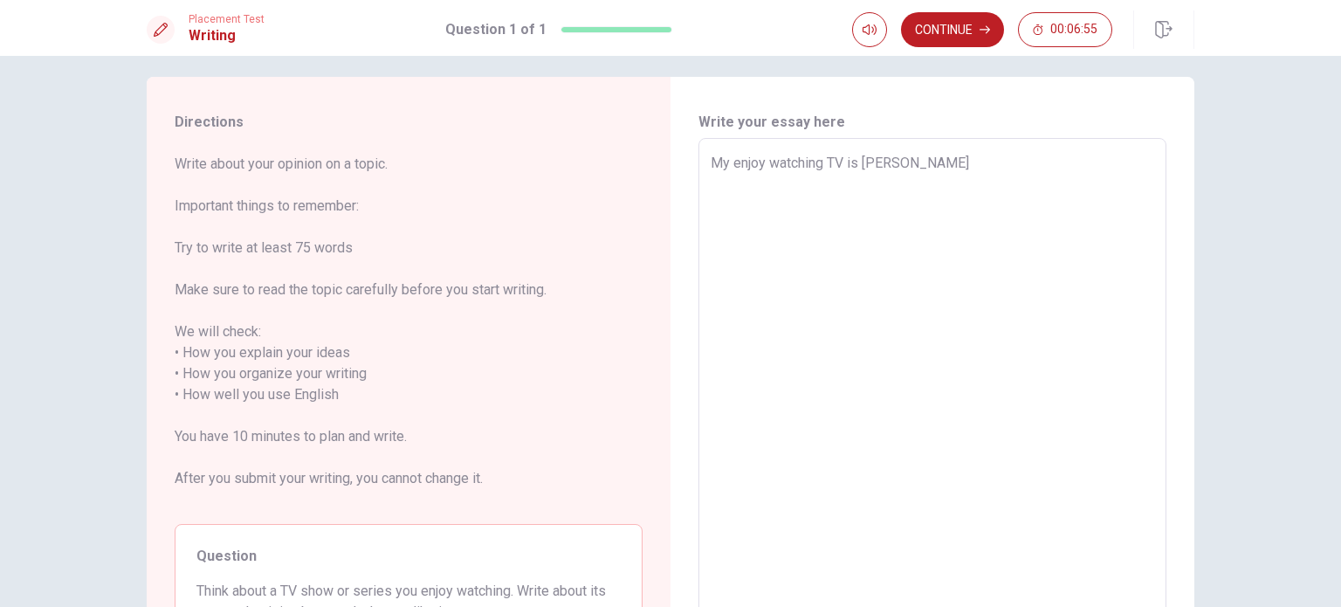
type textarea "My enjoy watching TV is [PERSON_NAME]"
type textarea "x"
type textarea "My enjoy watching TV is J leage"
type textarea "x"
type textarea "My enjoy watching TV is [PERSON_NAME]"
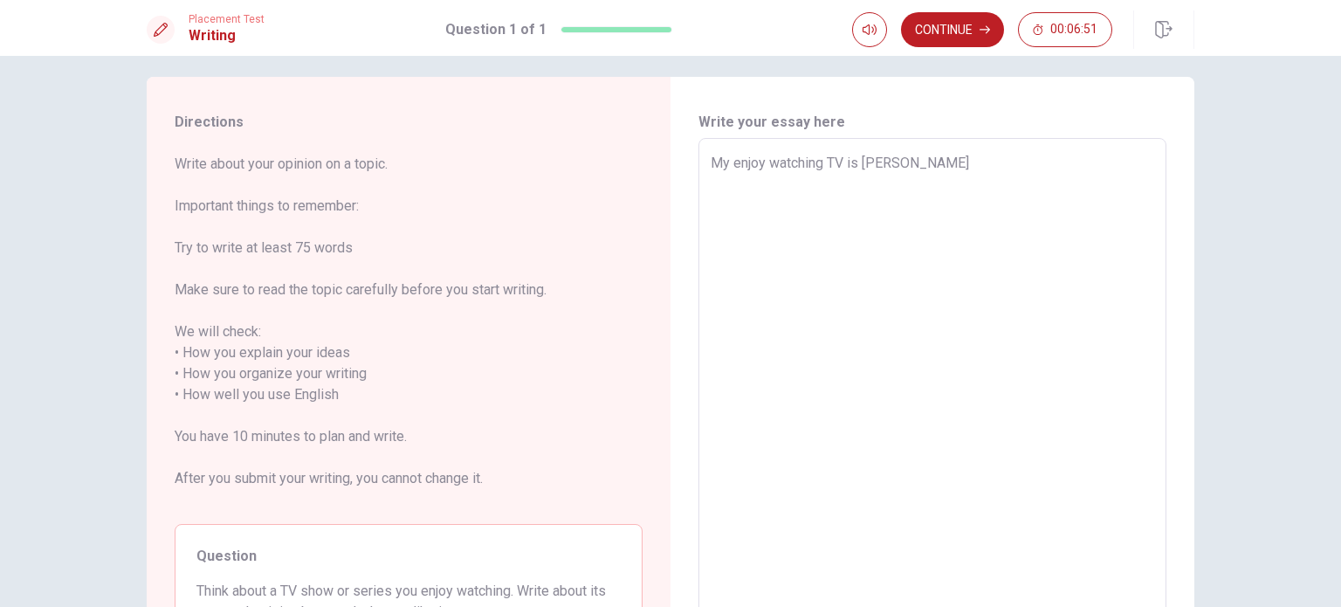
type textarea "x"
type textarea "My enjoy watching TV is [PERSON_NAME]"
type textarea "x"
type textarea "My enjoy watching TV is [PERSON_NAME]"
type textarea "x"
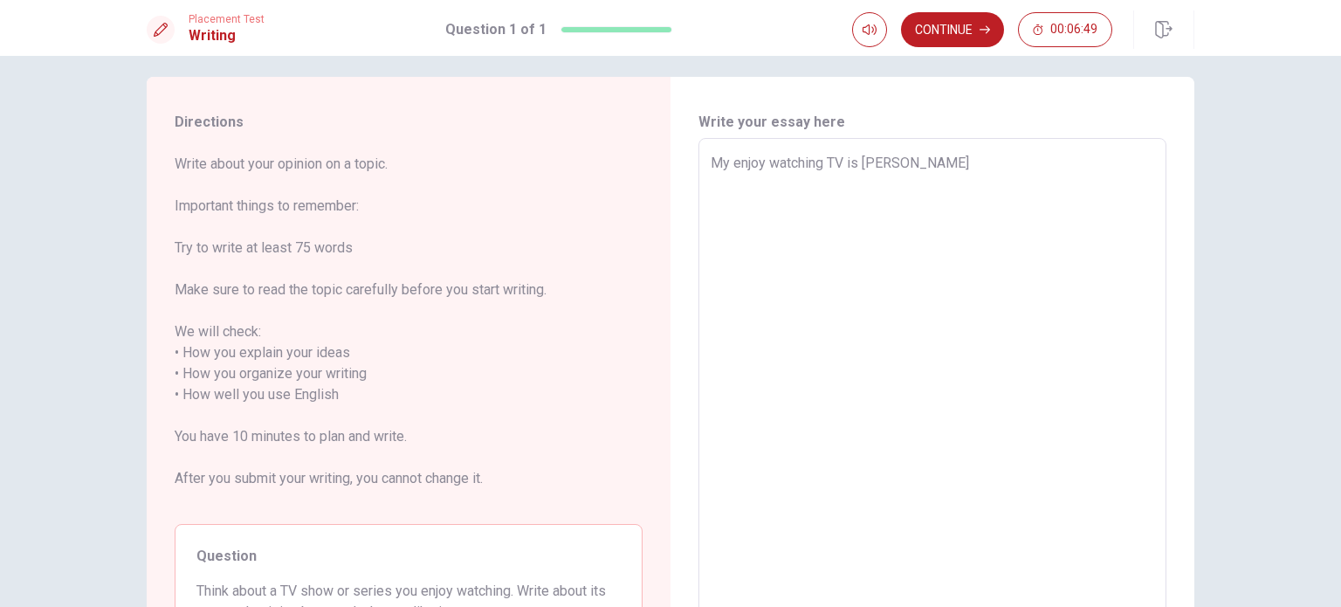
type textarea "My enjoy watching TV is [PERSON_NAME]"
type textarea "x"
type textarea "My enjoy watching TV is J league"
type textarea "x"
type textarea "My enjoy watching TV is J league."
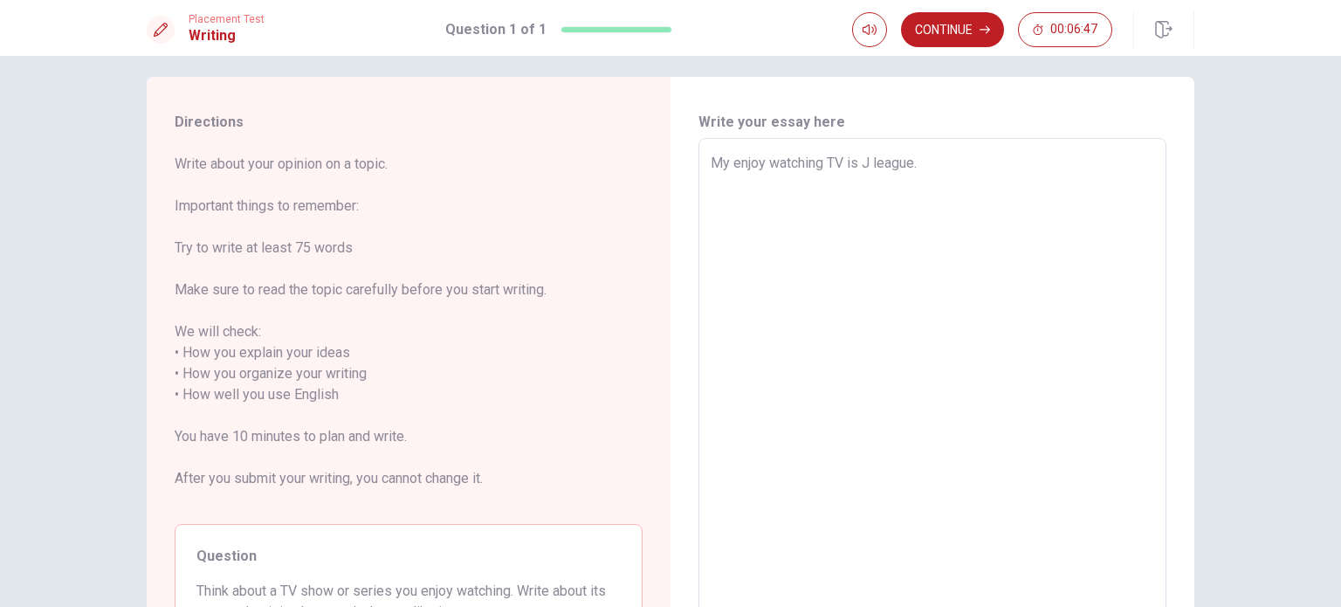
type textarea "x"
type textarea "My enjoy watching TV is J league."
type textarea "x"
type textarea "My enjoy watching TV is J league."
type textarea "x"
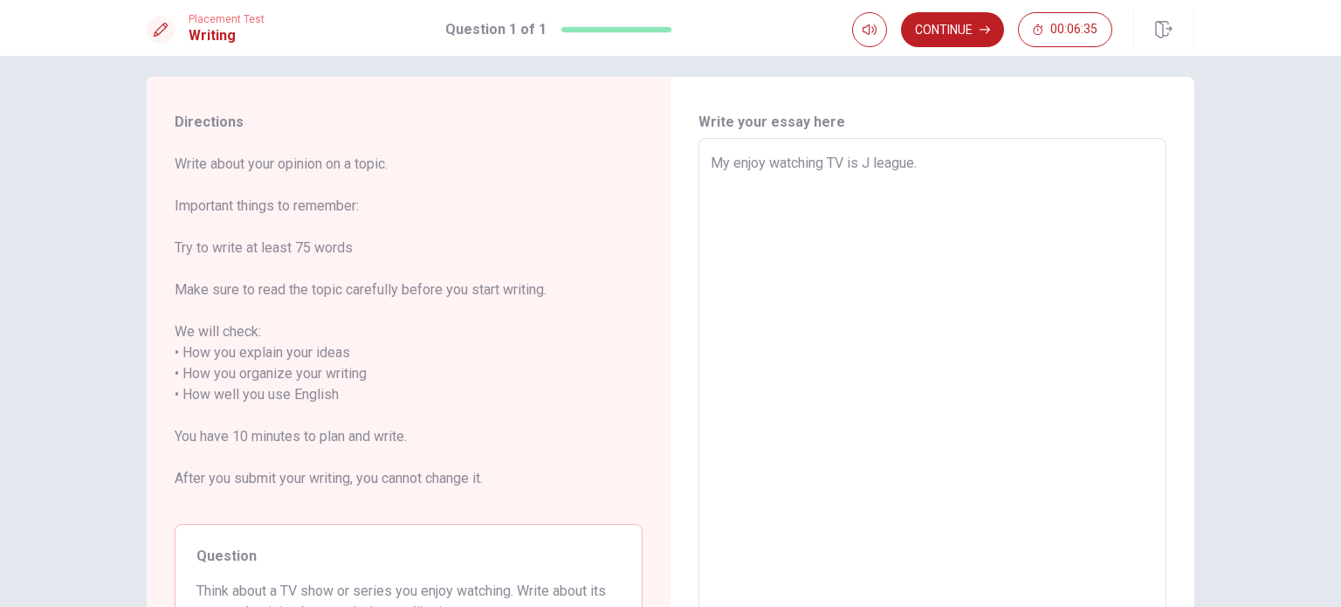
type textarea "My enjoy watching TV is J league. i"
type textarea "x"
type textarea "My enjoy watching TV is J league. in"
type textarea "x"
type textarea "My enjoy watching TV is J league. i"
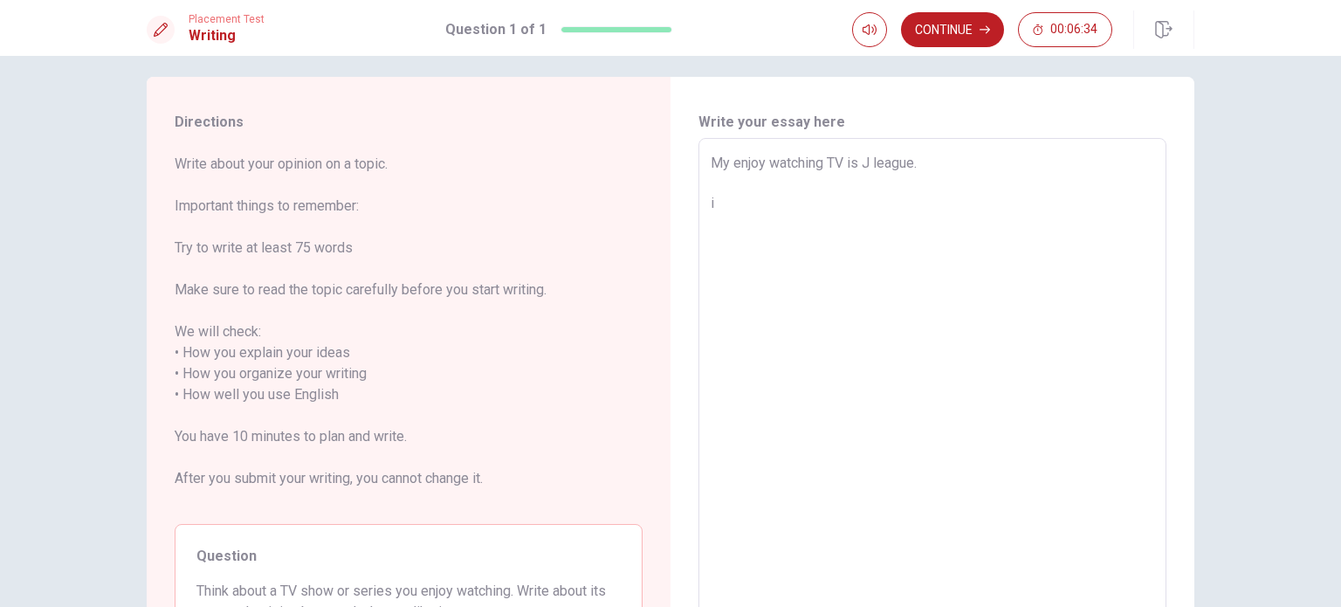
type textarea "x"
type textarea "My enjoy watching TV is J league."
type textarea "x"
type textarea "My enjoy watching TV is J league. I"
type textarea "x"
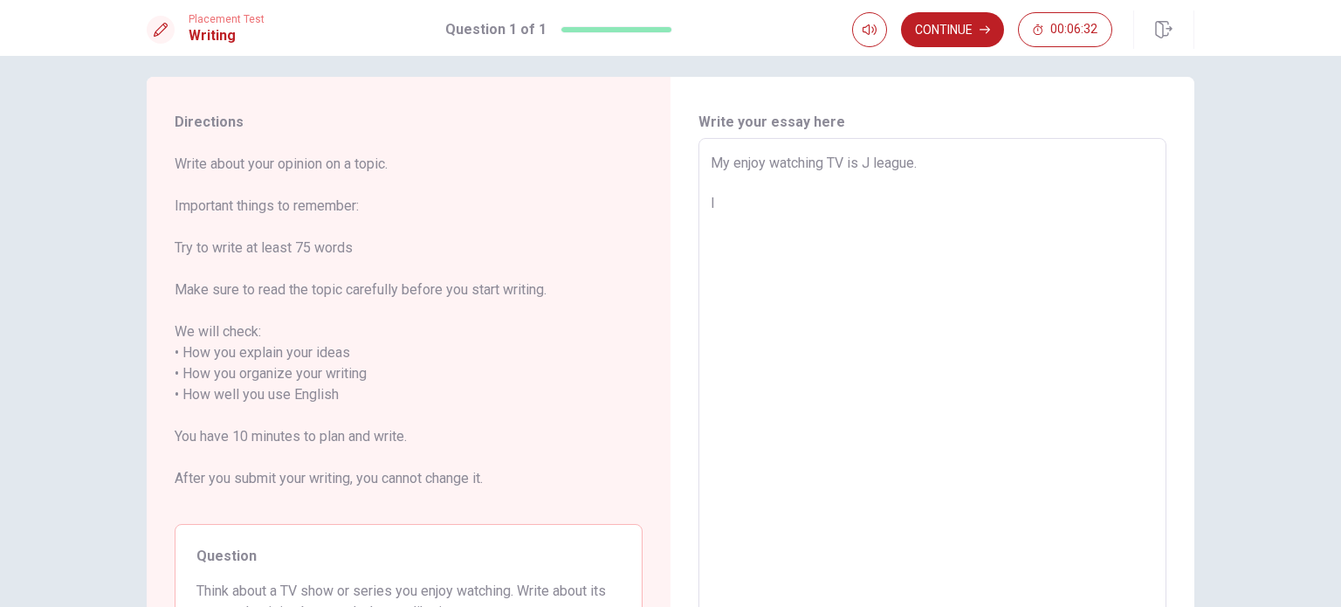
type textarea "My enjoy watching TV is J league. It"
type textarea "x"
type textarea "My enjoy watching TV is J league. It"
type textarea "x"
type textarea "My enjoy watching TV is J league. It i"
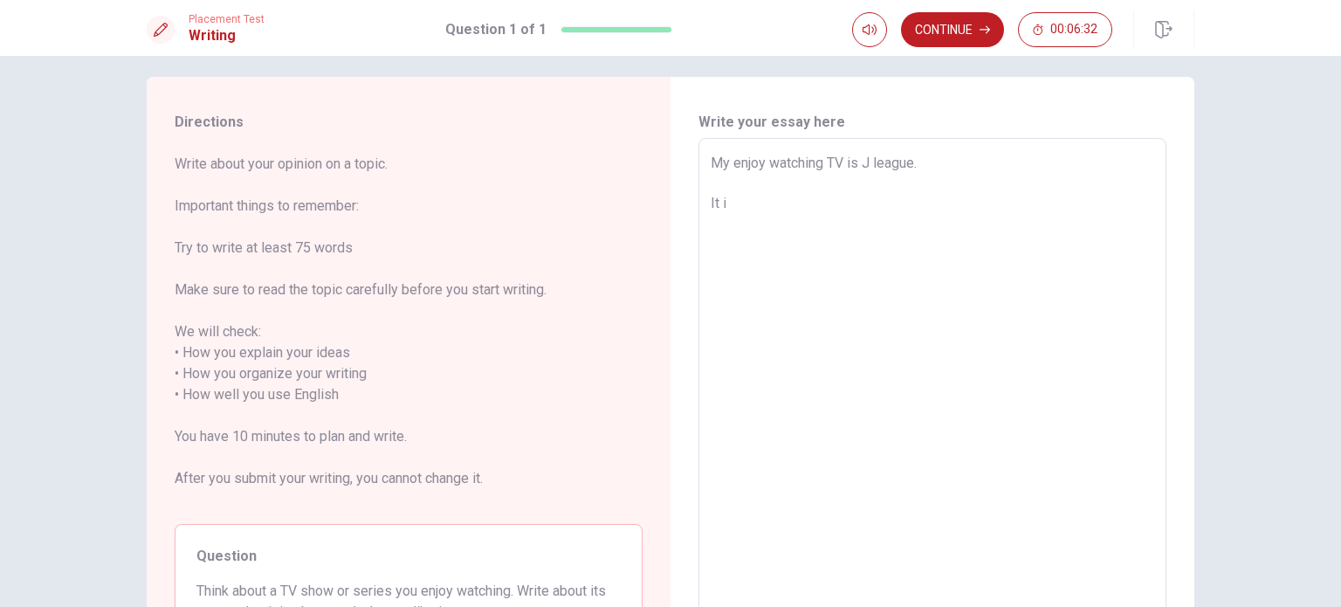
type textarea "x"
type textarea "My enjoy watching TV is J league. It is"
type textarea "x"
type textarea "My enjoy watching TV is J league. It is"
type textarea "x"
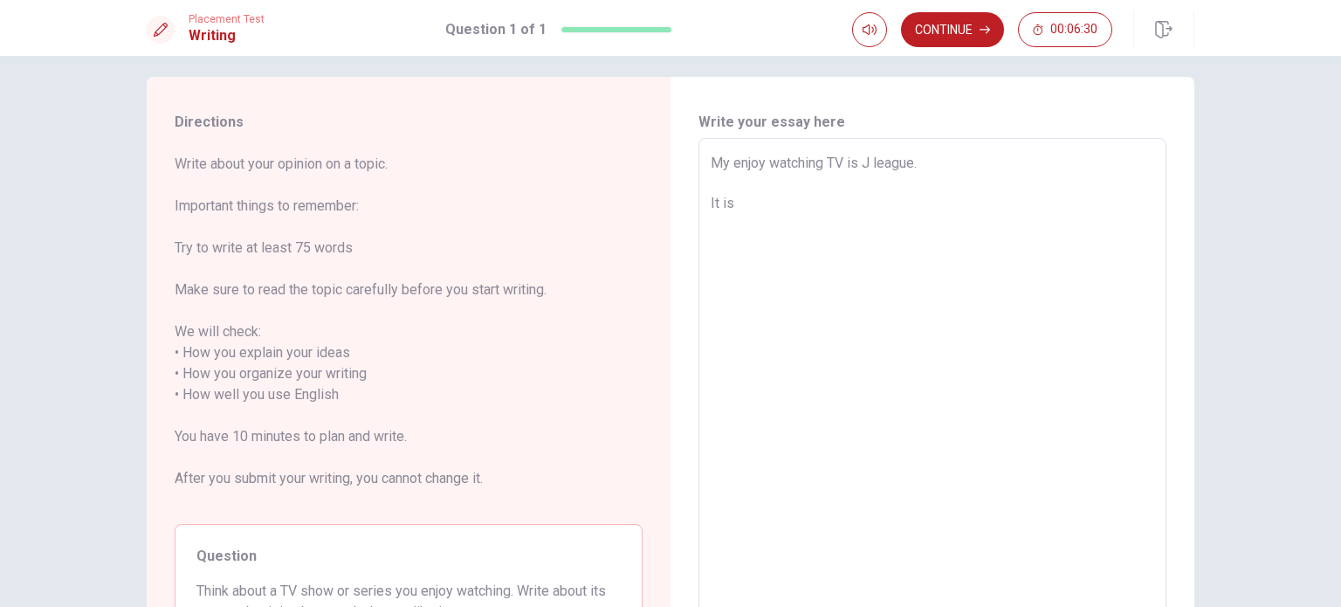
type textarea "My enjoy watching TV is J league. It is a"
type textarea "x"
type textarea "My enjoy watching TV is J league. It is a"
type textarea "x"
type textarea "My enjoy watching TV is J league. It is a v"
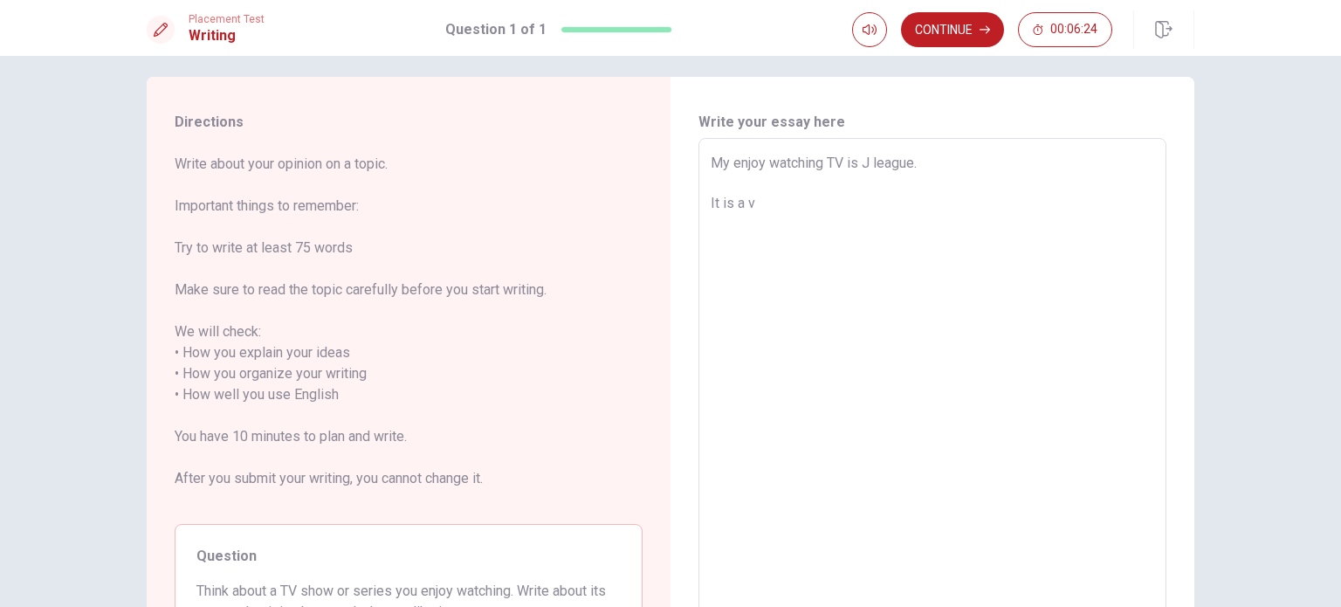
type textarea "x"
type textarea "My enjoy watching TV is J league. It is a ve"
type textarea "x"
type textarea "My enjoy watching TV is J league. It is a ver"
type textarea "x"
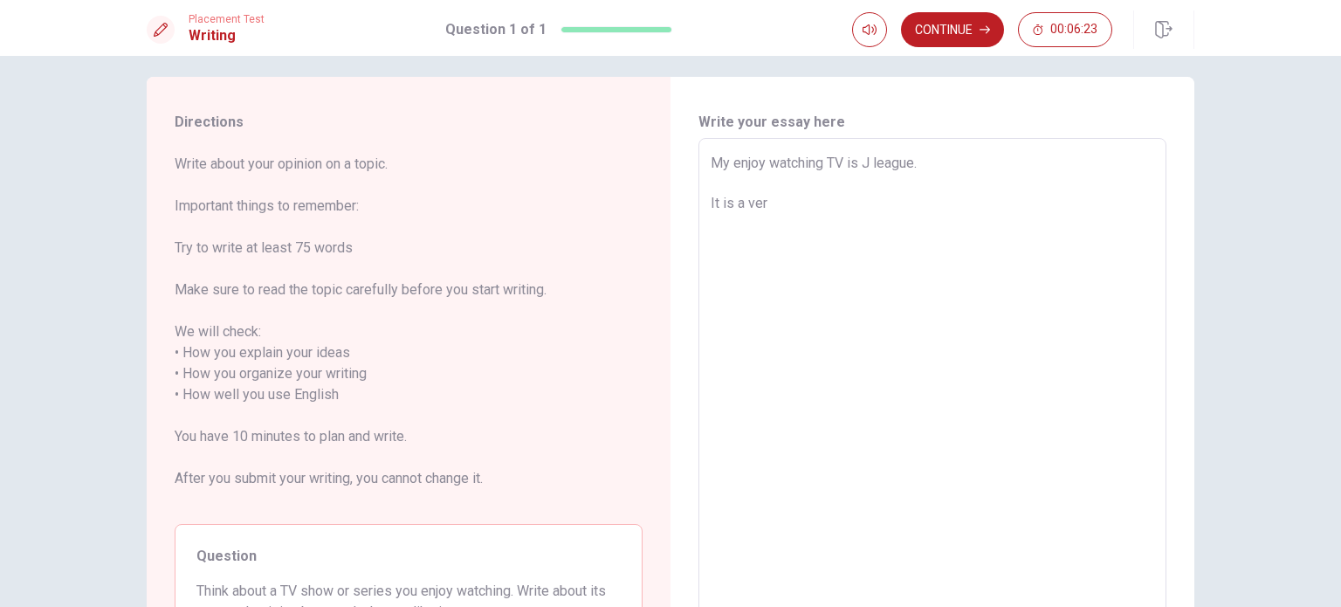
type textarea "My enjoy watching TV is J league. It is a very"
type textarea "x"
type textarea "My enjoy watching TV is J league. It is a very"
type textarea "x"
type textarea "My enjoy watching TV is J league. It is a very h"
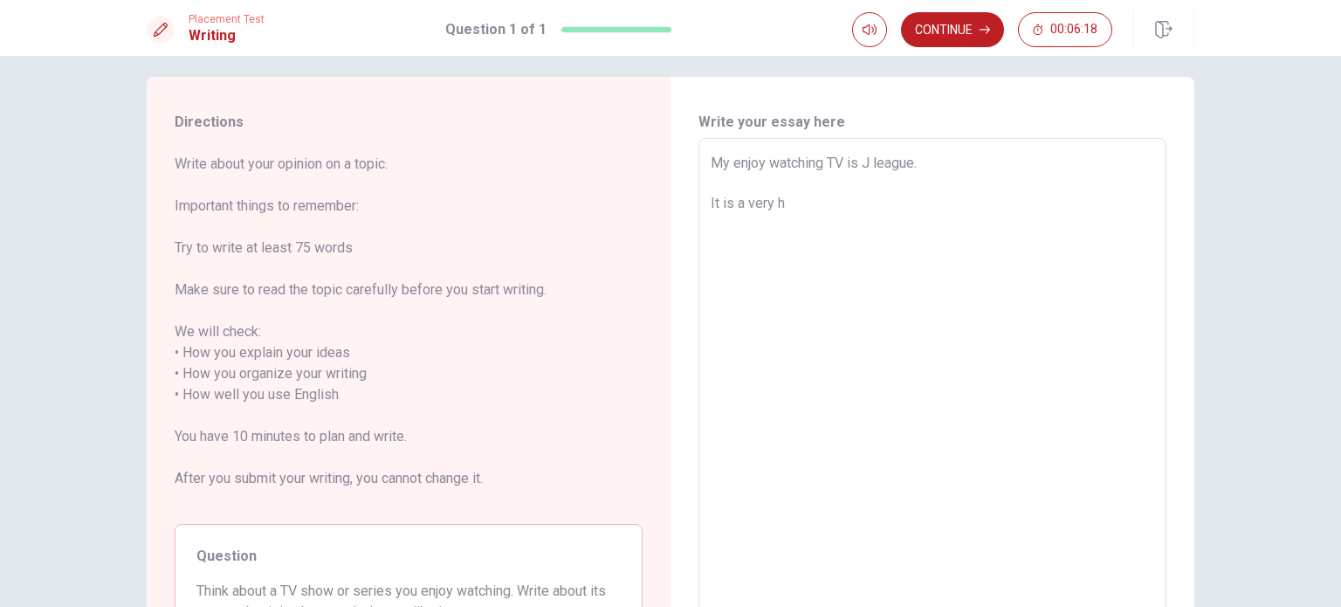
type textarea "x"
type textarea "My enjoy watching TV is J league. It is a very ha"
type textarea "x"
type textarea "My enjoy watching TV is J league. It is a very har"
type textarea "x"
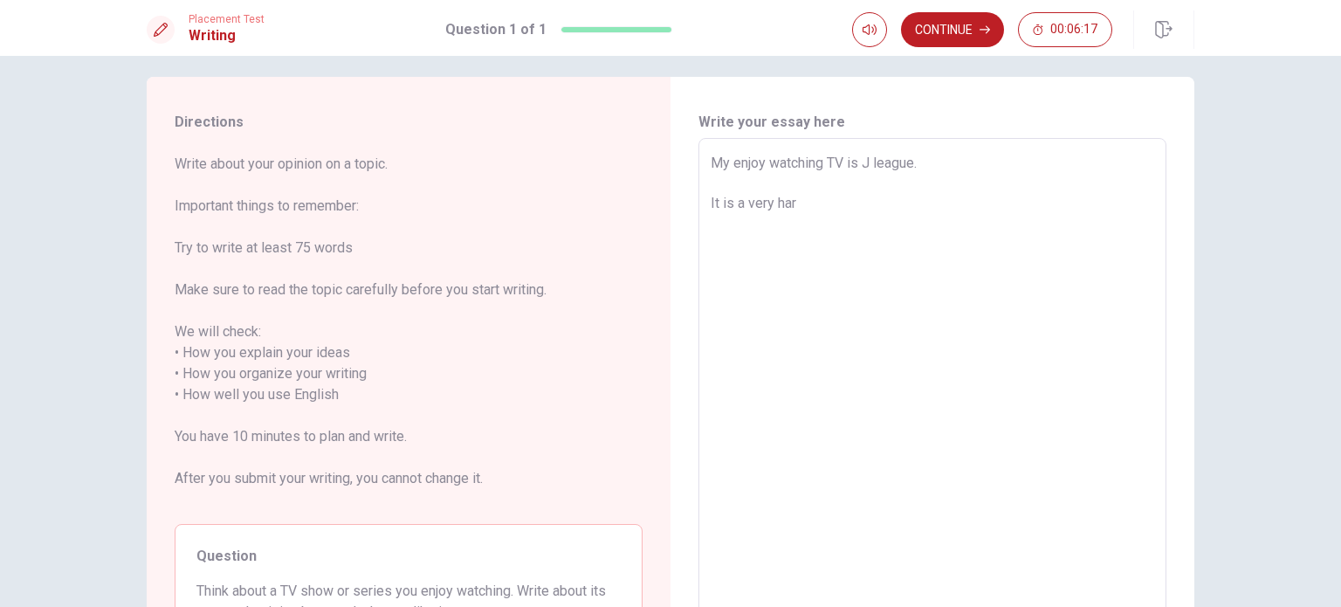
type textarea "My enjoy watching TV is J league. It is a very hard"
type textarea "x"
type textarea "My enjoy watching TV is J league. It is a very har"
type textarea "x"
type textarea "My enjoy watching TV is J league. It is a very ha"
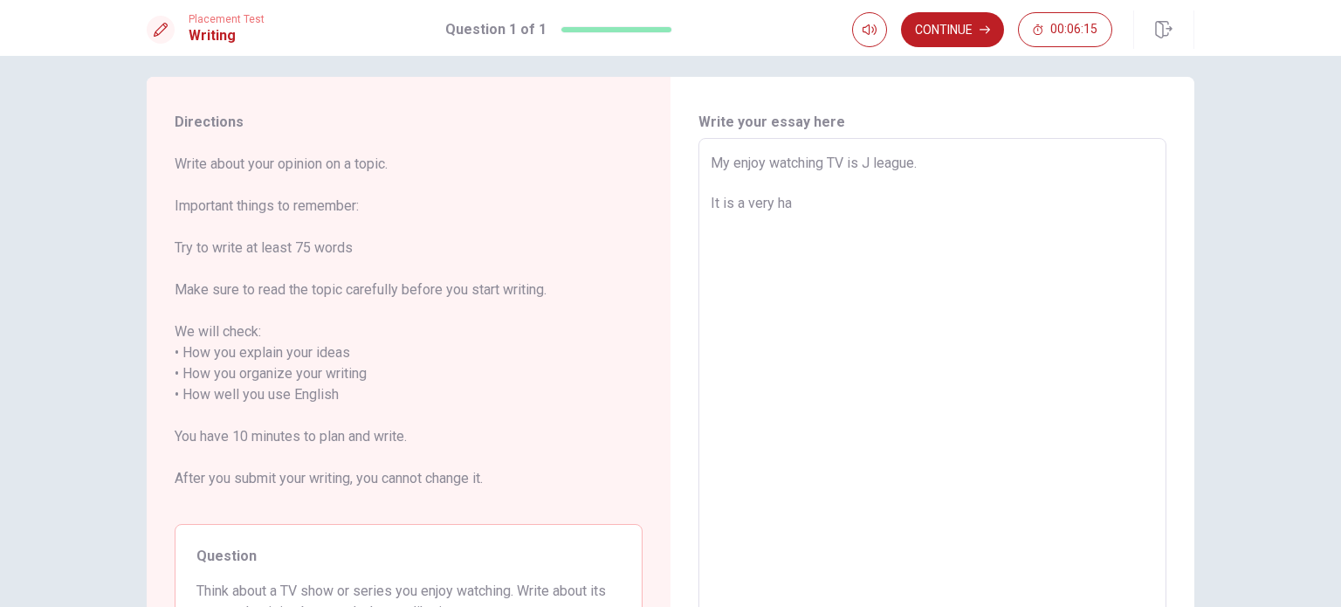
type textarea "x"
type textarea "My enjoy watching TV is J league. It is a very h"
type textarea "x"
type textarea "My enjoy watching TV is J league. It is a very"
type textarea "x"
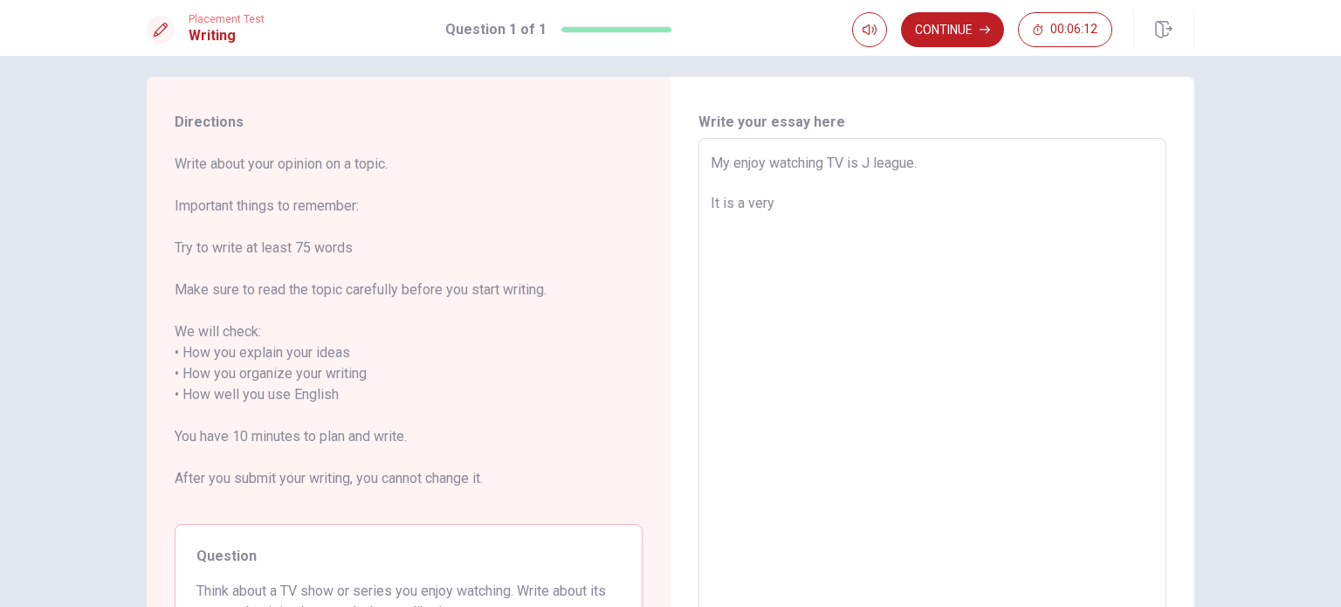
type textarea "My enjoy watching TV is J league. It is a very i"
type textarea "x"
type textarea "My enjoy watching TV is J league. It is a very in"
type textarea "x"
type textarea "My enjoy watching TV is J league. It is a very int"
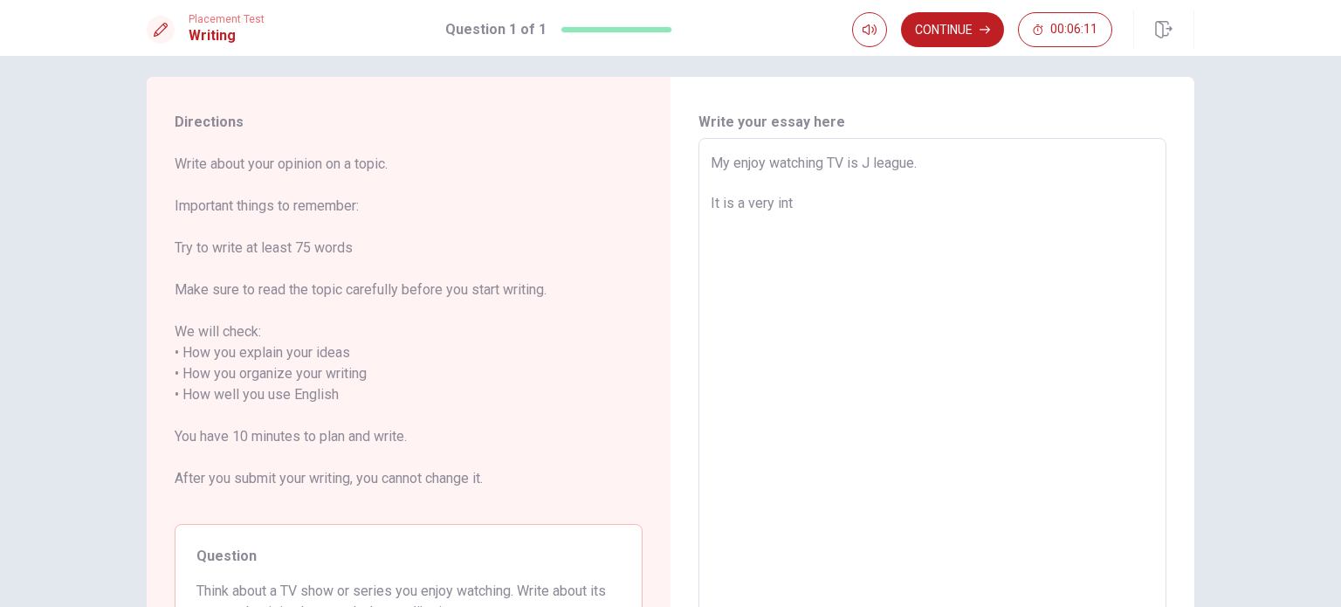
type textarea "x"
type textarea "My enjoy watching TV is J league. It is a very inte"
type textarea "x"
type textarea "My enjoy watching TV is J league. It is a very inter"
type textarea "x"
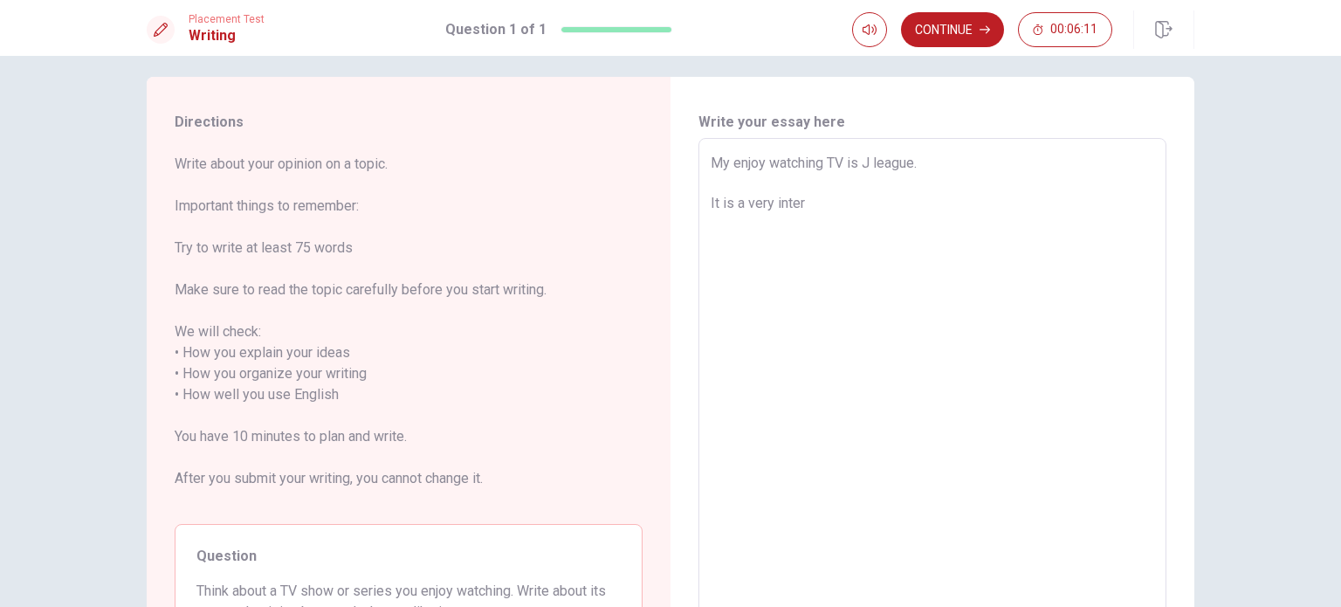
type textarea "My enjoy watching TV is J league. It is a very intere"
type textarea "x"
type textarea "My enjoy watching TV is J league. It is a very interes"
type textarea "x"
type textarea "My enjoy watching TV is J league. It is a very interest"
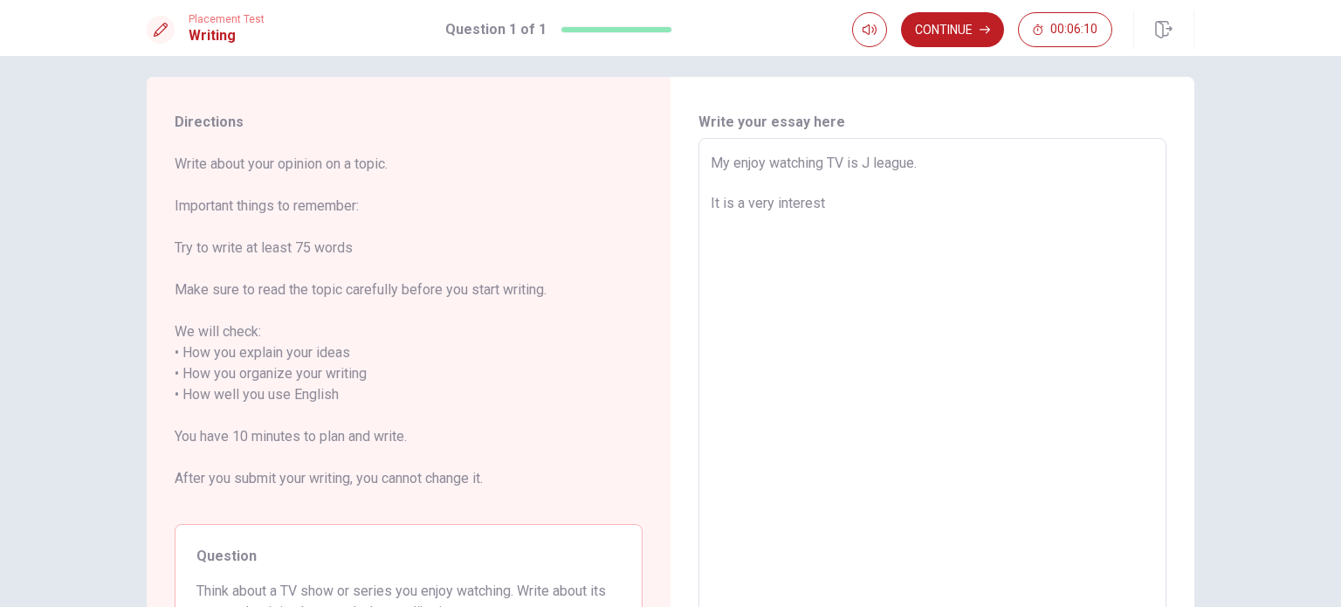
type textarea "x"
type textarea "My enjoy watching TV is J league. It is a very interesti"
type textarea "x"
type textarea "My enjoy watching TV is J league. It is a very interestin"
type textarea "x"
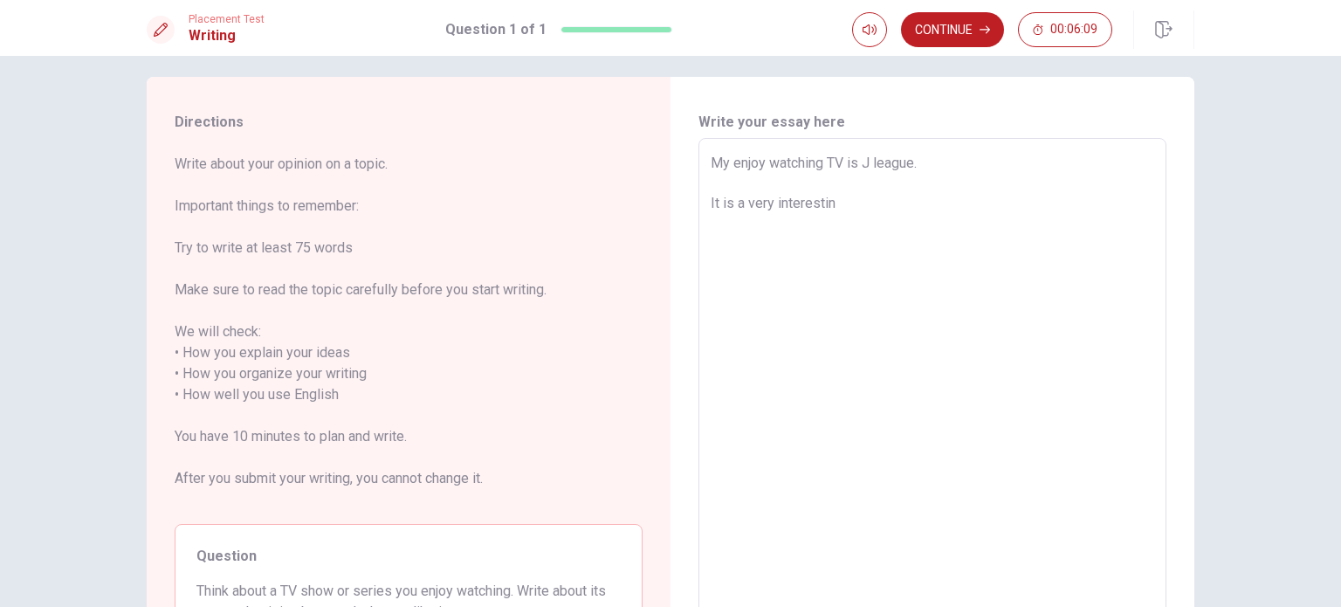
type textarea "My enjoy watching TV is J league. It is a very interesting"
type textarea "x"
type textarea "My enjoy watching TV is J league. It is a very interesting."
type textarea "x"
type textarea "My enjoy watching TV is J league. It is a very interesting."
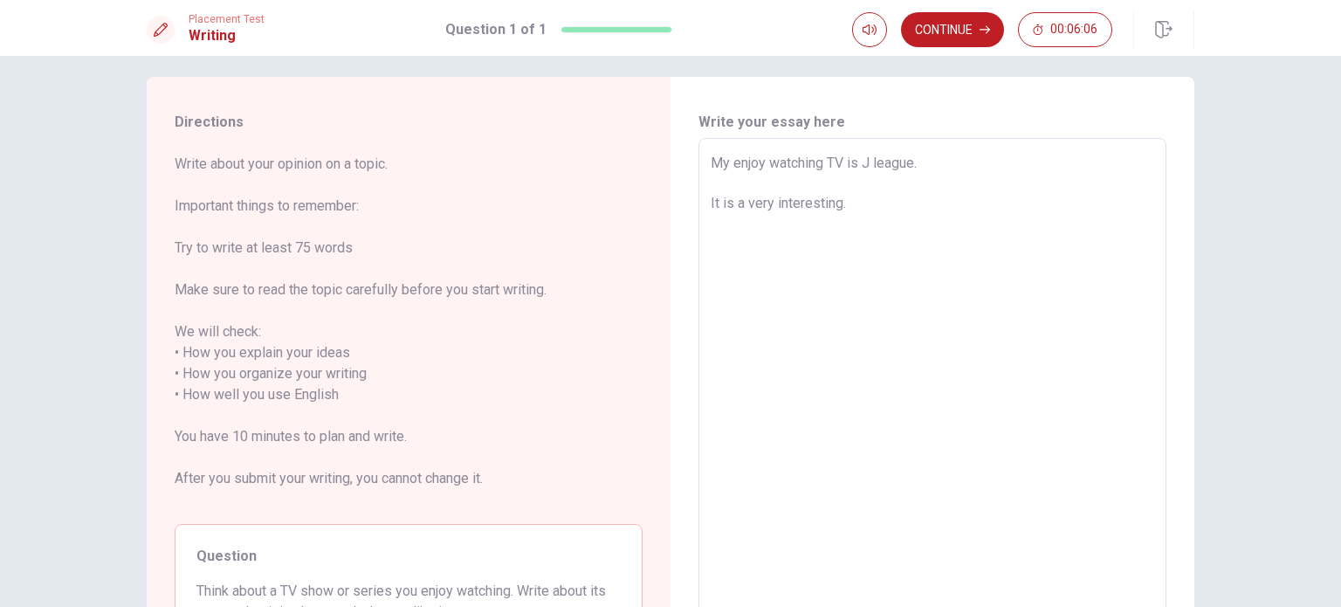
type textarea "x"
type textarea "My enjoy watching TV is J league. It is a very interesting."
type textarea "x"
type textarea "My enjoy watching TV is J league. It is a very interesting. b"
type textarea "x"
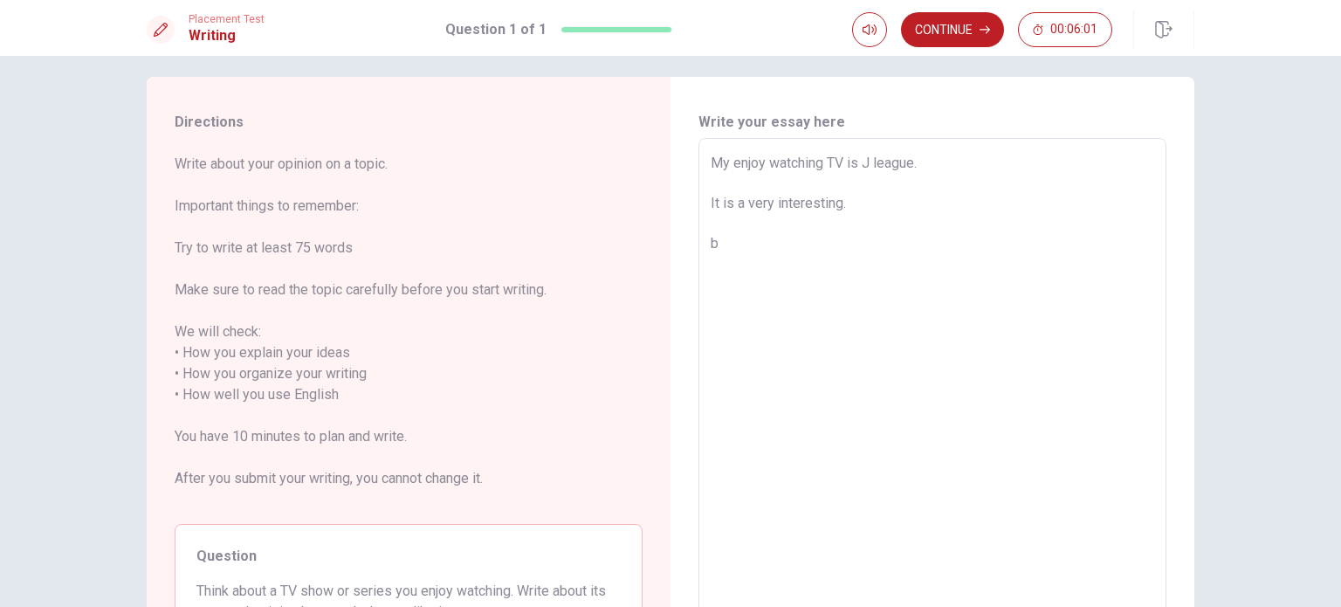
type textarea "My enjoy watching TV is J league. It is a very interesting. be"
type textarea "x"
type textarea "My enjoy watching TV is J league. It is a very interesting. bec"
type textarea "x"
type textarea "My enjoy watching TV is J league. It is a very interesting. beca"
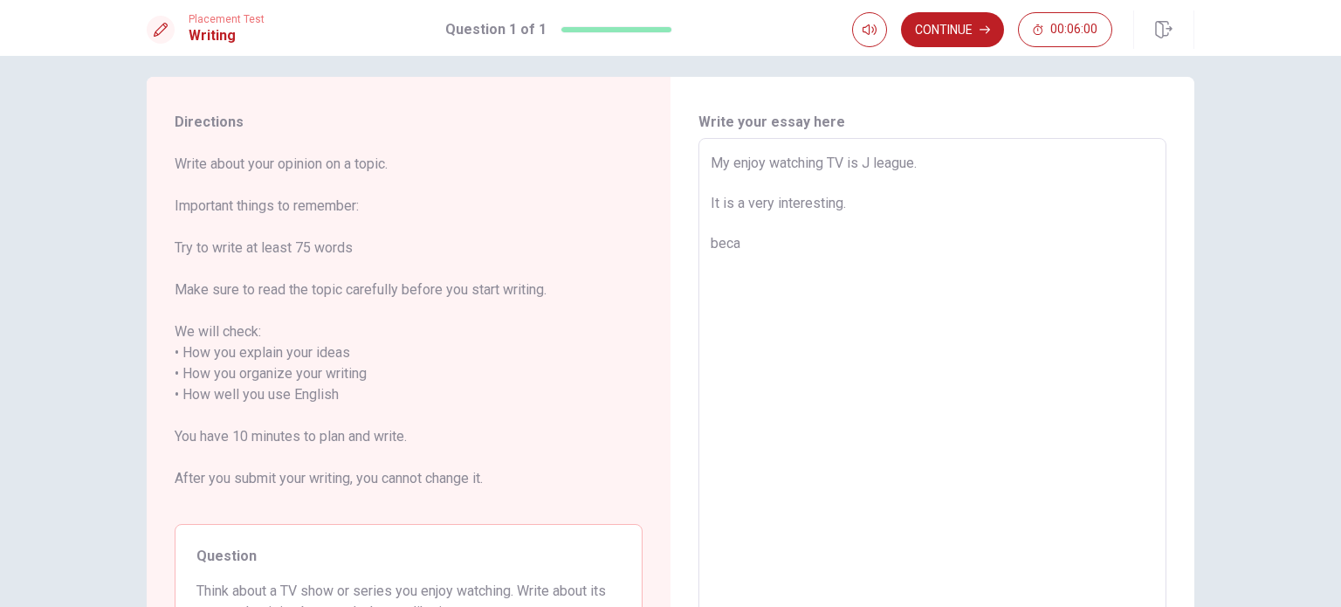
type textarea "x"
type textarea "My enjoy watching TV is J league. It is a very interesting. becau"
type textarea "x"
type textarea "My enjoy watching TV is J league. It is a very interesting. becaus"
type textarea "x"
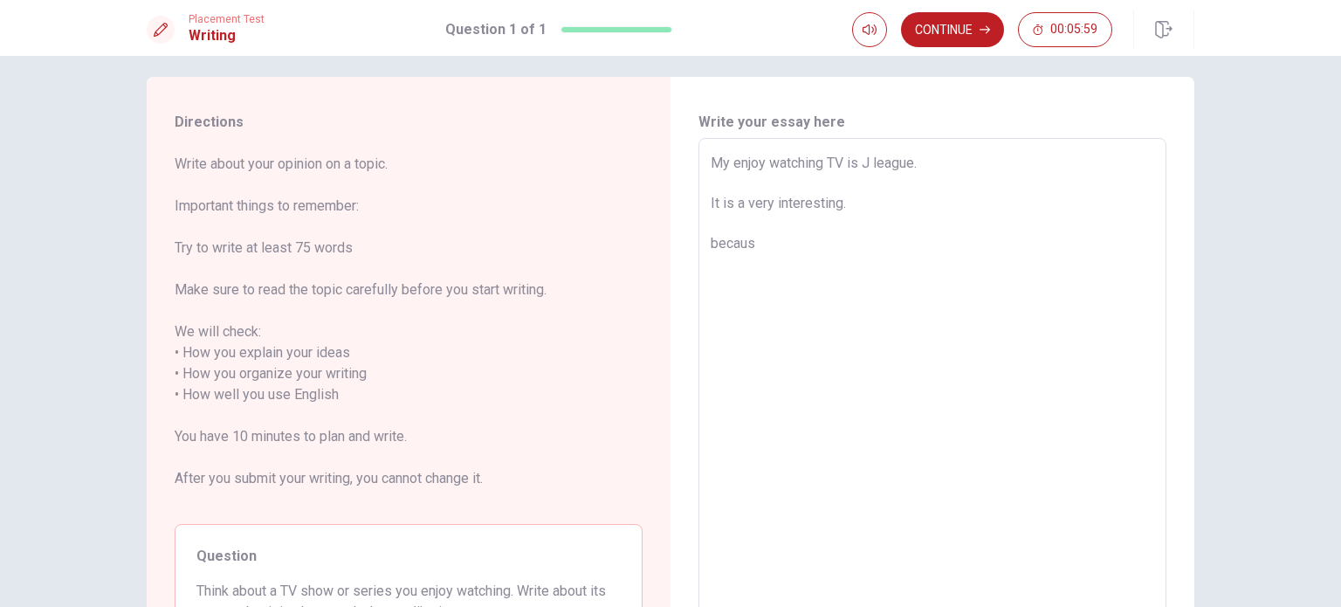
type textarea "My enjoy watching TV is J league. It is a very interesting. because"
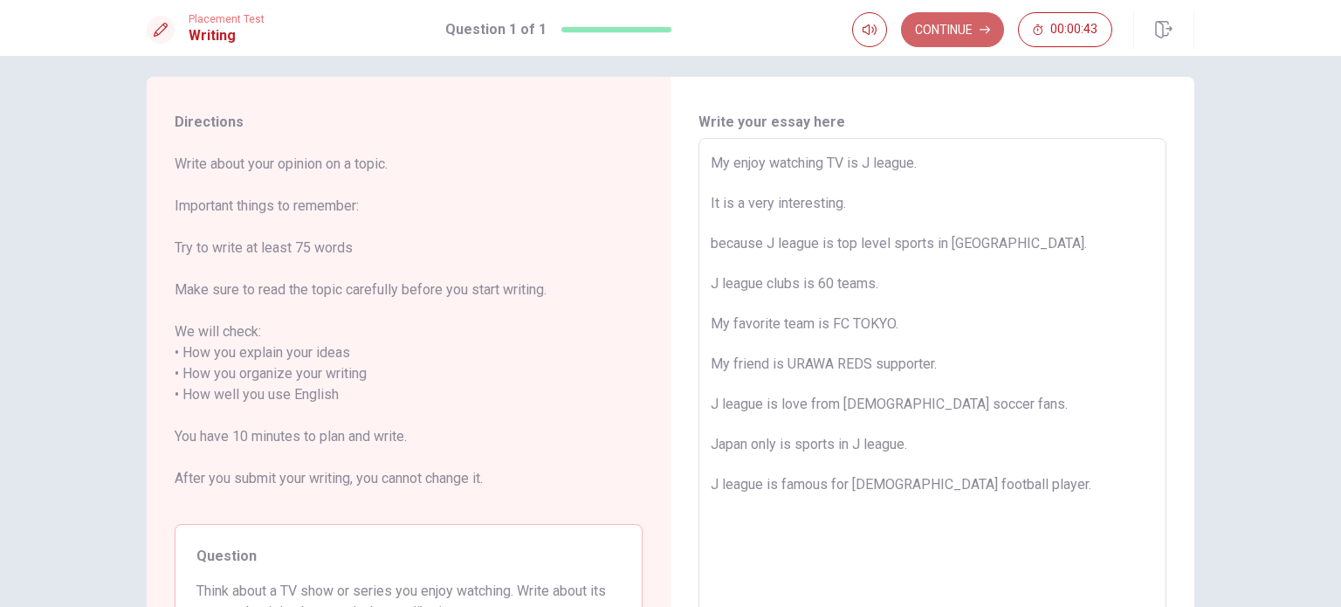
click at [921, 24] on button "Continue" at bounding box center [952, 29] width 103 height 35
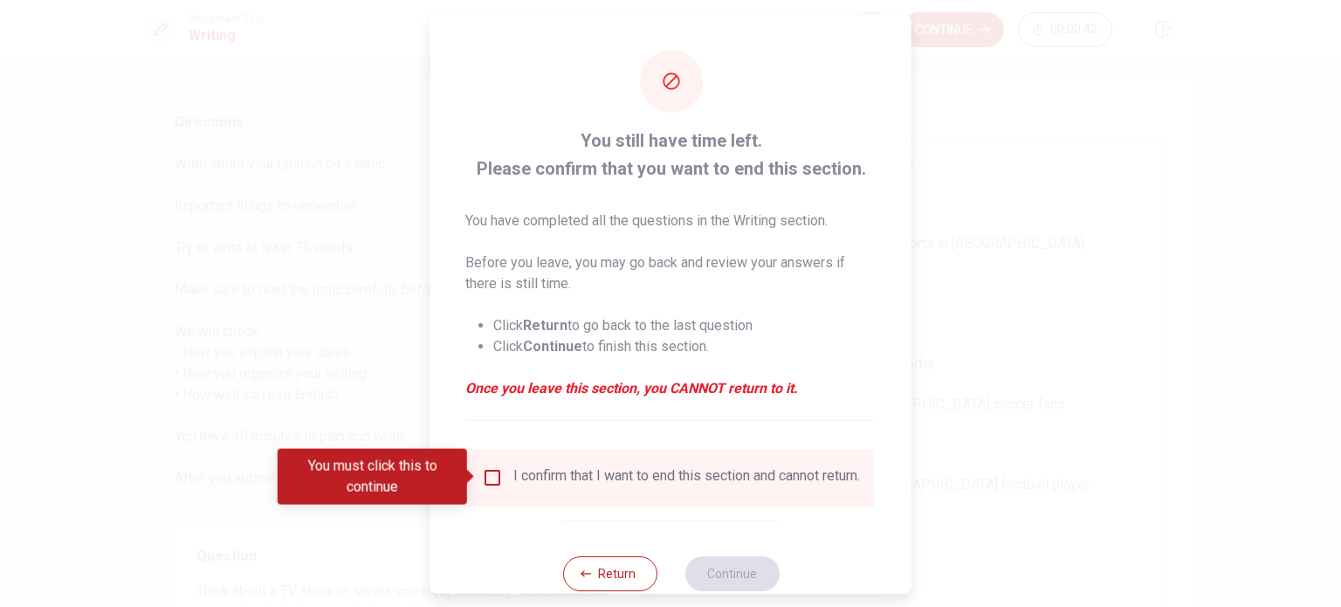
click at [489, 474] on input "You must click this to continue" at bounding box center [492, 476] width 21 height 21
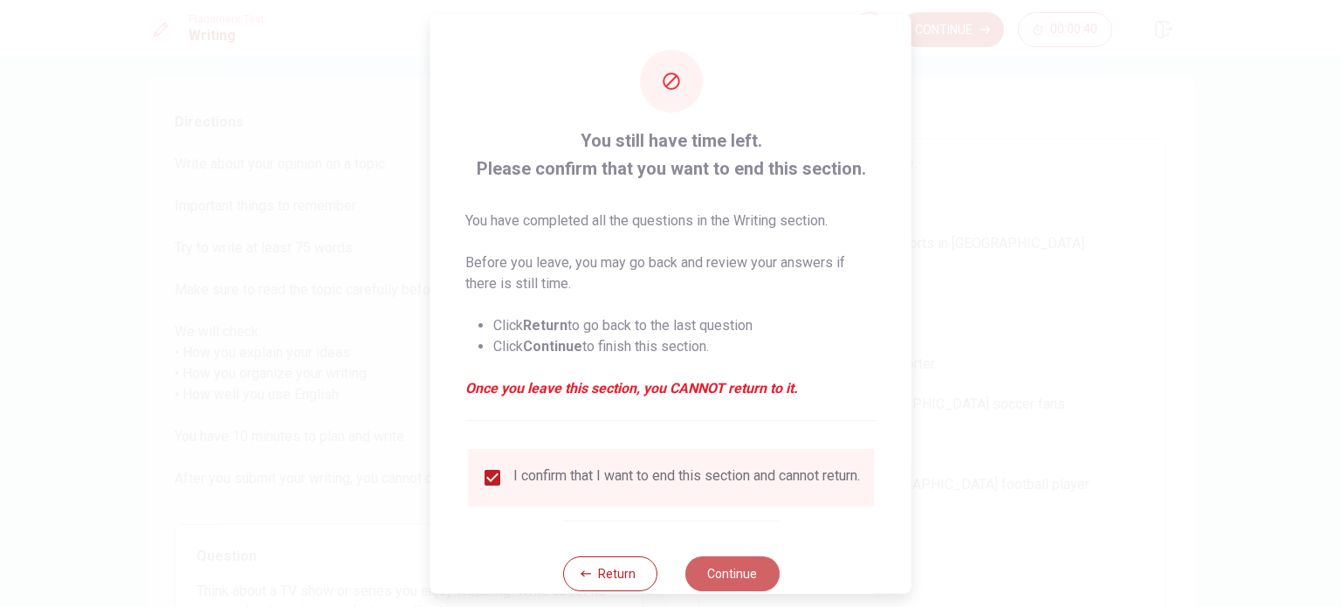
click at [737, 579] on button "Continue" at bounding box center [732, 572] width 94 height 35
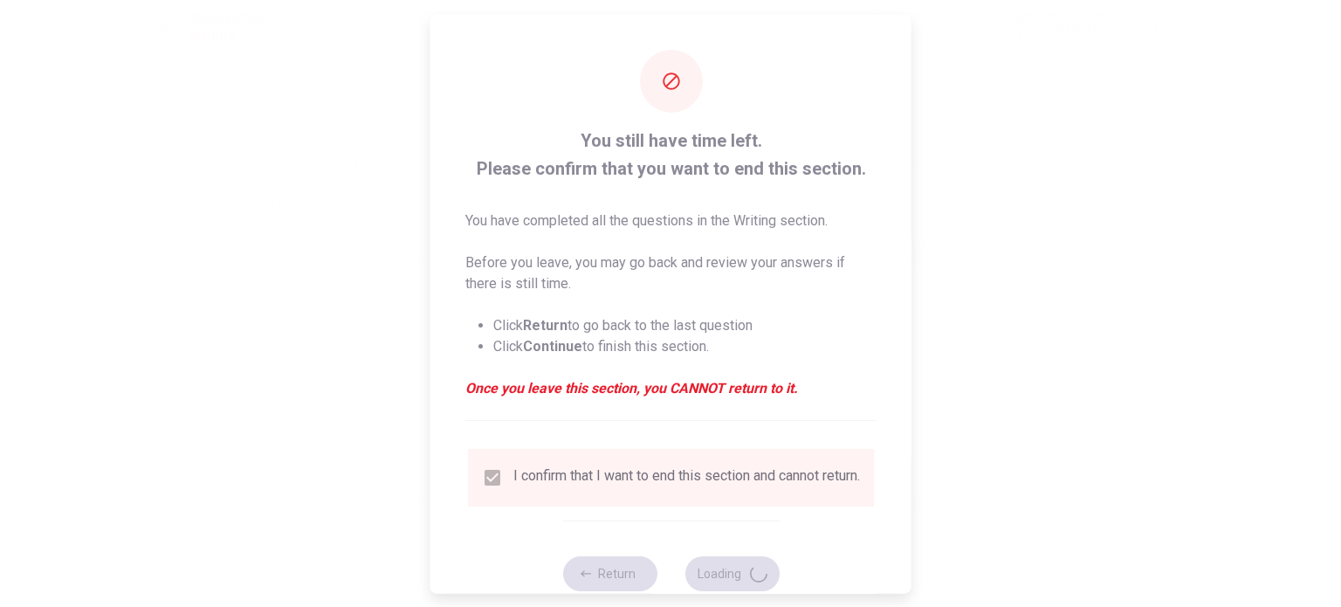
scroll to position [0, 0]
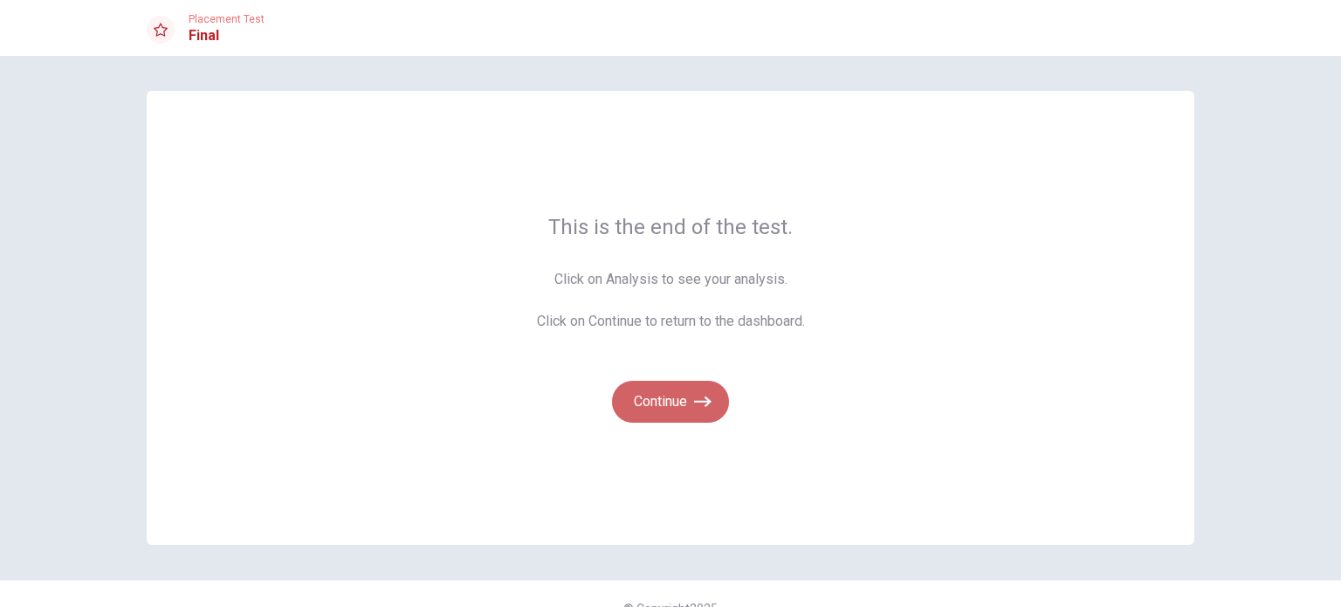
click at [657, 395] on button "Continue" at bounding box center [670, 402] width 117 height 42
